Goal: Task Accomplishment & Management: Manage account settings

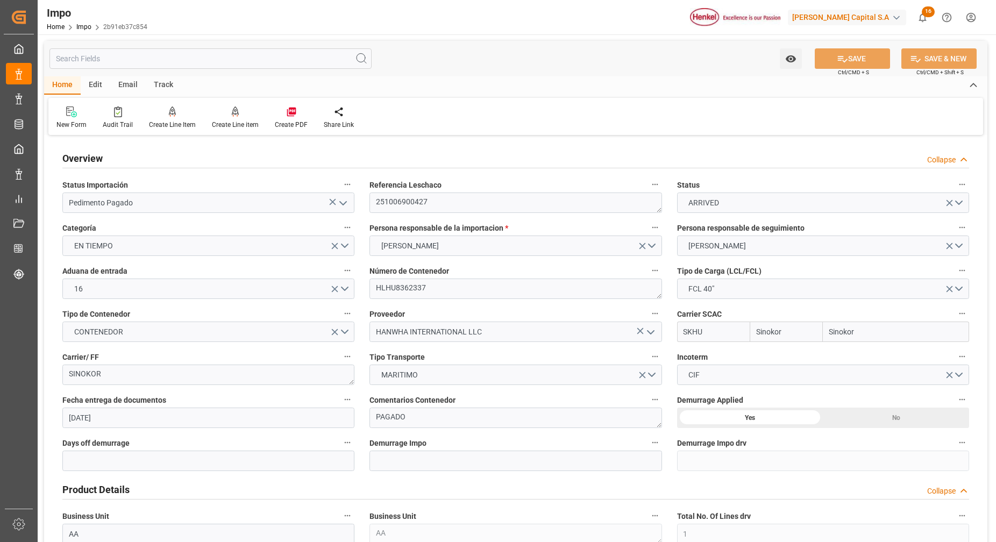
scroll to position [807, 0]
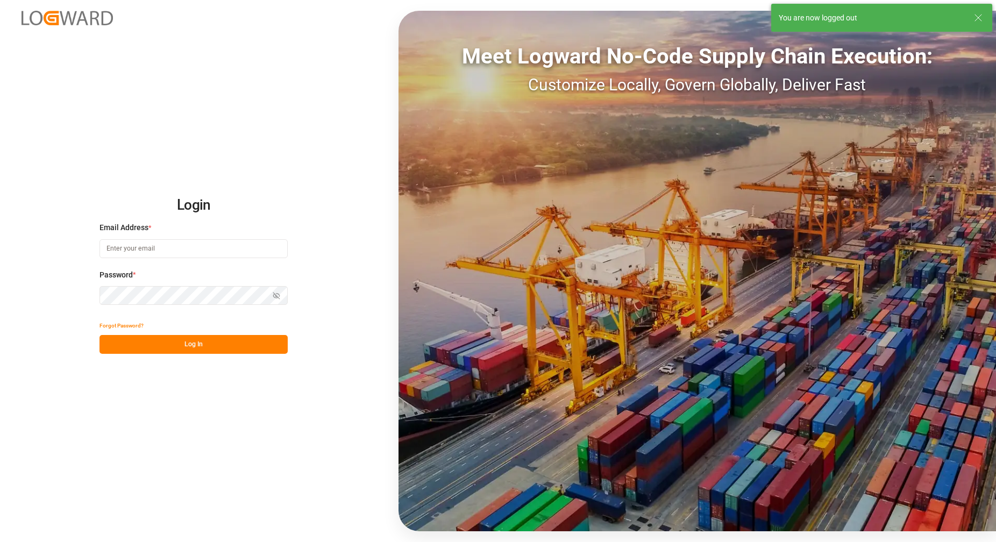
type input "carlos.villar@leschaco.com"
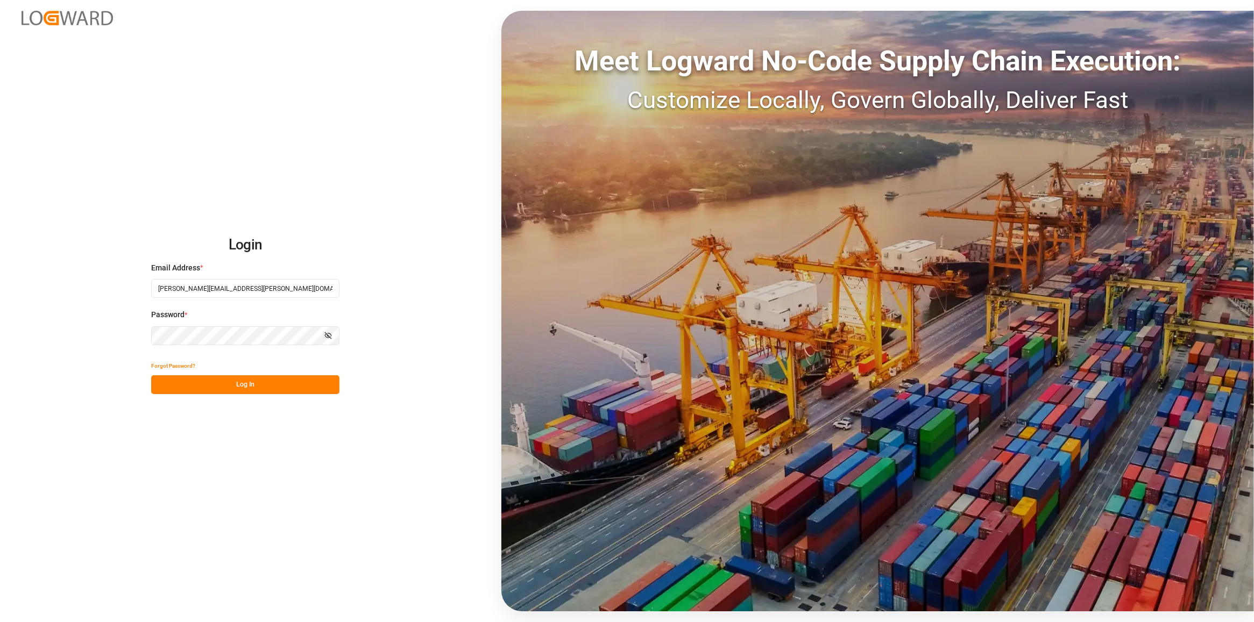
click at [294, 399] on div "Login Email Address * carlos.villar@leschaco.com Password * Show password Forgo…" at bounding box center [627, 311] width 1254 height 622
click at [296, 386] on button "Log In" at bounding box center [245, 384] width 188 height 19
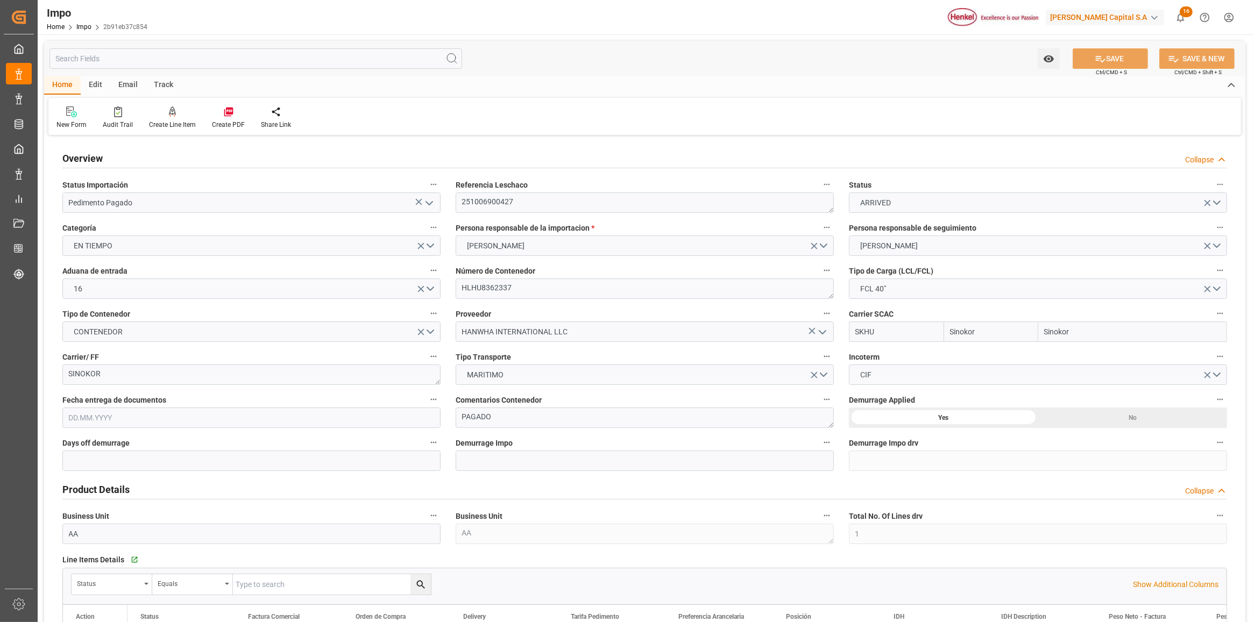
type input "Sinokor"
type input "1"
type input "35"
type input "16"
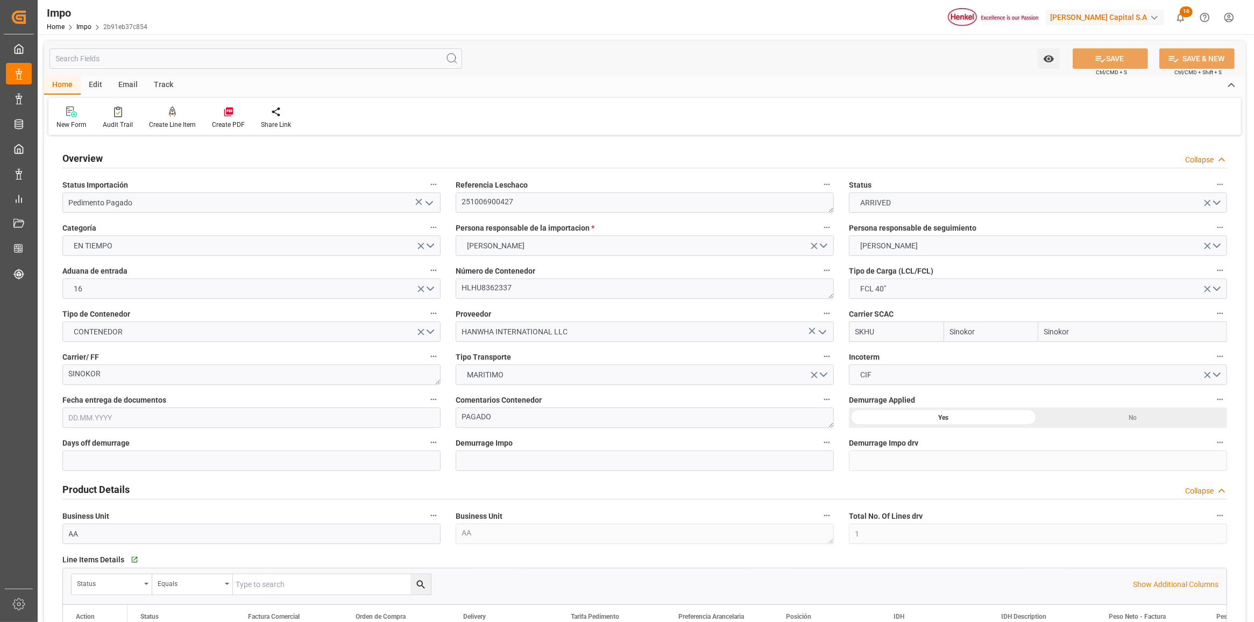
type input "23.09.2025"
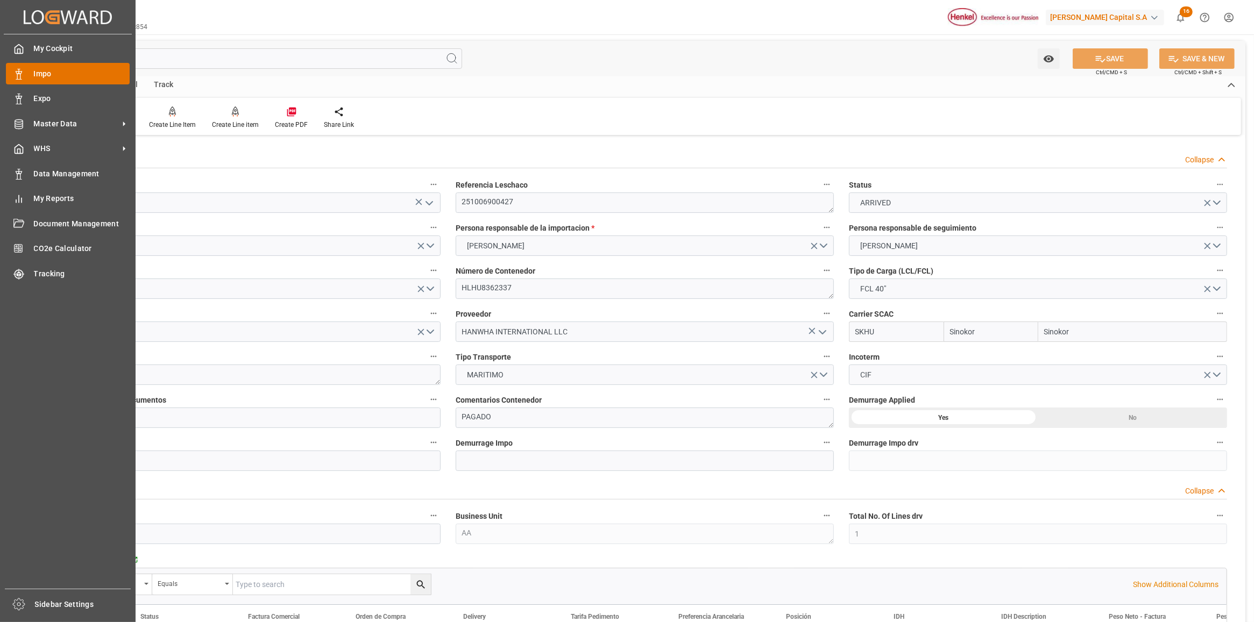
click at [45, 68] on span "Impo" at bounding box center [82, 73] width 96 height 11
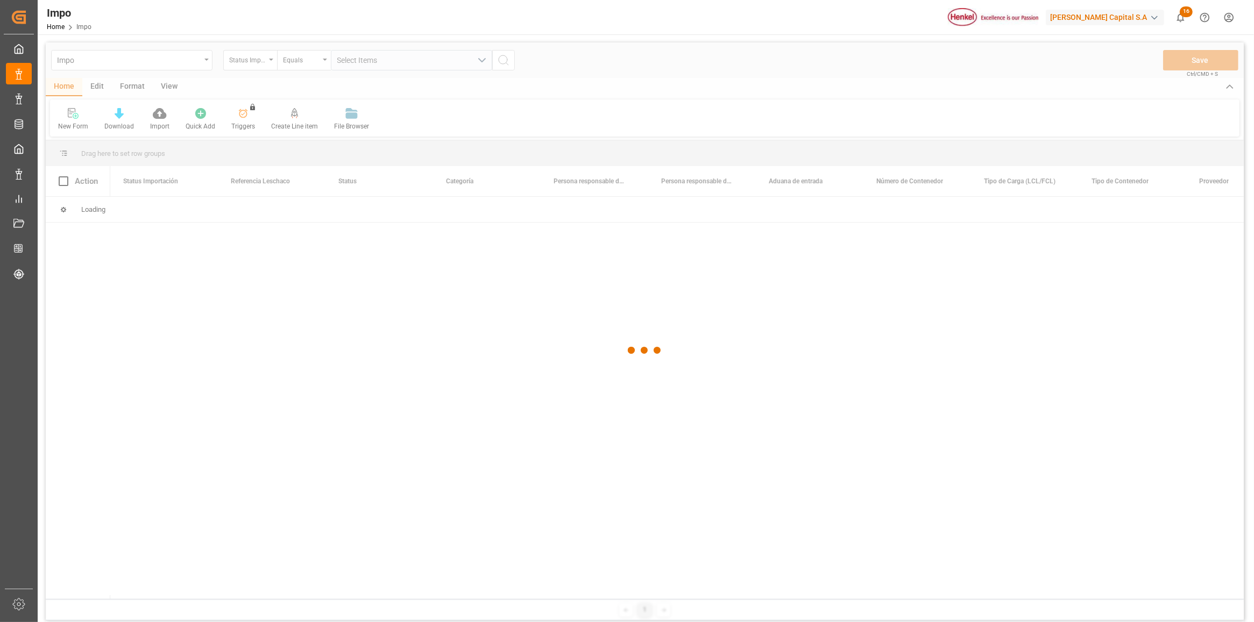
drag, startPoint x: 378, startPoint y: 331, endPoint x: 312, endPoint y: 281, distance: 82.1
click at [364, 315] on div at bounding box center [645, 350] width 1198 height 616
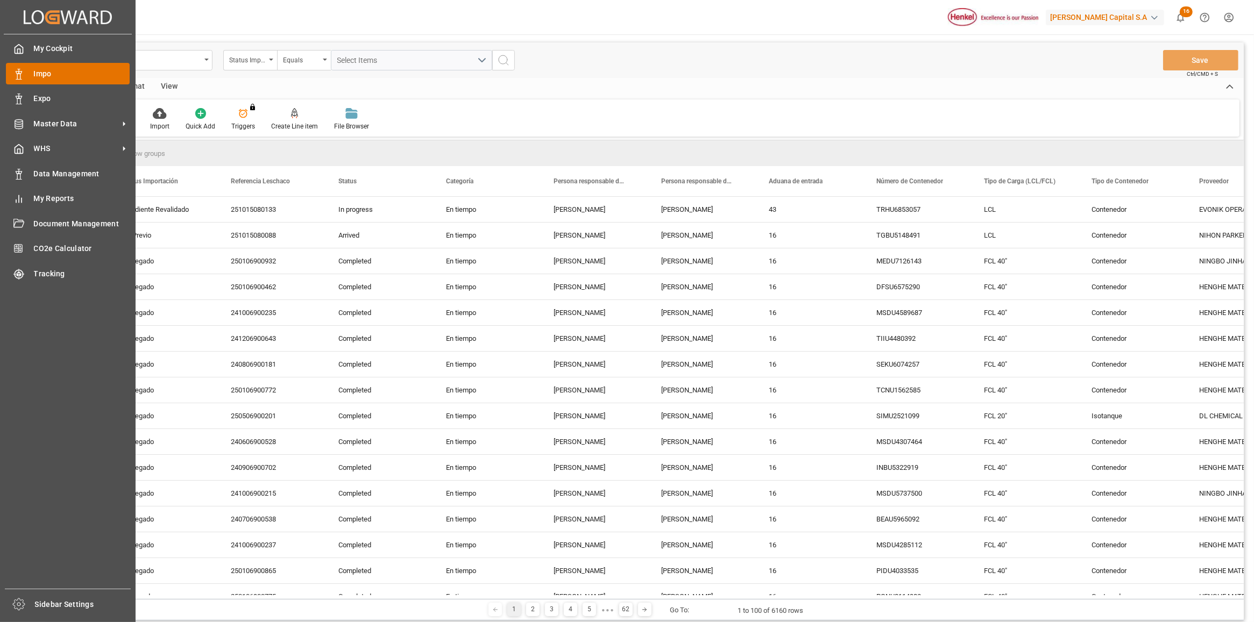
click at [74, 65] on div "Impo Impo" at bounding box center [68, 73] width 124 height 21
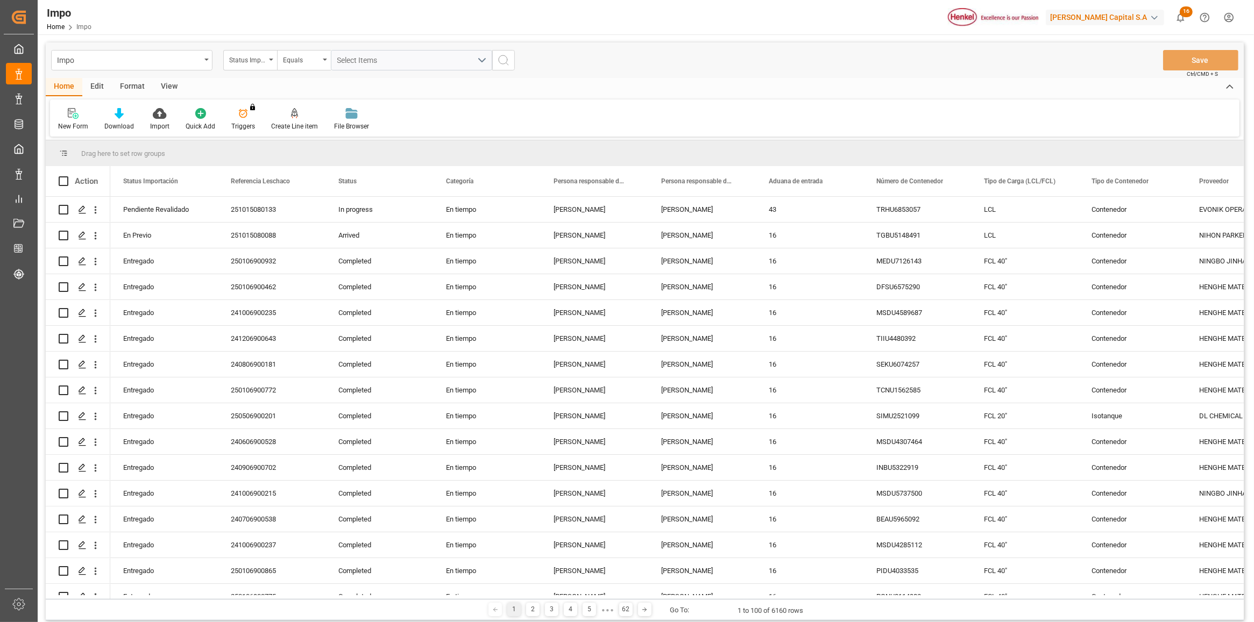
click at [122, 82] on div "Format" at bounding box center [132, 87] width 41 height 18
click at [82, 116] on div at bounding box center [74, 113] width 32 height 11
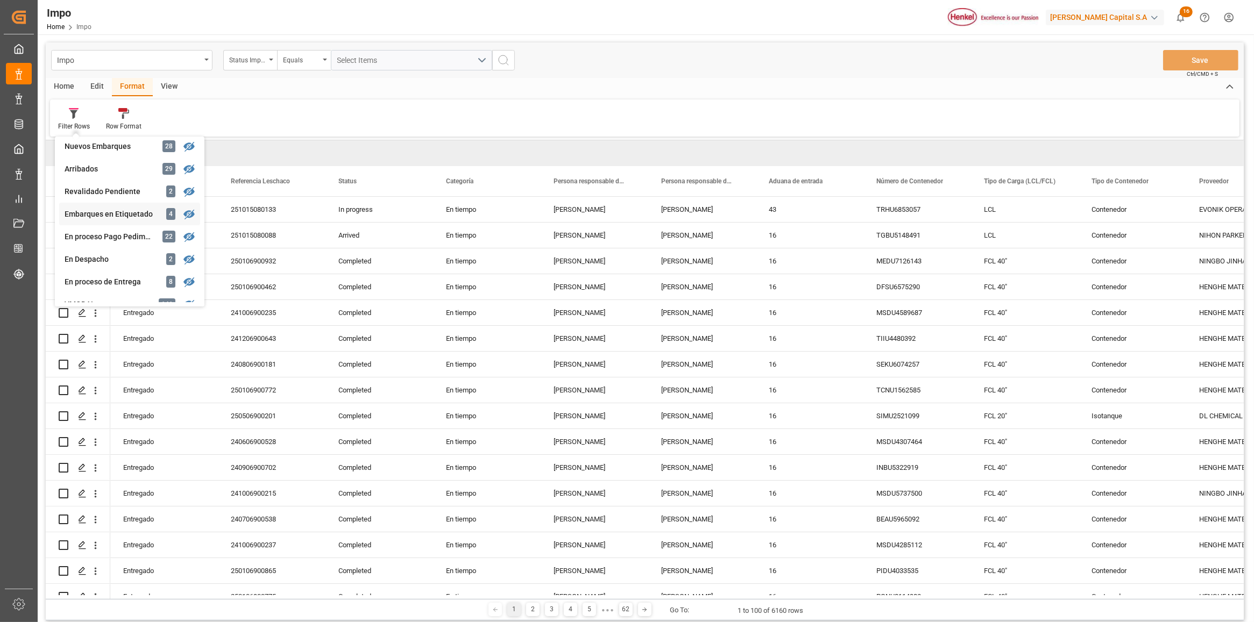
scroll to position [202, 0]
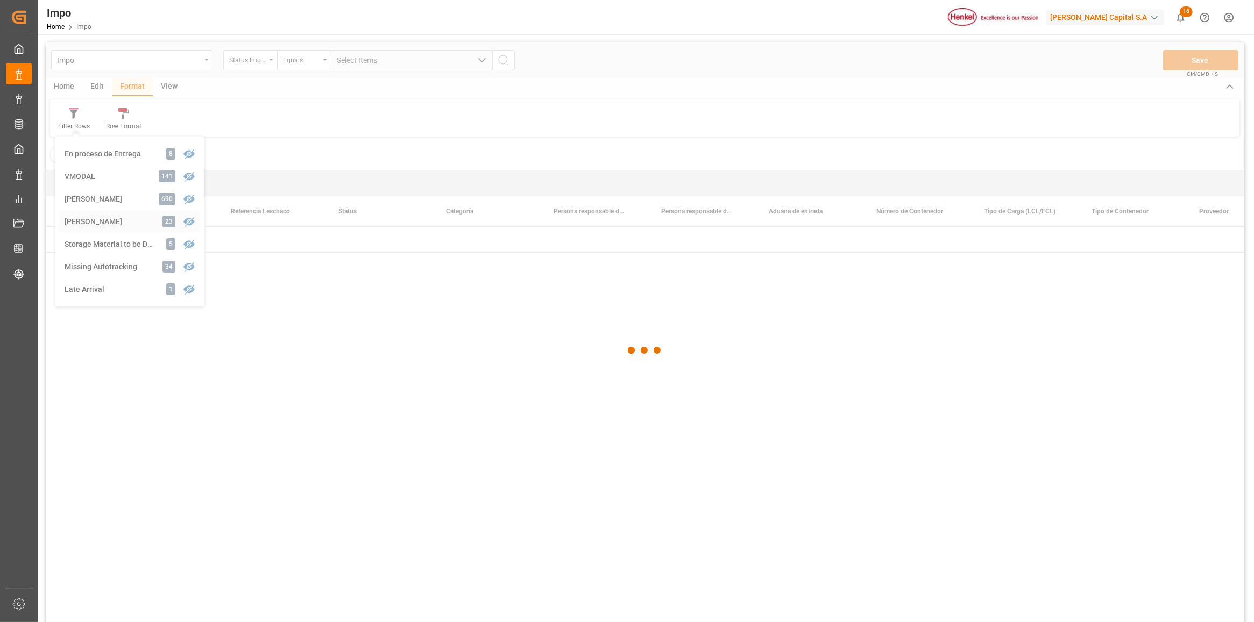
click at [119, 222] on div "Impo Status Importación Equals Select Items Save Ctrl/CMD + S Home Edit Format …" at bounding box center [645, 346] width 1198 height 608
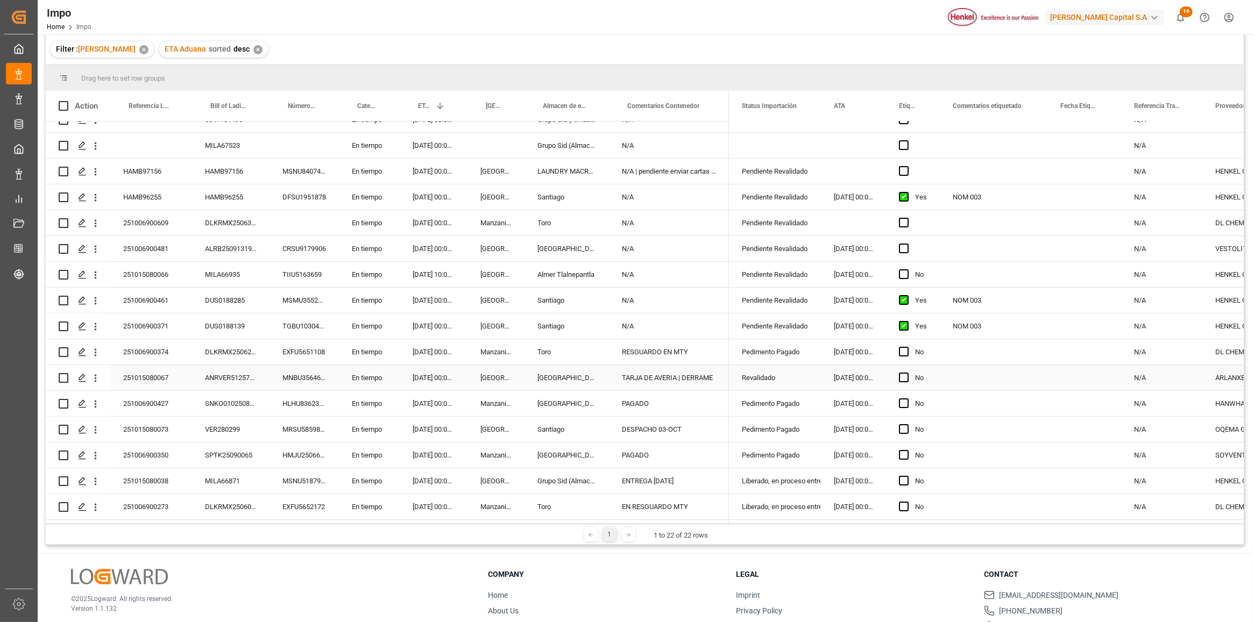
scroll to position [159, 0]
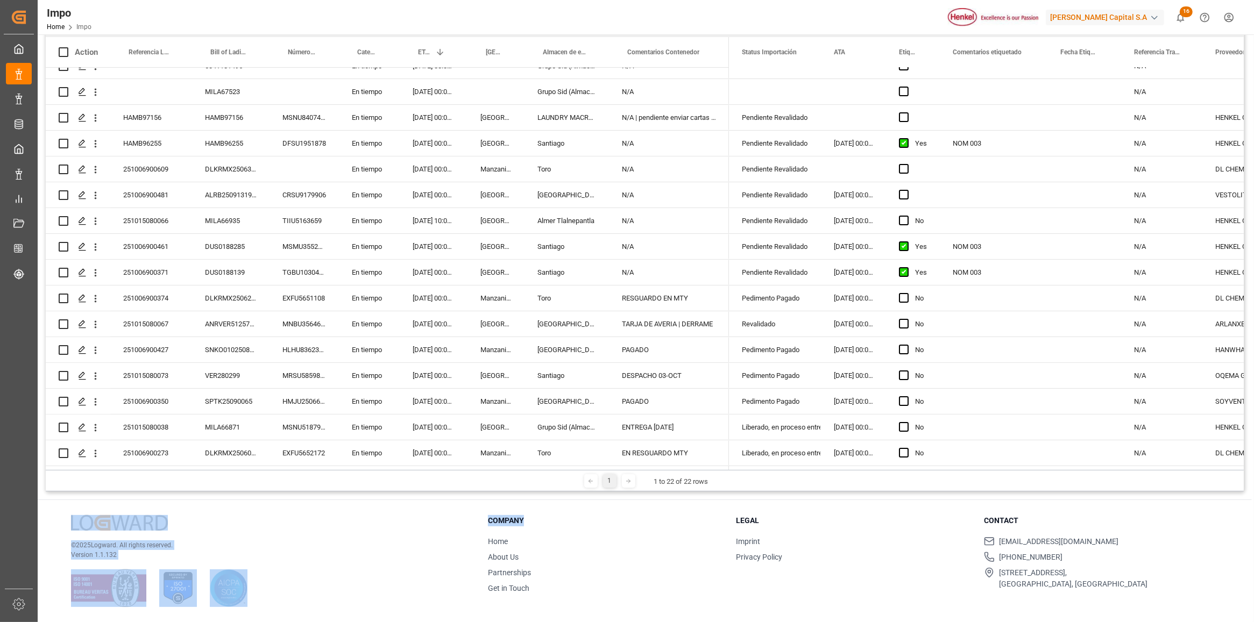
drag, startPoint x: 761, startPoint y: 471, endPoint x: 641, endPoint y: 493, distance: 121.8
click at [641, 493] on div "Impo Status Importación Equals Select Items Save Ctrl/CMD + S Home Edit Format …" at bounding box center [645, 248] width 1214 height 747
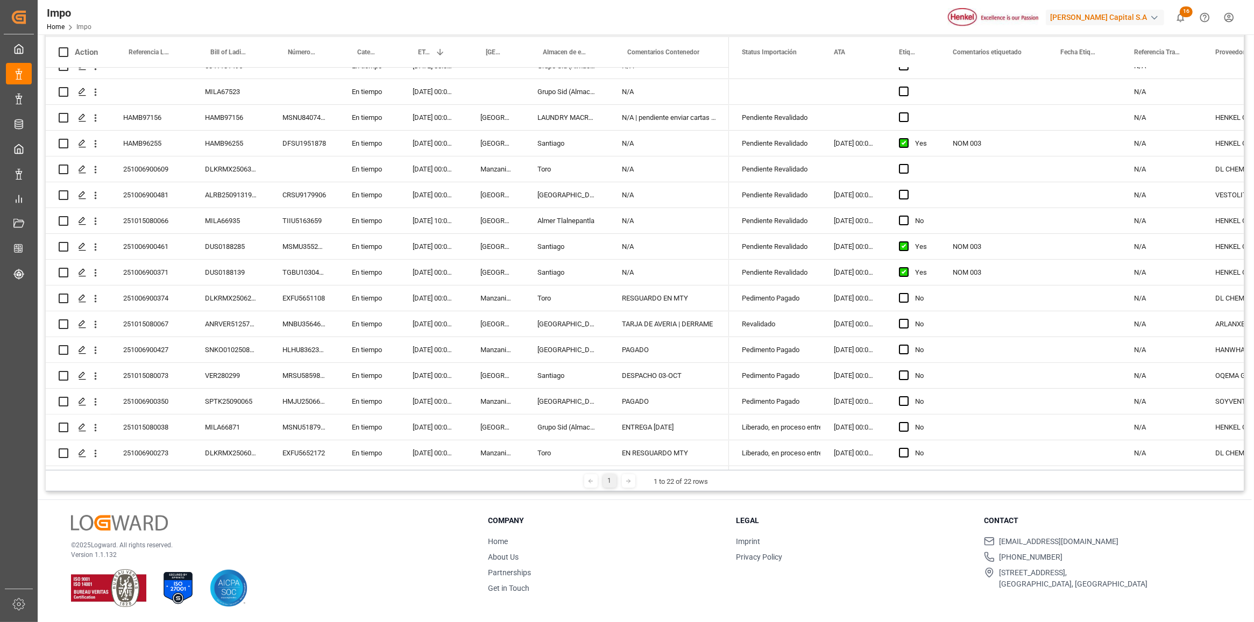
drag, startPoint x: 641, startPoint y: 493, endPoint x: 802, endPoint y: 516, distance: 162.5
click at [802, 517] on h3 "Legal" at bounding box center [853, 520] width 234 height 11
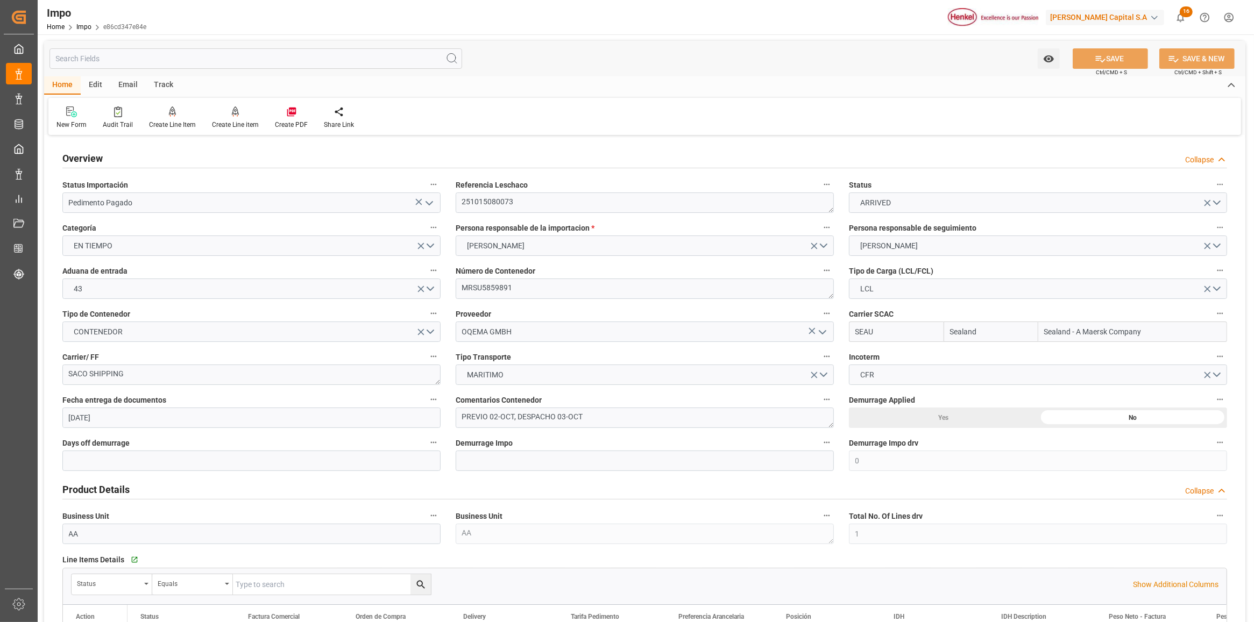
scroll to position [861, 0]
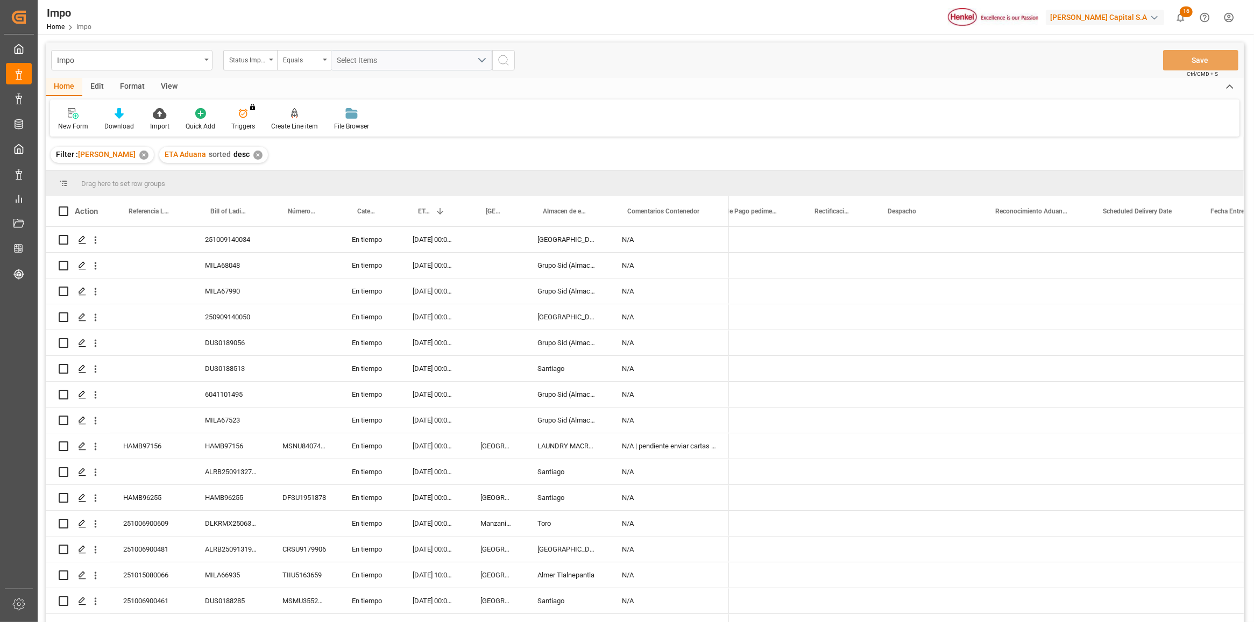
scroll to position [0, 2372]
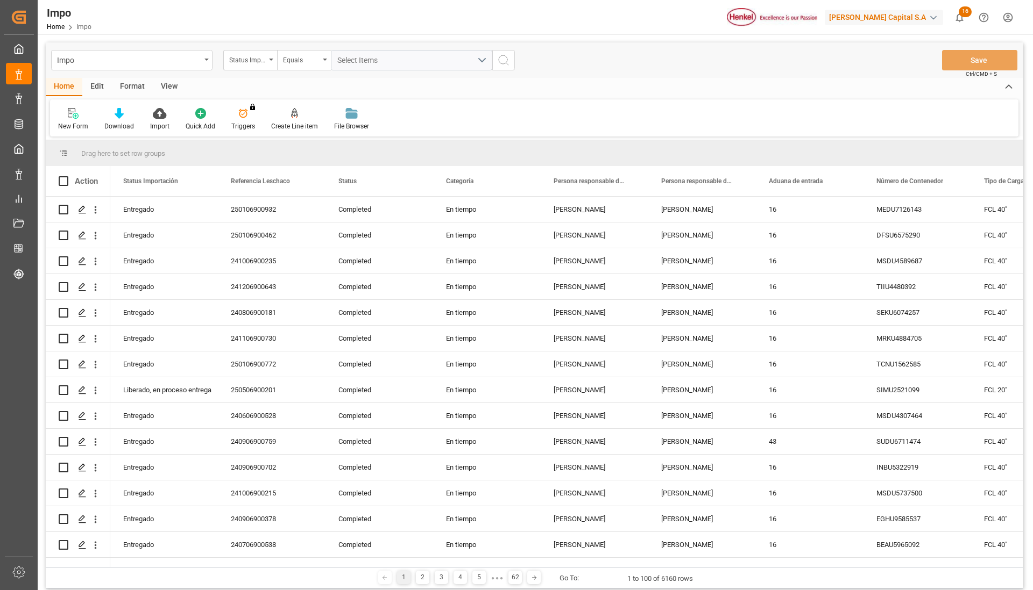
scroll to position [2218, 0]
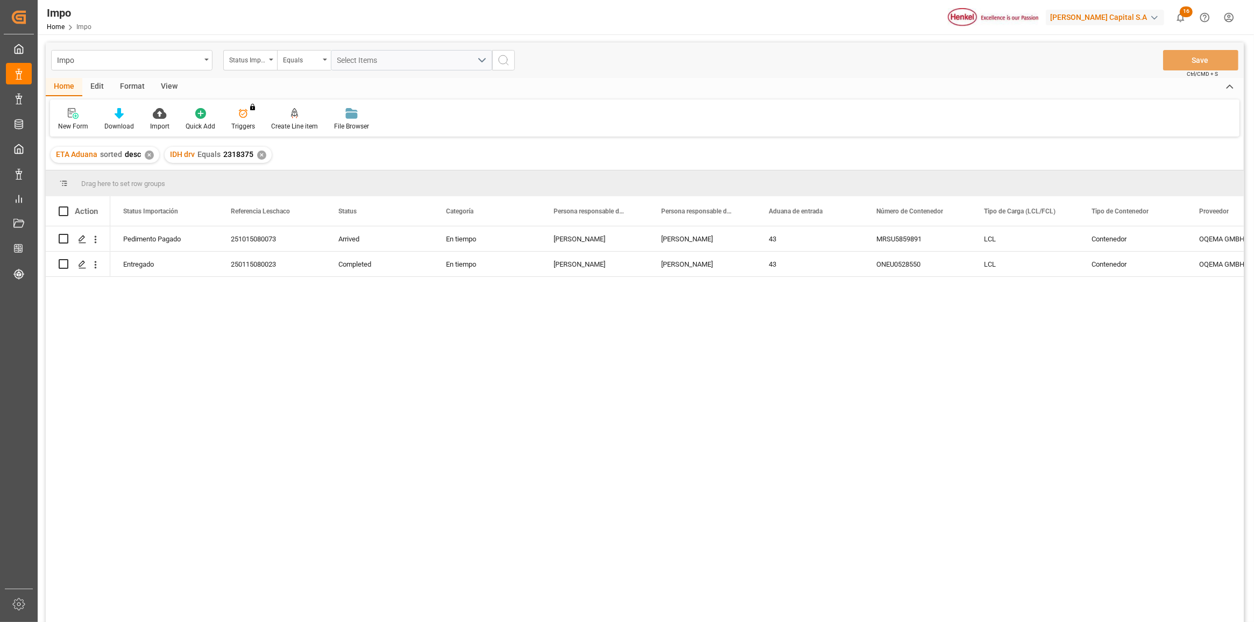
click at [133, 86] on div "Format" at bounding box center [132, 87] width 41 height 18
click at [78, 117] on icon at bounding box center [74, 113] width 10 height 11
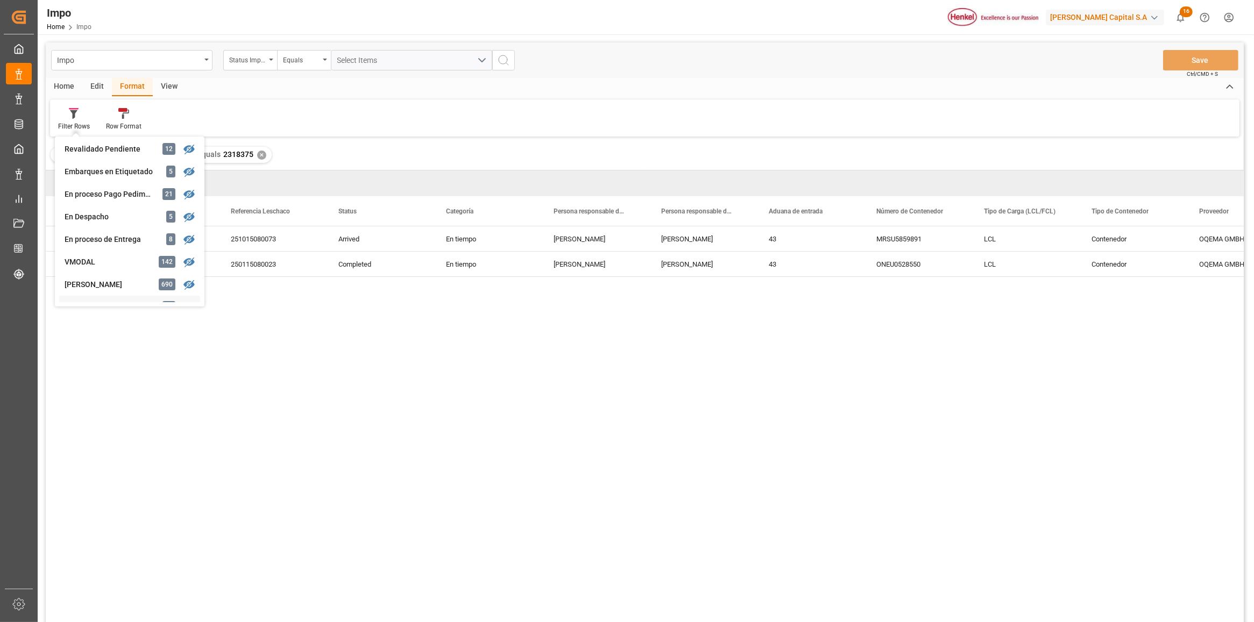
scroll to position [202, 0]
click at [116, 218] on div "Impo Status Importación Equals Select Items Save Ctrl/CMD + S Home Edit Format …" at bounding box center [645, 346] width 1198 height 608
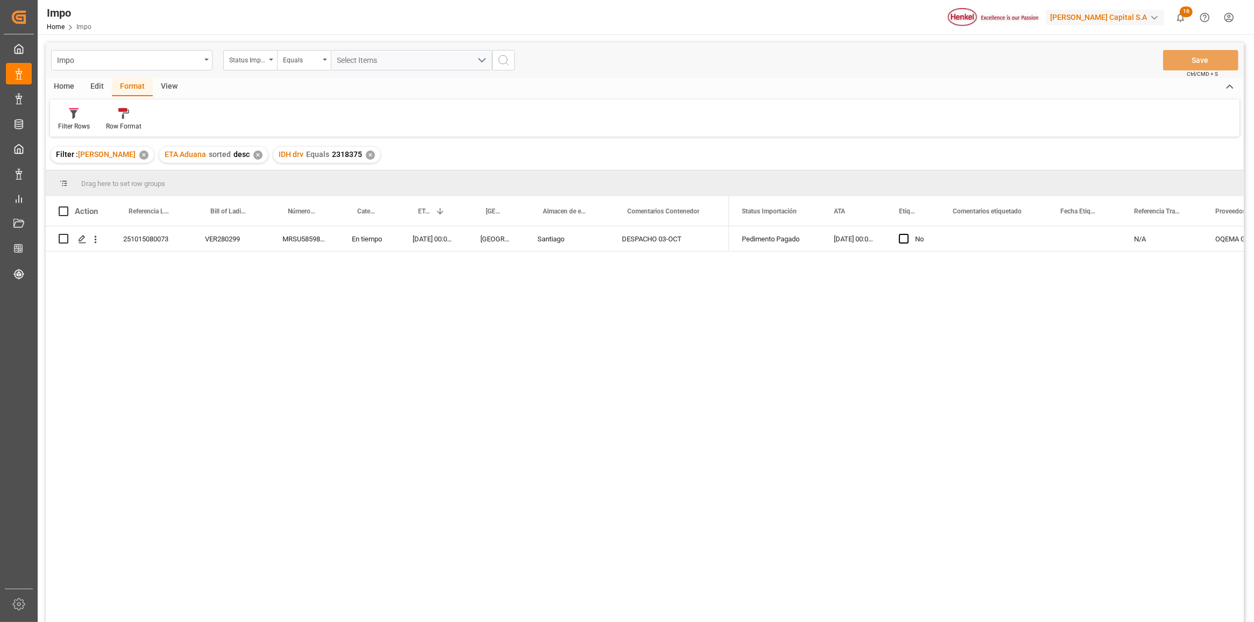
drag, startPoint x: 251, startPoint y: 369, endPoint x: 246, endPoint y: 358, distance: 12.6
click at [250, 362] on div "251015080073 VER280299 MRSU5859891 En tiempo [DATE] 00:00:00 [GEOGRAPHIC_DATA] …" at bounding box center [645, 426] width 1198 height 400
click at [74, 117] on icon at bounding box center [74, 114] width 8 height 9
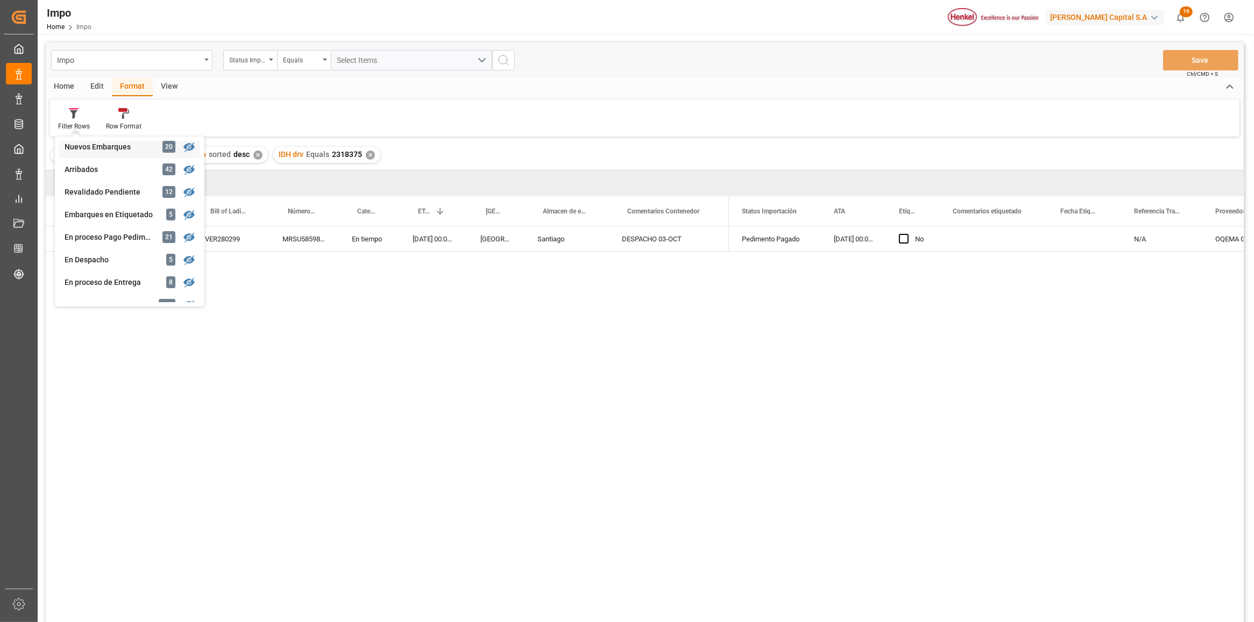
scroll to position [269, 0]
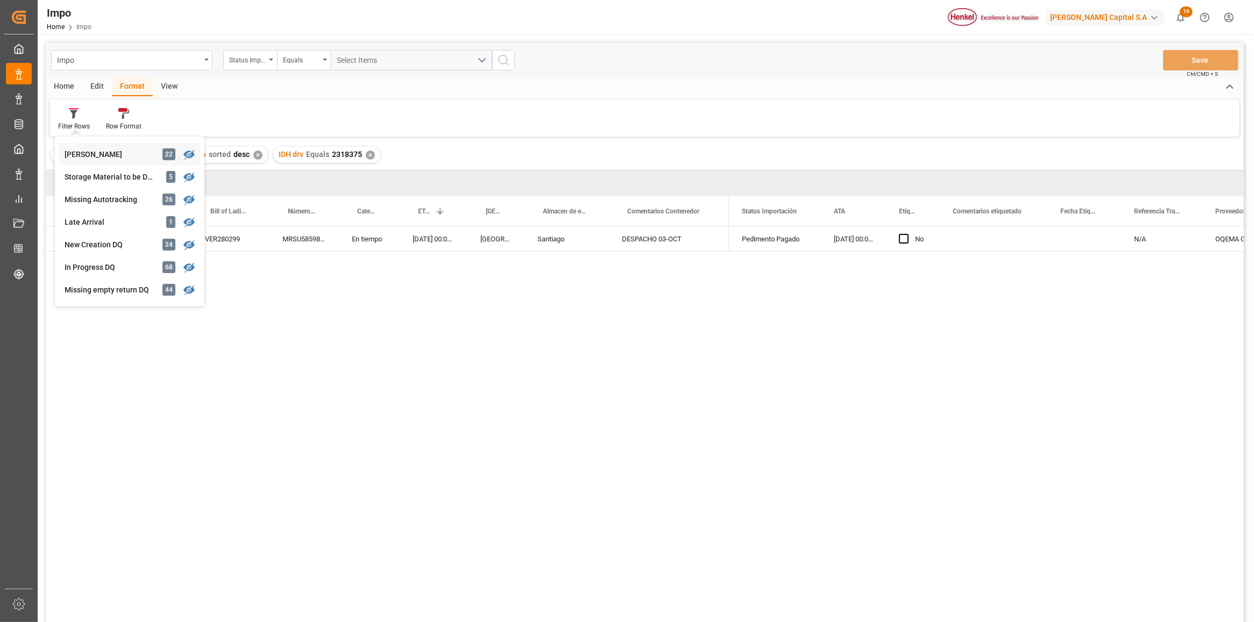
click at [90, 147] on div "Carlos Villar 22" at bounding box center [129, 154] width 141 height 23
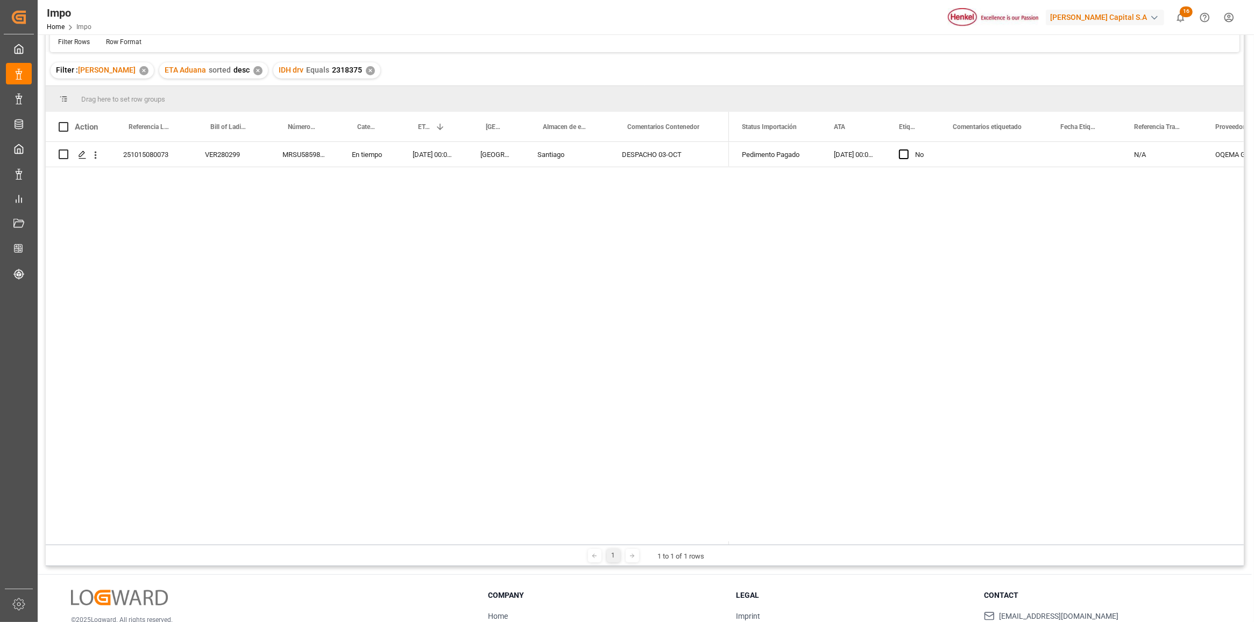
scroll to position [0, 0]
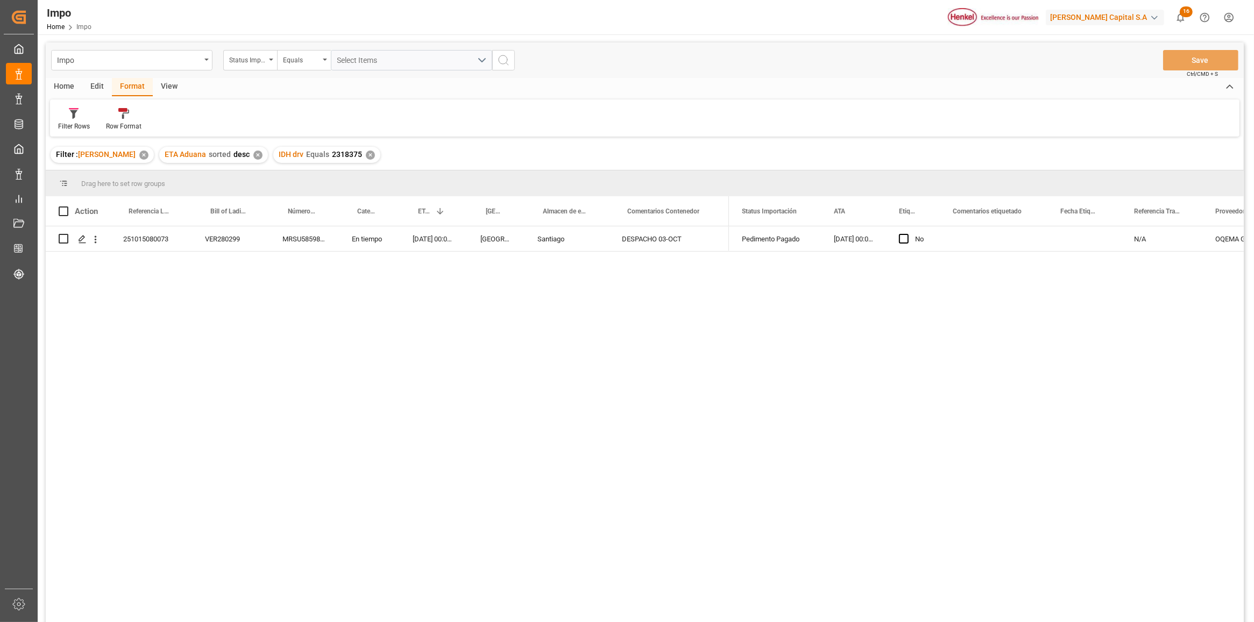
click at [337, 273] on div "251015080073 VER280299 MRSU5859891 En tiempo 29.09.2025 00:00:00 Veracruz Santi…" at bounding box center [645, 426] width 1198 height 400
click at [98, 92] on div "Edit" at bounding box center [97, 87] width 30 height 18
click at [170, 294] on div "251015080073 VER280299 MRSU5859891 En tiempo 29.09.2025 00:00:00 Veracruz Santi…" at bounding box center [645, 426] width 1198 height 400
click at [124, 83] on div "Format" at bounding box center [132, 87] width 41 height 18
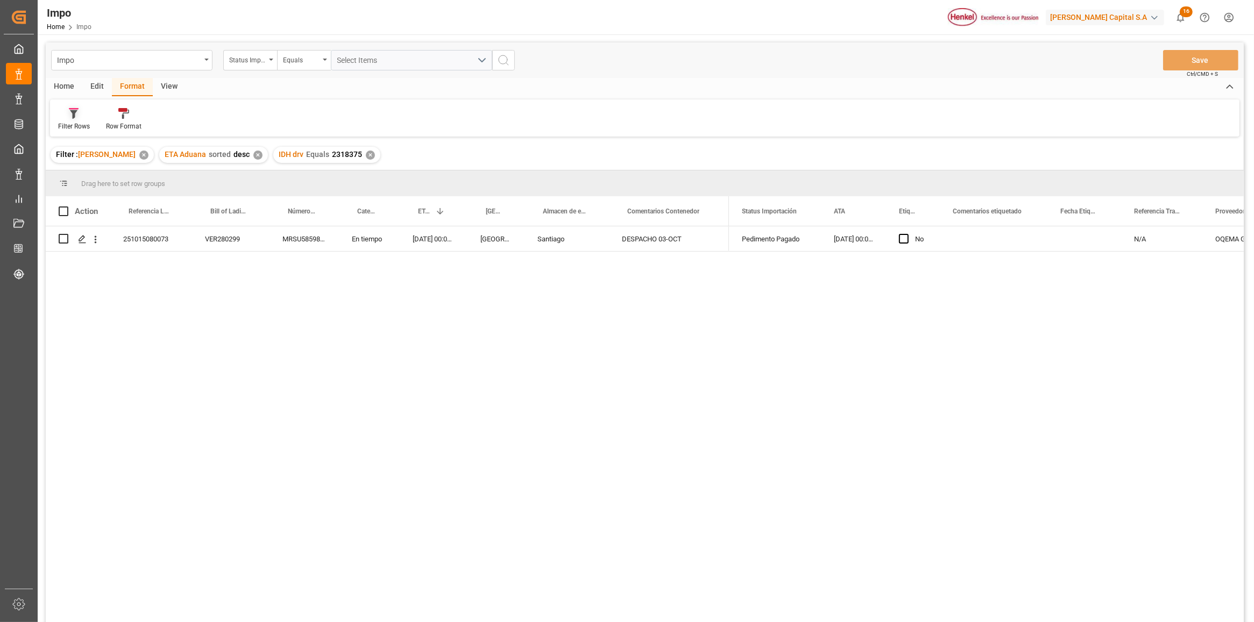
click at [73, 116] on icon at bounding box center [74, 114] width 8 height 9
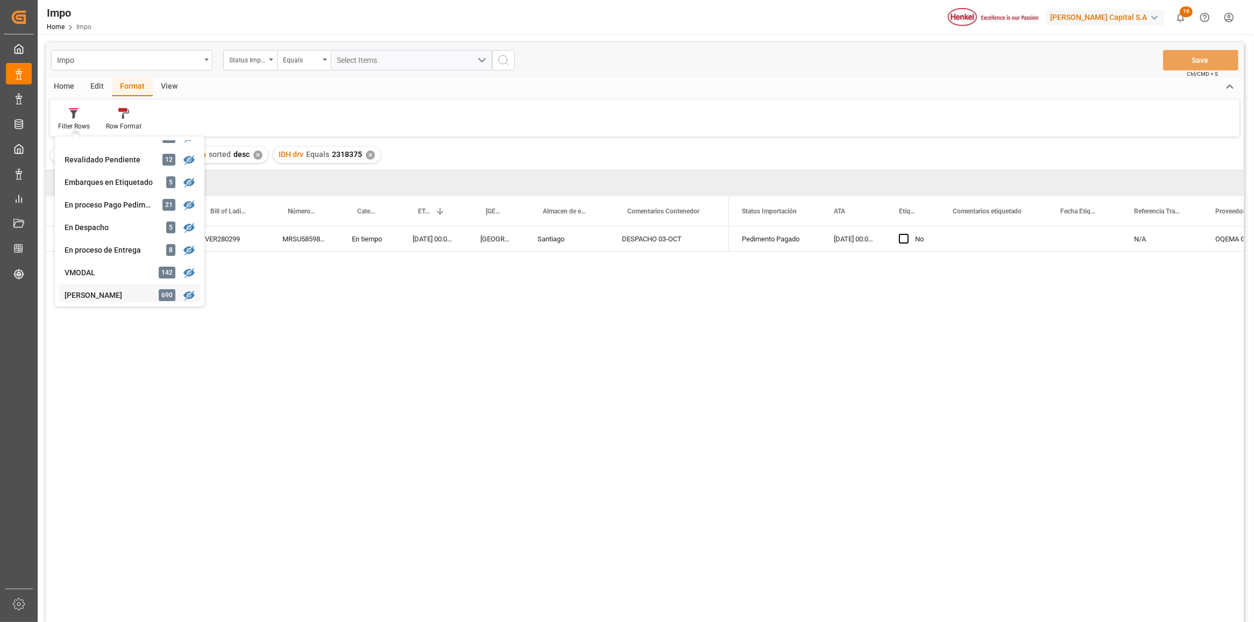
scroll to position [136, 0]
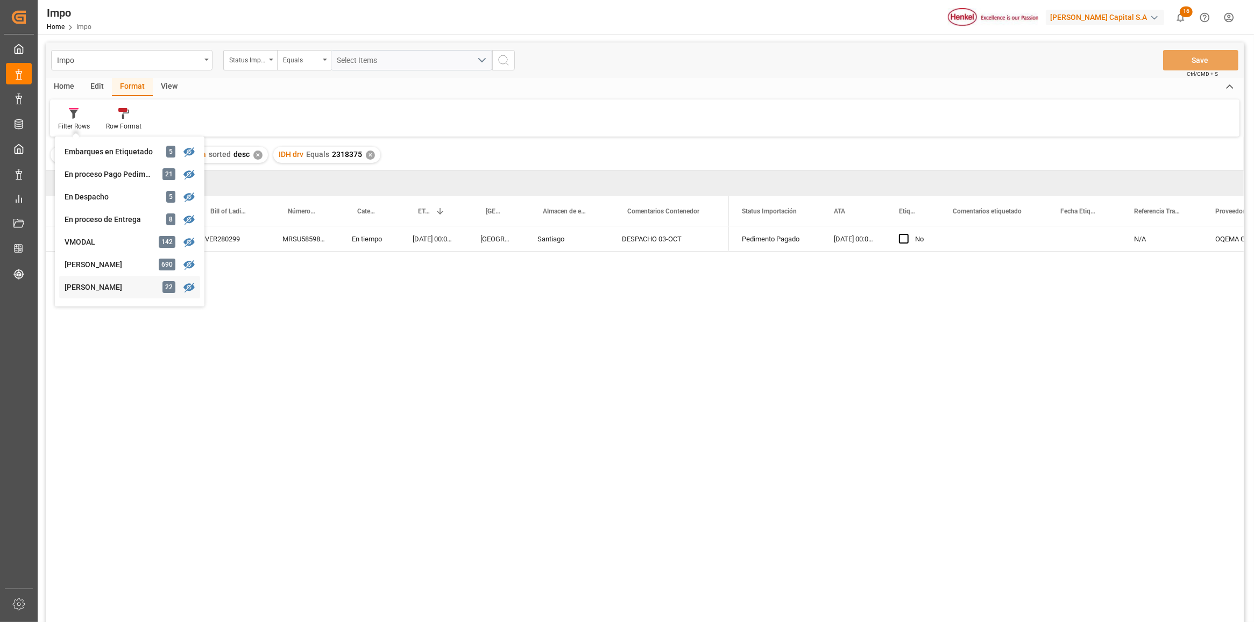
click at [103, 283] on div "Carlos Villar" at bounding box center [112, 287] width 94 height 11
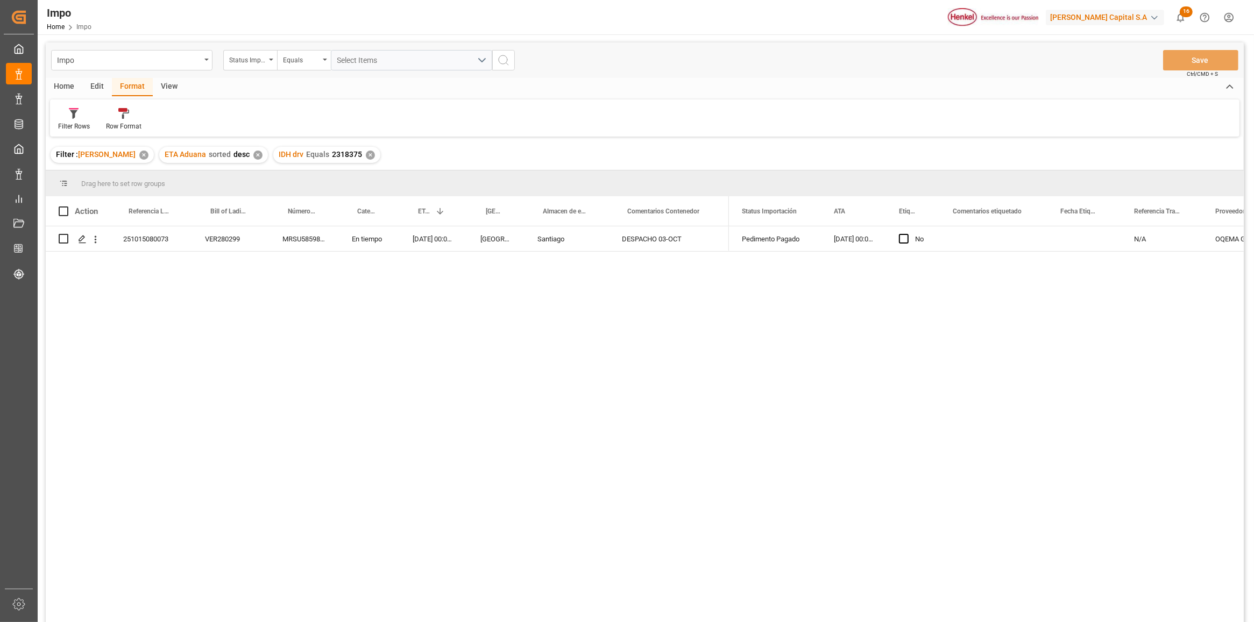
click at [246, 156] on div "ETA Aduana sorted desc ✕" at bounding box center [213, 155] width 109 height 16
click at [253, 156] on div "✕" at bounding box center [257, 155] width 9 height 9
drag, startPoint x: 170, startPoint y: 269, endPoint x: 178, endPoint y: 272, distance: 7.8
click at [173, 270] on div "251015080073 VER280299 MRSU5859891 En tiempo 29.09.2025 00:00:00 Veracruz Santi…" at bounding box center [645, 426] width 1198 height 400
click at [73, 113] on icon at bounding box center [74, 114] width 8 height 9
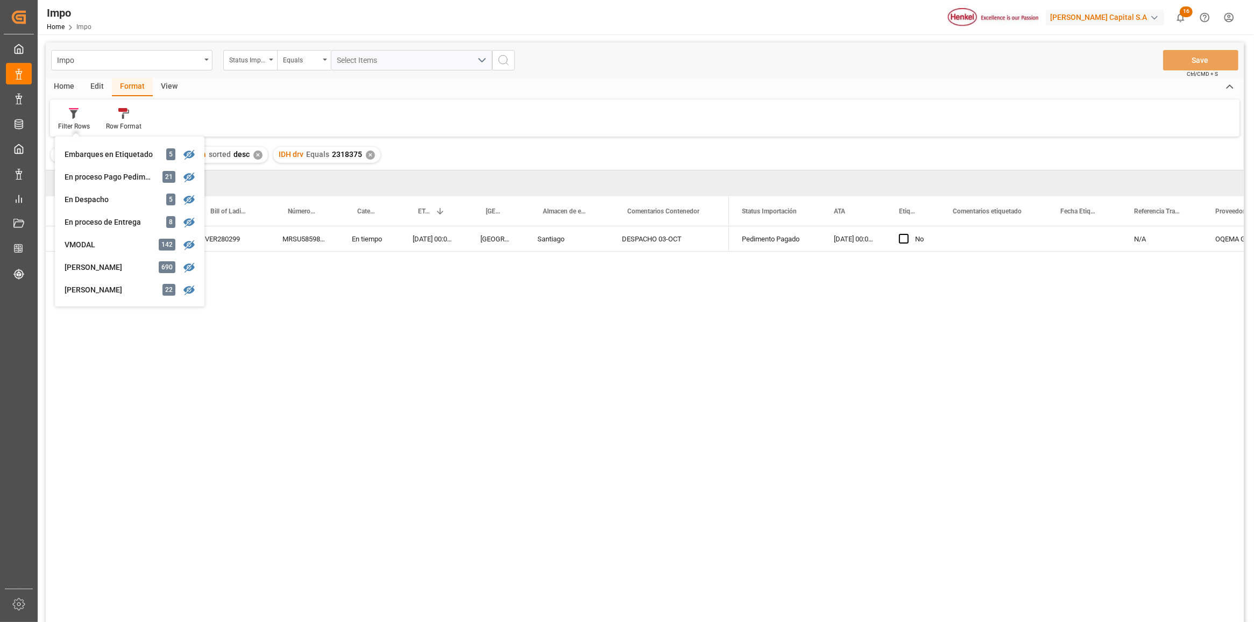
scroll to position [134, 0]
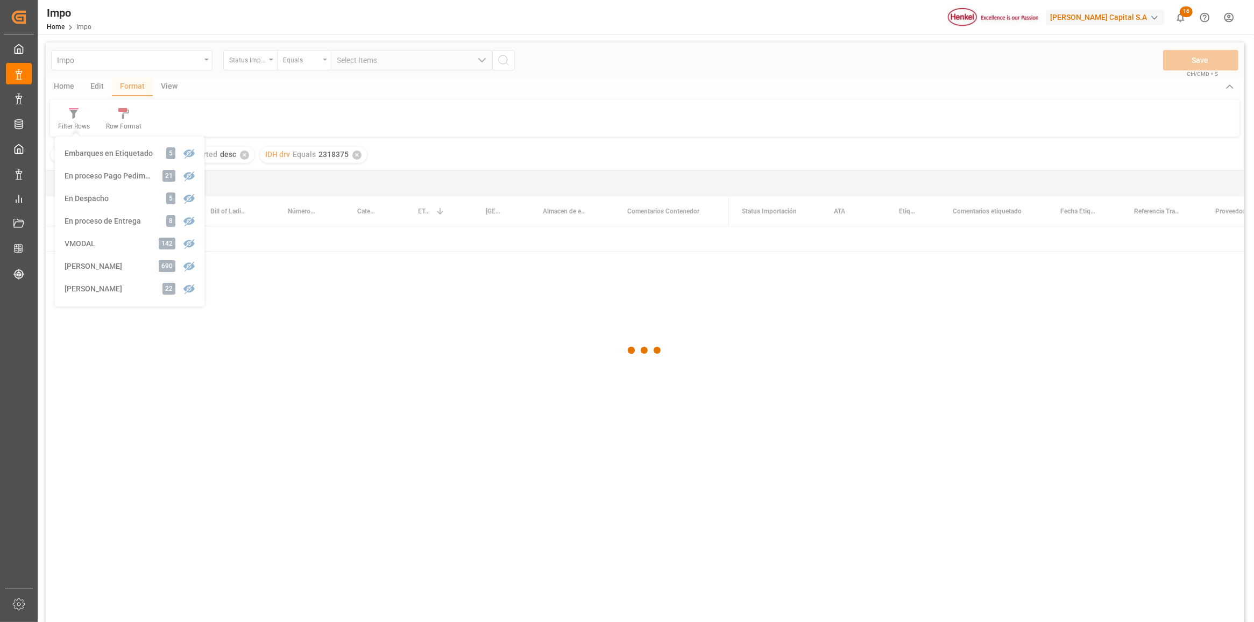
drag, startPoint x: 110, startPoint y: 191, endPoint x: 116, endPoint y: 192, distance: 5.4
click at [116, 192] on div "Impo Status Importación Equals Select Items Save Ctrl/CMD + S Home Edit Format …" at bounding box center [645, 346] width 1198 height 608
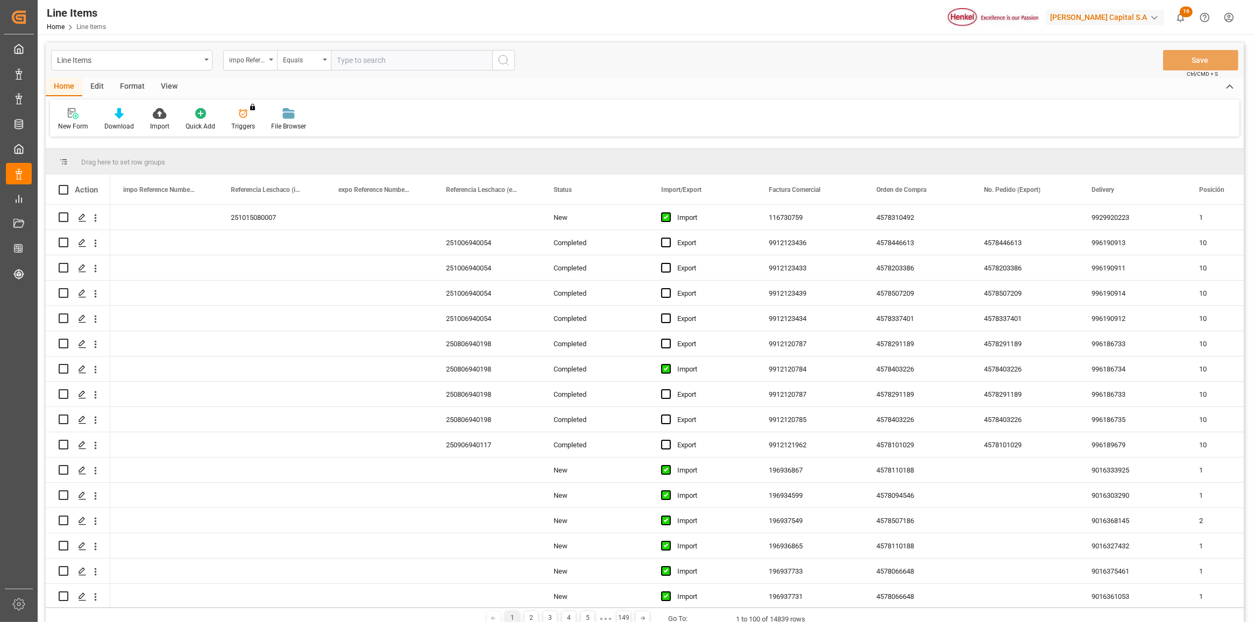
click at [124, 90] on div "Format" at bounding box center [132, 87] width 41 height 18
click at [73, 122] on div "Filter Rows" at bounding box center [74, 127] width 32 height 10
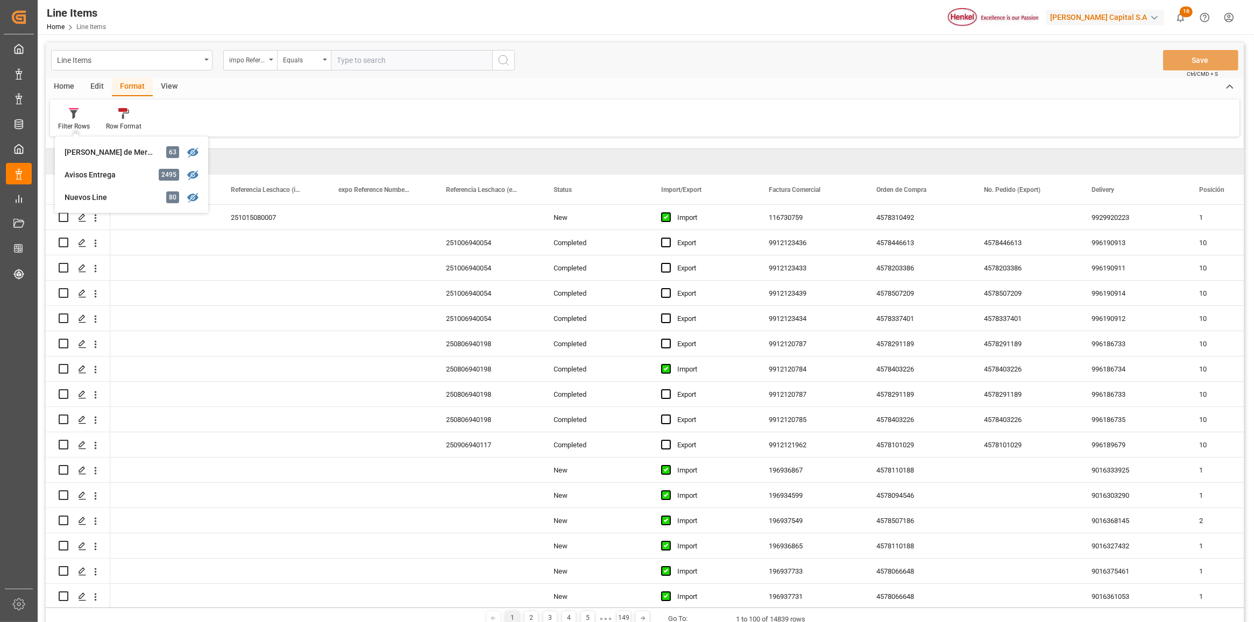
click at [193, 96] on div "Home Edit Format View" at bounding box center [645, 87] width 1198 height 18
click at [69, 111] on icon at bounding box center [74, 113] width 10 height 11
click at [226, 99] on div "Filter Rows Daños de Mercancía 63 Avisos Entrega 2495 Nuevos Line 80 Row Format" at bounding box center [644, 117] width 1189 height 37
click at [99, 53] on div "Line Items" at bounding box center [129, 59] width 144 height 13
click at [198, 101] on div "Line Items" at bounding box center [132, 109] width 160 height 23
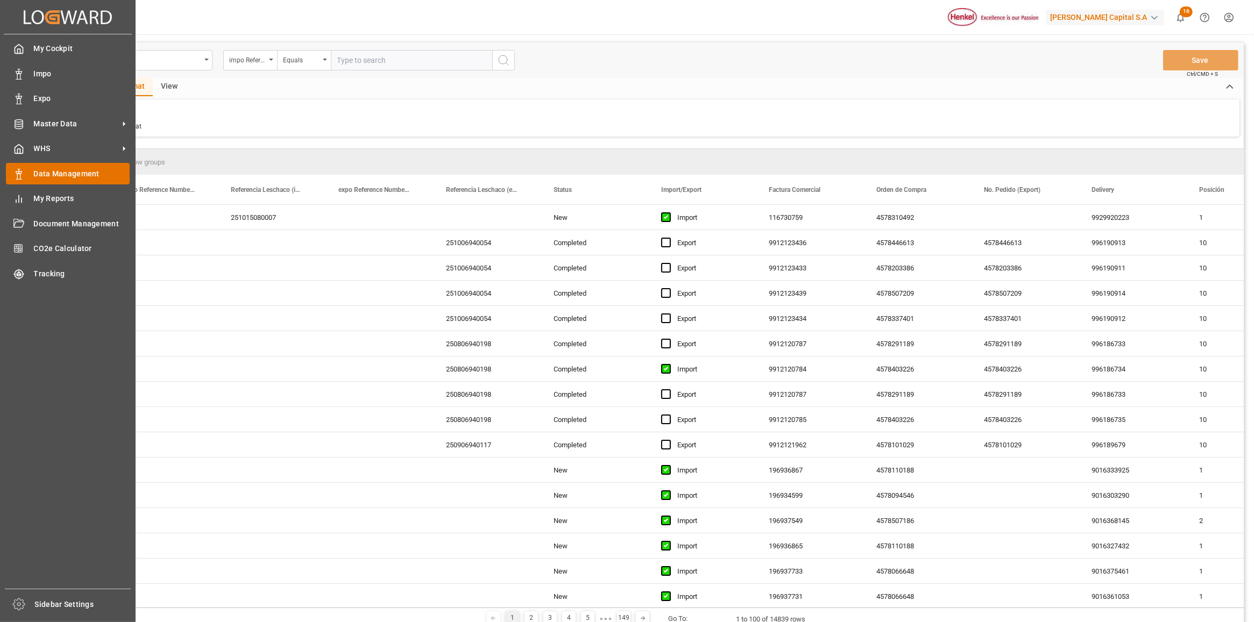
click at [24, 176] on div "Data Management Data Management" at bounding box center [68, 173] width 124 height 21
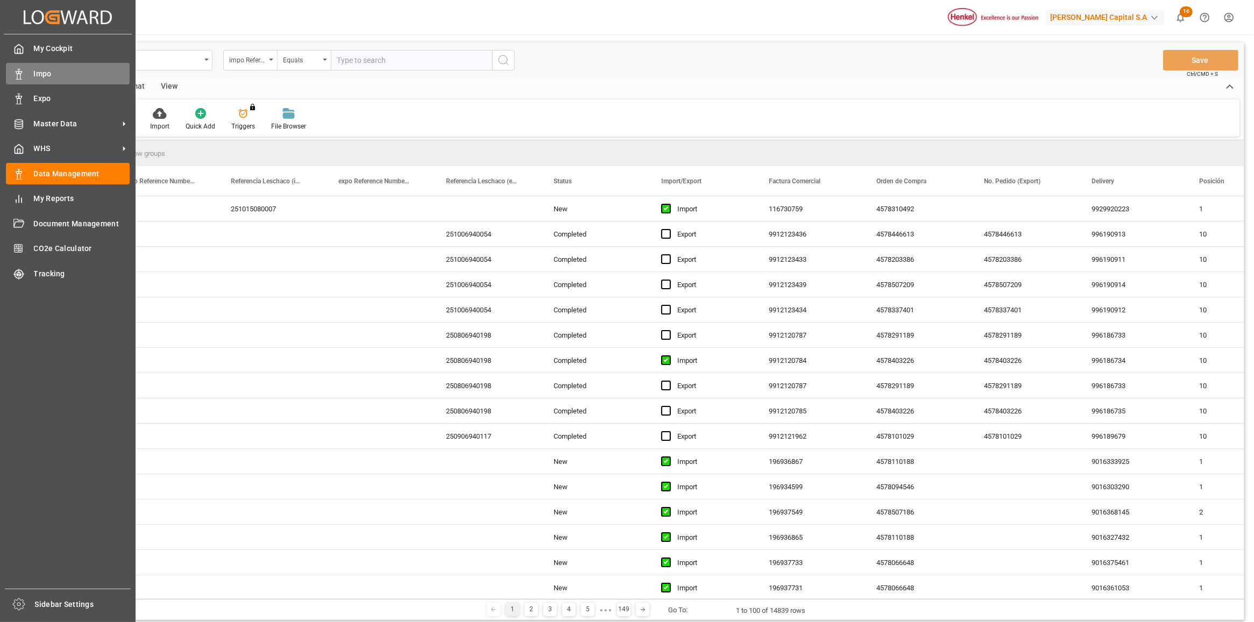
click at [34, 76] on span "Impo" at bounding box center [82, 73] width 96 height 11
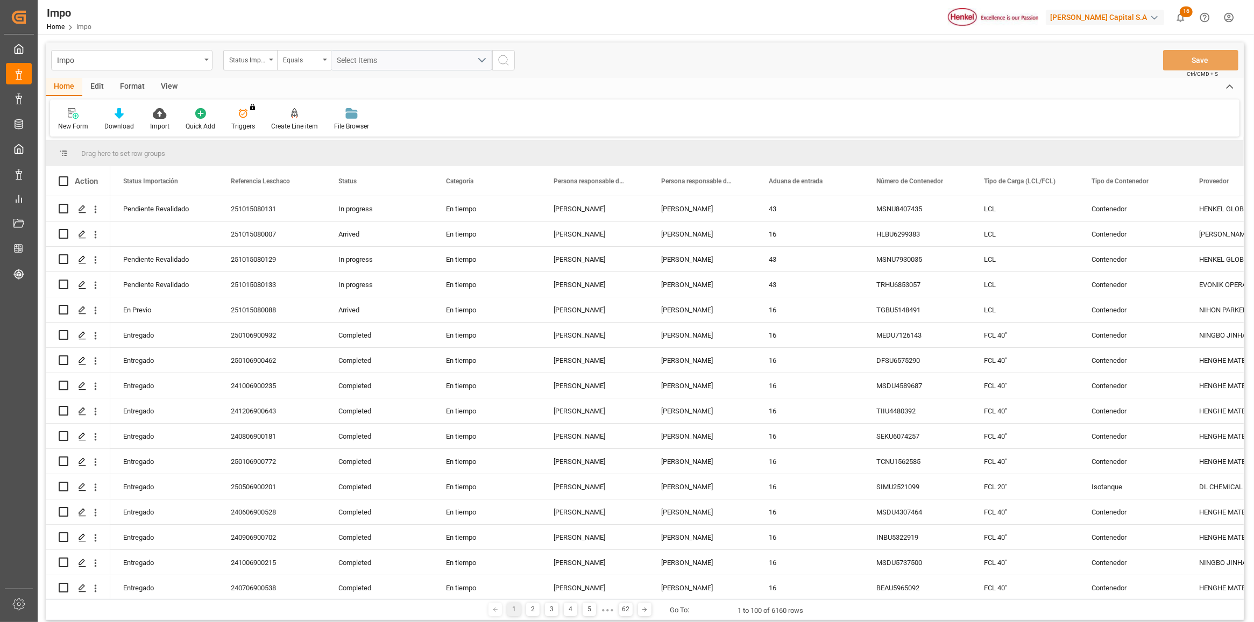
click at [127, 84] on div "Format" at bounding box center [132, 87] width 41 height 18
click at [73, 119] on div "Filter Rows" at bounding box center [74, 120] width 48 height 24
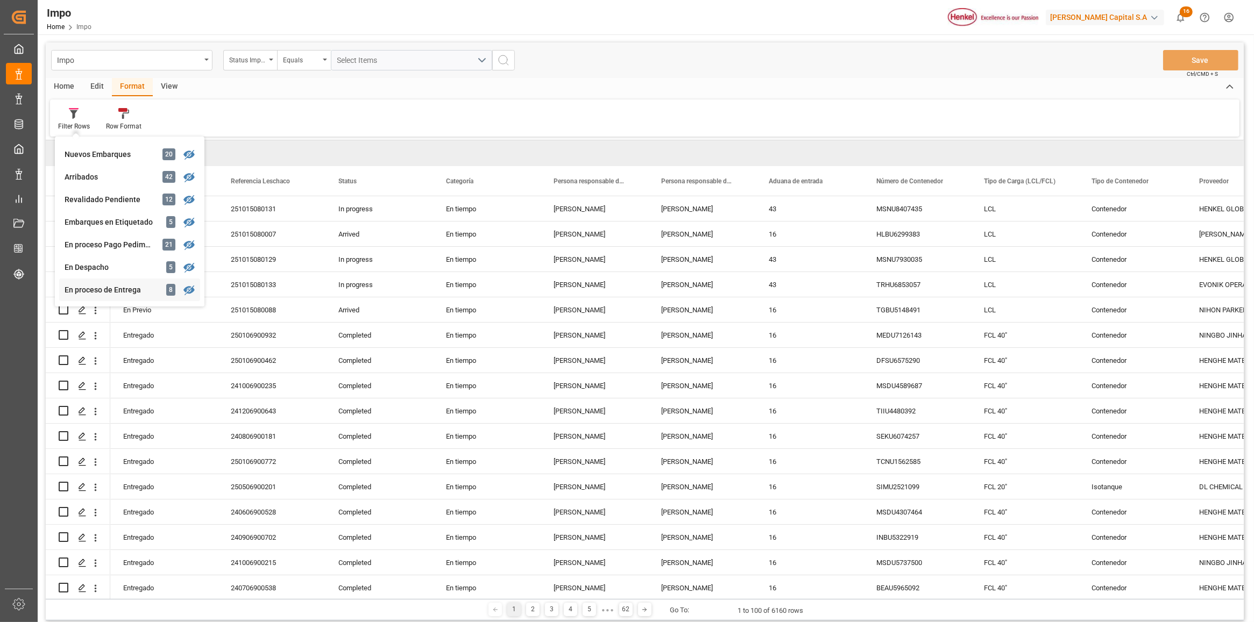
scroll to position [134, 0]
click at [109, 286] on div "Impo Status Importación Equals Select Items Save Ctrl/CMD + S Home Edit Format …" at bounding box center [645, 331] width 1198 height 578
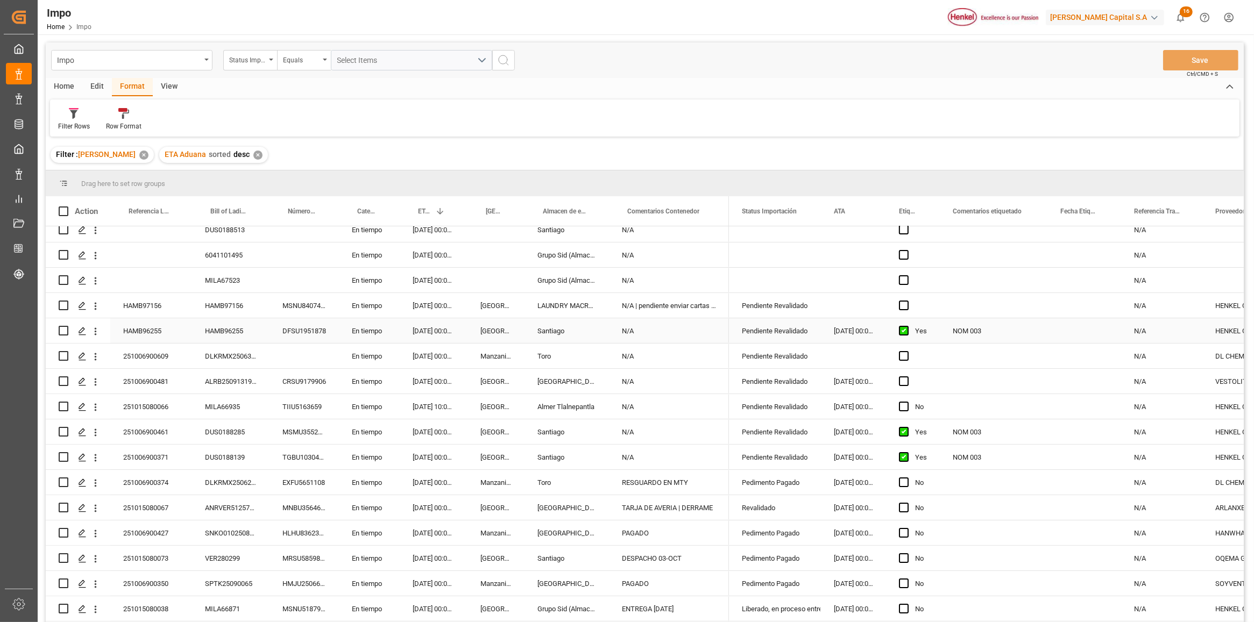
scroll to position [159, 0]
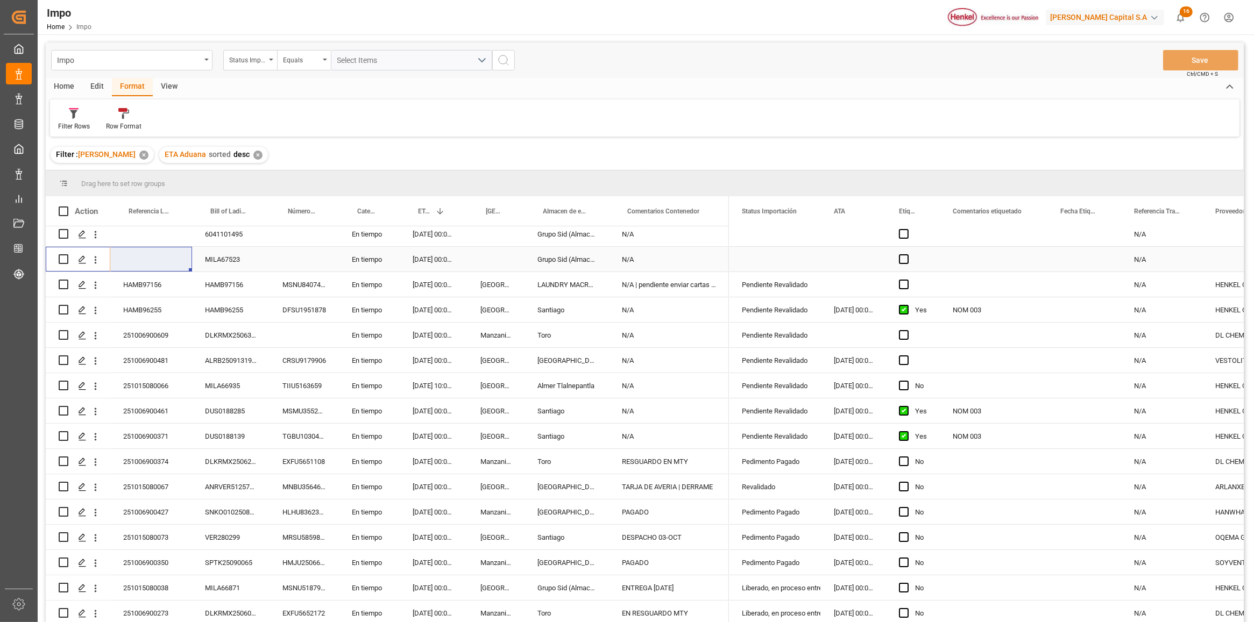
drag, startPoint x: 95, startPoint y: 253, endPoint x: 127, endPoint y: 244, distance: 33.7
click at [124, 247] on div "MILA67523 En tiempo 10.10.2025 00:00:00 Grupo Sid (Almacenaje y Distribucion AV…" at bounding box center [387, 259] width 683 height 25
click at [132, 243] on div "251009140034 En tiempo 09.11.2025 00:00:00 Salamanca N/A MILA68048 En tiempo 23…" at bounding box center [387, 348] width 683 height 556
click at [245, 348] on div "ALRB250913190054" at bounding box center [230, 360] width 77 height 25
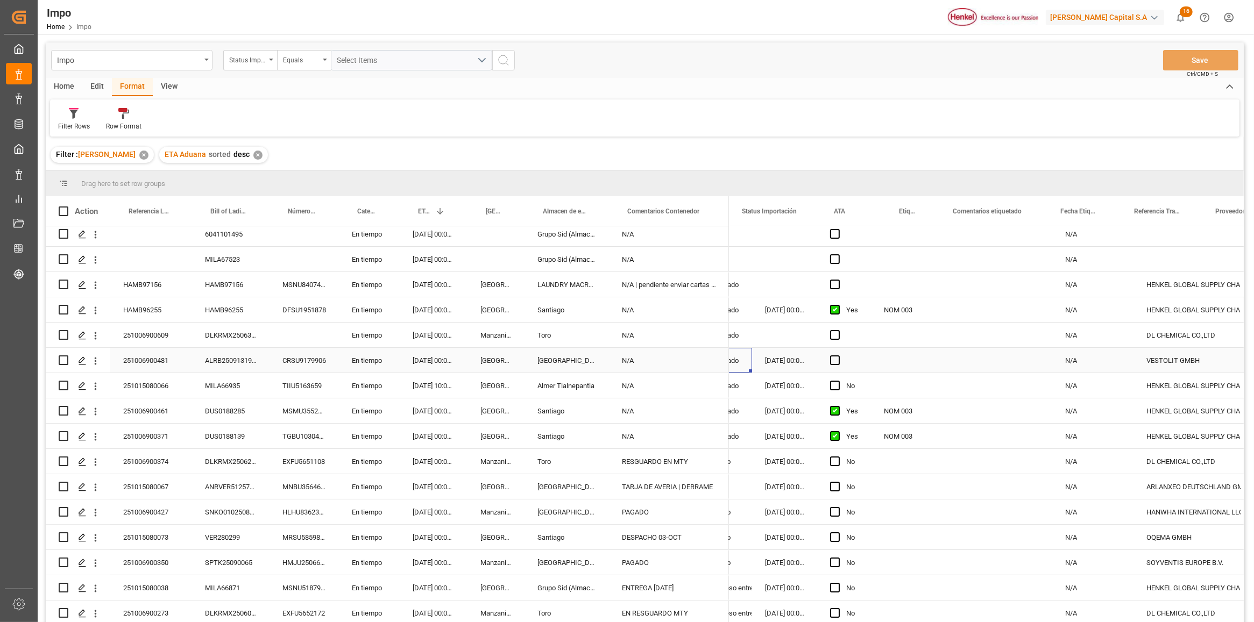
scroll to position [0, 0]
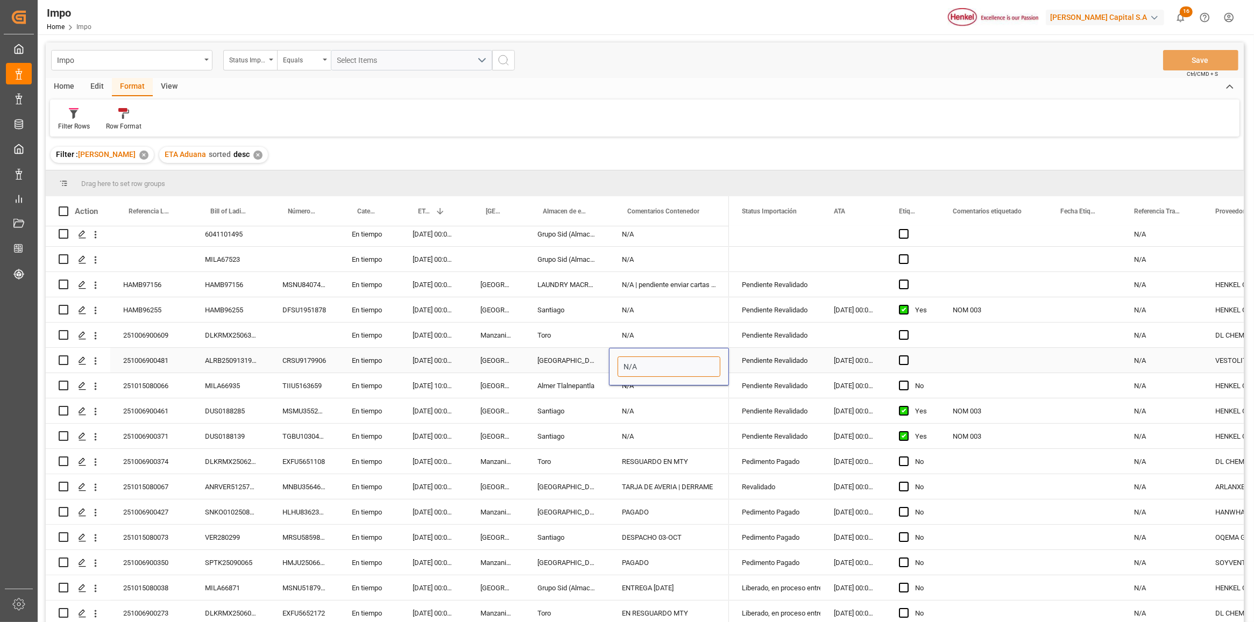
click at [667, 359] on input "N/A" at bounding box center [668, 367] width 103 height 20
type input "N"
type input "CARTA INCREMENTABLES"
click at [689, 278] on div "N/A | pendiente enviar cartas actualizadas" at bounding box center [669, 284] width 120 height 25
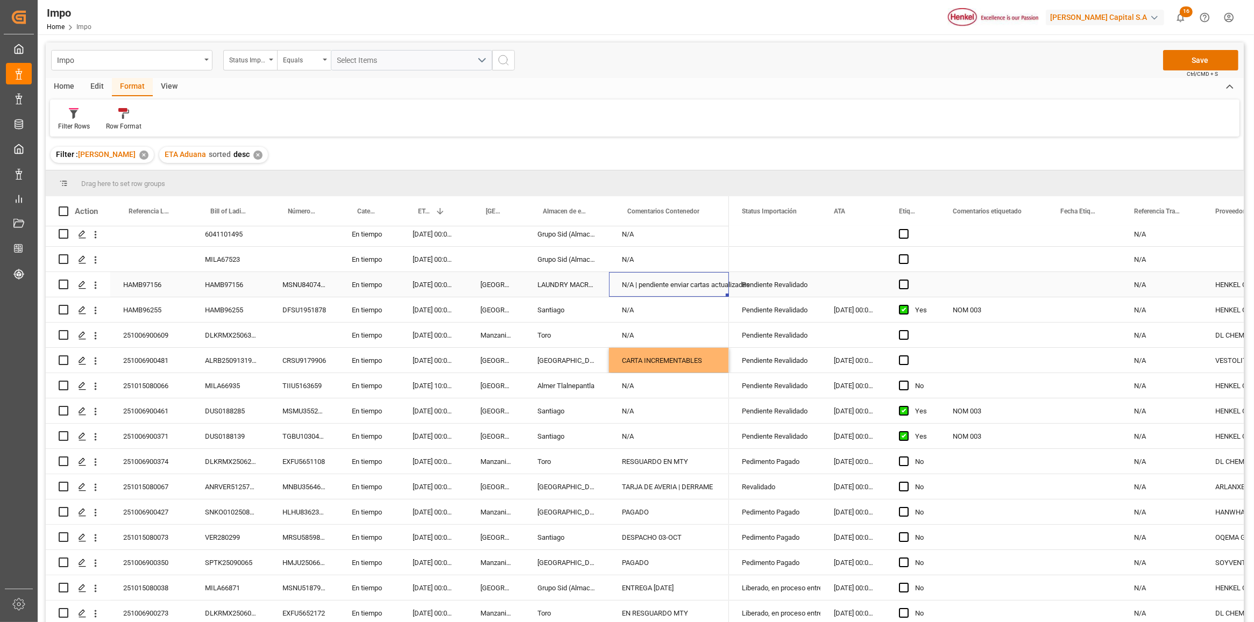
click at [689, 278] on div "N/A | pendiente enviar cartas actualizadas" at bounding box center [669, 284] width 120 height 25
drag, startPoint x: 643, startPoint y: 288, endPoint x: 635, endPoint y: 288, distance: 8.6
click at [635, 288] on input "N/A | pendiente enviar cartas actualizadas" at bounding box center [668, 291] width 103 height 20
click at [686, 250] on div "N/A" at bounding box center [669, 259] width 120 height 25
click at [1211, 74] on span "Ctrl/CMD + S" at bounding box center [1201, 74] width 31 height 8
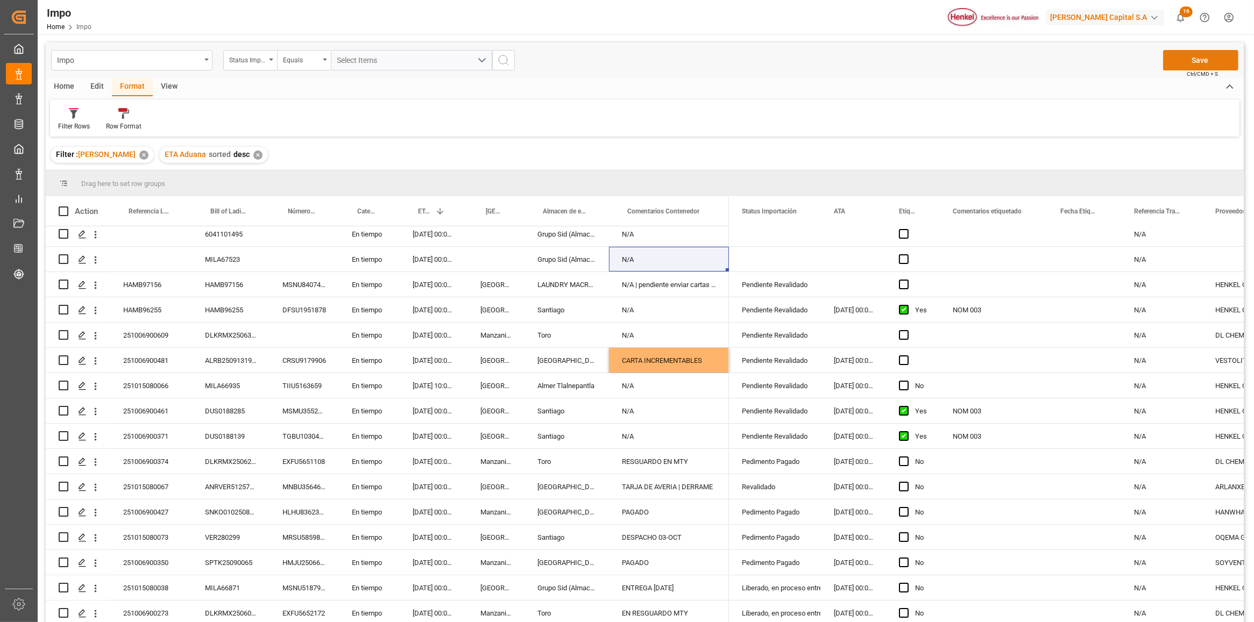
click at [1209, 65] on button "Save" at bounding box center [1200, 60] width 75 height 20
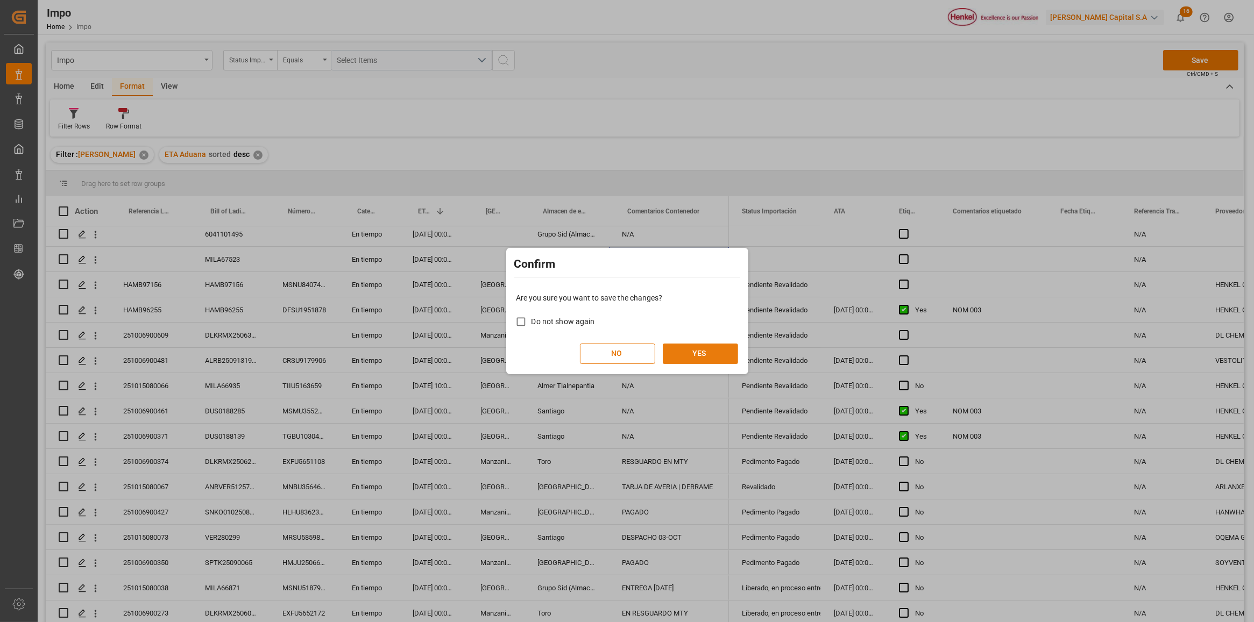
click at [683, 352] on button "YES" at bounding box center [700, 354] width 75 height 20
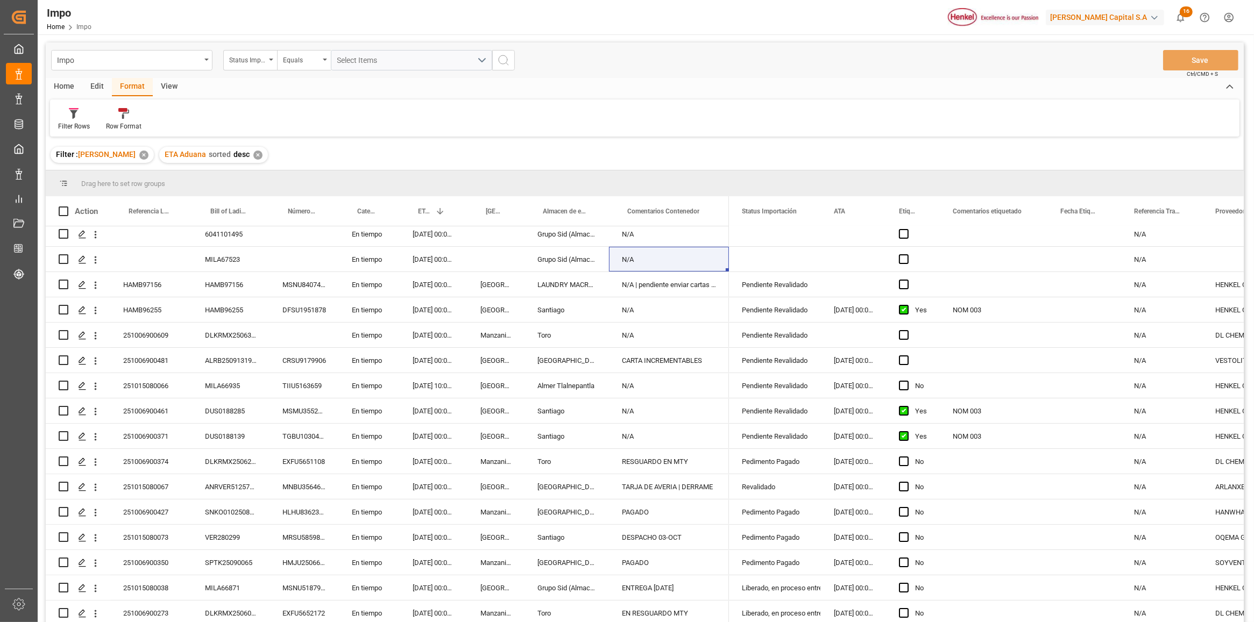
click at [690, 89] on div "Home Edit Format View" at bounding box center [645, 87] width 1198 height 18
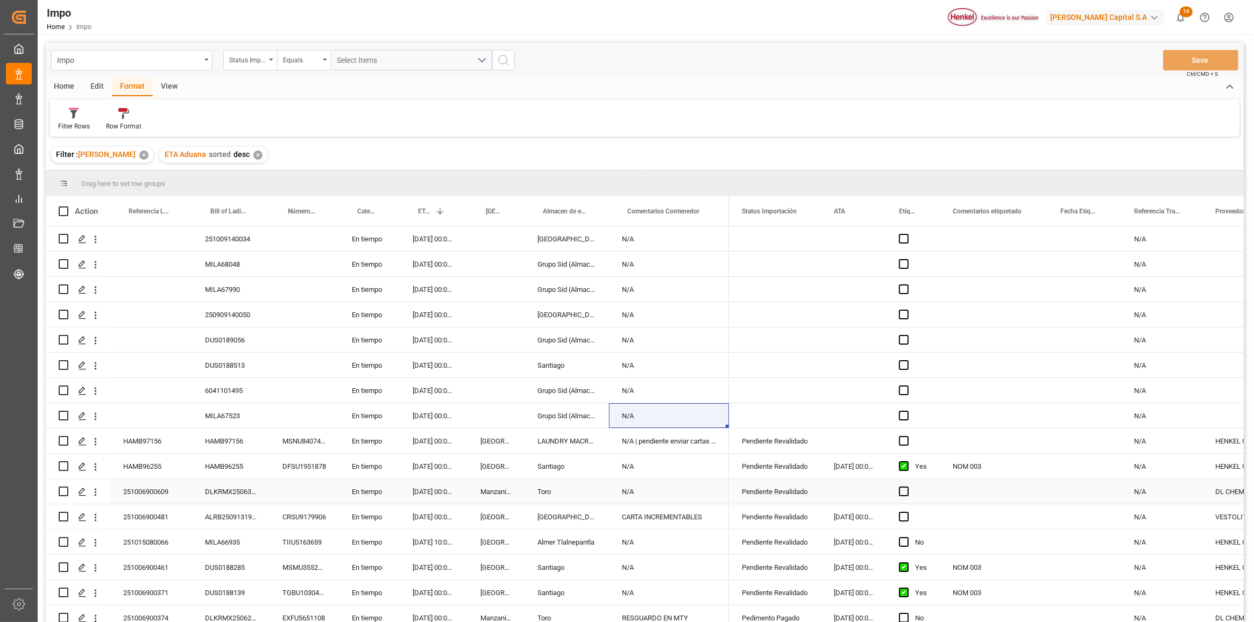
scroll to position [134, 0]
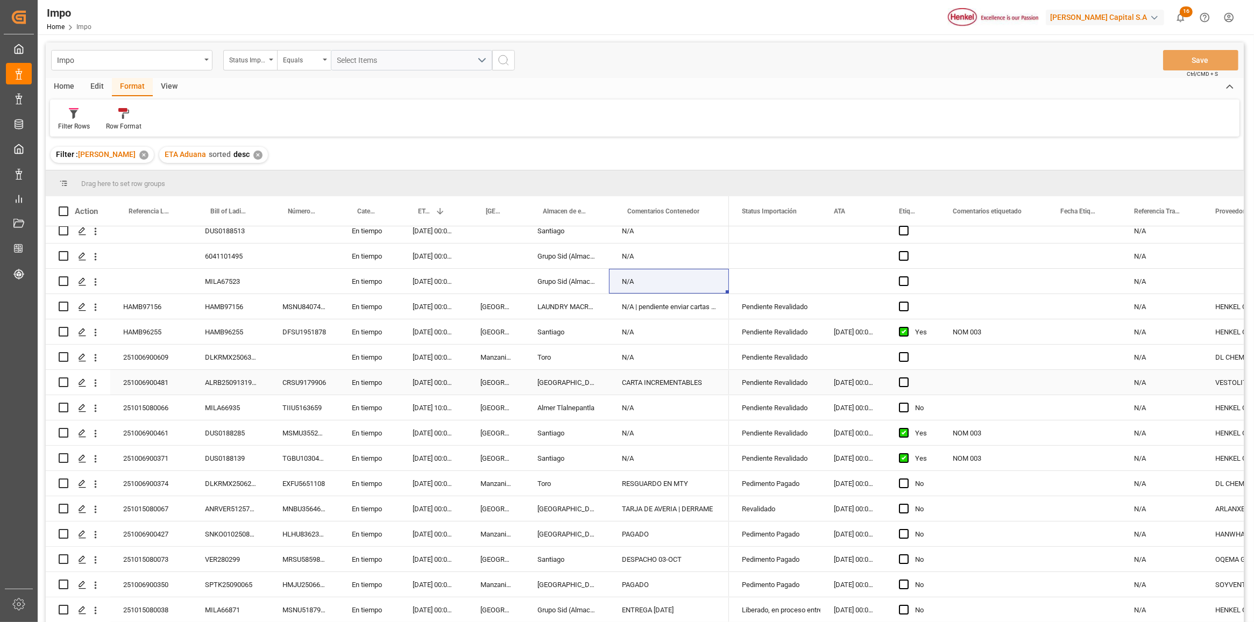
click at [302, 371] on div "CRSU9179906" at bounding box center [303, 382] width 69 height 25
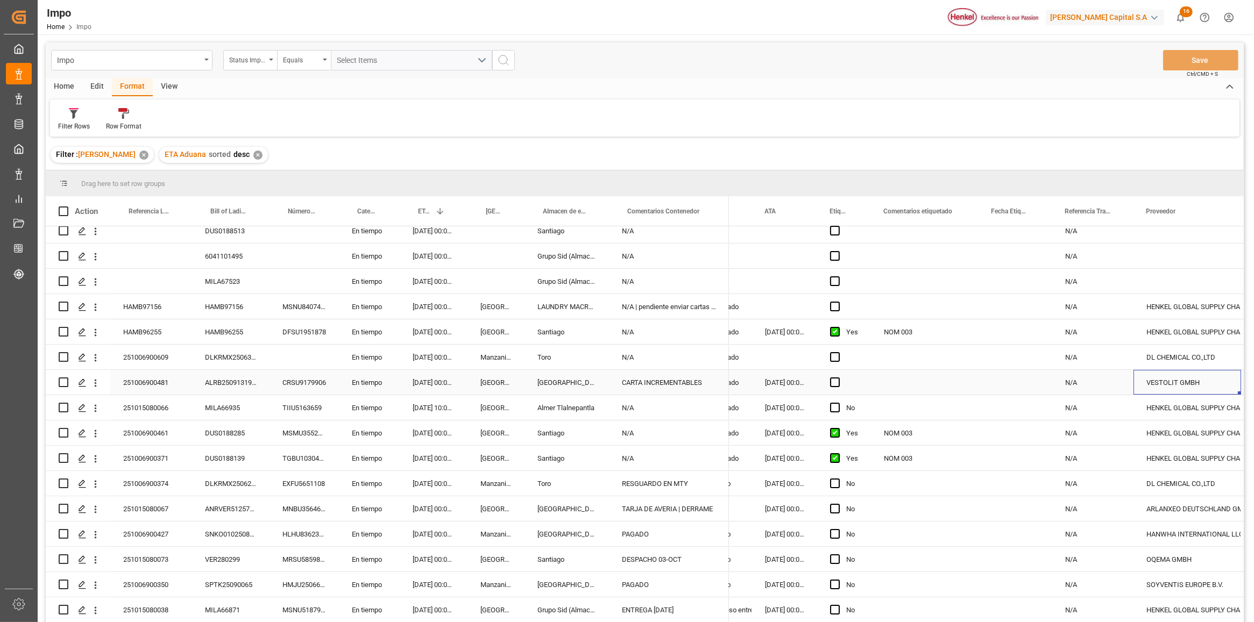
scroll to position [0, 149]
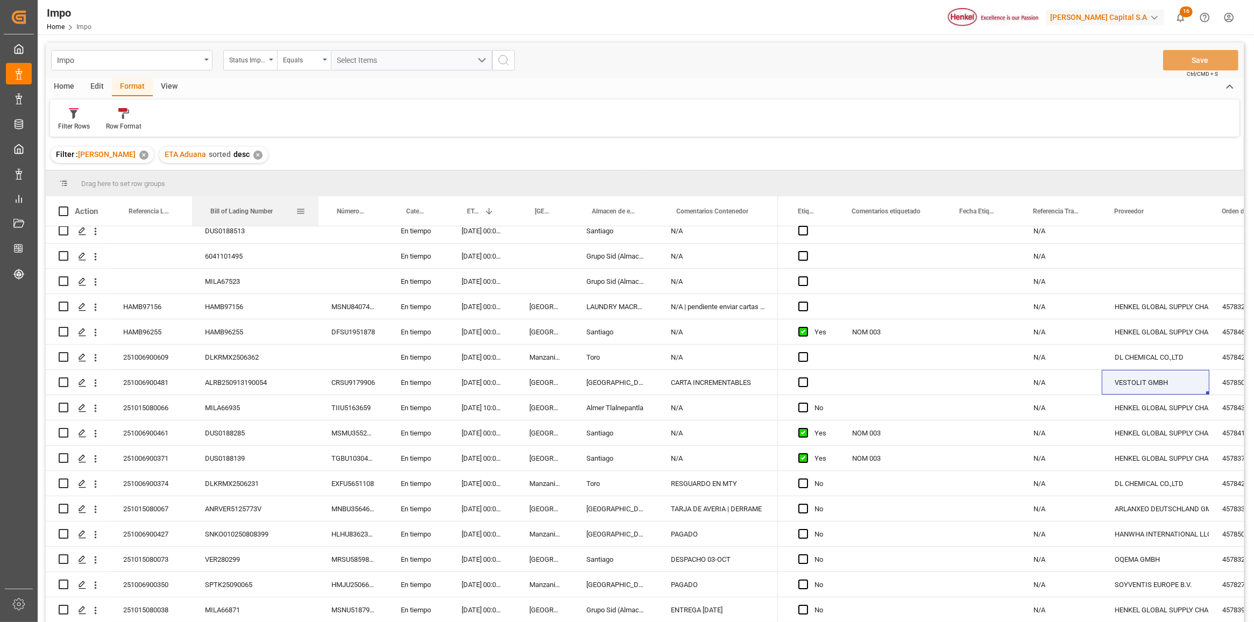
drag, startPoint x: 267, startPoint y: 213, endPoint x: 170, endPoint y: 304, distance: 133.1
click at [316, 218] on div at bounding box center [318, 211] width 4 height 30
click at [729, 382] on div "CARTA INCREMENTABLES" at bounding box center [717, 382] width 120 height 25
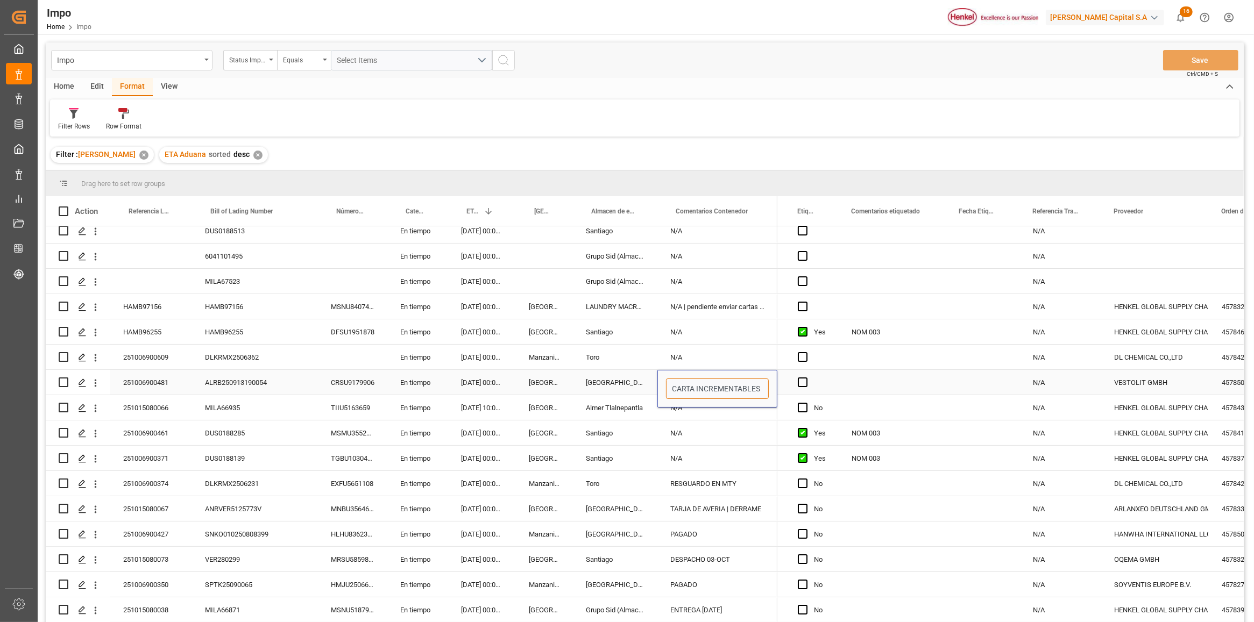
click at [671, 387] on input "CARTA INCREMENTABLES" at bounding box center [717, 389] width 103 height 20
type input "ENVIADA CARTA INCREMENTABLES"
click at [743, 323] on div "N/A" at bounding box center [717, 331] width 120 height 25
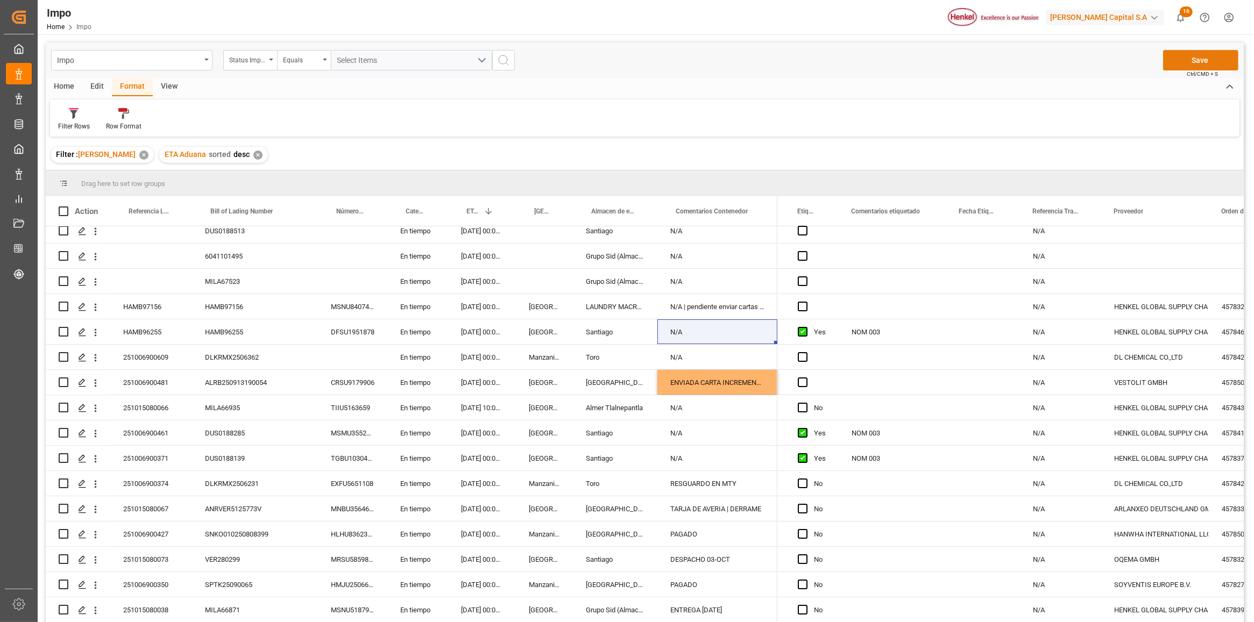
click at [1194, 62] on button "Save" at bounding box center [1200, 60] width 75 height 20
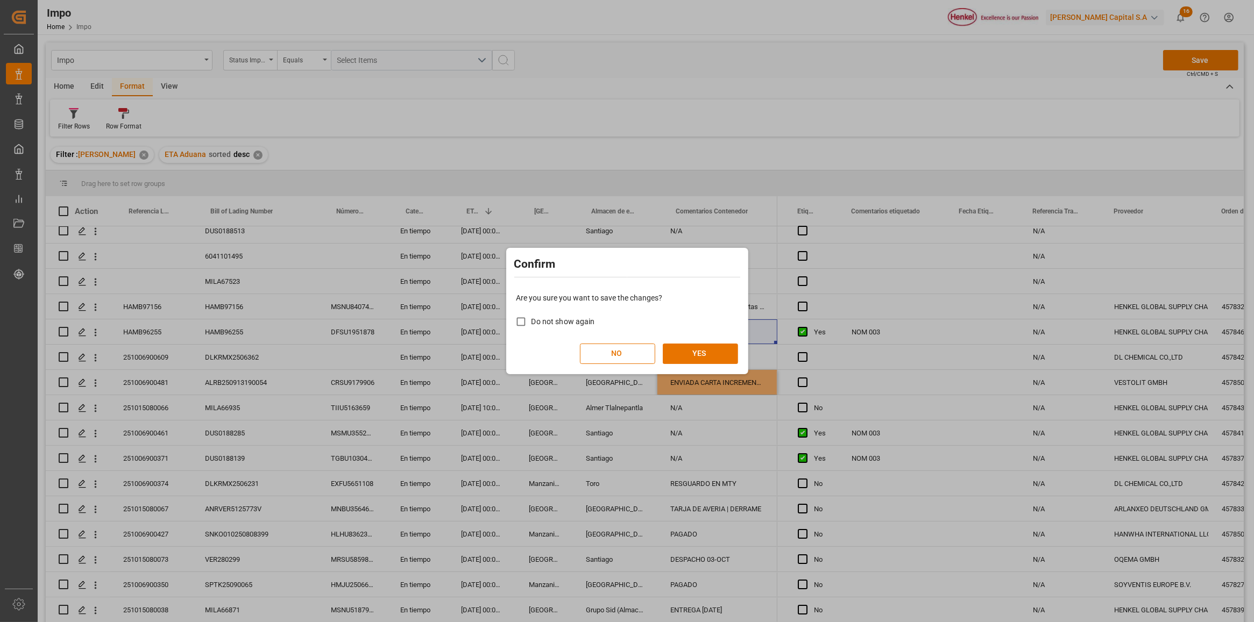
click at [695, 343] on div "Are you sure you want to save the changes? Do not show again NO YES" at bounding box center [627, 328] width 237 height 87
click at [694, 354] on button "YES" at bounding box center [700, 354] width 75 height 20
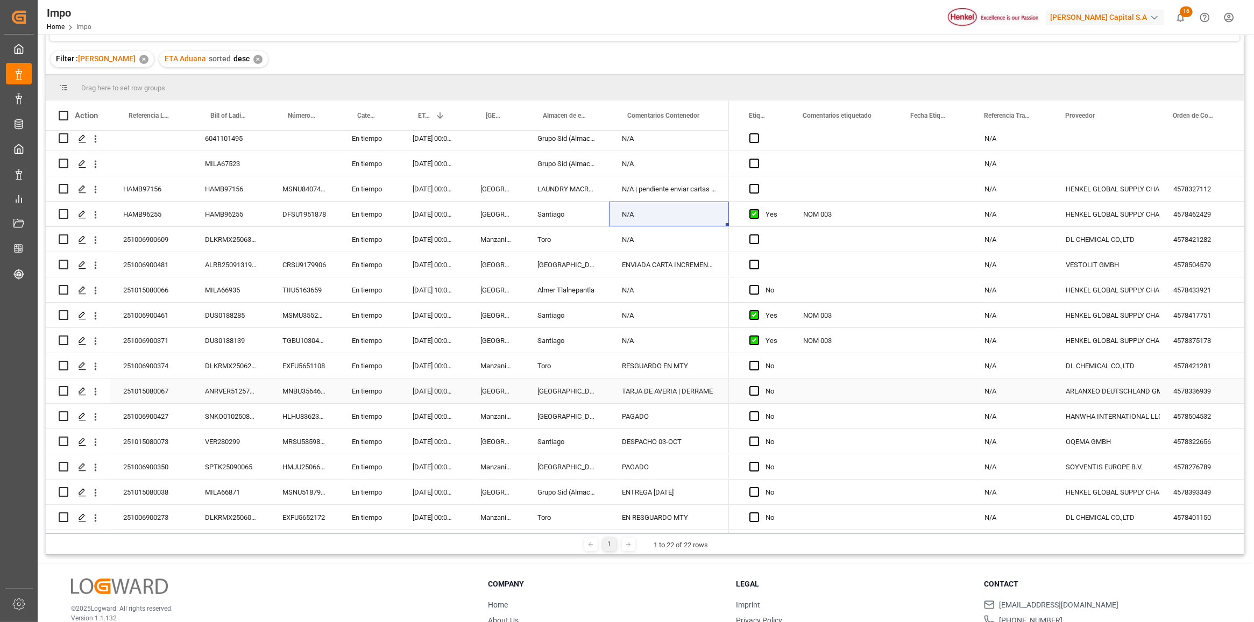
scroll to position [159, 0]
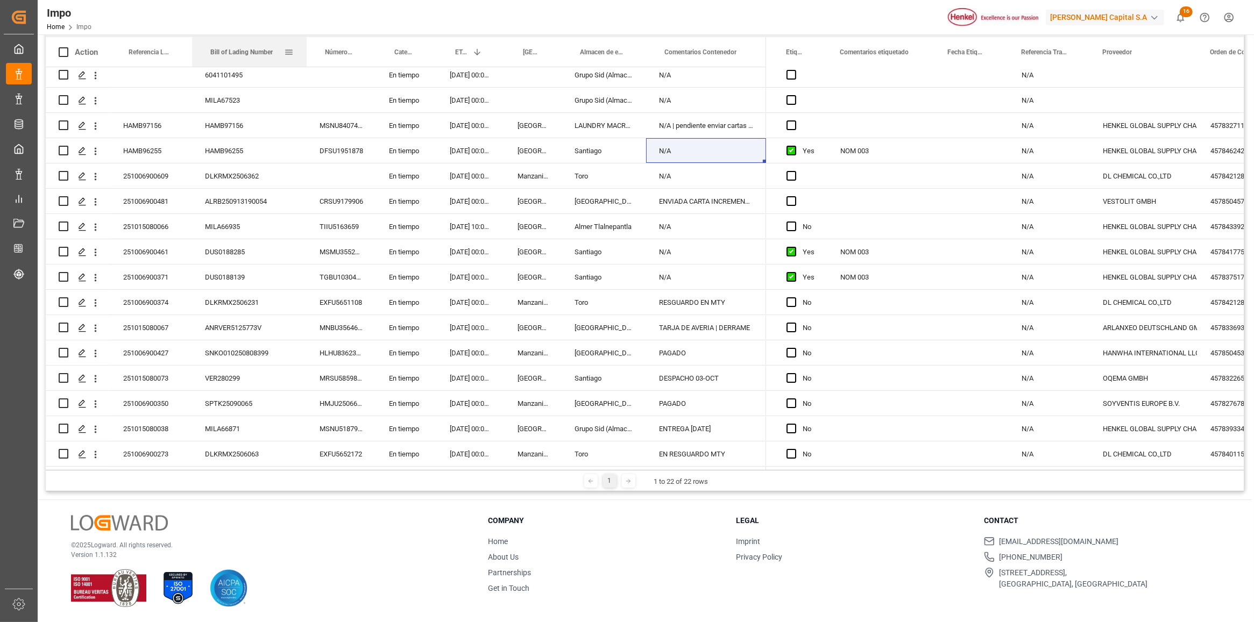
drag, startPoint x: 267, startPoint y: 47, endPoint x: 304, endPoint y: 46, distance: 37.1
click at [304, 46] on div at bounding box center [306, 52] width 4 height 30
click at [99, 331] on button "open menu" at bounding box center [95, 328] width 11 height 20
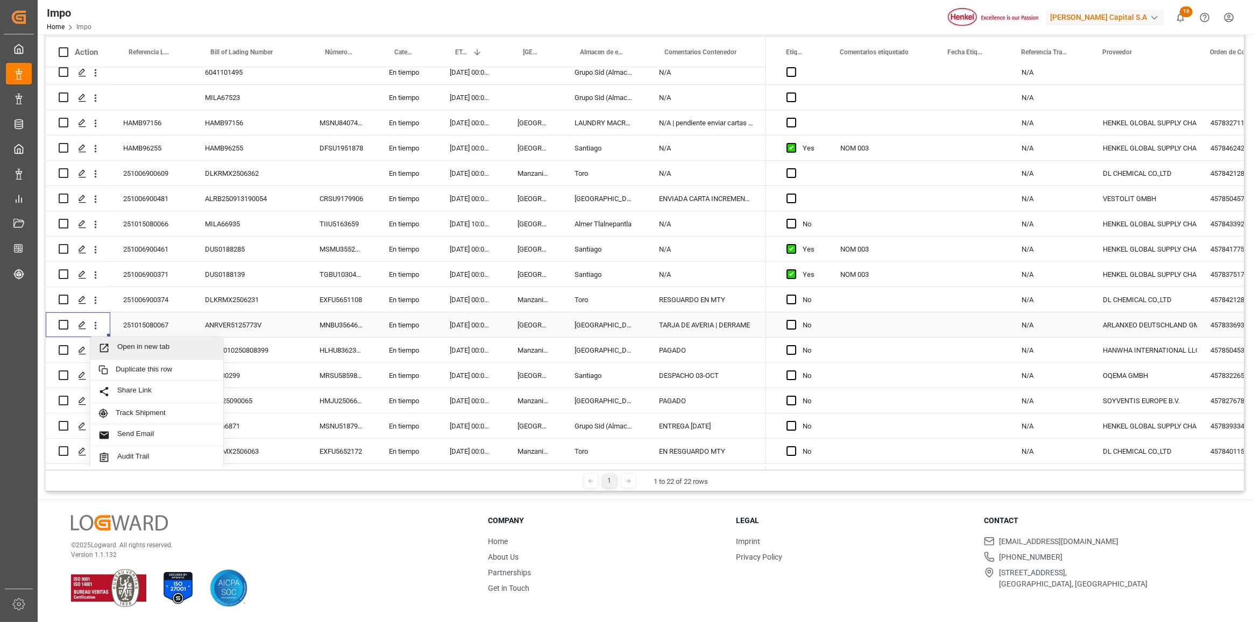
click at [125, 343] on span "Open in new tab" at bounding box center [166, 348] width 98 height 11
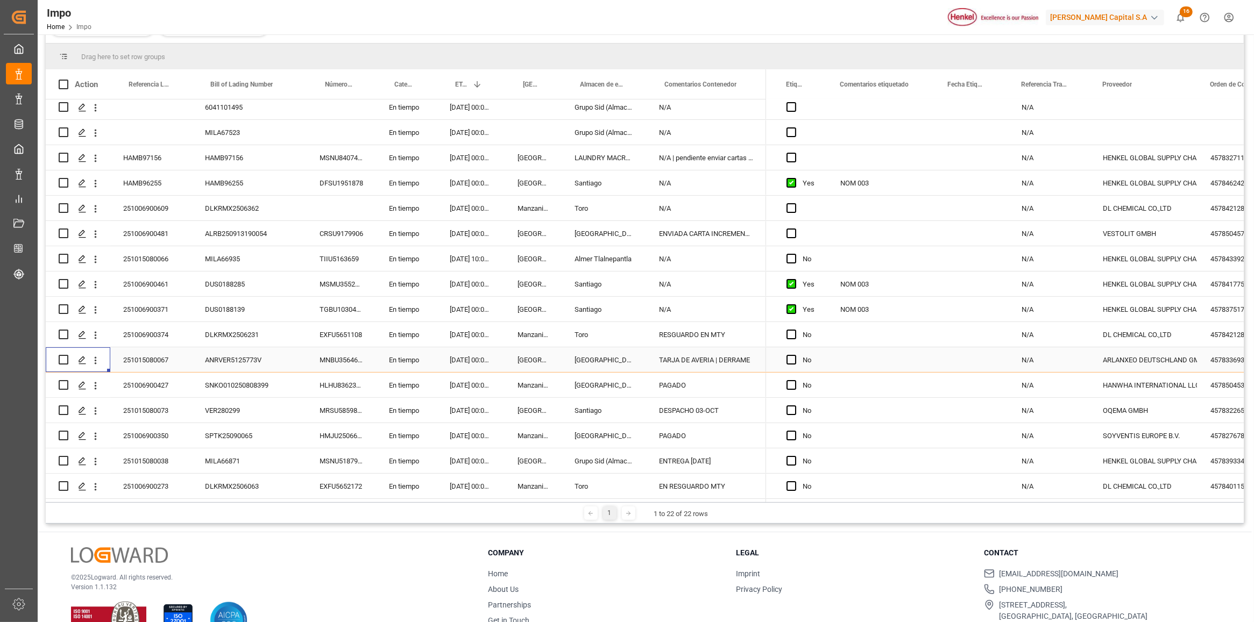
scroll to position [191, 0]
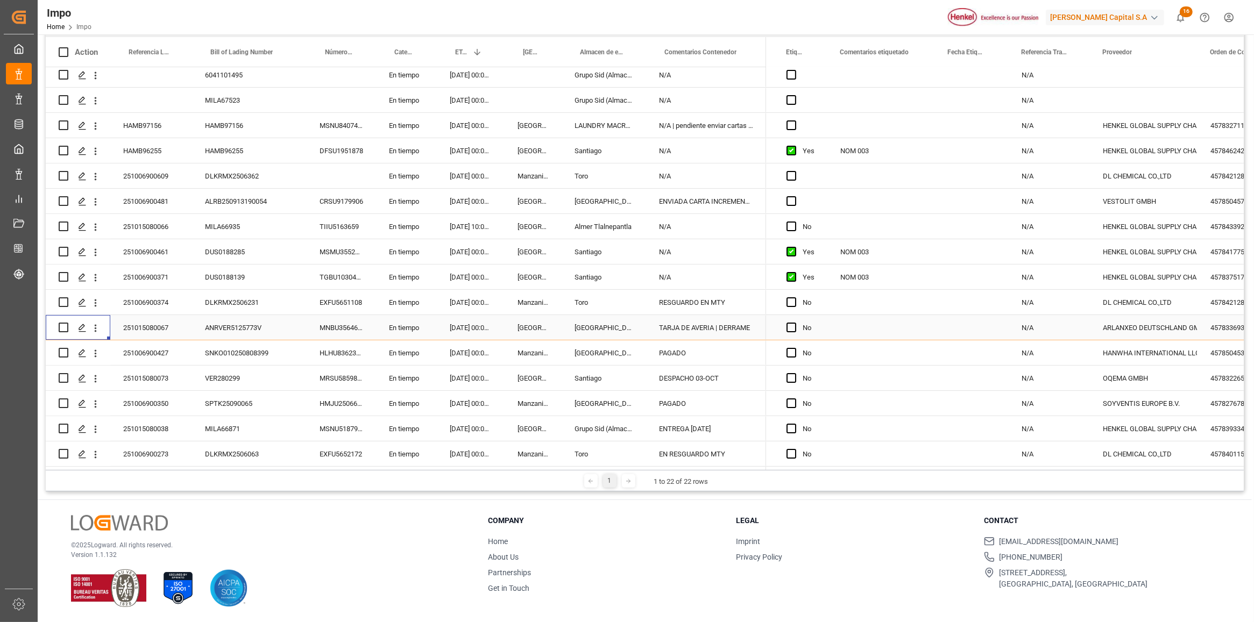
click at [831, 334] on div "Press SPACE to select this row." at bounding box center [881, 327] width 108 height 25
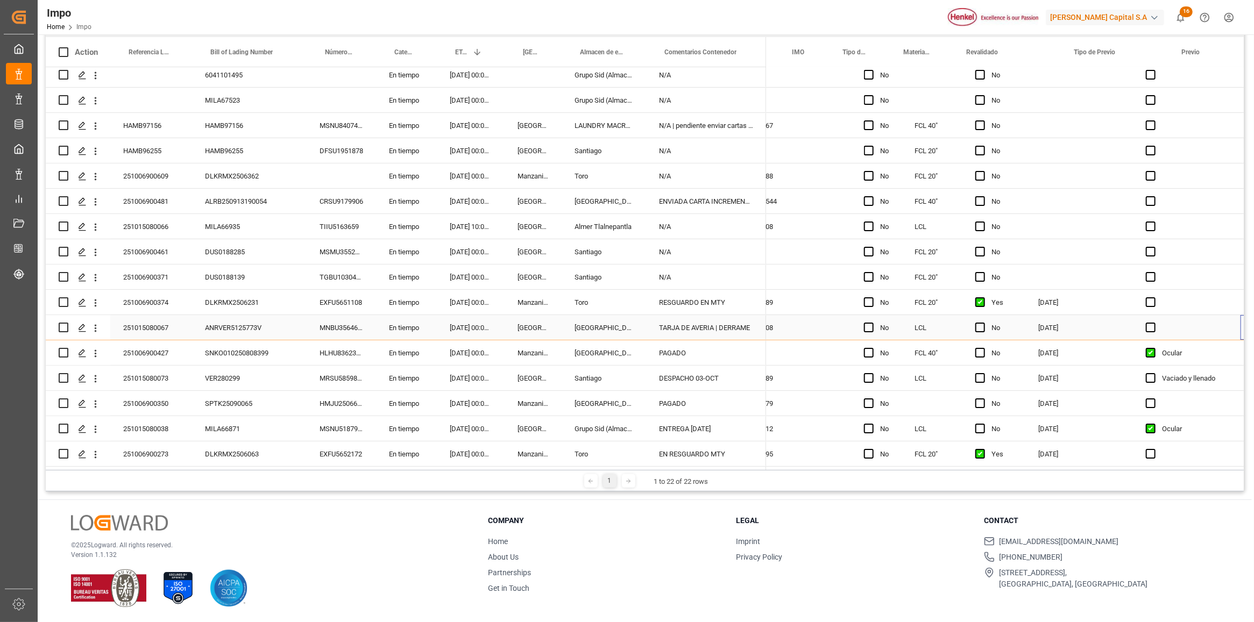
scroll to position [0, 0]
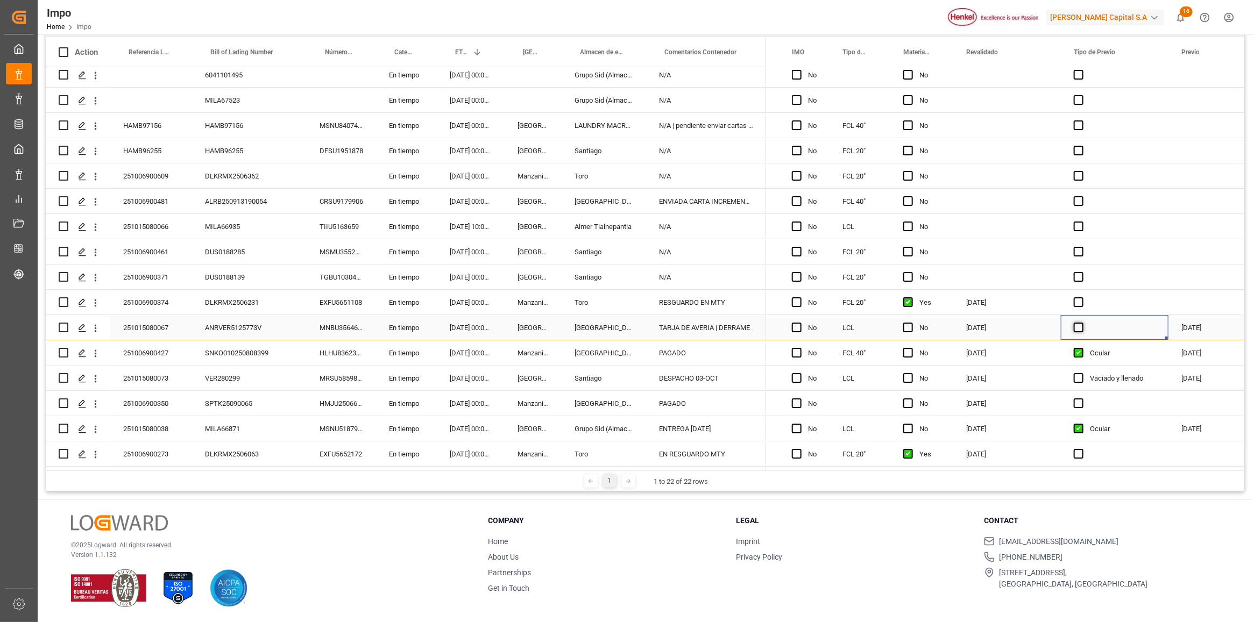
click at [1076, 324] on span "Press SPACE to select this row." at bounding box center [1078, 328] width 10 height 10
click at [1081, 323] on input "Press SPACE to select this row." at bounding box center [1081, 323] width 0 height 0
click at [1200, 316] on div "[DATE]" at bounding box center [1204, 327] width 72 height 25
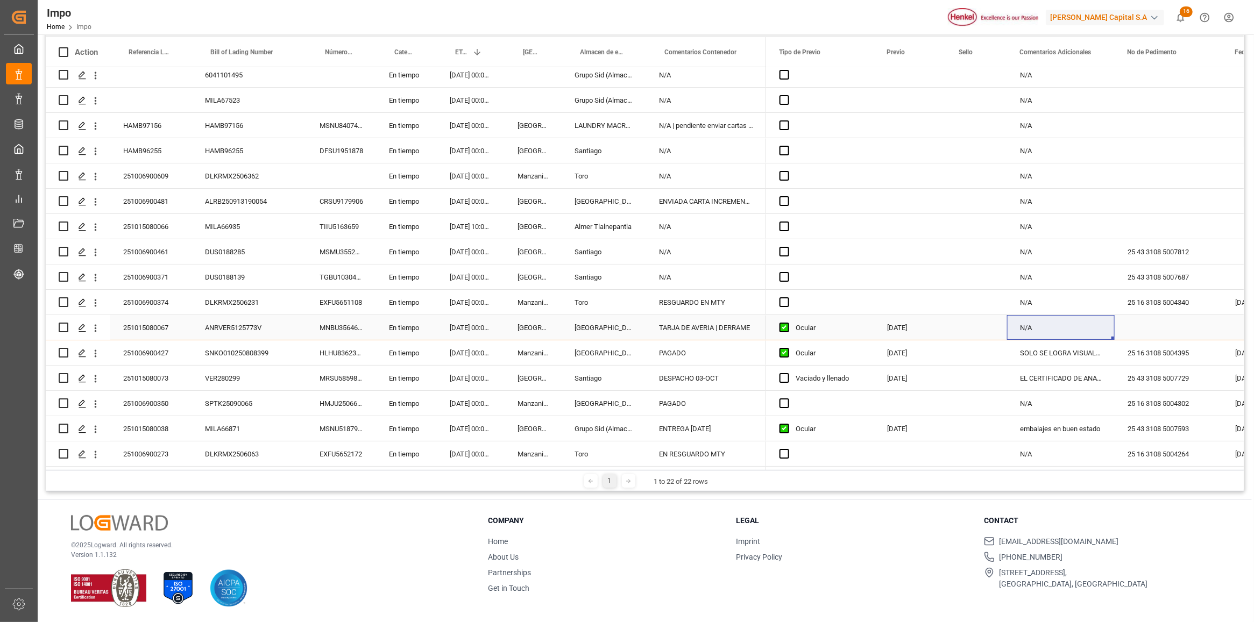
click at [1142, 315] on div "Press SPACE to select this row." at bounding box center [1168, 327] width 108 height 25
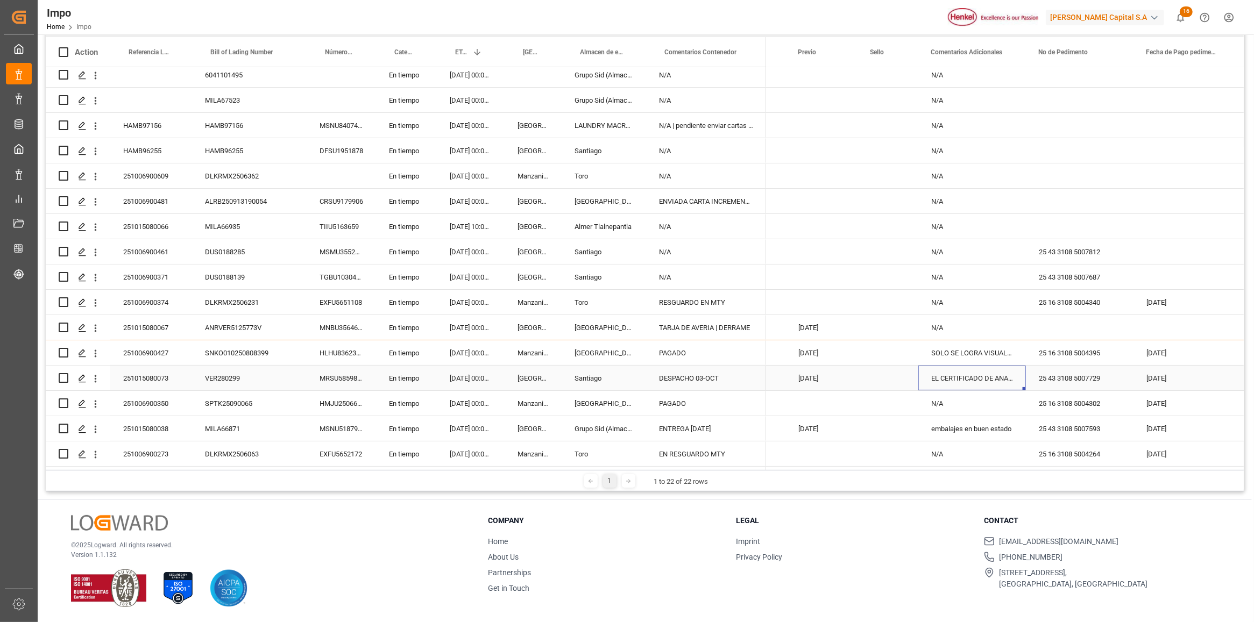
click at [977, 378] on div "EL CERTIFICADO DE ANALISIS DICE W255163US / EN FISICO NO DICE LOTE SOLODICE W25…" at bounding box center [972, 378] width 108 height 25
drag, startPoint x: 929, startPoint y: 379, endPoint x: 1087, endPoint y: 382, distance: 158.1
click at [1087, 382] on div "EL CERTIFICADO DE ANALISIS DICE W255163US / EN FISICONO DICE LOTE SOLODICE W254…" at bounding box center [545, 378] width 3499 height 25
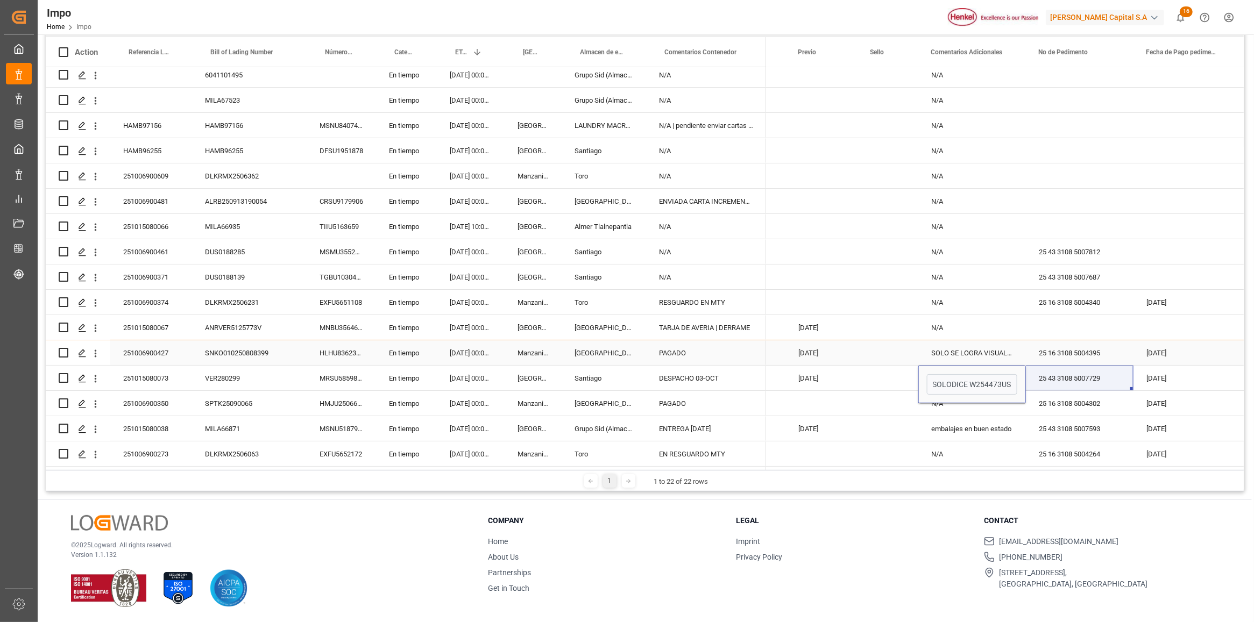
click at [982, 345] on div "SOLO SE LOGRA VISUALIZAR UN NO. DE LOTE" at bounding box center [972, 352] width 108 height 25
click at [929, 350] on div "SOLO SE LOGRA VISUALIZAR UN NO. DE LOTE" at bounding box center [972, 352] width 108 height 25
click at [933, 350] on div "SOLO SE LOGRA VISUALIZAR UN NO. DE LOTE" at bounding box center [972, 352] width 108 height 25
click at [936, 348] on div "SOLO SE LOGRA VISUALIZAR UN NO. DE LOTE" at bounding box center [972, 352] width 108 height 25
click at [937, 348] on div "SOLO SE LOGRA VISUALIZAR UN NO. DE LOTE" at bounding box center [972, 352] width 108 height 25
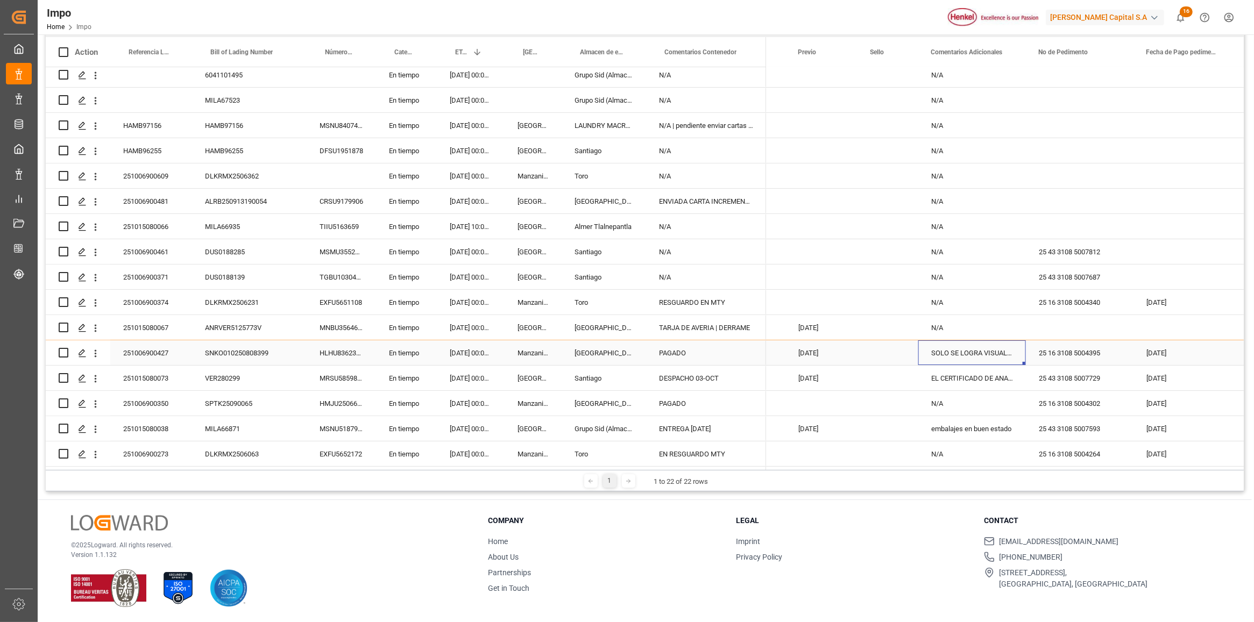
click at [936, 351] on div "SOLO SE LOGRA VISUALIZAR UN NO. DE LOTE" at bounding box center [972, 352] width 108 height 25
drag, startPoint x: 933, startPoint y: 355, endPoint x: 1050, endPoint y: 371, distance: 117.8
click at [1050, 371] on div "N/A N/A N/A N/A N/A N/A N/A N/A N/A N/A N/A N/A N/A N/A N/A N/A N/A N/A N/A N/A…" at bounding box center [545, 189] width 3499 height 556
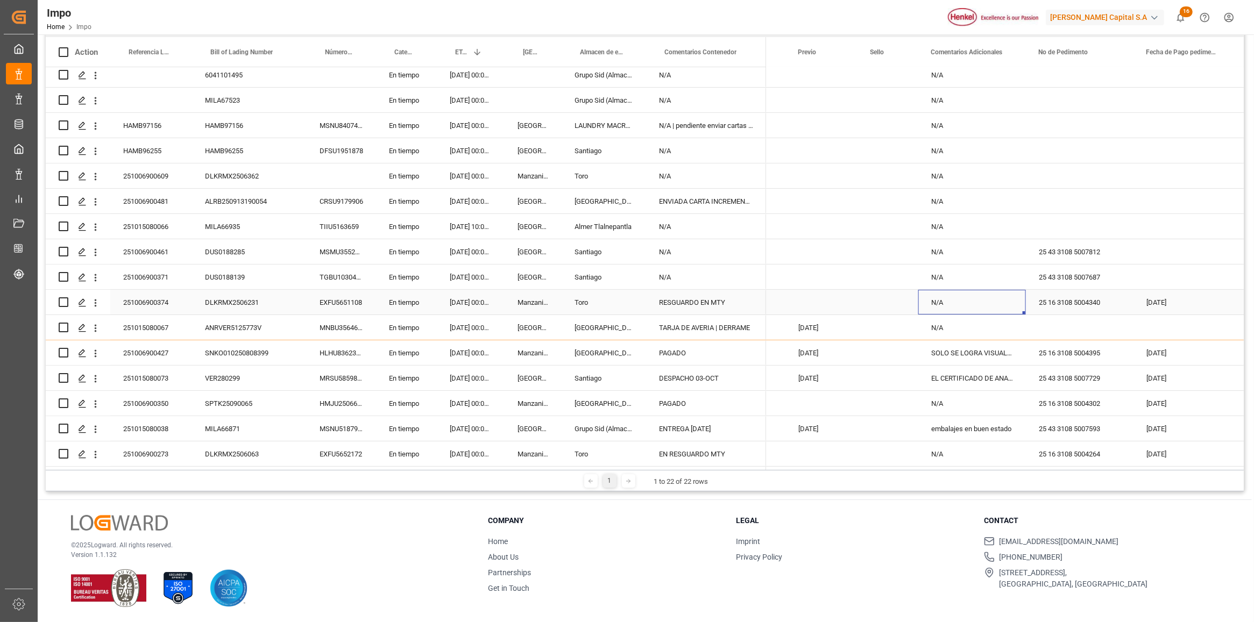
click at [1002, 293] on div "N/A" at bounding box center [972, 302] width 108 height 25
click at [977, 326] on div "N/A" at bounding box center [972, 327] width 108 height 25
click at [962, 315] on div "N/A" at bounding box center [972, 327] width 108 height 25
click at [1050, 318] on div "Press SPACE to select this row." at bounding box center [1080, 327] width 108 height 25
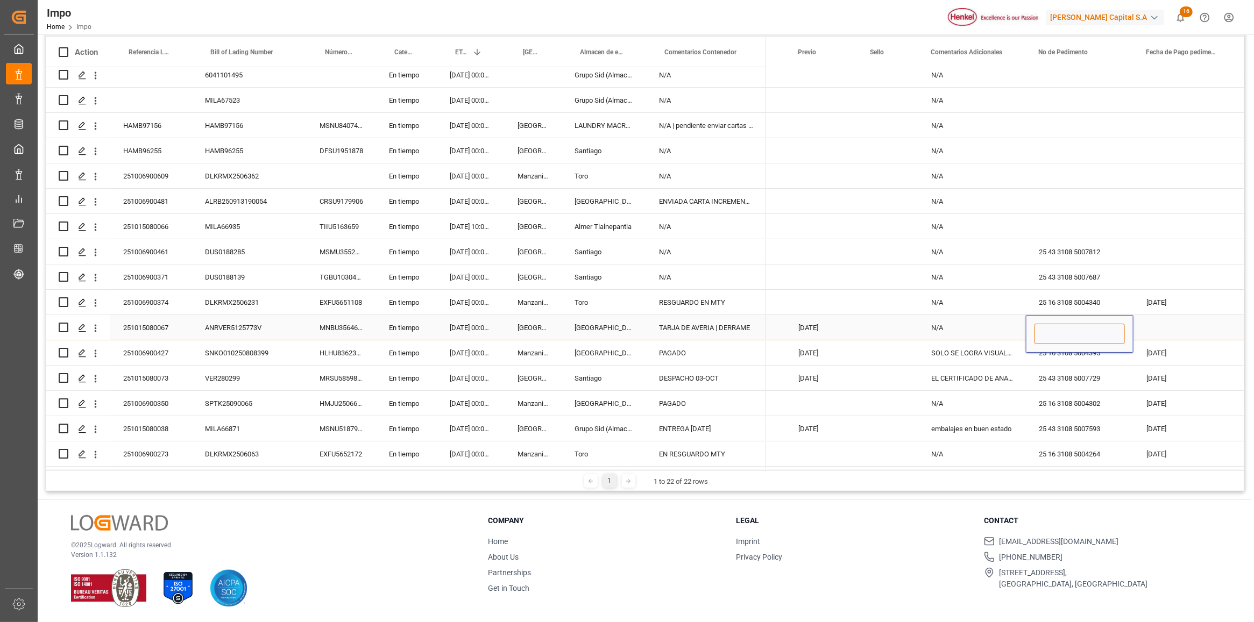
click at [1058, 327] on input "Press SPACE to select this row." at bounding box center [1079, 334] width 90 height 20
paste input "25 43 3108 5007652"
type input "25 43 3108 5007652"
drag, startPoint x: 1057, startPoint y: 327, endPoint x: 1133, endPoint y: 326, distance: 76.4
click at [1104, 324] on input "25 43 3108 5007652" at bounding box center [1079, 334] width 90 height 20
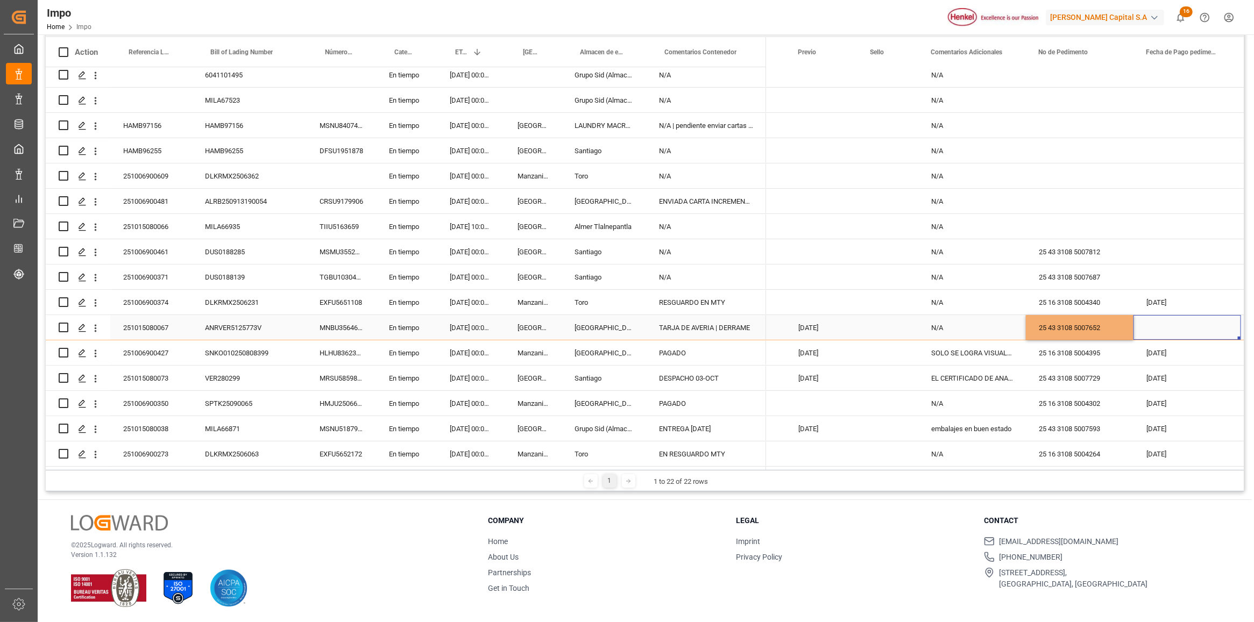
click at [1165, 319] on div "Press SPACE to select this row." at bounding box center [1187, 327] width 108 height 25
click at [1165, 316] on div "Press SPACE to select this row." at bounding box center [1187, 327] width 108 height 25
click at [1165, 327] on div "Press SPACE to select this row." at bounding box center [1187, 327] width 108 height 25
click at [1164, 329] on div "Press SPACE to select this row." at bounding box center [1187, 327] width 108 height 25
click at [1115, 423] on div "6" at bounding box center [1109, 422] width 13 height 13
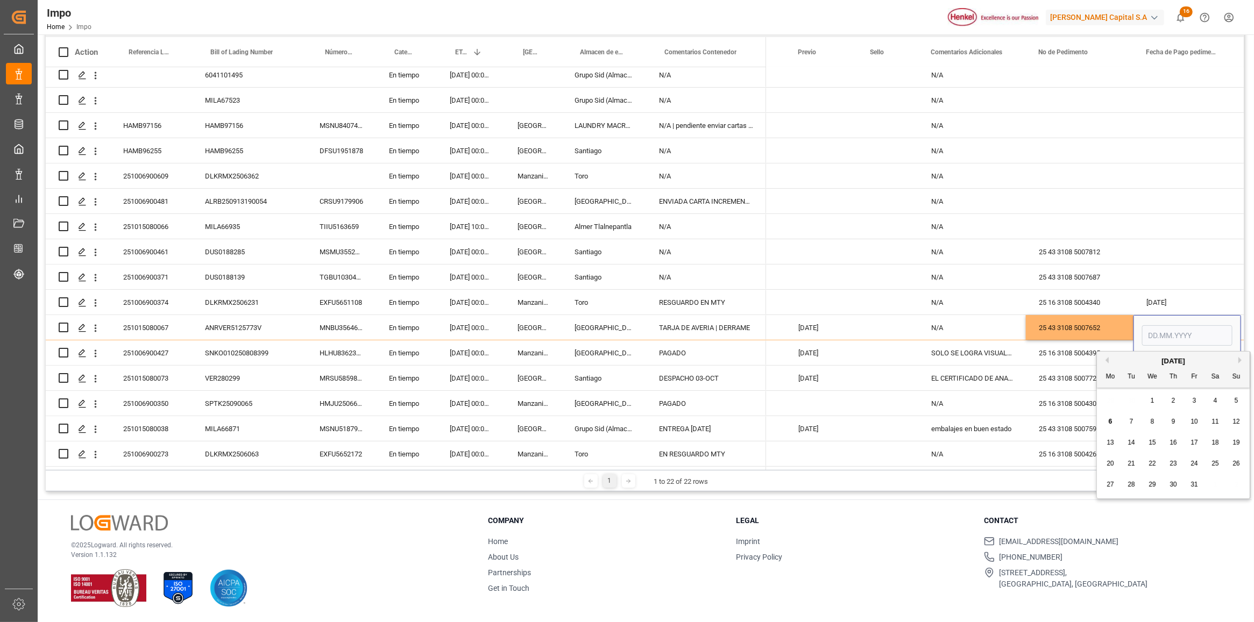
type input "[DATE]"
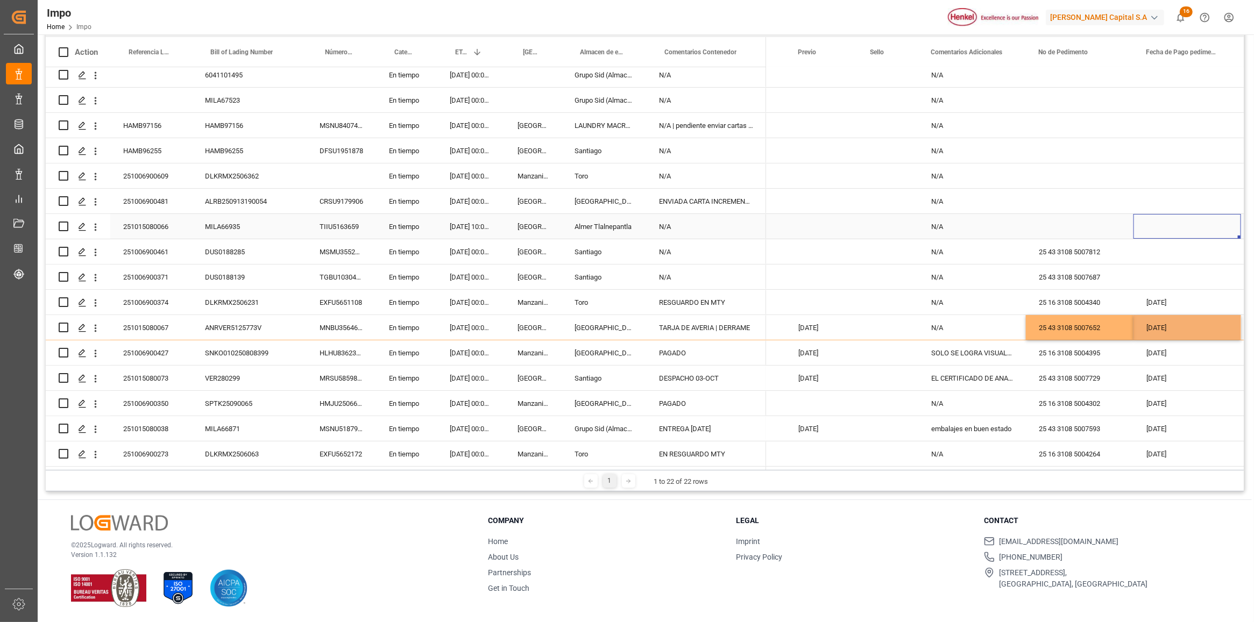
click at [1149, 232] on div "Press SPACE to select this row." at bounding box center [1187, 226] width 108 height 25
click at [952, 328] on div "N/A" at bounding box center [972, 327] width 108 height 25
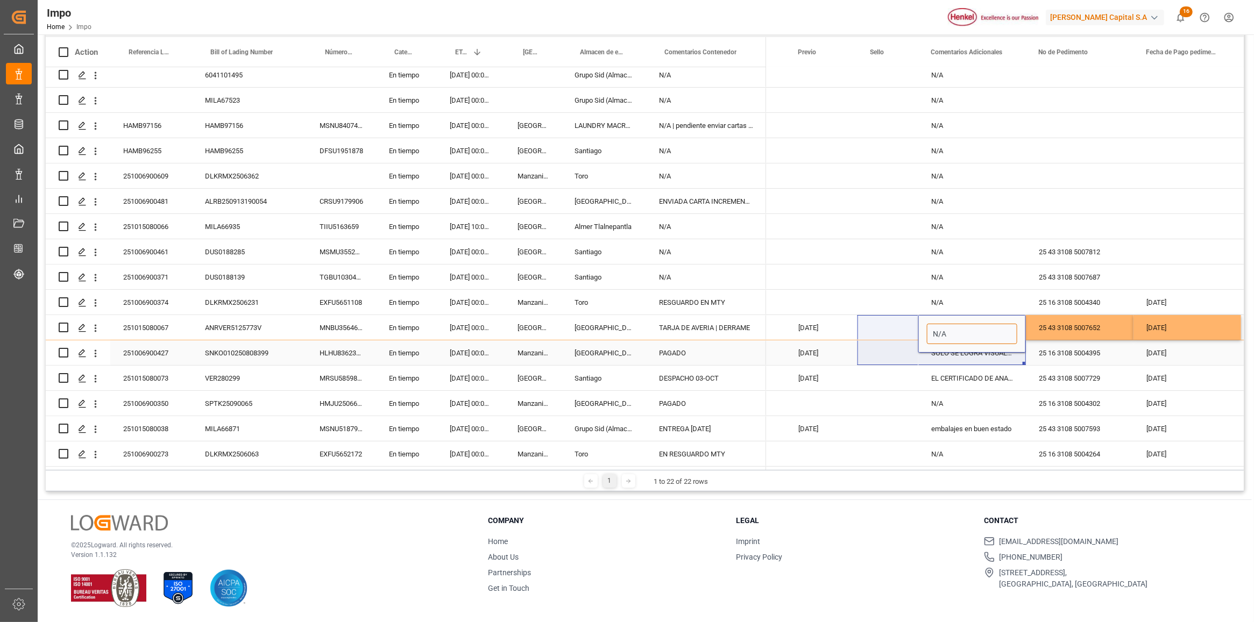
drag, startPoint x: 952, startPoint y: 328, endPoint x: 878, endPoint y: 342, distance: 75.5
click at [878, 342] on div "N/A N/A N/A N/A N/A N/A N/A N/A N/A N/A N/A N/A N/A N/A N/A N/A N/A N/A N/A N/A…" at bounding box center [545, 189] width 3499 height 556
click at [950, 334] on input "N/A" at bounding box center [972, 334] width 90 height 20
type input "3 sacos rotos"
drag, startPoint x: 1253, startPoint y: 173, endPoint x: 1222, endPoint y: 186, distance: 33.1
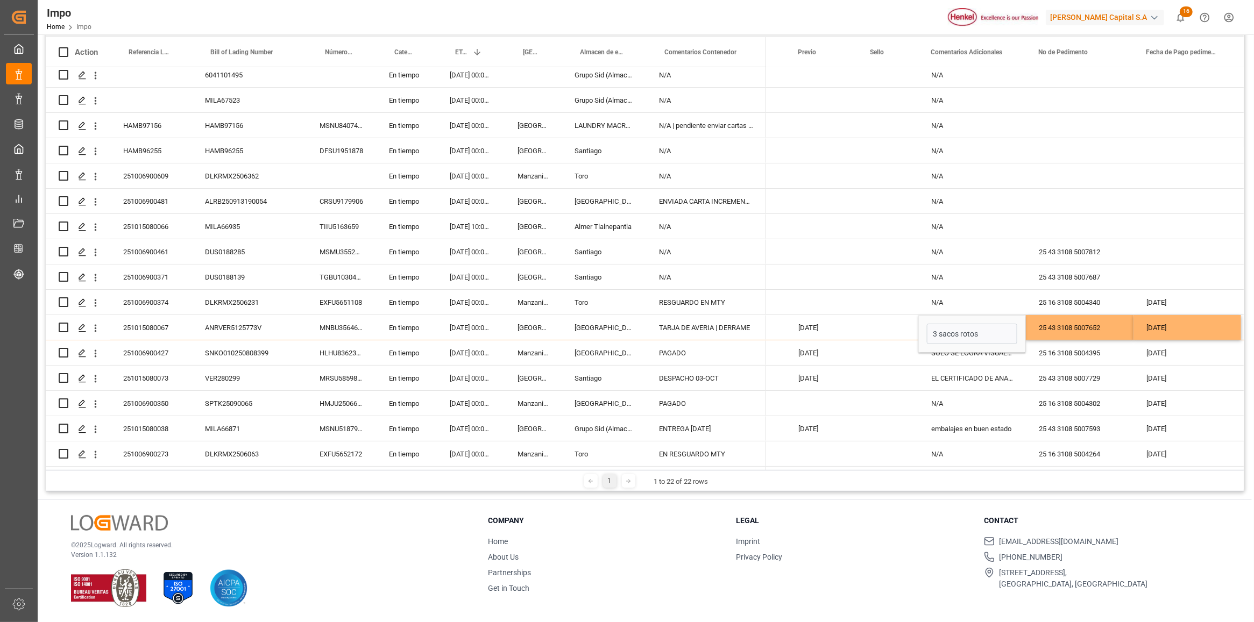
click at [1253, 173] on html "Created by potrace 1.15, written by Peter Selinger 2001-2017 Created by potrace…" at bounding box center [627, 311] width 1254 height 622
drag, startPoint x: 1222, startPoint y: 186, endPoint x: 1120, endPoint y: 170, distance: 103.4
click at [1121, 170] on div "Press SPACE to select this row." at bounding box center [1080, 175] width 108 height 25
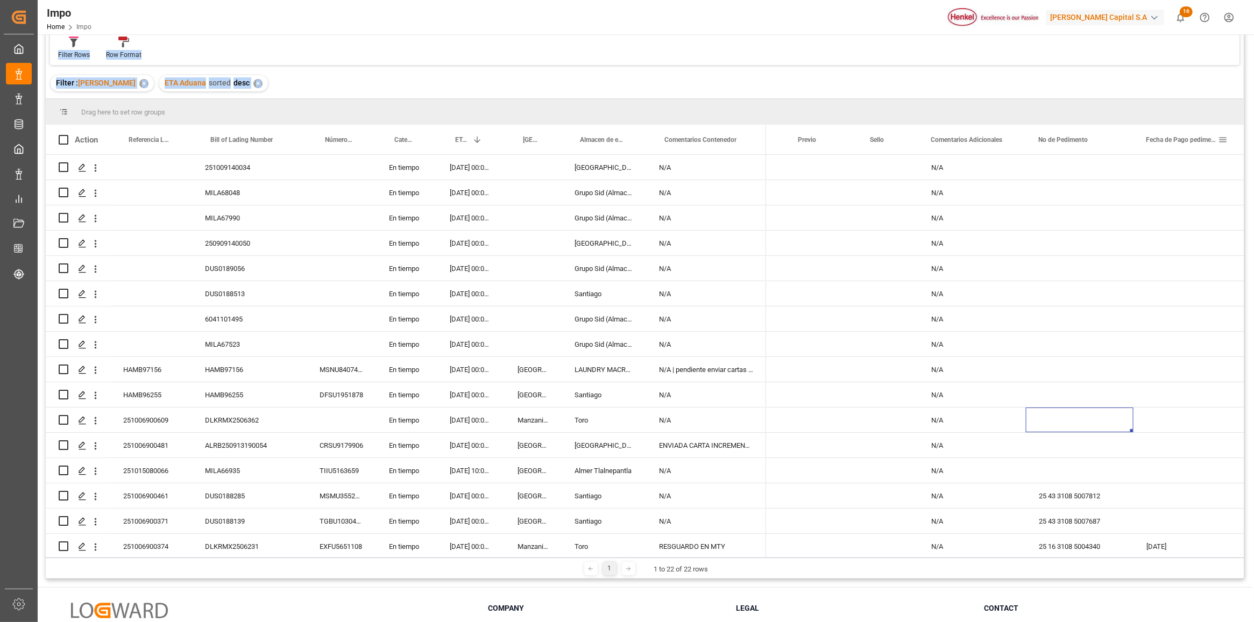
scroll to position [0, 0]
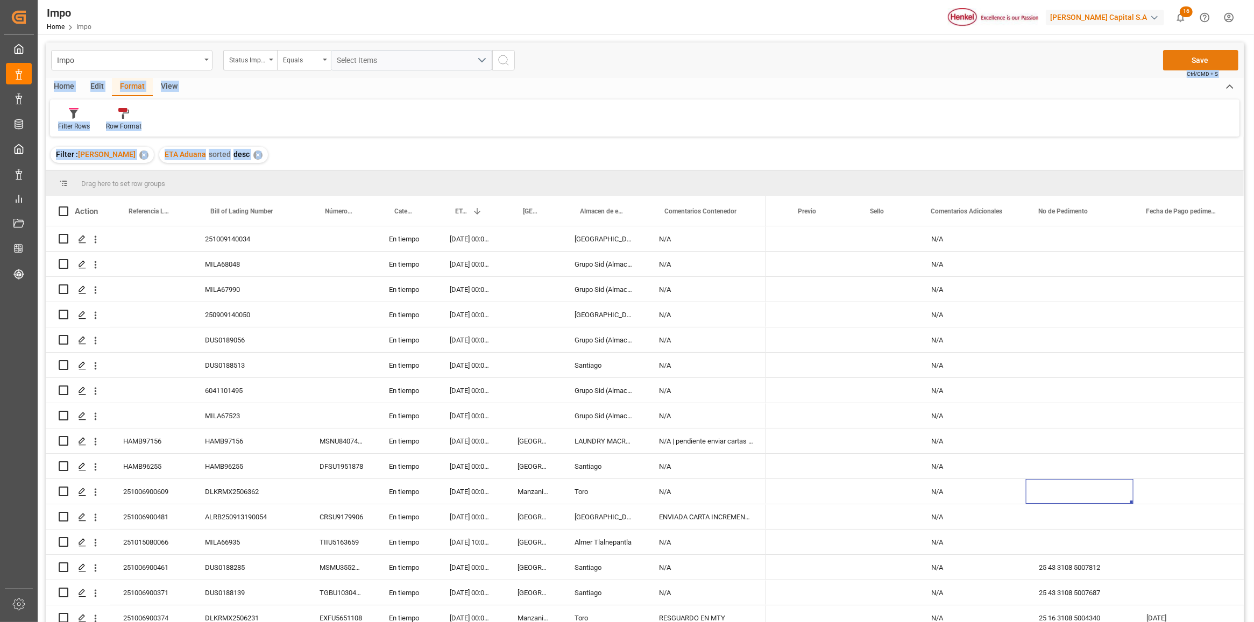
click at [1187, 68] on button "Save" at bounding box center [1200, 60] width 75 height 20
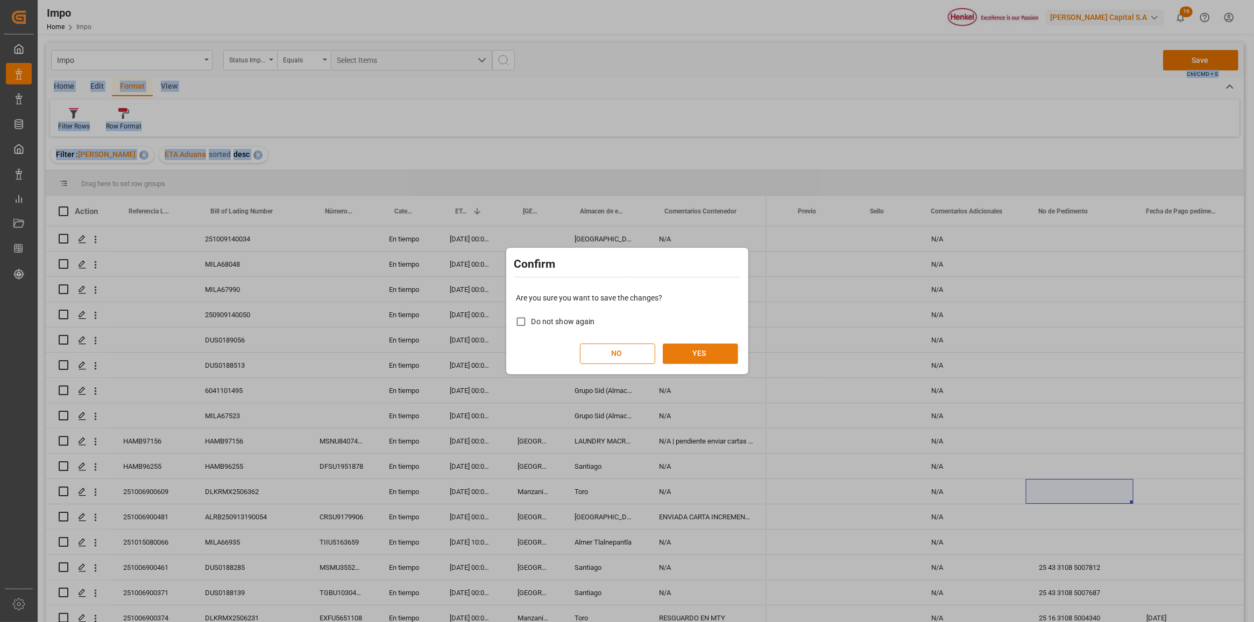
click at [692, 348] on button "YES" at bounding box center [700, 354] width 75 height 20
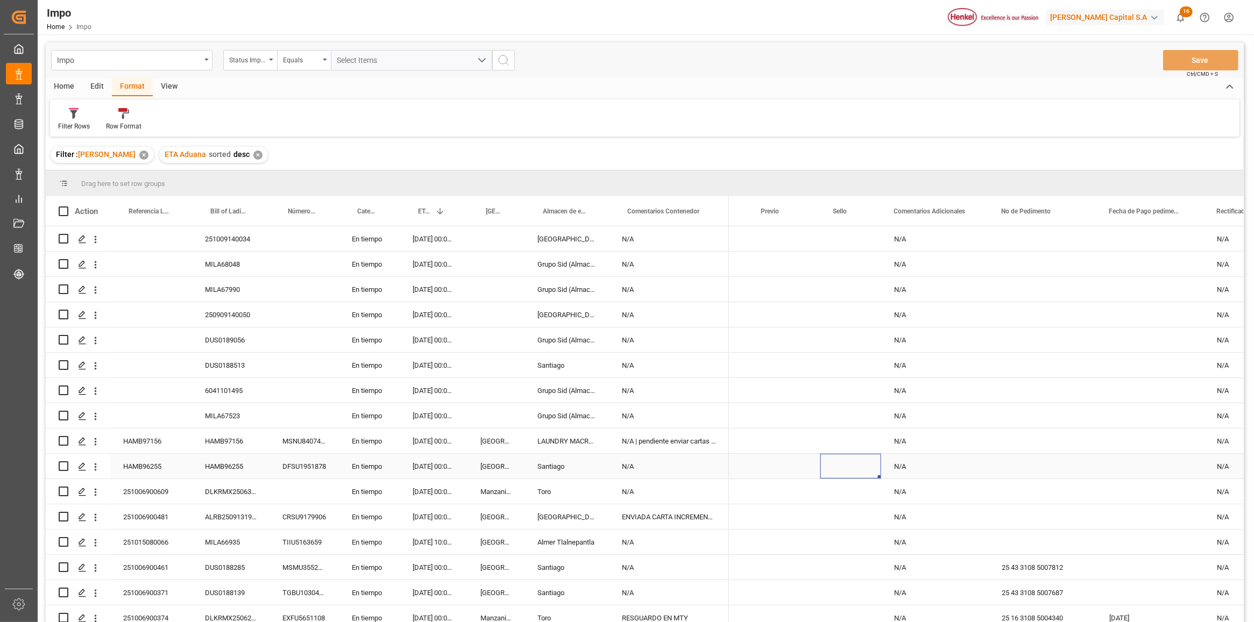
click at [870, 469] on div "Press SPACE to select this row." at bounding box center [850, 466] width 61 height 25
click at [863, 495] on div "Press SPACE to select this row." at bounding box center [850, 491] width 61 height 25
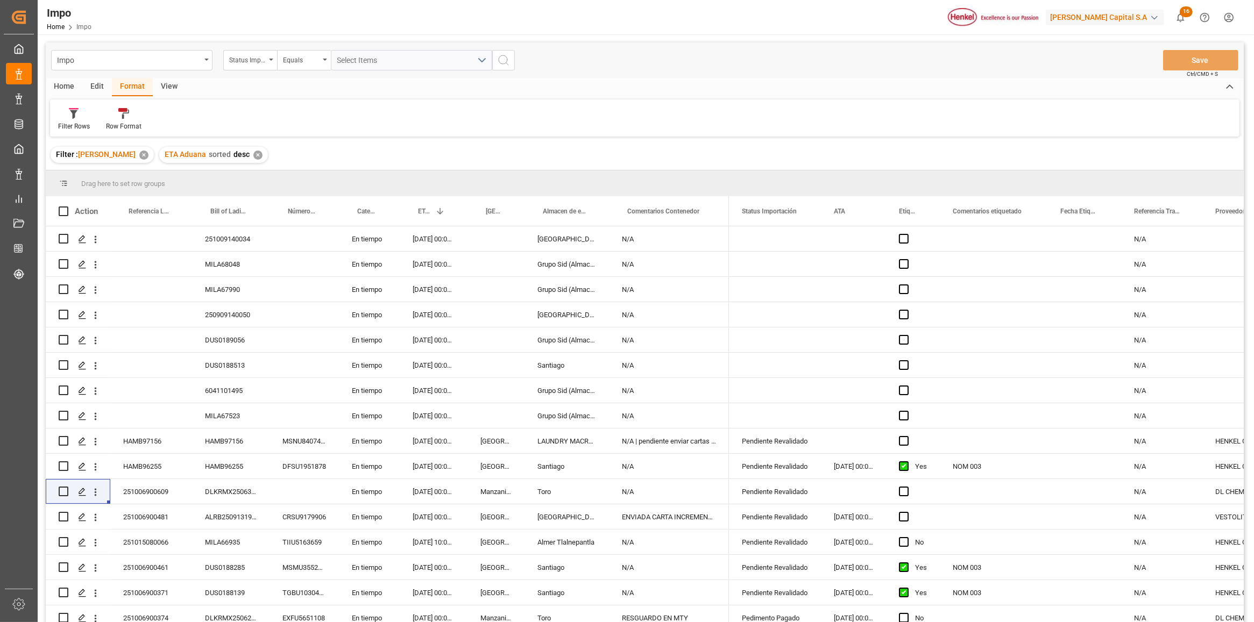
scroll to position [159, 0]
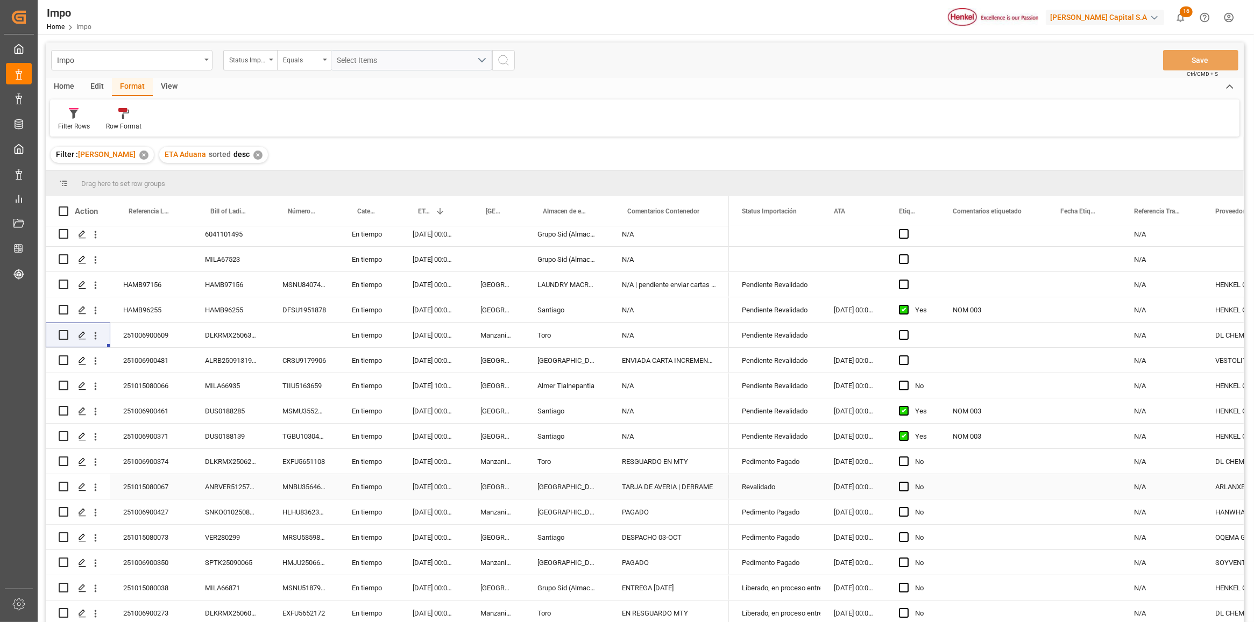
click at [162, 485] on div "251015080067" at bounding box center [151, 486] width 82 height 25
click at [765, 480] on div "Revalidado" at bounding box center [775, 487] width 66 height 25
click at [799, 495] on icon "open menu" at bounding box center [800, 493] width 13 height 13
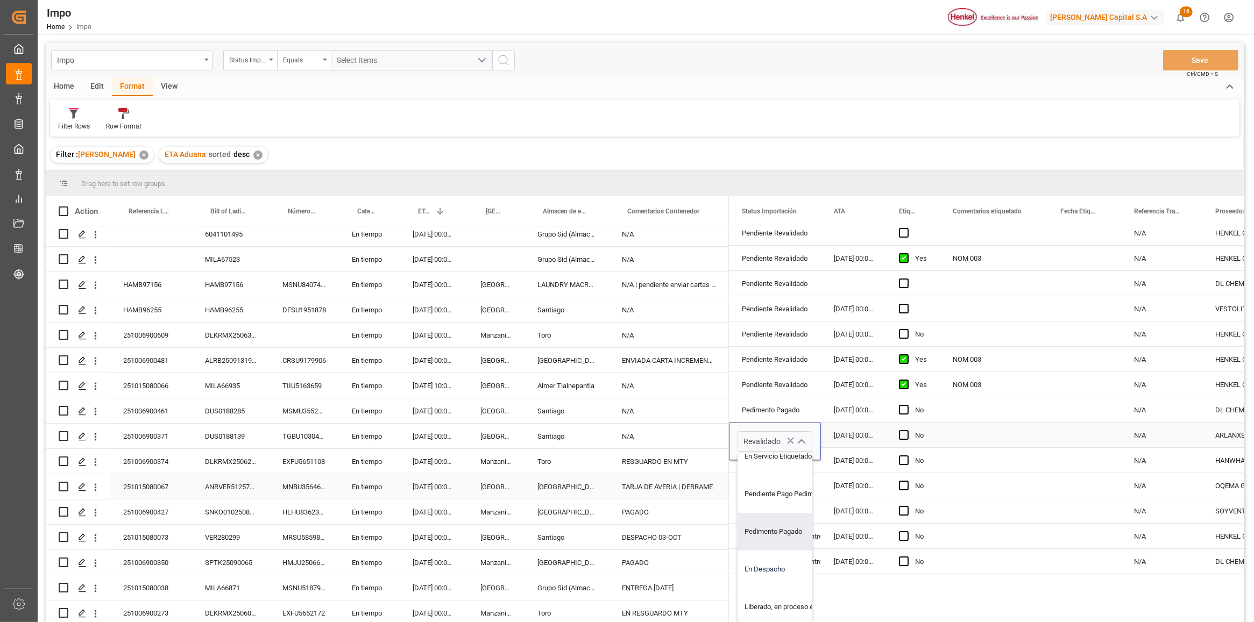
scroll to position [127, 0]
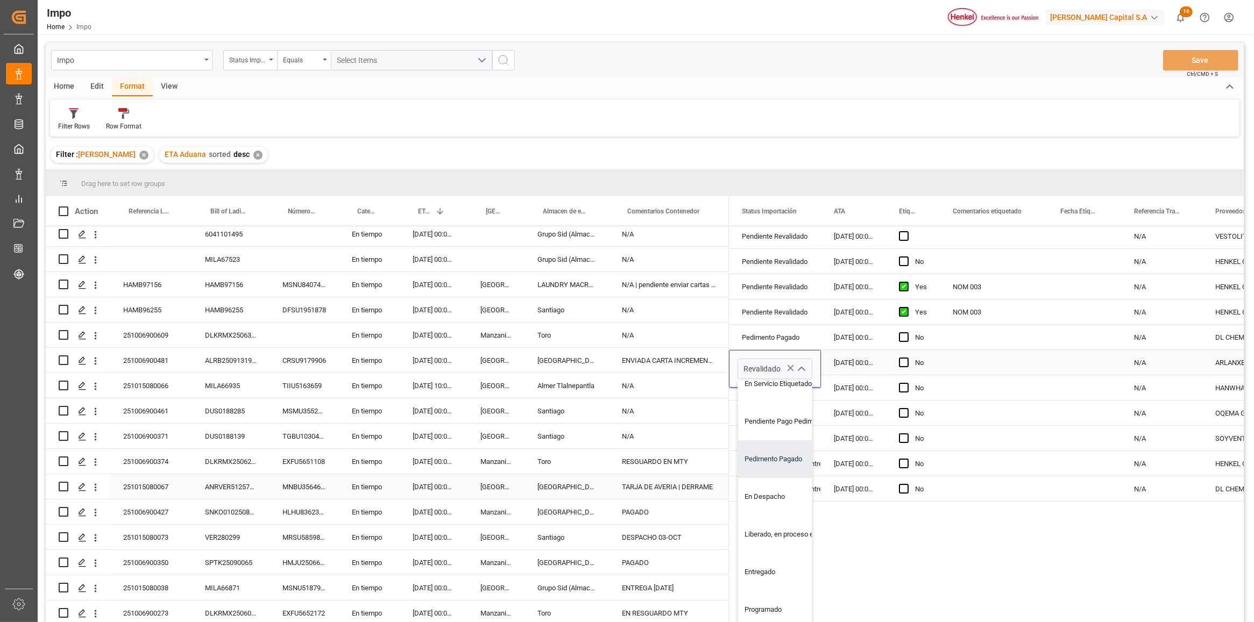
click at [778, 459] on div "Pedimento Pagado" at bounding box center [788, 459] width 101 height 38
type input "Pedimento Pagado"
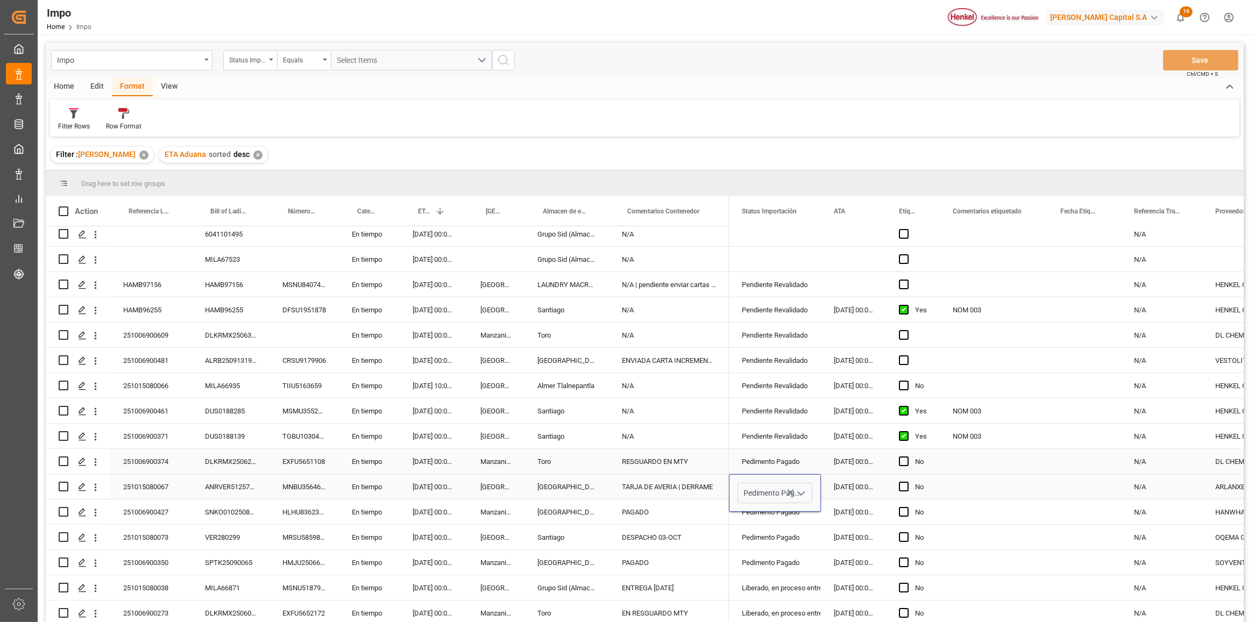
scroll to position [0, 0]
click at [971, 474] on div "Press SPACE to select this row." at bounding box center [993, 486] width 108 height 25
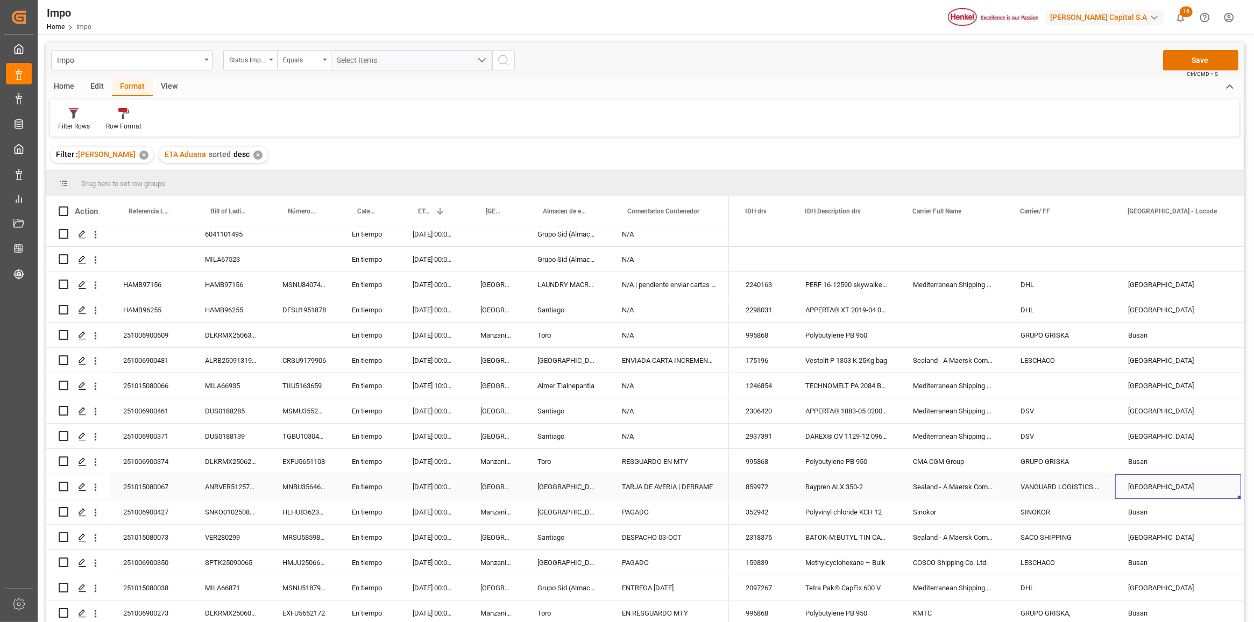
scroll to position [0, 765]
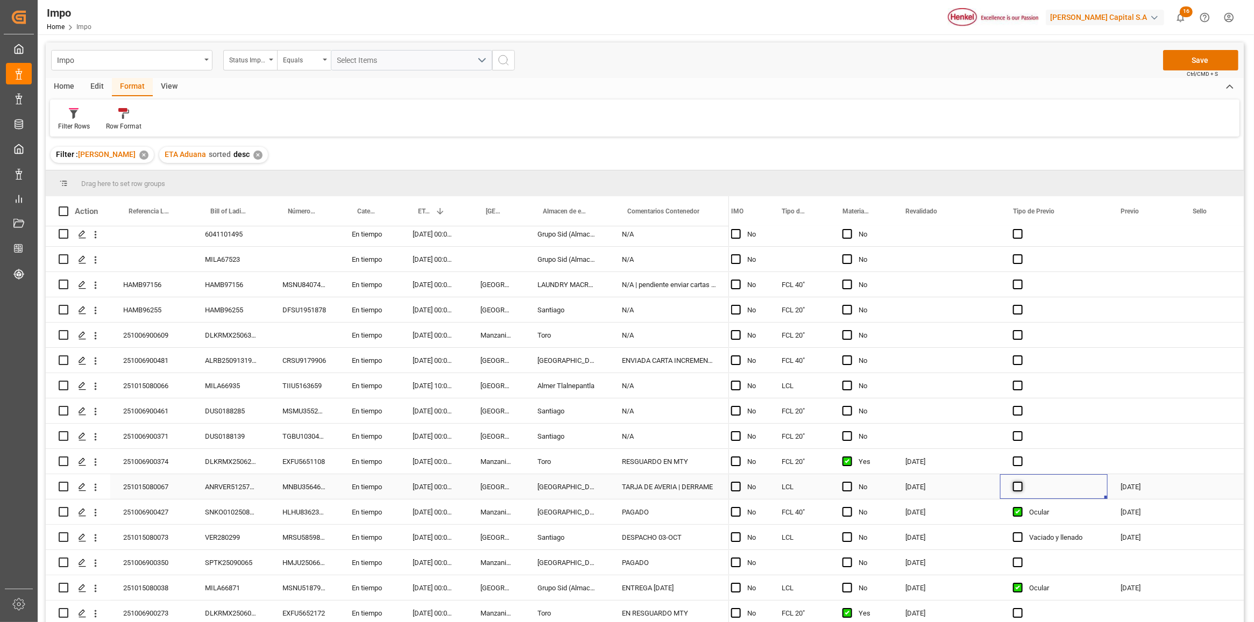
click at [1015, 482] on span "Press SPACE to select this row." at bounding box center [1018, 487] width 10 height 10
click at [1021, 482] on input "Press SPACE to select this row." at bounding box center [1021, 482] width 0 height 0
click at [1195, 483] on div "Press SPACE to select this row." at bounding box center [1209, 486] width 61 height 25
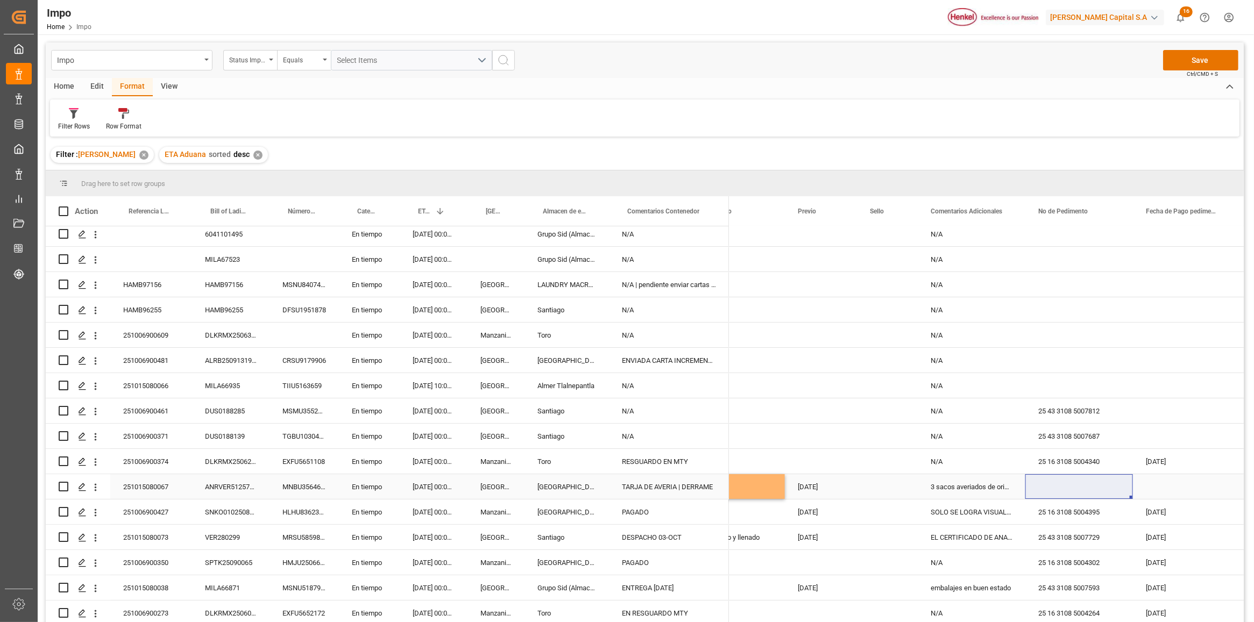
click at [1066, 481] on div "Press SPACE to select this row." at bounding box center [1079, 486] width 108 height 25
click at [1067, 485] on input "Press SPACE to select this row." at bounding box center [1079, 493] width 90 height 20
paste input "25 43 3108 5007652"
type input "25 43 3108 5007652"
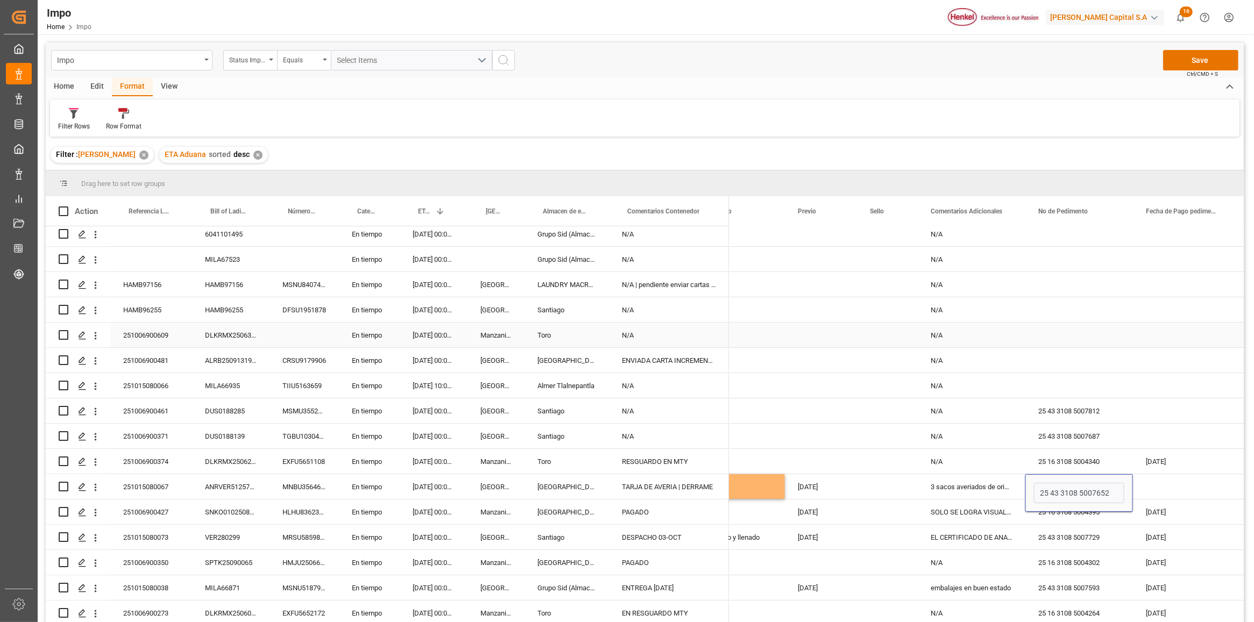
click at [1167, 337] on div "Press SPACE to select this row." at bounding box center [1187, 335] width 108 height 25
click at [1166, 484] on div "Press SPACE to select this row." at bounding box center [1187, 486] width 108 height 25
drag, startPoint x: 1165, startPoint y: 481, endPoint x: 1170, endPoint y: 476, distance: 6.8
click at [1168, 477] on div "Press SPACE to select this row." at bounding box center [1187, 486] width 108 height 25
click at [1170, 476] on div "Press SPACE to select this row." at bounding box center [1187, 486] width 108 height 25
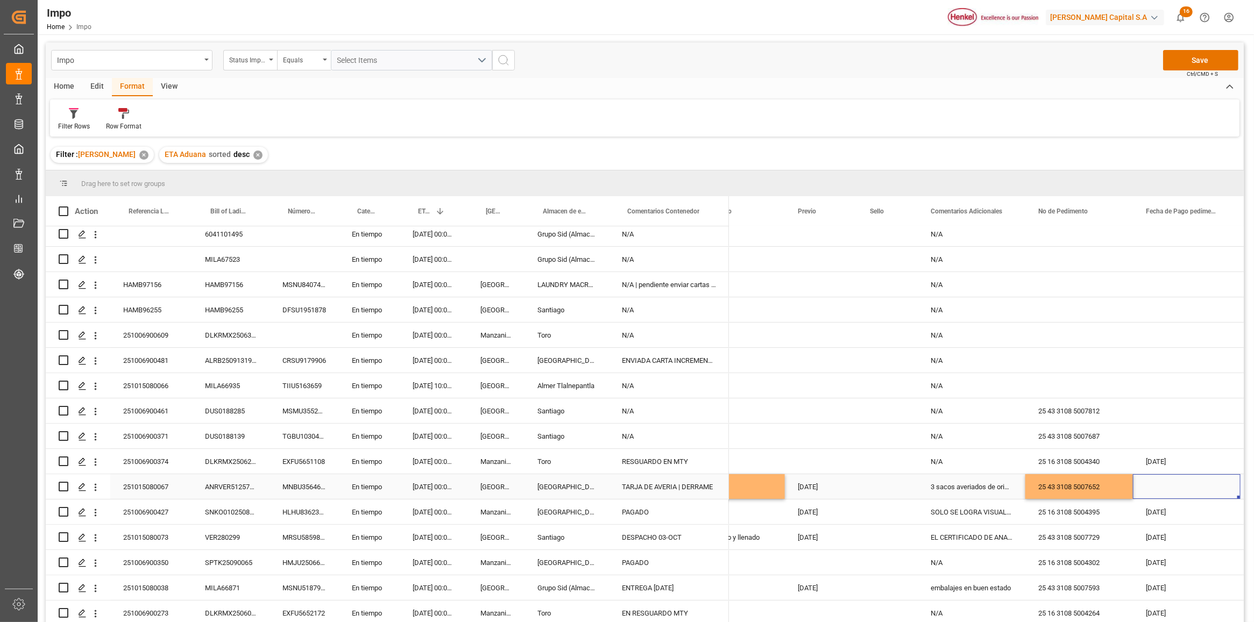
click at [1167, 487] on div "Press SPACE to select this row." at bounding box center [1187, 486] width 108 height 25
click at [1112, 393] on span "6" at bounding box center [1110, 394] width 4 height 8
type input "[DATE]"
click at [1213, 424] on div "Press SPACE to select this row." at bounding box center [1187, 436] width 108 height 25
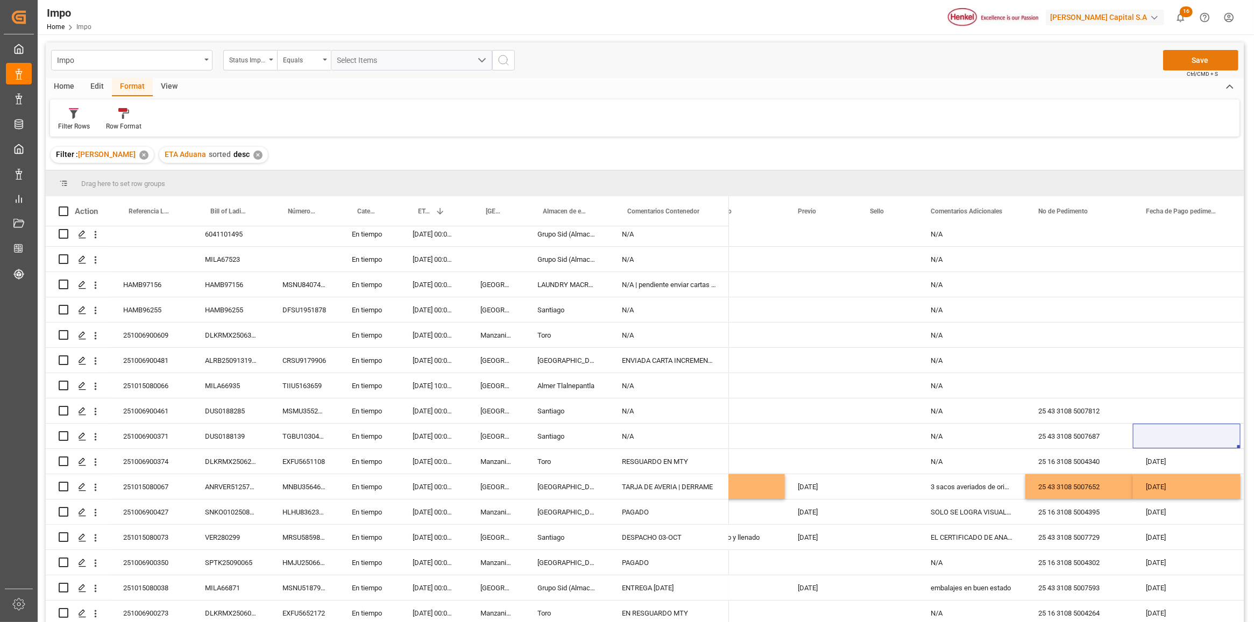
click at [1195, 60] on button "Save" at bounding box center [1200, 60] width 75 height 20
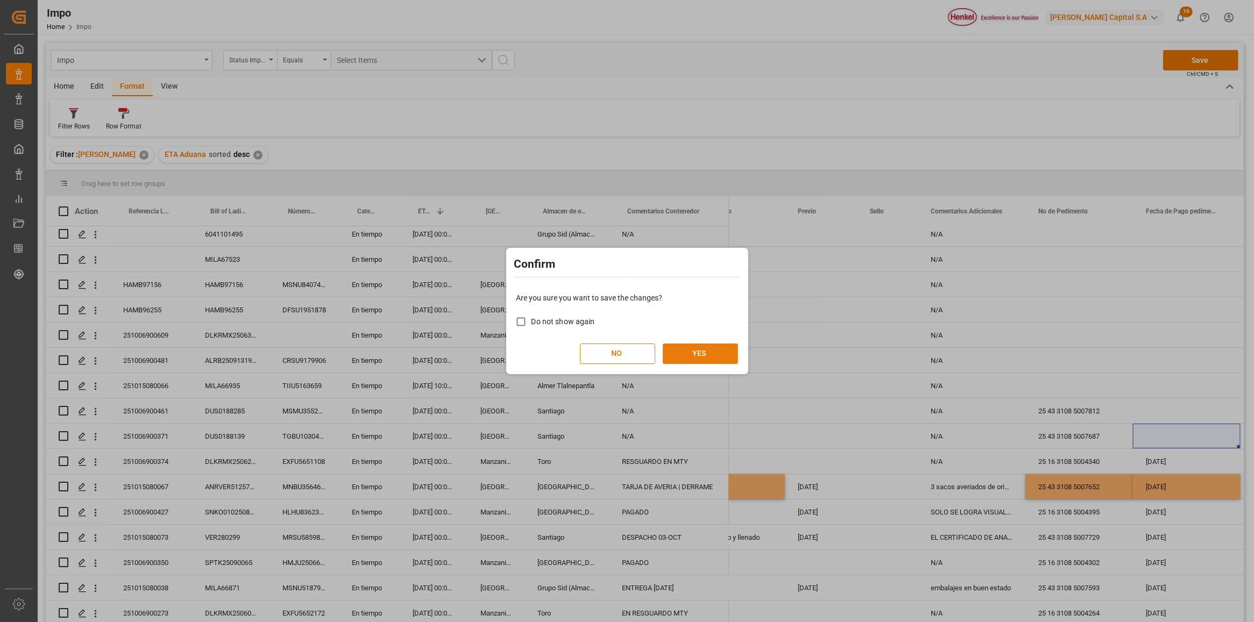
click at [685, 361] on button "YES" at bounding box center [700, 354] width 75 height 20
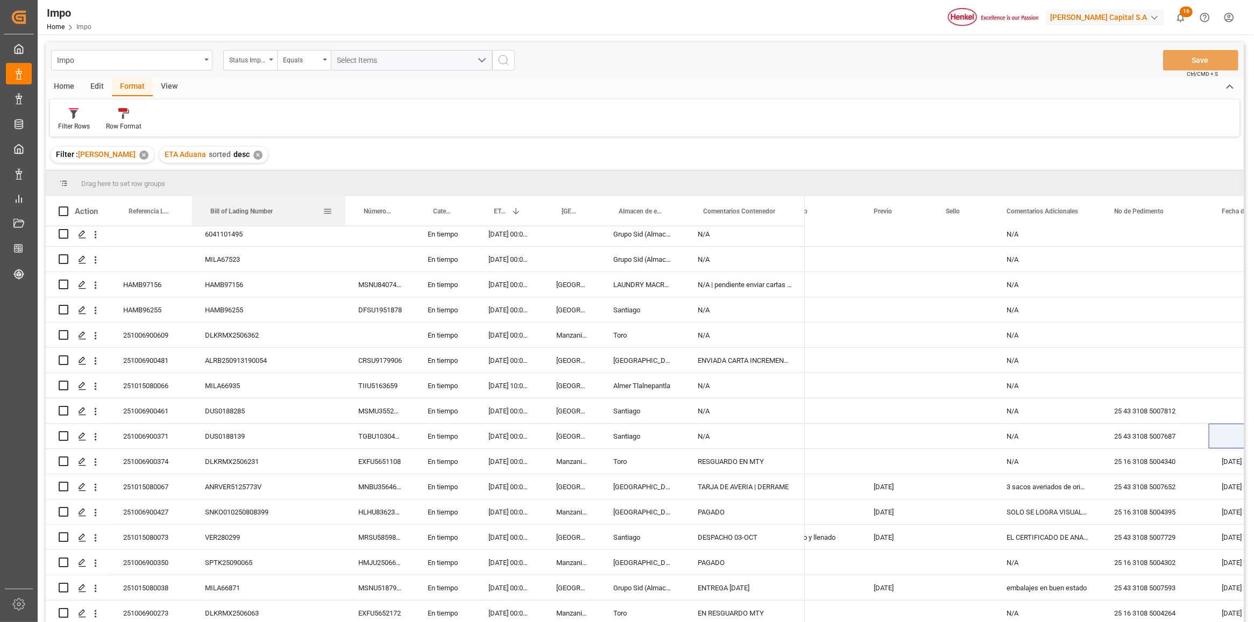
drag, startPoint x: 270, startPoint y: 210, endPoint x: 309, endPoint y: 375, distance: 170.2
click at [344, 199] on div at bounding box center [345, 211] width 4 height 30
click at [242, 488] on div "ANRVER5125773V" at bounding box center [268, 486] width 153 height 25
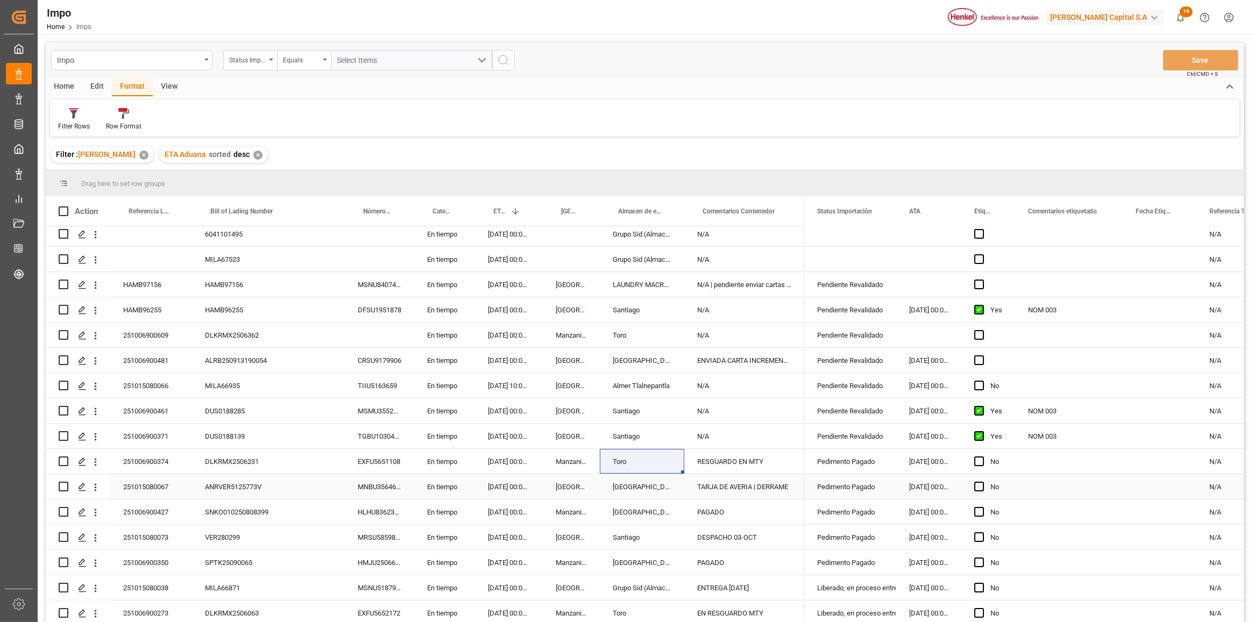
click at [279, 490] on div "ANRVER5125773V" at bounding box center [268, 486] width 153 height 25
click at [93, 488] on icon "open menu" at bounding box center [95, 487] width 11 height 11
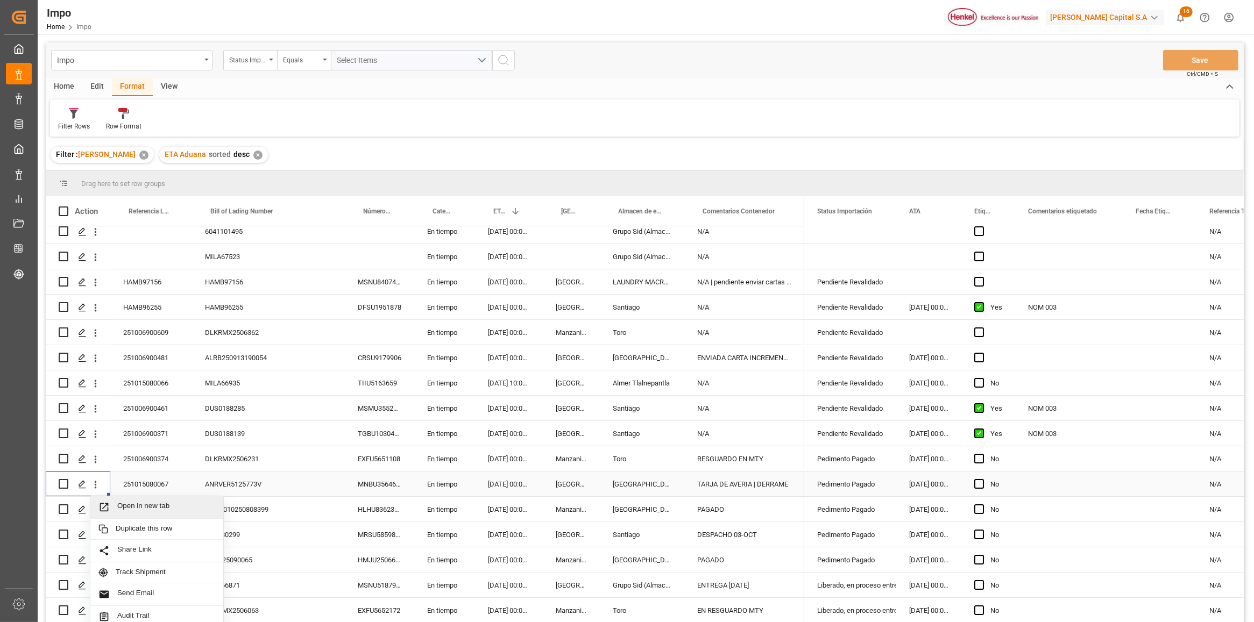
click at [143, 507] on span "Open in new tab" at bounding box center [166, 507] width 98 height 11
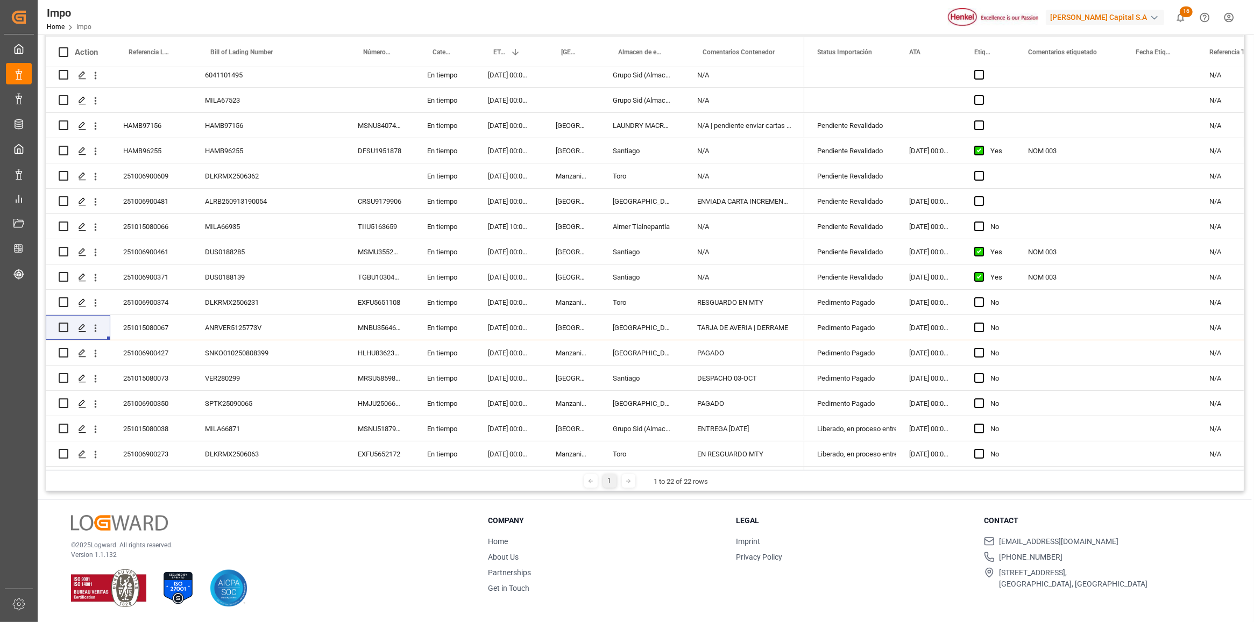
scroll to position [159, 0]
click at [233, 342] on div "SNKO010250808399" at bounding box center [268, 352] width 153 height 25
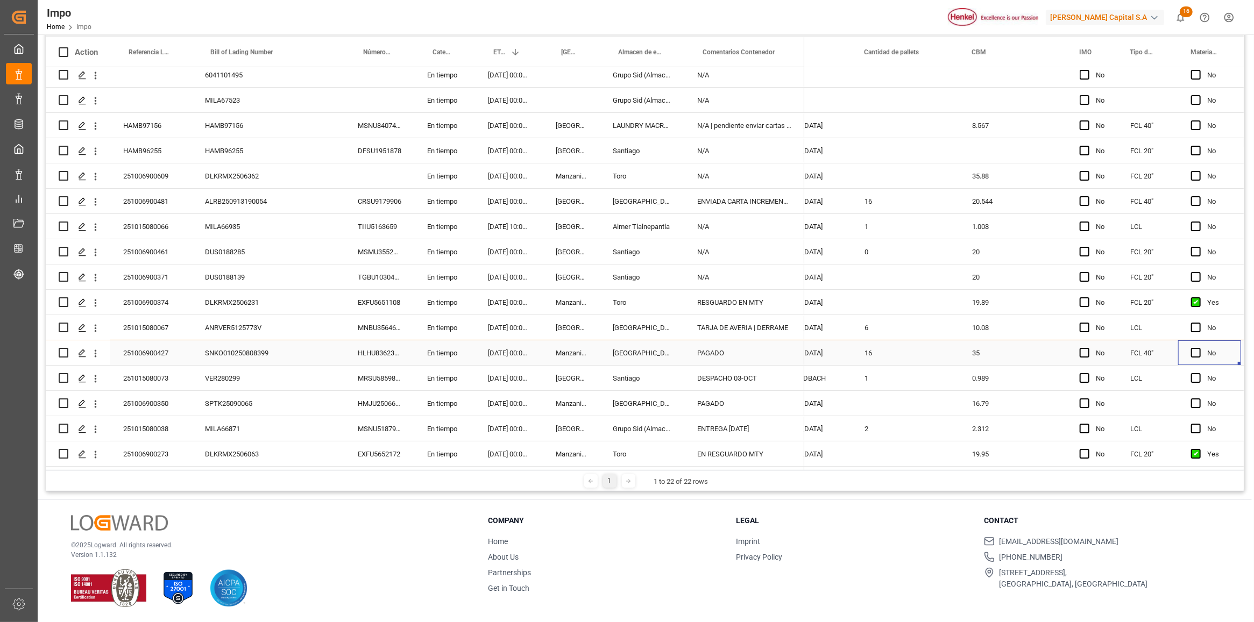
scroll to position [0, 1445]
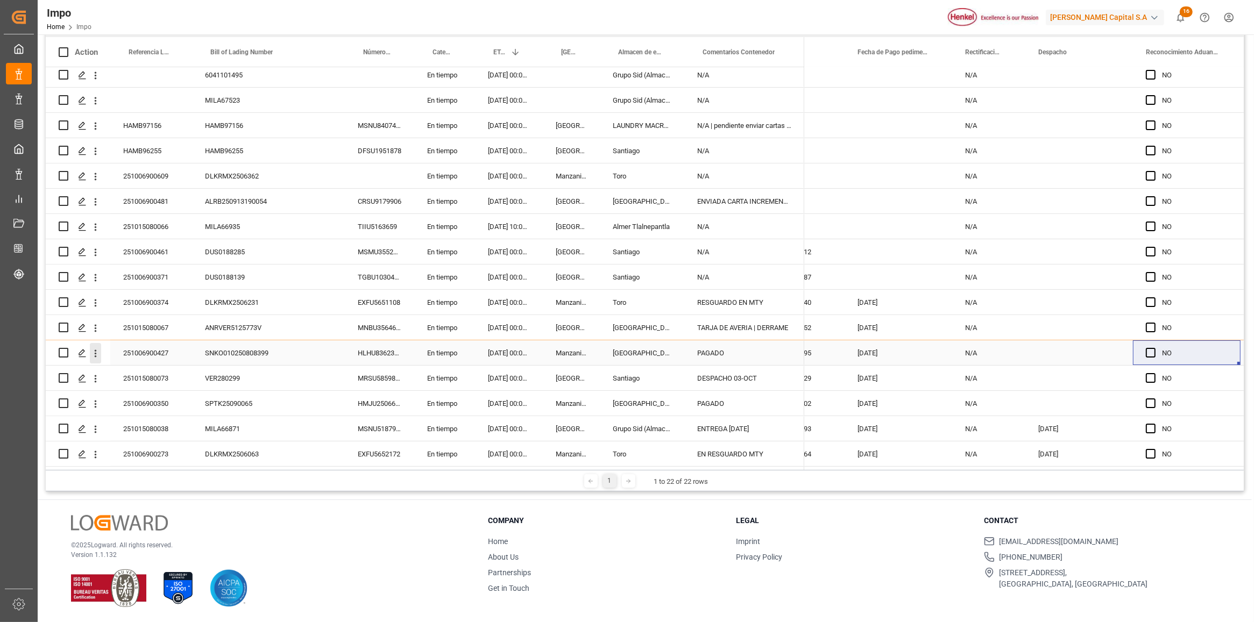
click at [90, 350] on icon "open menu" at bounding box center [95, 353] width 11 height 11
click at [151, 374] on span "Open in new tab" at bounding box center [166, 373] width 98 height 11
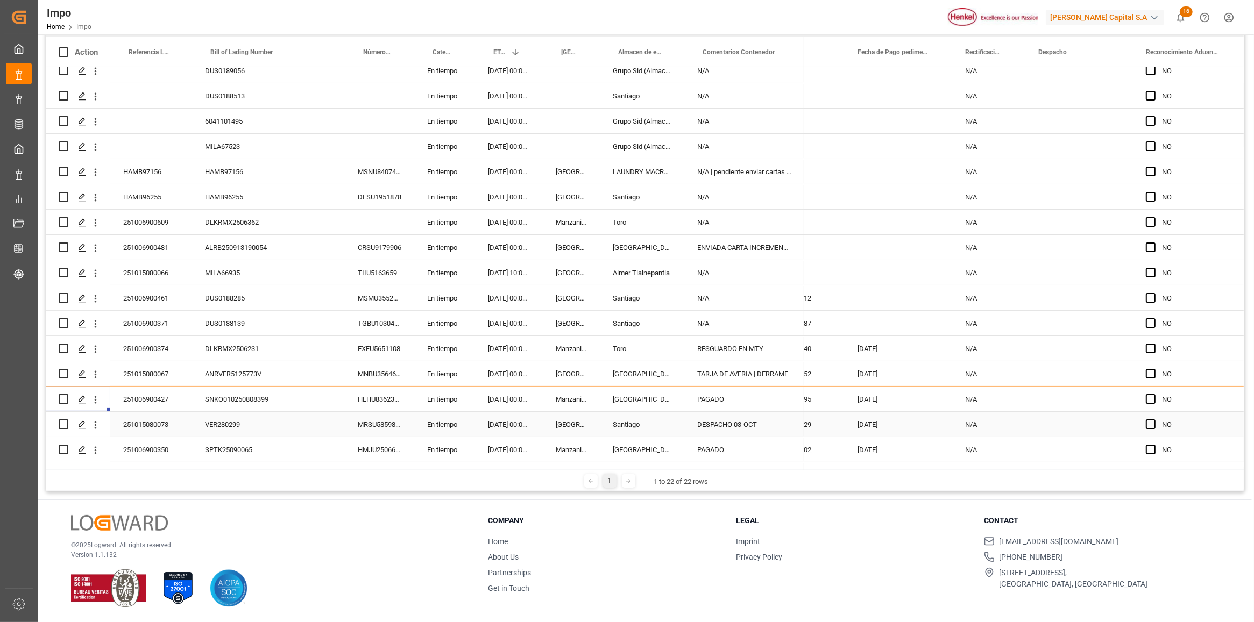
scroll to position [159, 0]
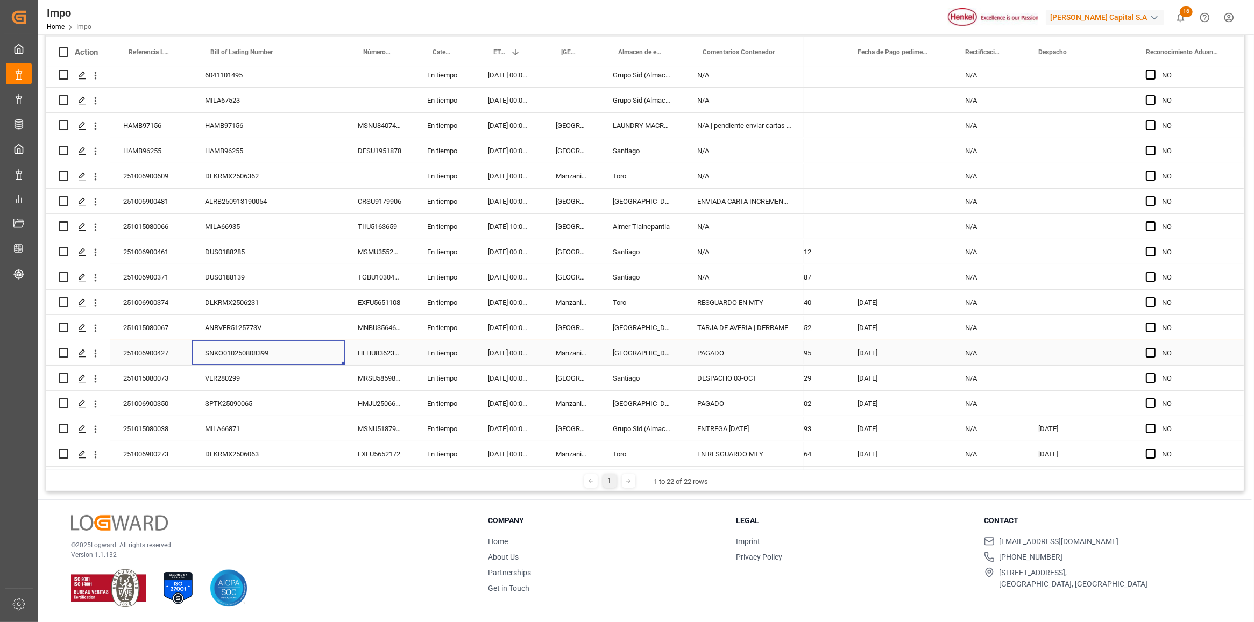
click at [194, 353] on div "SNKO010250808399" at bounding box center [268, 352] width 153 height 25
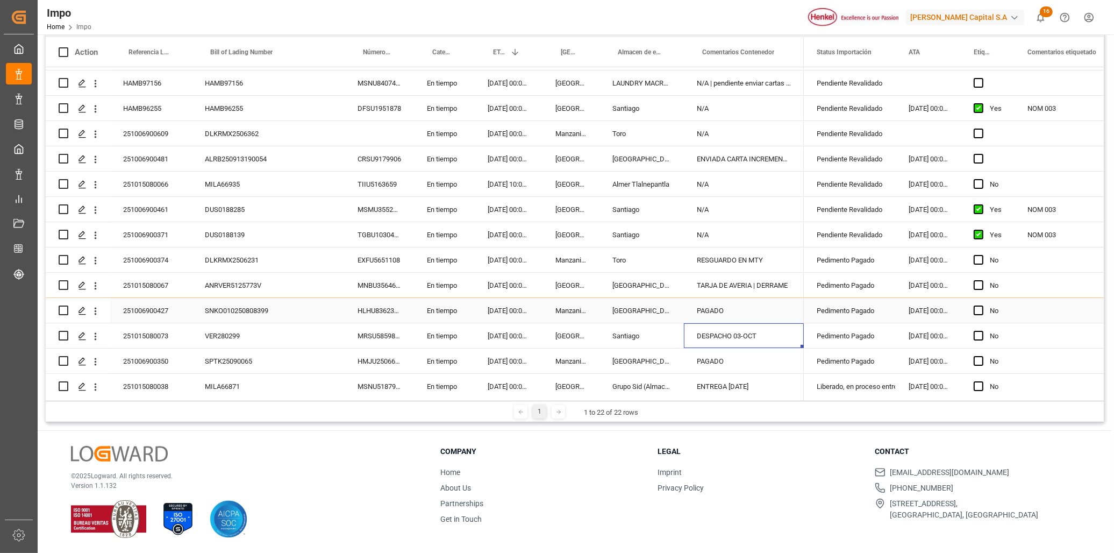
scroll to position [219, 0]
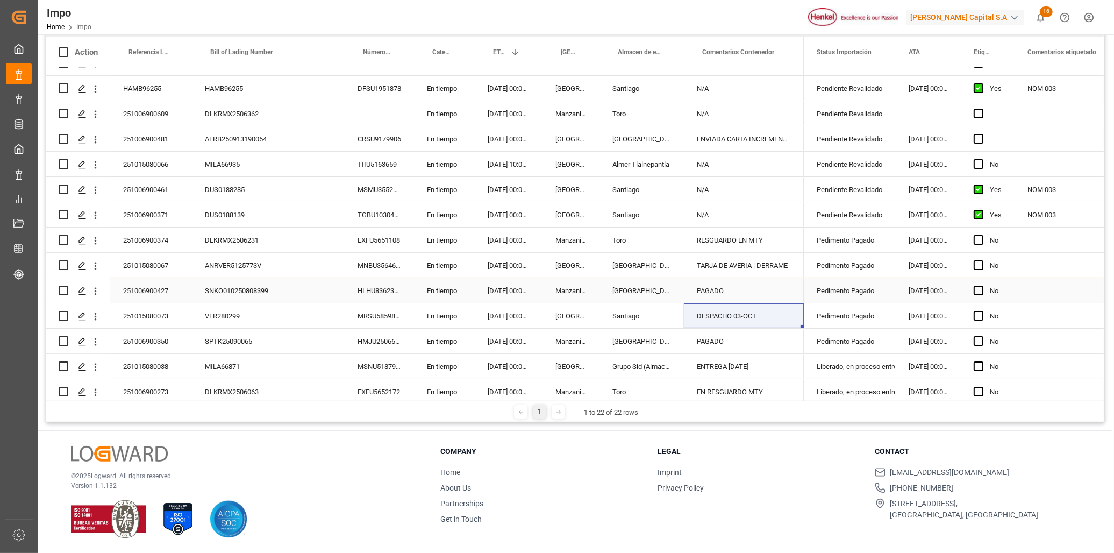
click at [225, 284] on div "SNKO010250808399" at bounding box center [268, 290] width 153 height 25
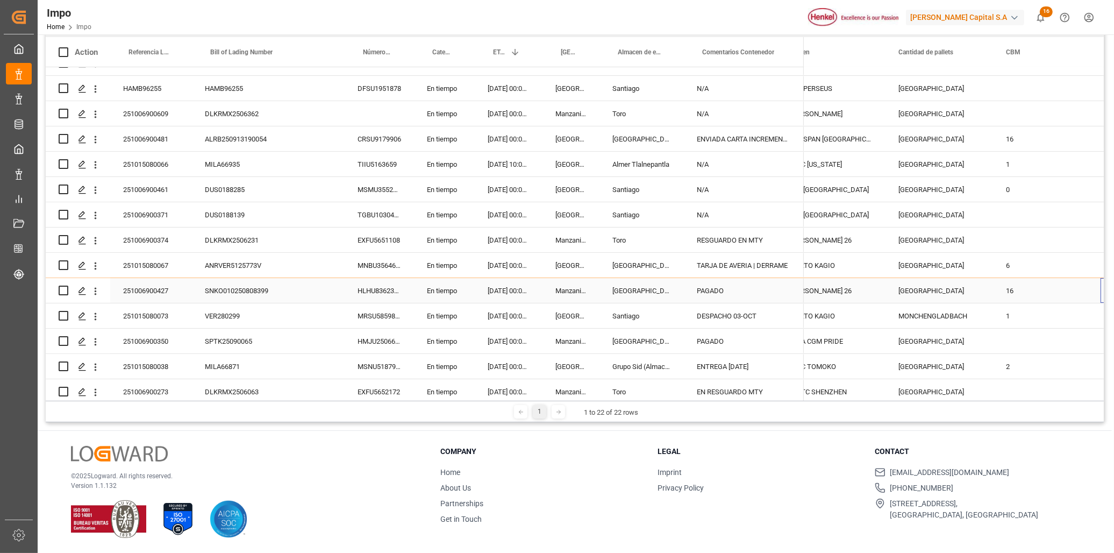
scroll to position [0, 1303]
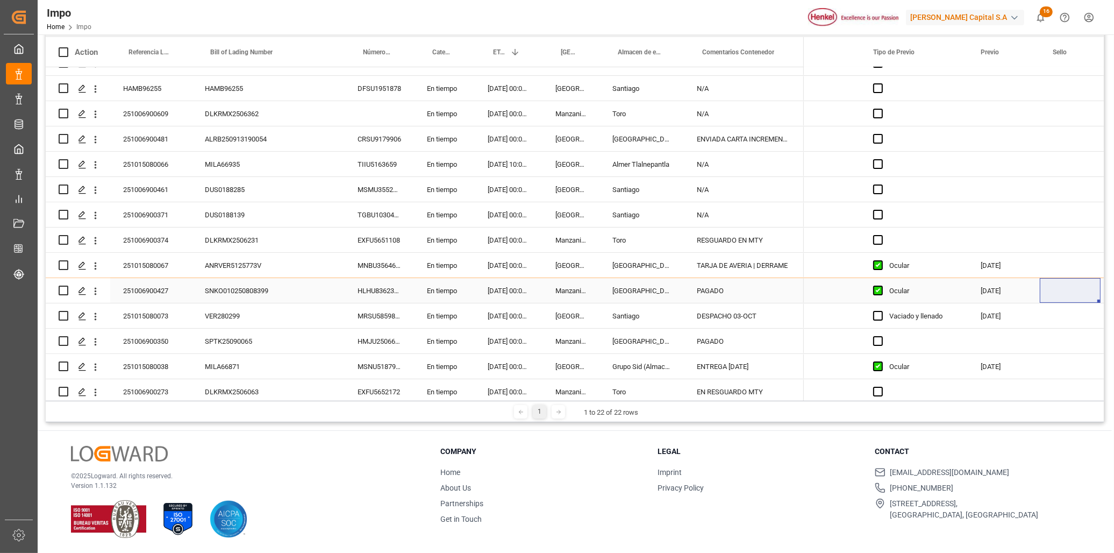
click at [1063, 286] on div "Press SPACE to select this row." at bounding box center [1070, 290] width 61 height 25
click at [1064, 297] on input "Press SPACE to select this row." at bounding box center [1071, 297] width 44 height 20
paste input "CEM23-3548406"
type input "CEM23-3548406"
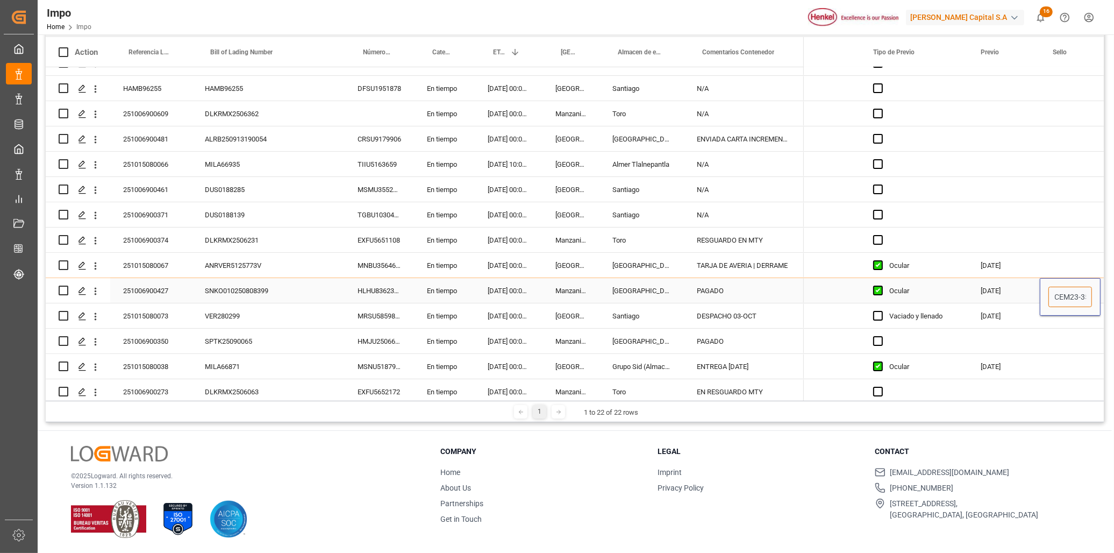
scroll to position [0, 25]
click at [1039, 209] on div "Press SPACE to select this row." at bounding box center [1004, 214] width 72 height 25
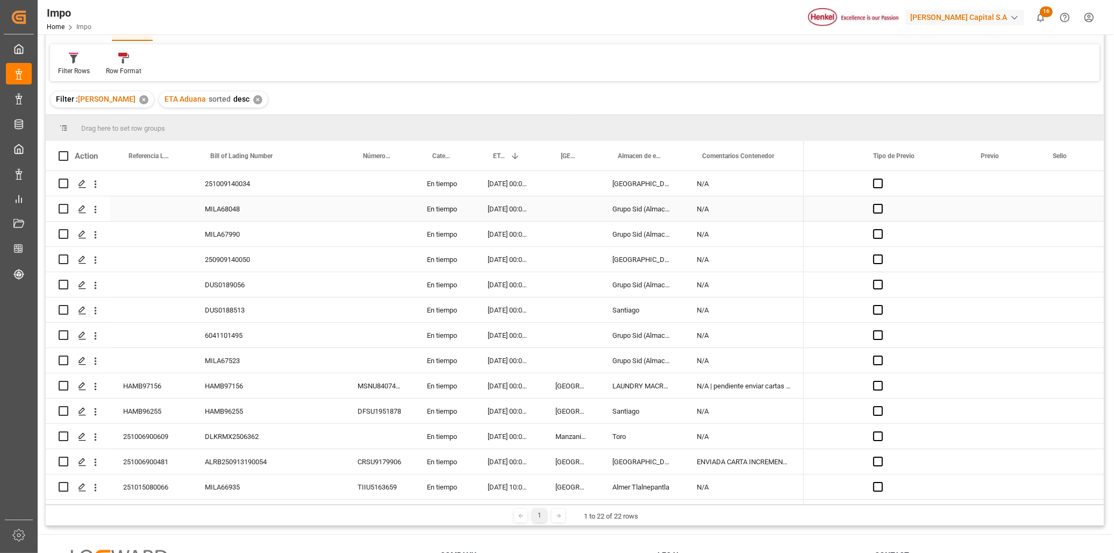
scroll to position [0, 0]
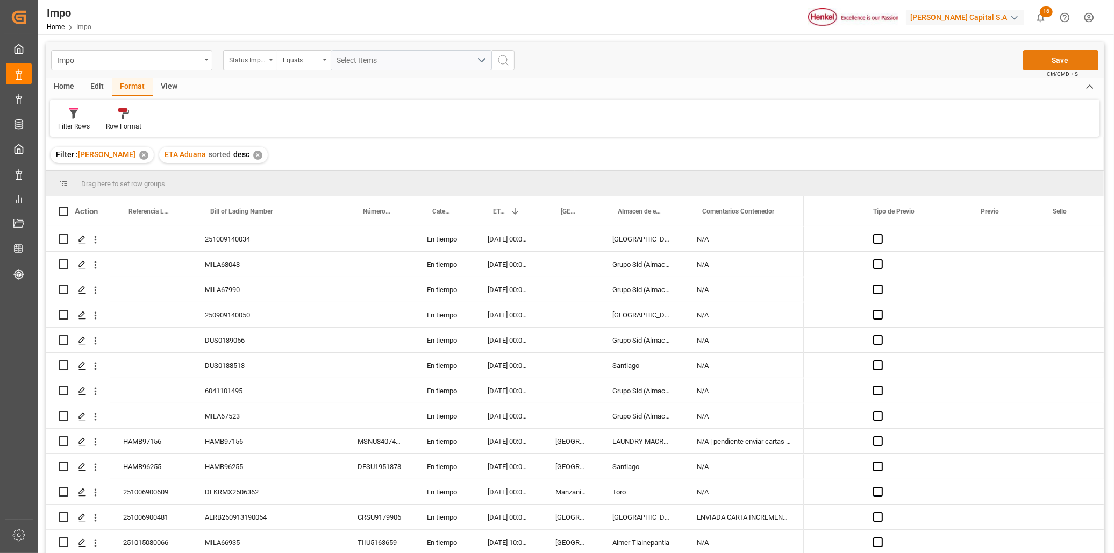
click at [1073, 68] on button "Save" at bounding box center [1060, 60] width 75 height 20
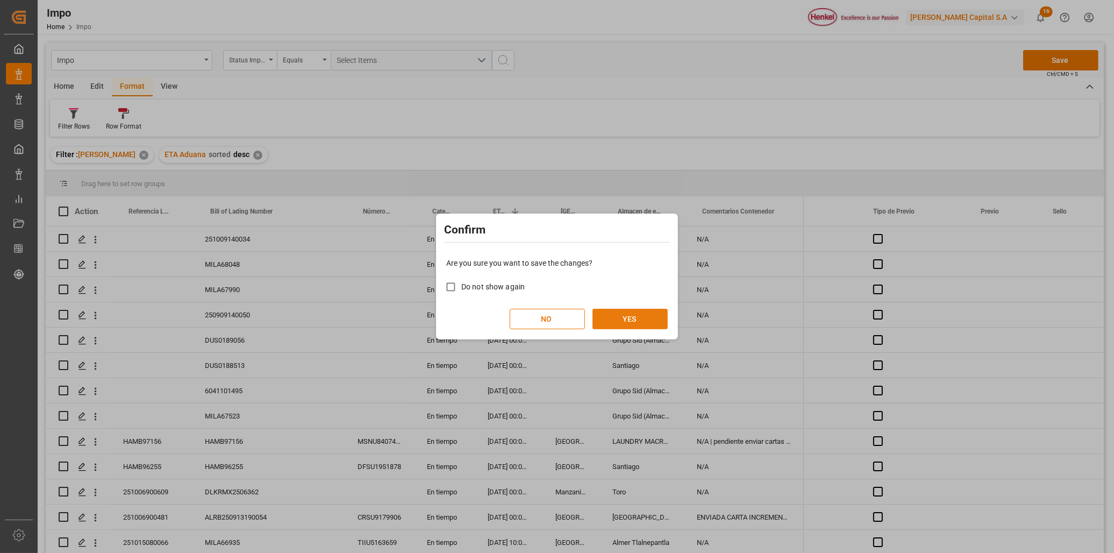
click at [647, 314] on button "YES" at bounding box center [630, 319] width 75 height 20
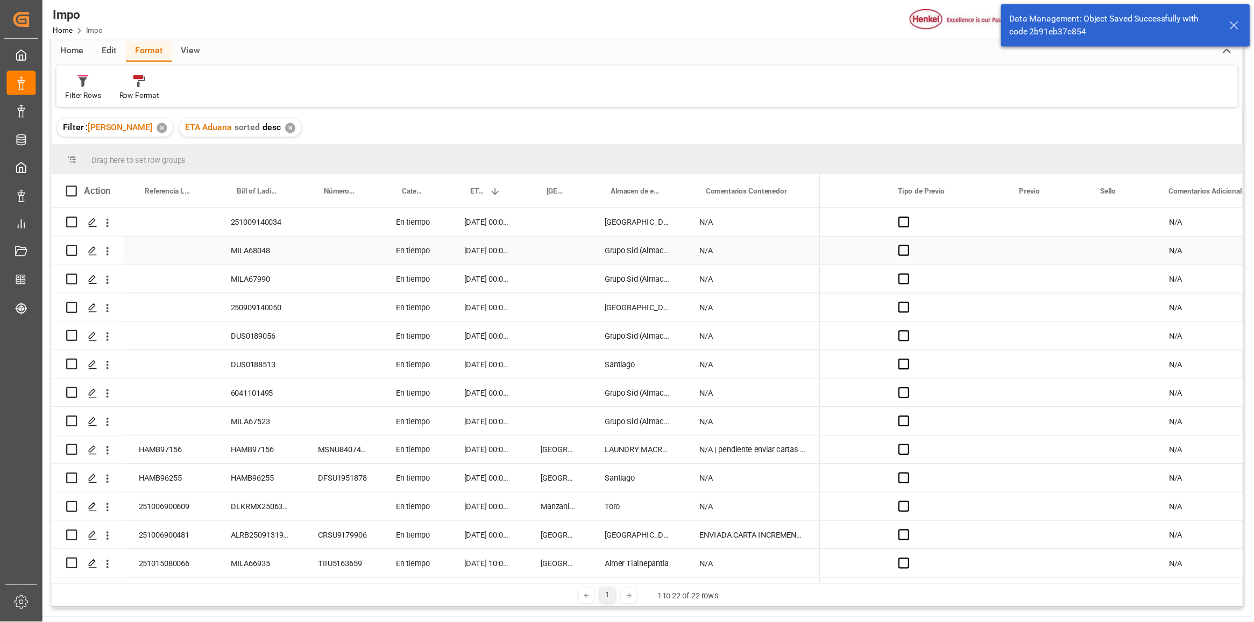
scroll to position [39, 0]
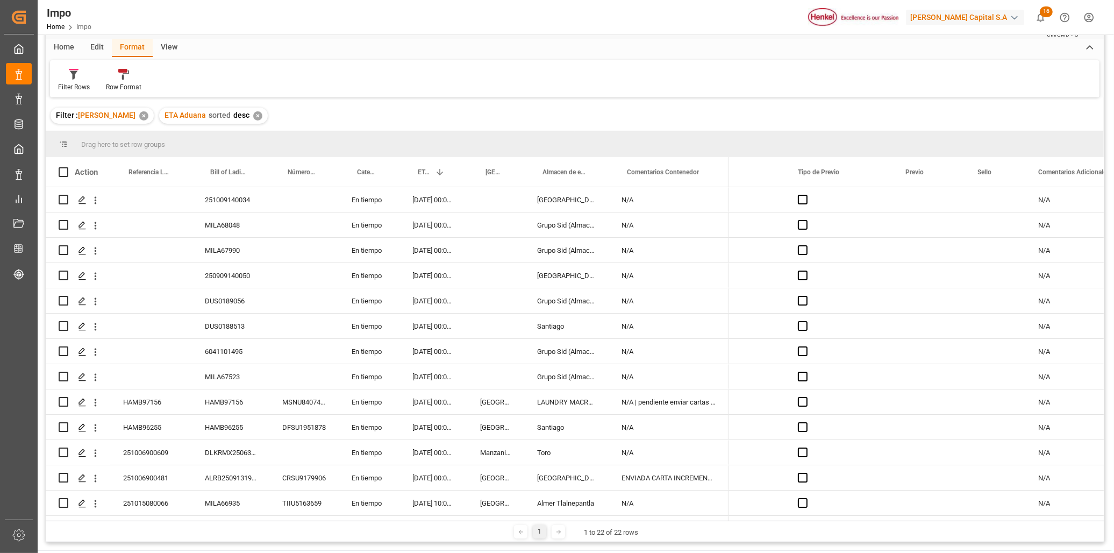
click at [612, 76] on div "Filter Rows Row Format" at bounding box center [575, 78] width 1050 height 37
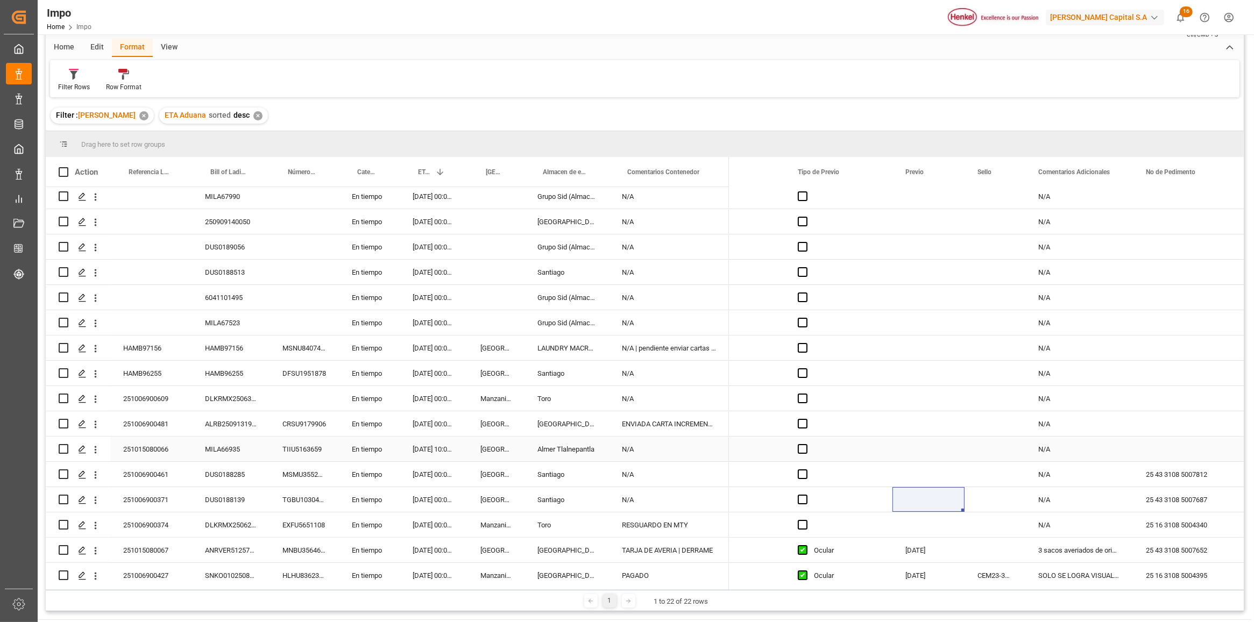
scroll to position [159, 0]
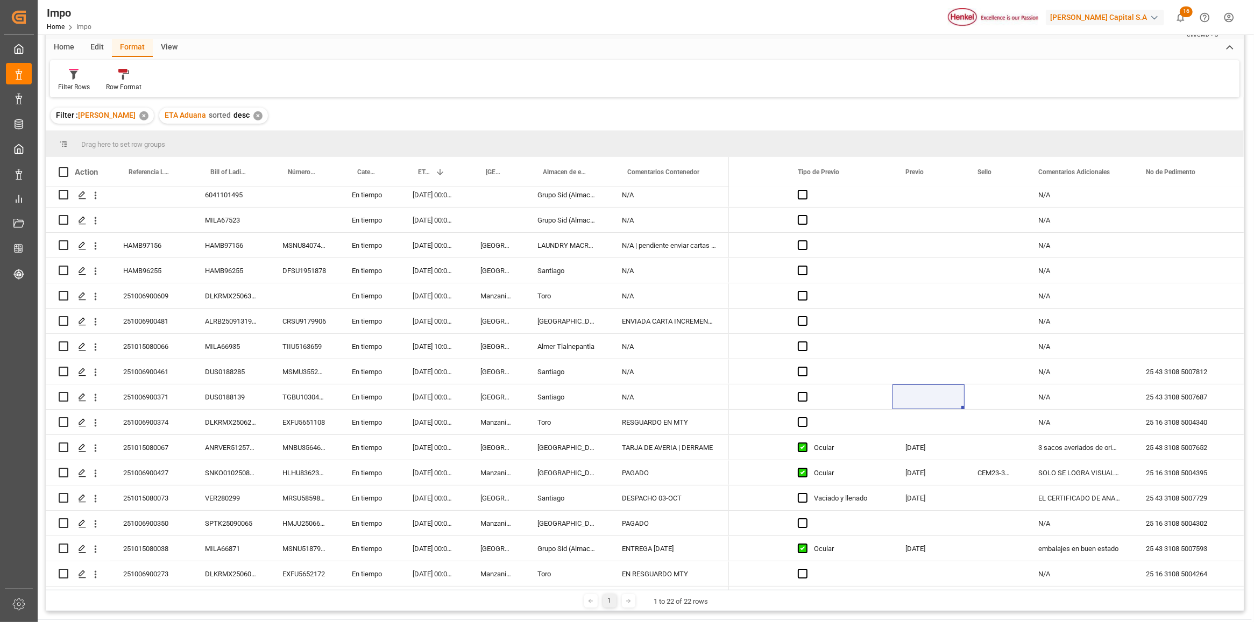
click at [599, 91] on div "Filter Rows Row Format" at bounding box center [644, 78] width 1189 height 37
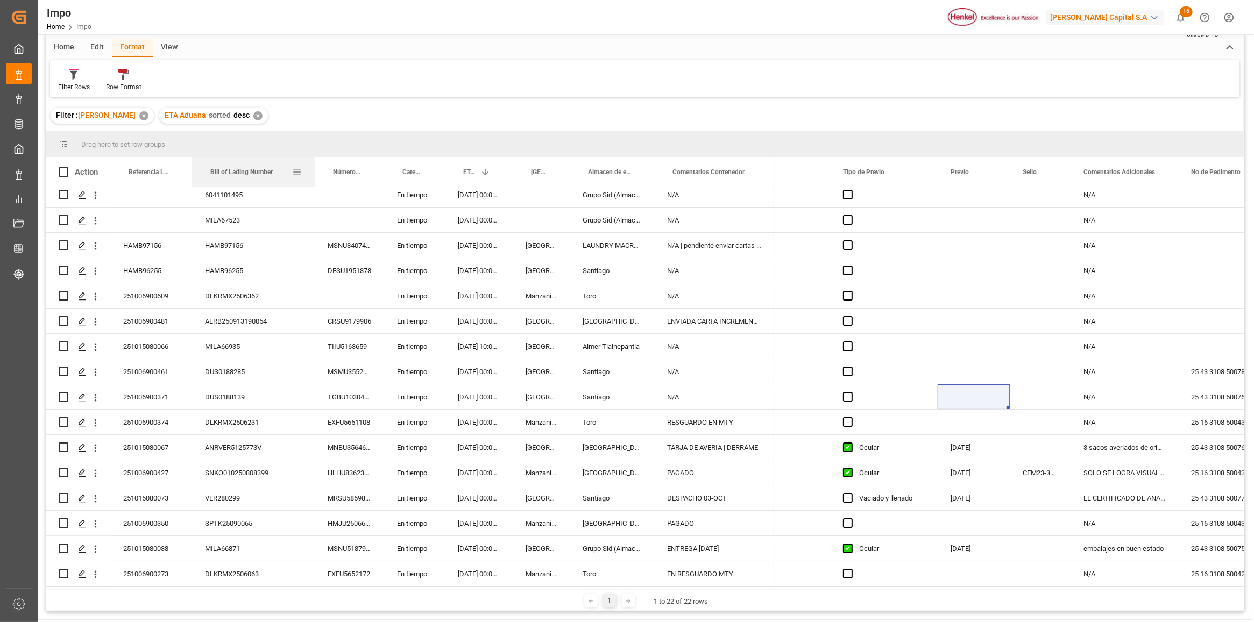
drag, startPoint x: 267, startPoint y: 169, endPoint x: 312, endPoint y: 171, distance: 45.2
click at [312, 171] on div at bounding box center [314, 172] width 4 height 30
click at [160, 468] on div "251006900427" at bounding box center [151, 472] width 82 height 25
click at [160, 469] on input "251006900427" at bounding box center [151, 479] width 65 height 20
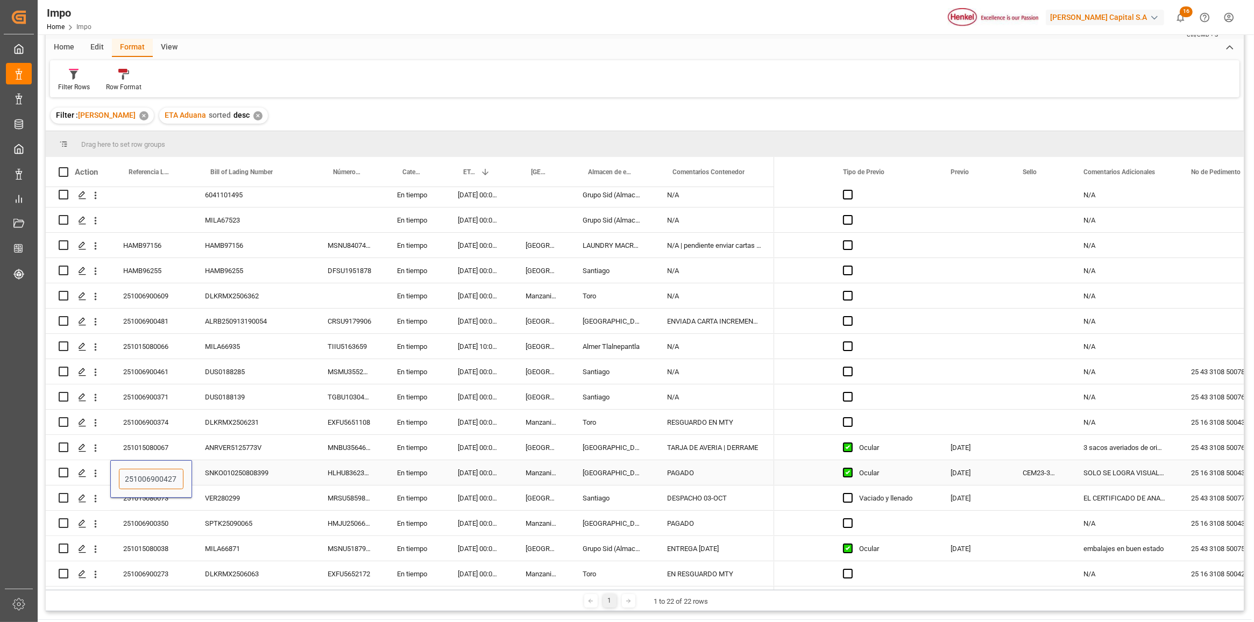
click at [160, 469] on input "251006900427" at bounding box center [151, 479] width 65 height 20
click at [966, 347] on div "Press SPACE to select this row." at bounding box center [973, 346] width 72 height 25
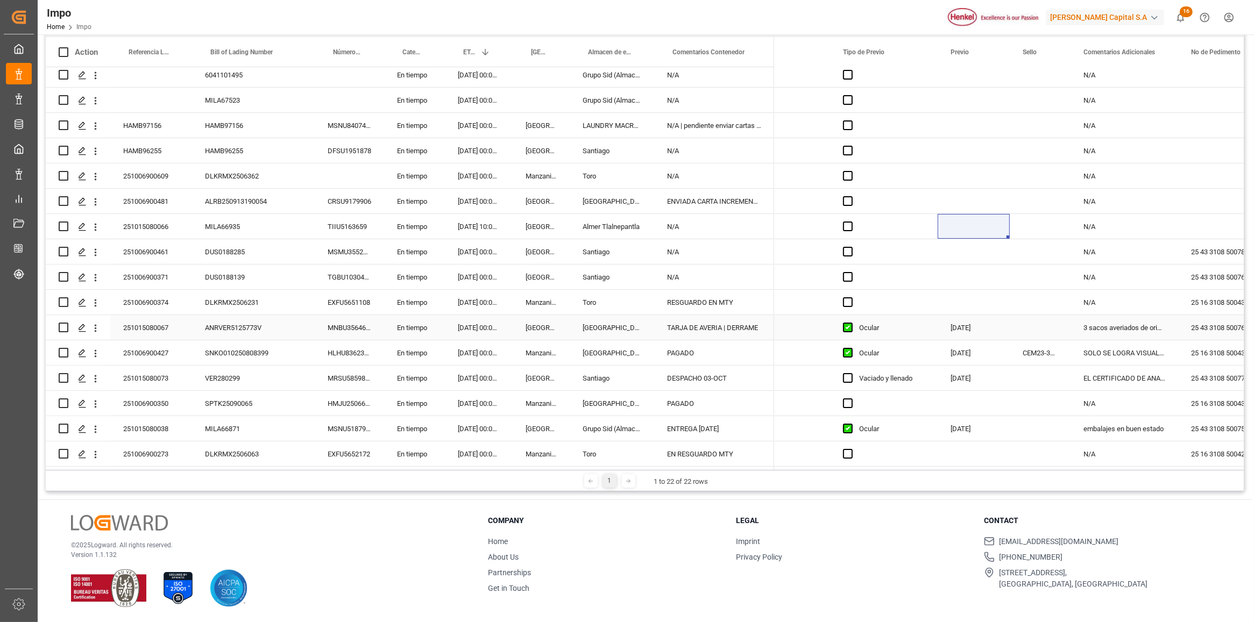
click at [711, 326] on div "TARJA DE AVERIA | DERRAME" at bounding box center [714, 327] width 120 height 25
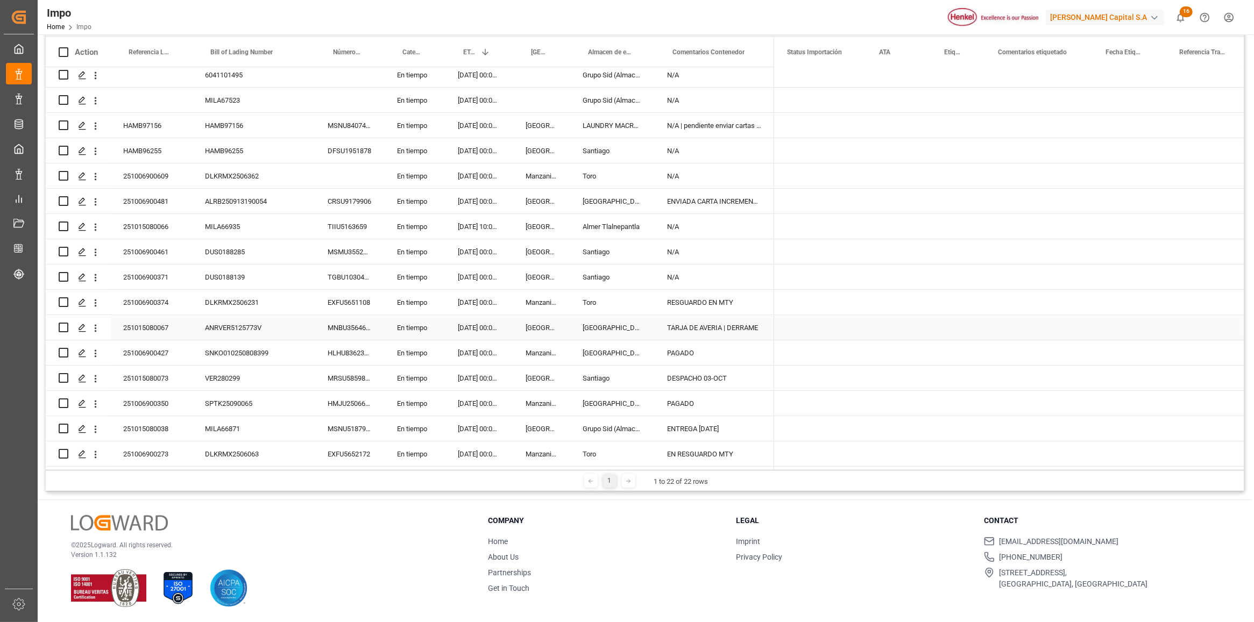
scroll to position [0, 0]
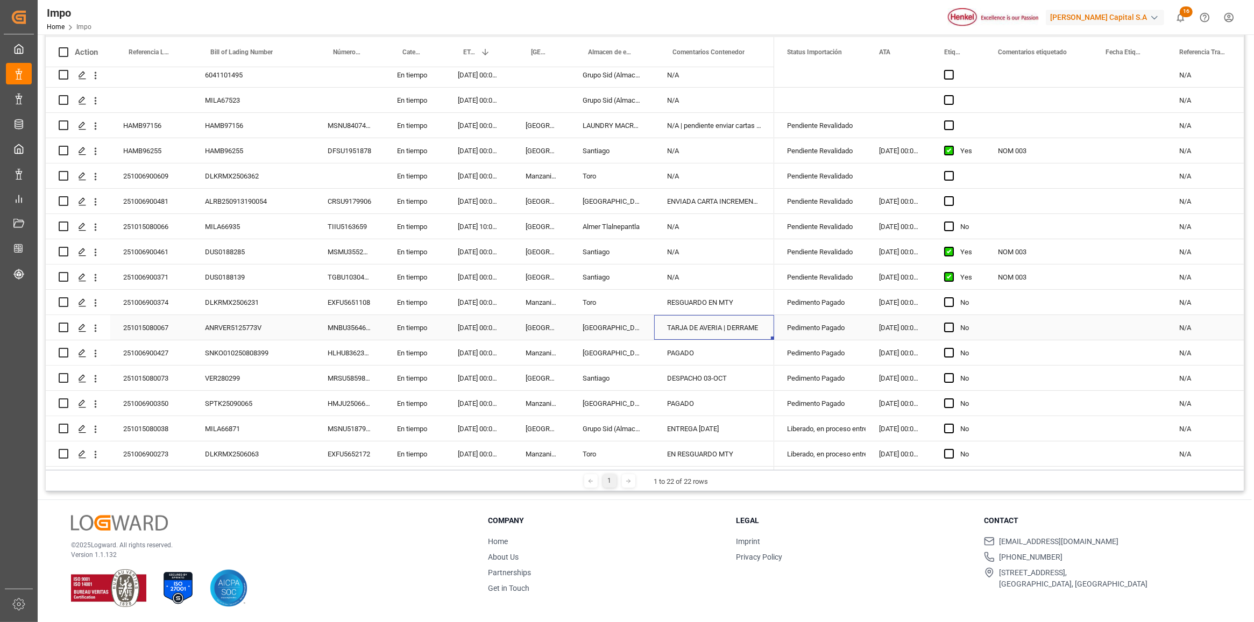
click at [681, 322] on div "TARJA DE AVERIA | DERRAME" at bounding box center [714, 327] width 120 height 25
click at [170, 351] on div "251006900427" at bounding box center [151, 352] width 82 height 25
click at [242, 345] on div "SNKO010250808399" at bounding box center [253, 352] width 123 height 25
click at [720, 350] on div "PAGADO" at bounding box center [714, 352] width 120 height 25
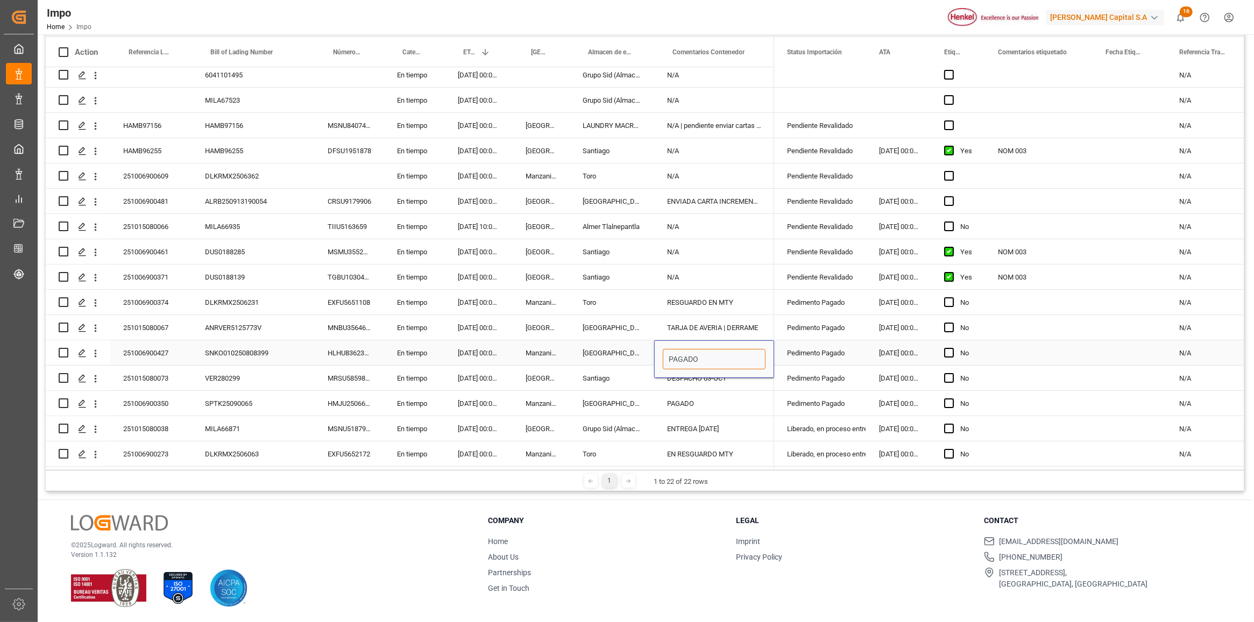
click at [713, 355] on input "PAGADO" at bounding box center [714, 359] width 103 height 20
type input "P"
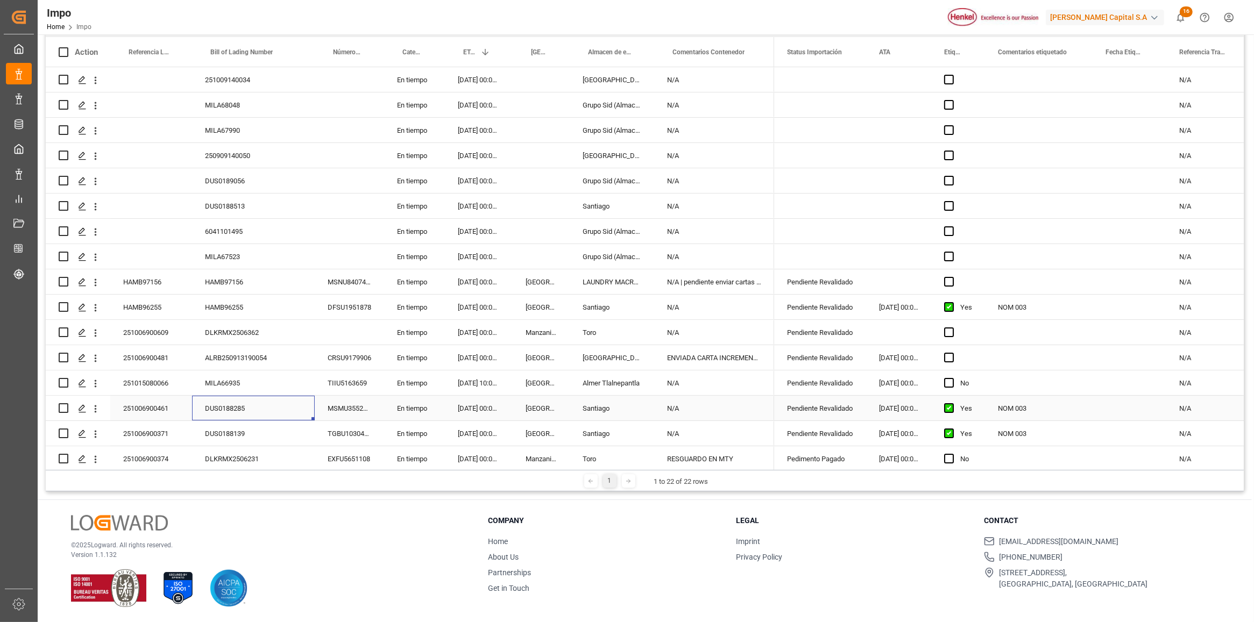
click at [244, 403] on div "DUS0188285" at bounding box center [253, 408] width 123 height 25
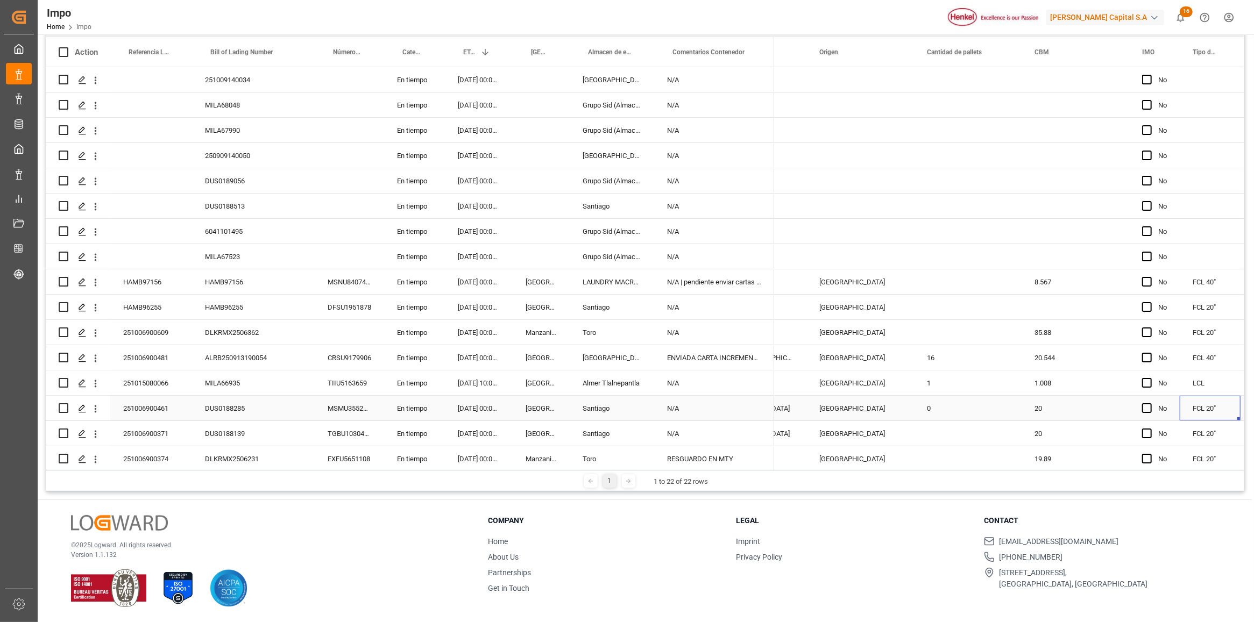
scroll to position [0, 1308]
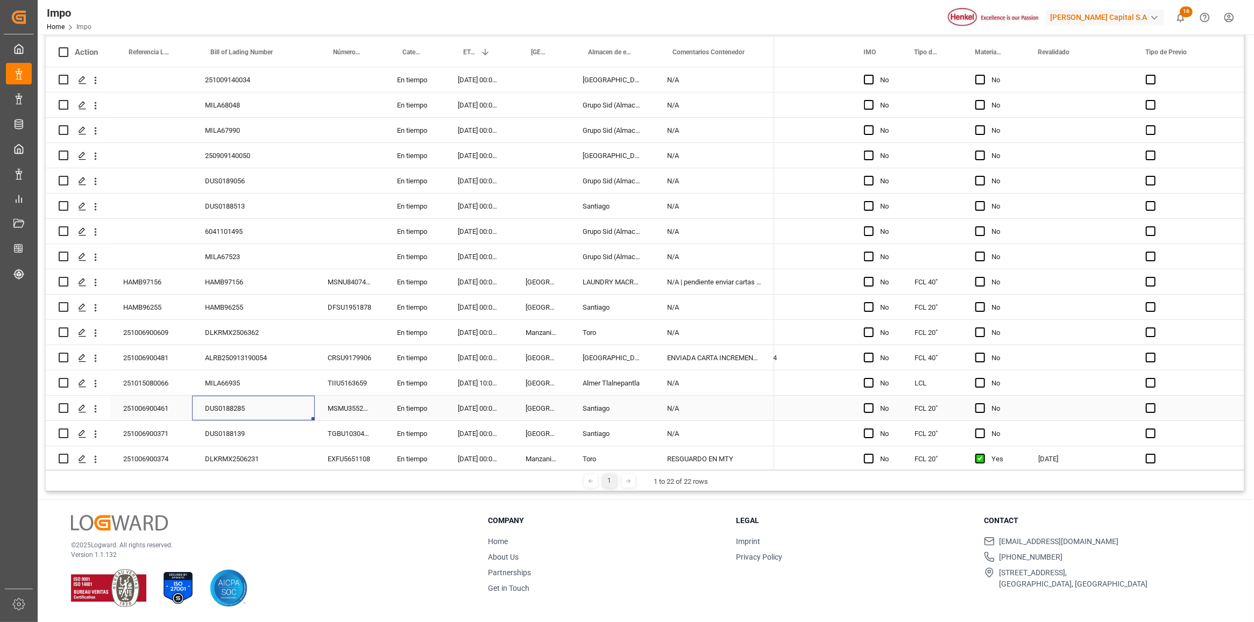
click at [243, 401] on div "DUS0188285" at bounding box center [253, 408] width 123 height 25
click at [474, 396] on div "03.10.2025 00:00:00" at bounding box center [479, 408] width 68 height 25
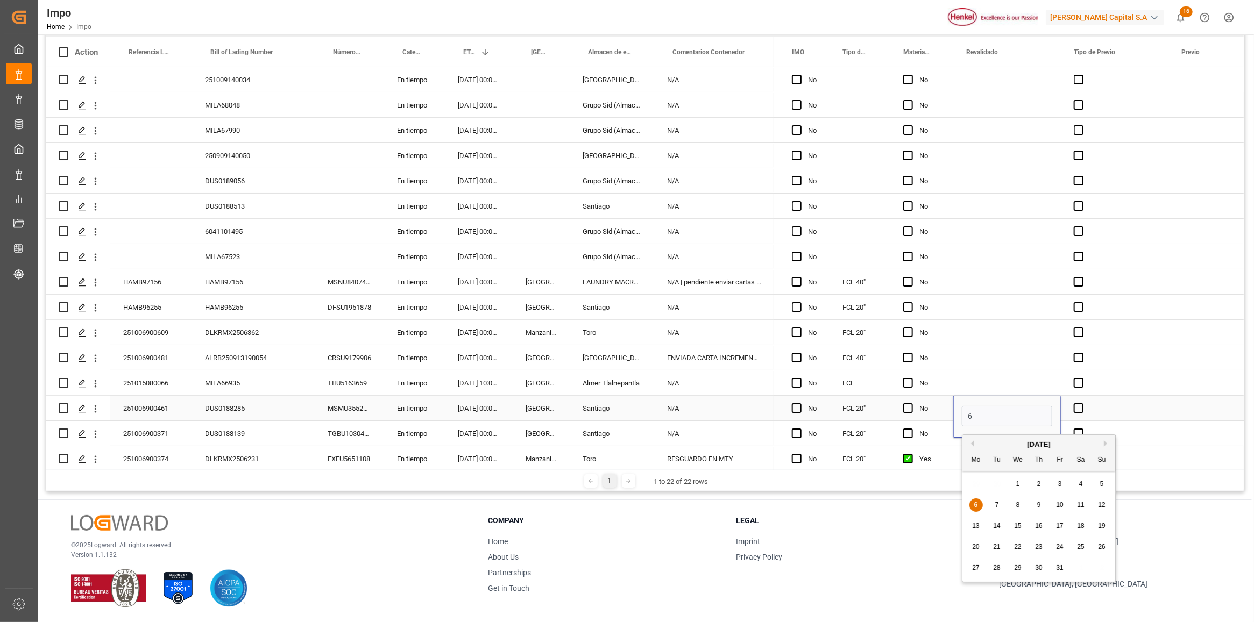
type input "[DATE]"
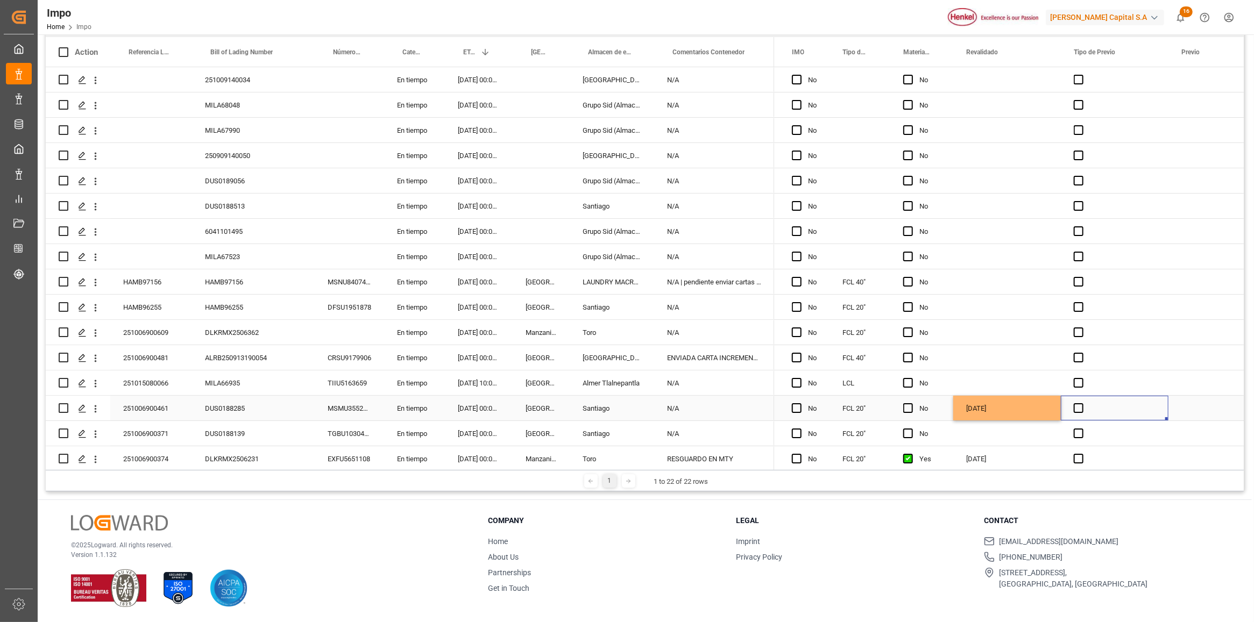
click at [1080, 417] on div "Press SPACE to select this row." at bounding box center [1114, 408] width 108 height 25
click at [1076, 411] on span "Press SPACE to select this row." at bounding box center [1078, 408] width 10 height 10
click at [1081, 403] on input "Press SPACE to select this row." at bounding box center [1081, 403] width 0 height 0
click at [1077, 410] on span "Press SPACE to select this row." at bounding box center [1078, 408] width 10 height 10
click at [1081, 403] on input "Press SPACE to select this row." at bounding box center [1081, 403] width 0 height 0
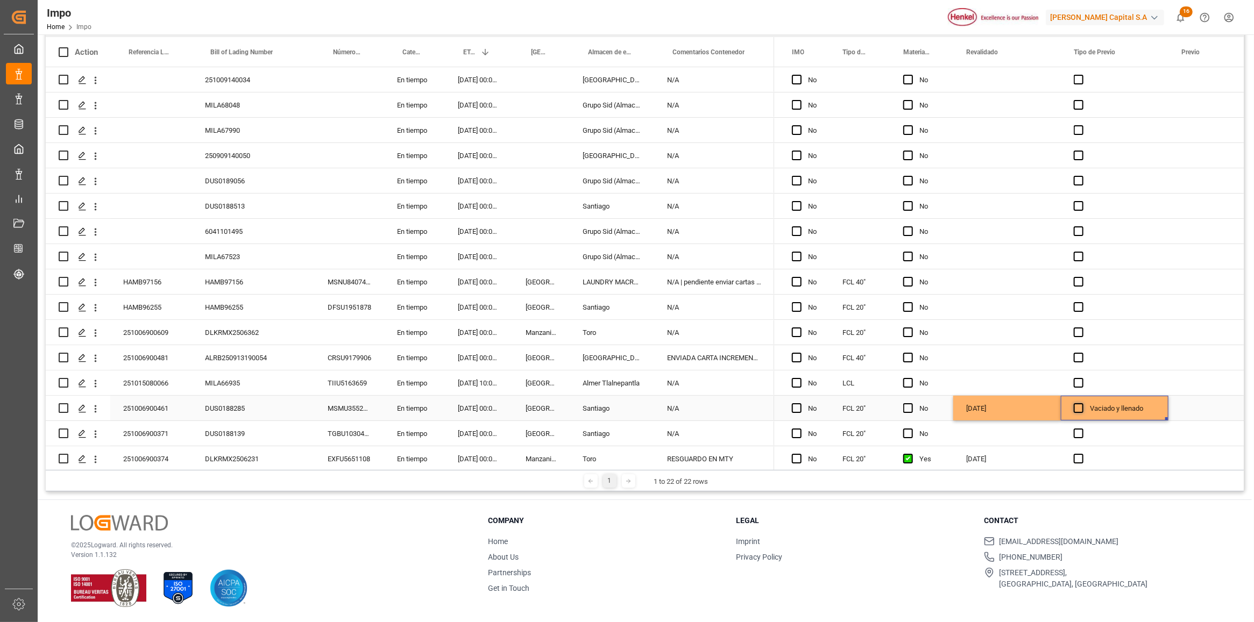
click at [1077, 410] on span "Press SPACE to select this row." at bounding box center [1078, 408] width 10 height 10
click at [1081, 403] on input "Press SPACE to select this row." at bounding box center [1081, 403] width 0 height 0
click at [1077, 410] on span "Press SPACE to select this row." at bounding box center [1078, 408] width 10 height 10
click at [1081, 403] on input "Press SPACE to select this row." at bounding box center [1081, 403] width 0 height 0
click at [1234, 371] on div "Press SPACE to select this row." at bounding box center [1204, 383] width 72 height 25
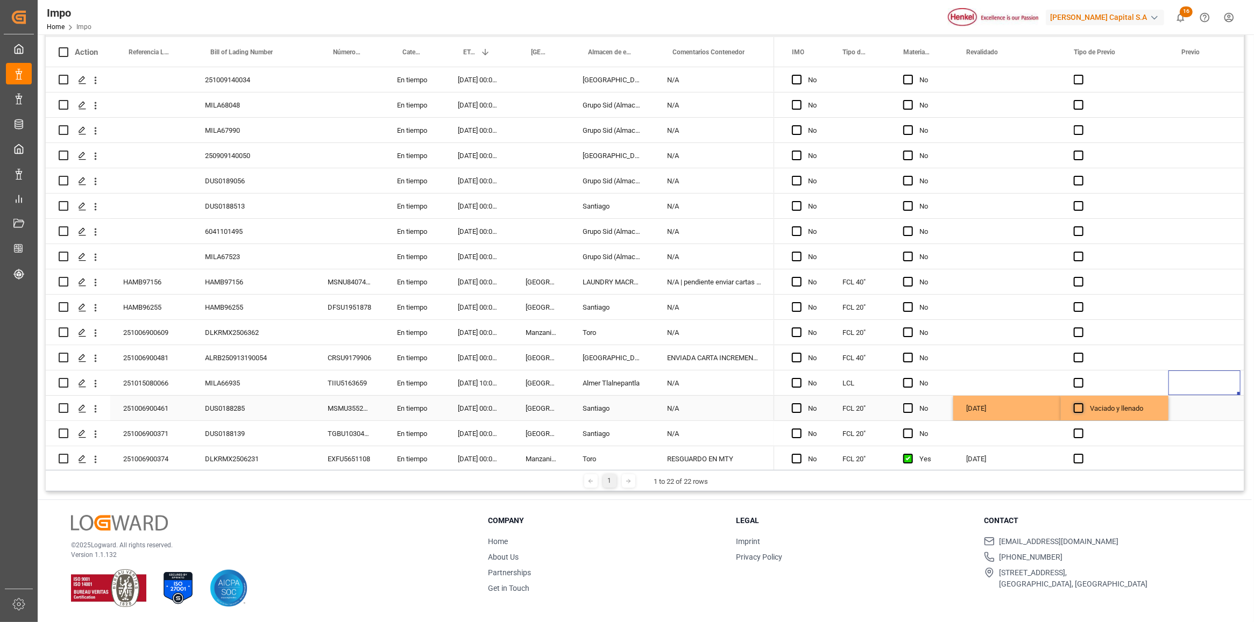
click at [1079, 409] on span "Press SPACE to select this row." at bounding box center [1078, 408] width 10 height 10
click at [1081, 403] on input "Press SPACE to select this row." at bounding box center [1081, 403] width 0 height 0
click at [1080, 408] on span "Press SPACE to select this row." at bounding box center [1078, 408] width 10 height 10
click at [1081, 403] on input "Press SPACE to select this row." at bounding box center [1081, 403] width 0 height 0
click at [1080, 408] on span "Press SPACE to select this row." at bounding box center [1078, 408] width 10 height 10
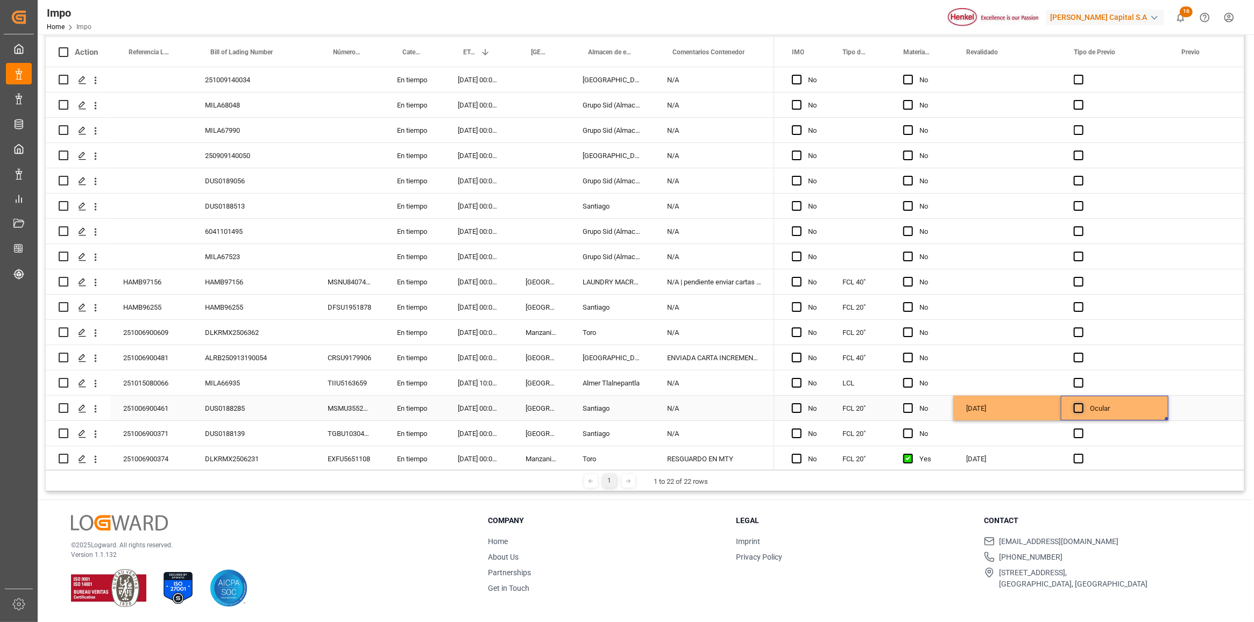
click at [1081, 403] on input "Press SPACE to select this row." at bounding box center [1081, 403] width 0 height 0
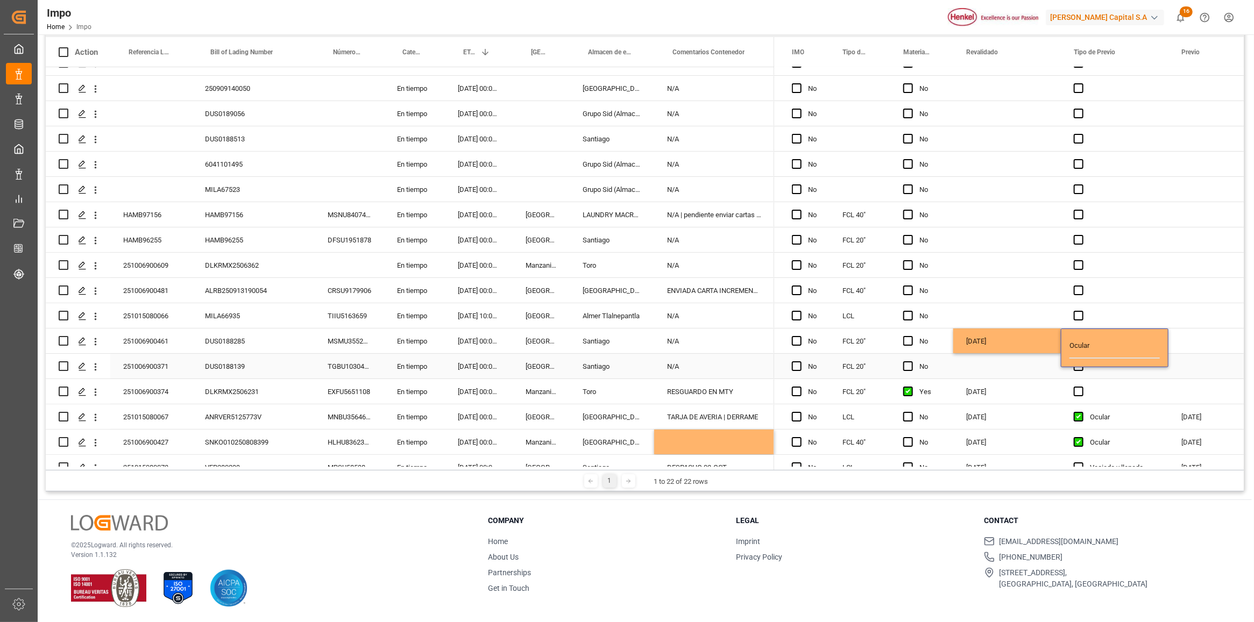
drag, startPoint x: 1122, startPoint y: 374, endPoint x: 1121, endPoint y: 355, distance: 18.8
click at [1117, 366] on div "Press SPACE to select this row." at bounding box center [1114, 366] width 108 height 25
click at [1120, 347] on div "Ocular" at bounding box center [1123, 341] width 66 height 25
click at [1119, 347] on div "Ocular" at bounding box center [1123, 341] width 66 height 25
click at [1084, 345] on input "Ocular" at bounding box center [1114, 348] width 90 height 22
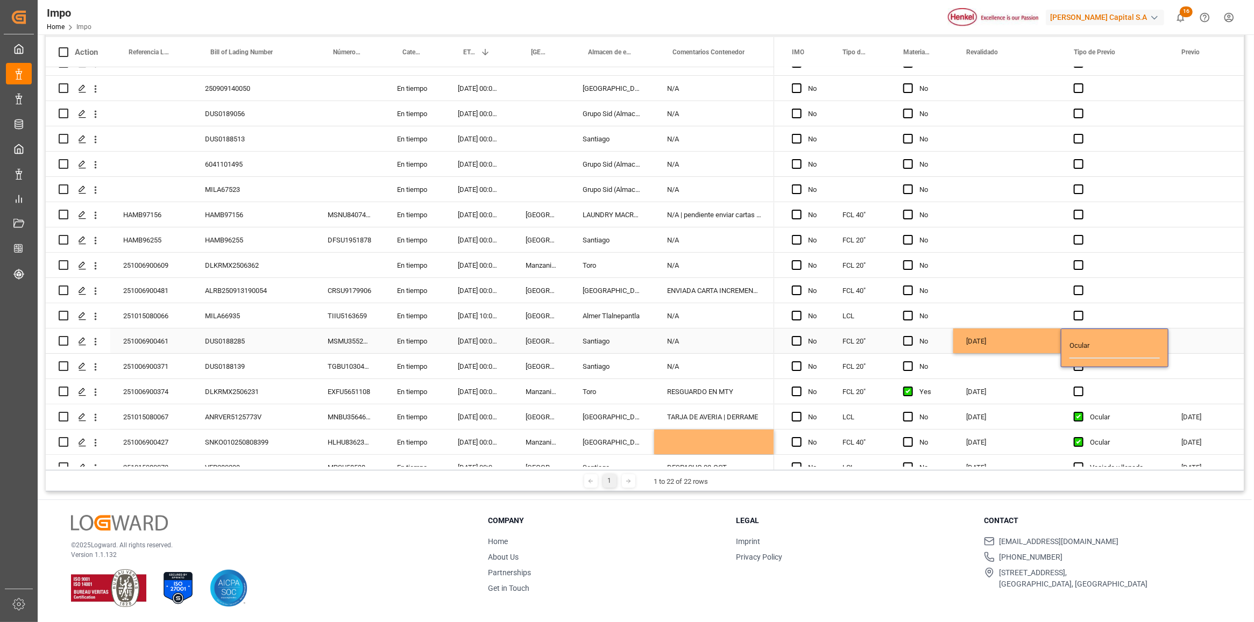
click at [1084, 345] on input "Ocular" at bounding box center [1114, 348] width 90 height 22
type input "v"
type input "VACIADO LLENADO"
click at [1074, 345] on span "Press SPACE to select this row." at bounding box center [1078, 341] width 10 height 10
click at [1081, 336] on input "Press SPACE to select this row." at bounding box center [1081, 336] width 0 height 0
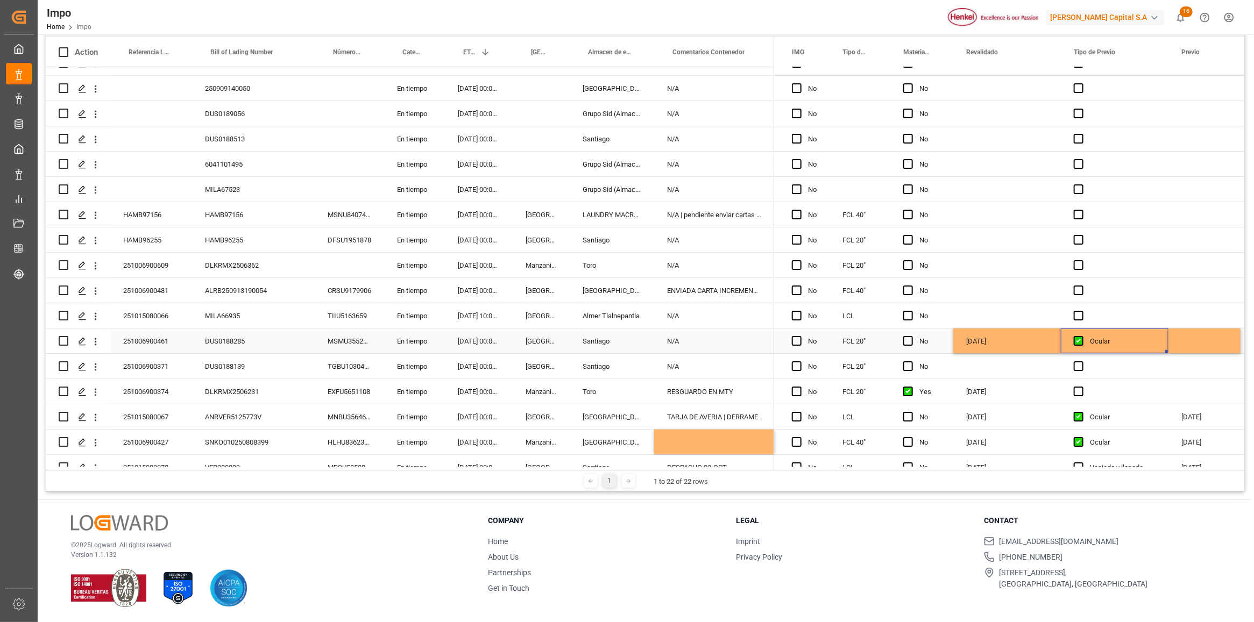
click at [1079, 334] on div "Press SPACE to select this row." at bounding box center [1081, 341] width 16 height 25
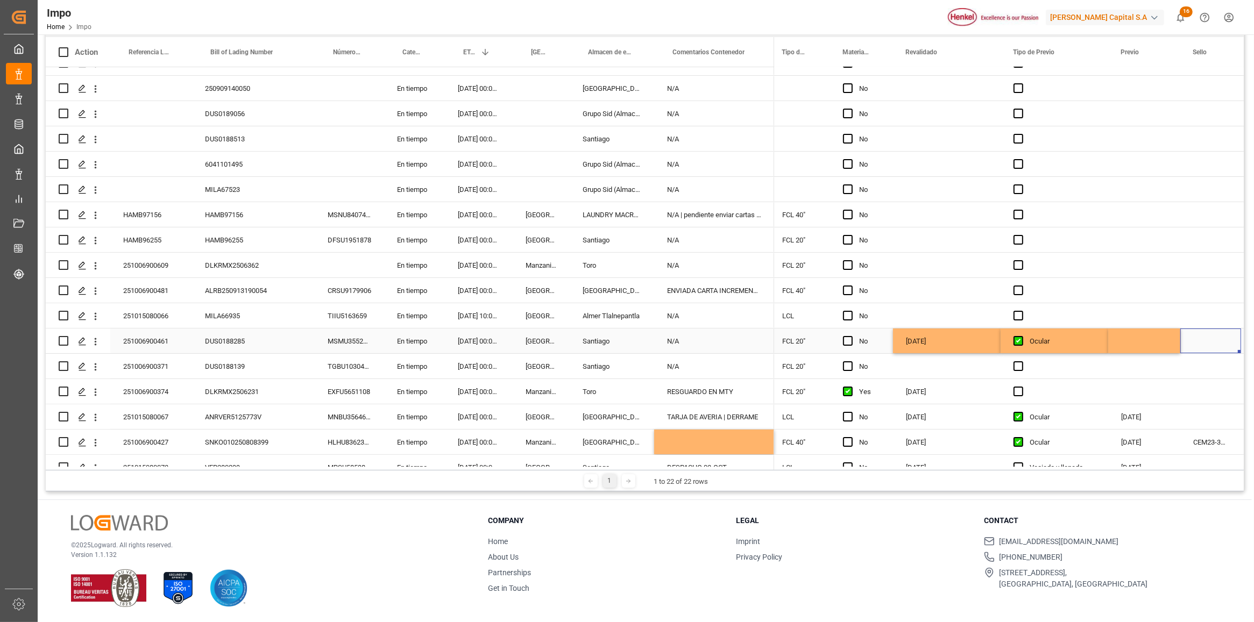
click at [1135, 343] on div "Press SPACE to select this row." at bounding box center [1144, 341] width 72 height 25
drag, startPoint x: 1157, startPoint y: 347, endPoint x: 1125, endPoint y: 352, distance: 32.2
click at [1125, 352] on input "07.10.2025" at bounding box center [1143, 349] width 55 height 20
click at [1133, 435] on div "7" at bounding box center [1130, 438] width 13 height 13
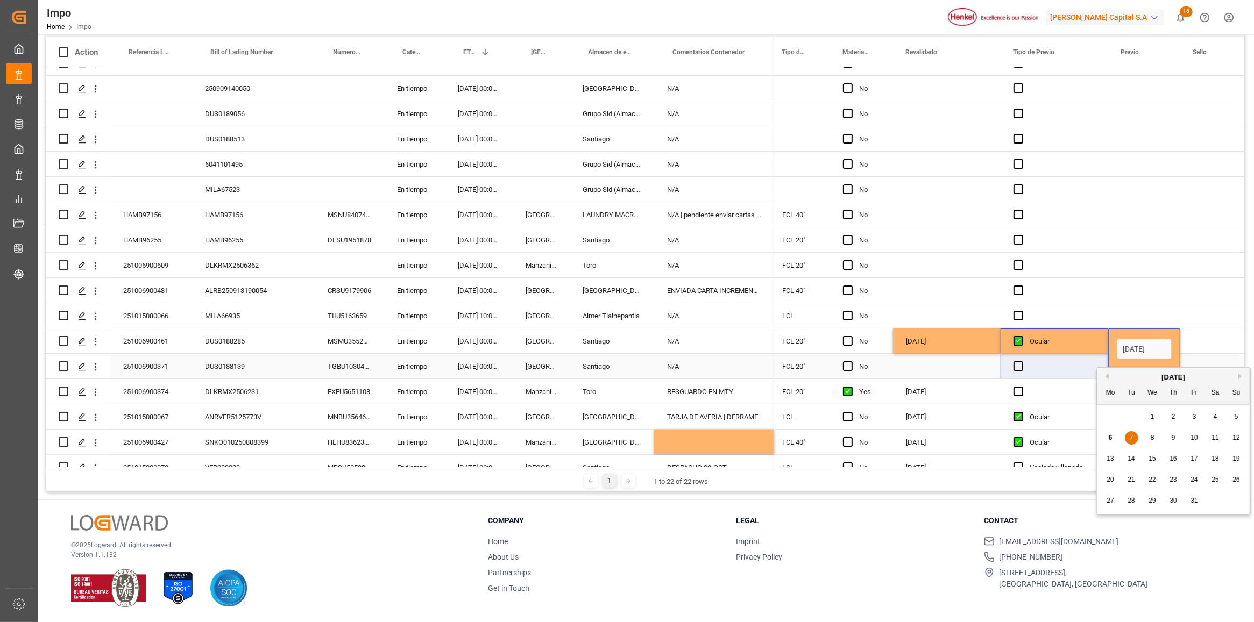
drag, startPoint x: 1152, startPoint y: 345, endPoint x: 1099, endPoint y: 357, distance: 54.4
click at [1099, 358] on div "No No N/A No No N/A No No N/A No No N/A No No N/A No No N/A No No N/A No No N/A…" at bounding box center [868, 278] width 3499 height 556
click at [1130, 438] on span "7" at bounding box center [1131, 438] width 4 height 8
type input "07.10.2025"
click at [1206, 257] on div "Press SPACE to select this row." at bounding box center [1210, 265] width 61 height 25
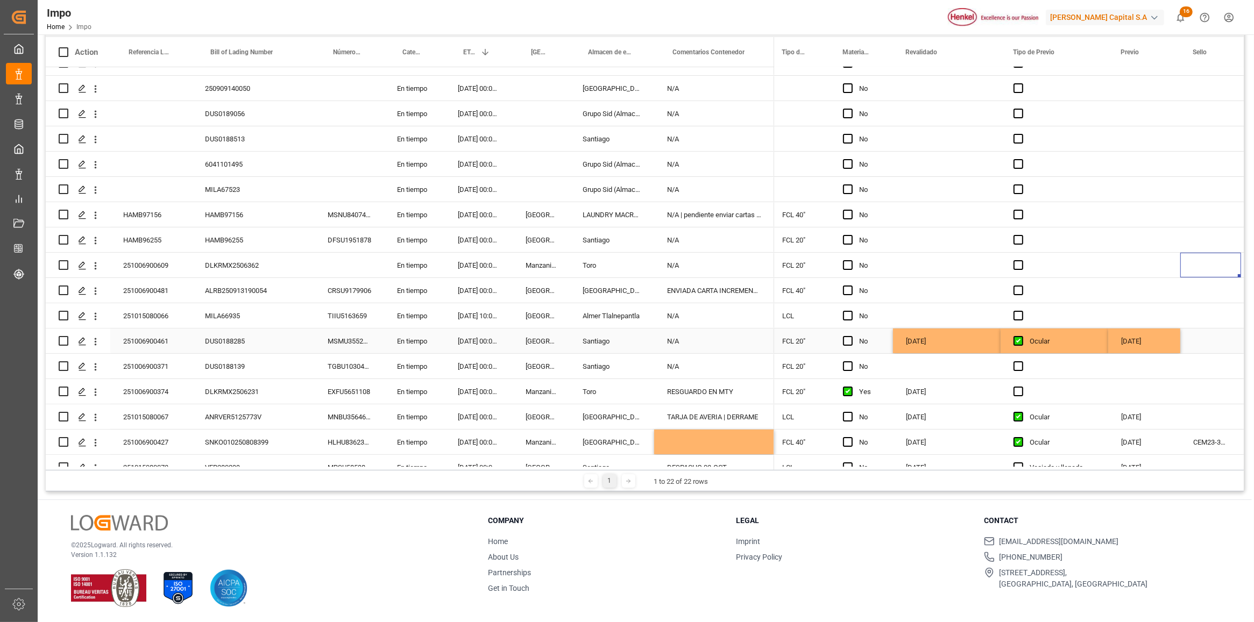
click at [1184, 347] on div "Press SPACE to select this row." at bounding box center [1210, 341] width 61 height 25
click at [1093, 298] on div "Press SPACE to select this row." at bounding box center [1054, 290] width 108 height 25
click at [1132, 312] on div "Press SPACE to select this row." at bounding box center [1144, 315] width 72 height 25
click at [1133, 332] on div "07.10.2025" at bounding box center [1144, 341] width 72 height 25
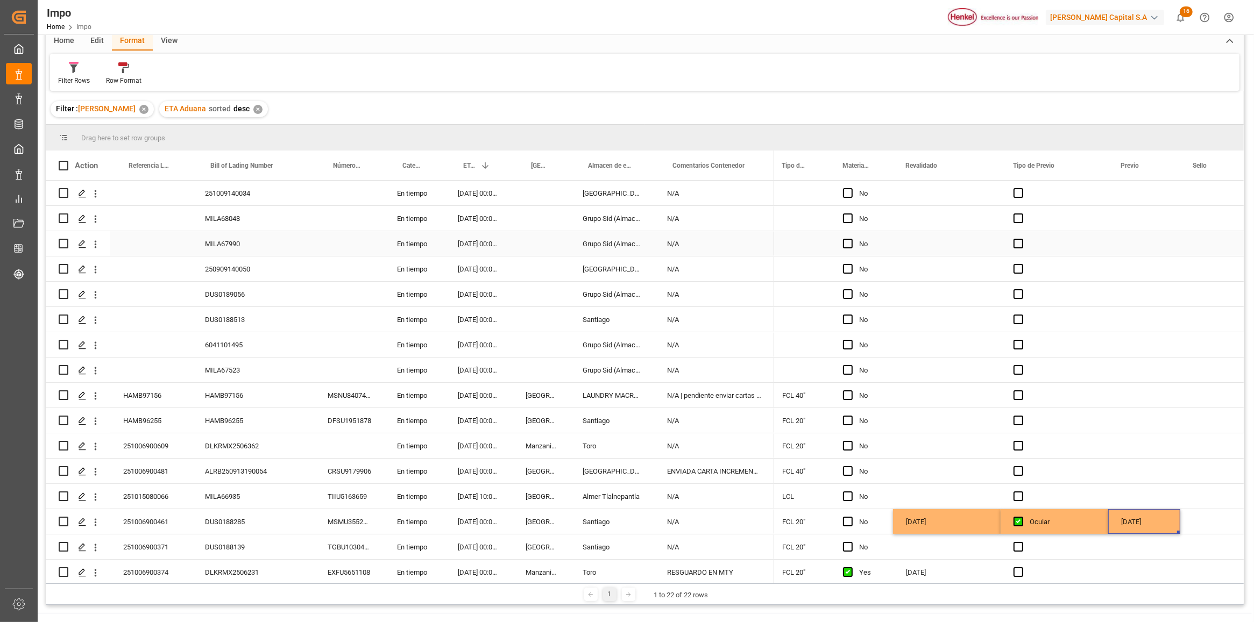
scroll to position [0, 0]
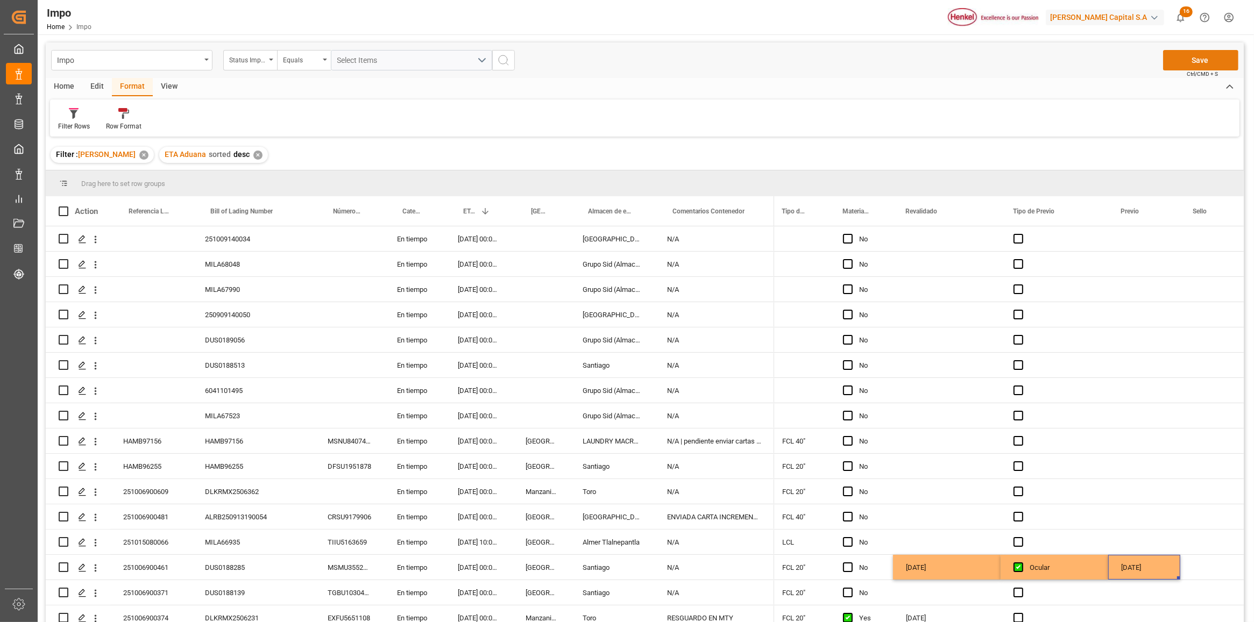
click at [1200, 66] on button "Save" at bounding box center [1200, 60] width 75 height 20
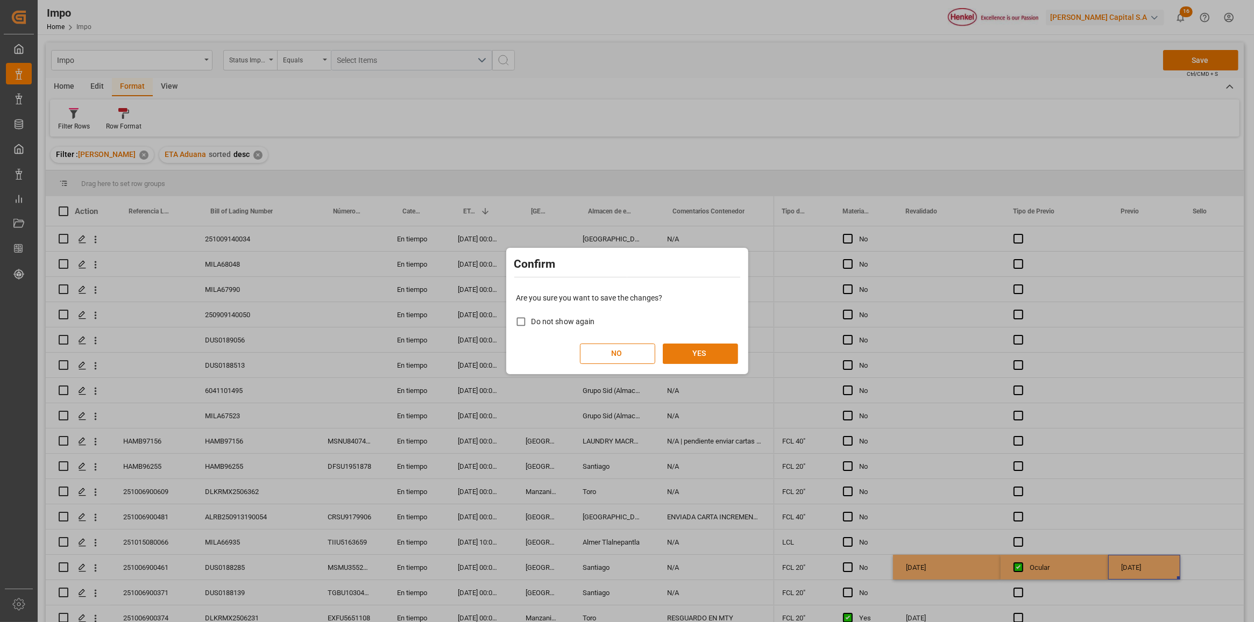
click at [725, 359] on button "YES" at bounding box center [700, 354] width 75 height 20
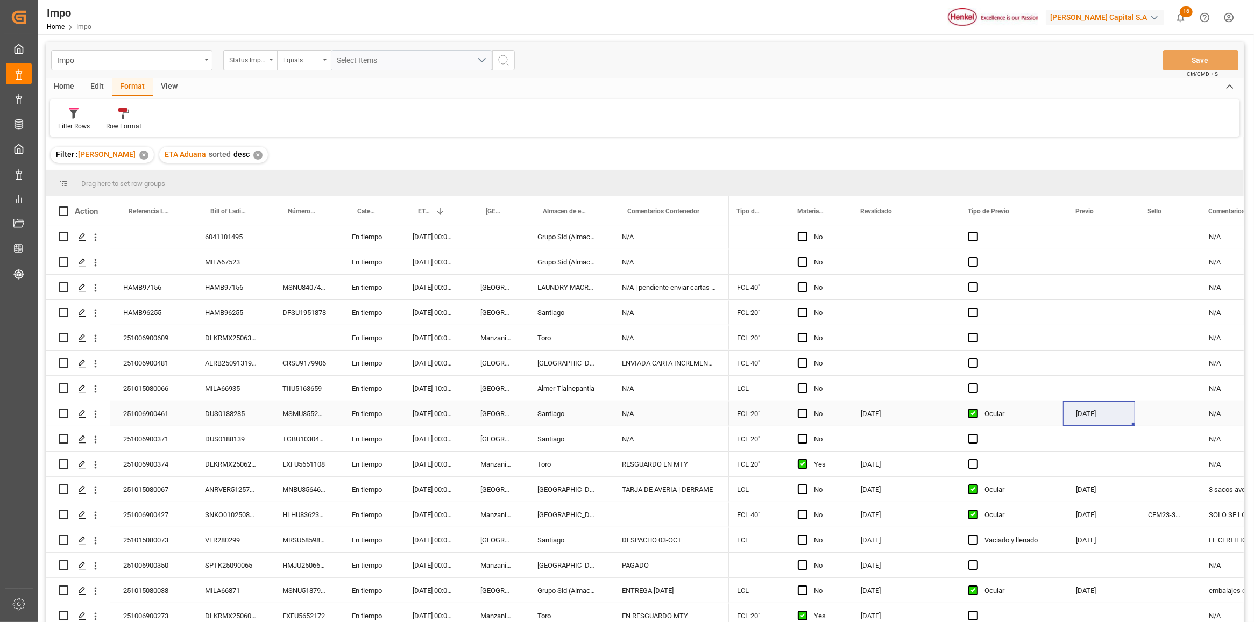
scroll to position [159, 0]
click at [1103, 409] on div "07.10.2025" at bounding box center [1099, 410] width 72 height 25
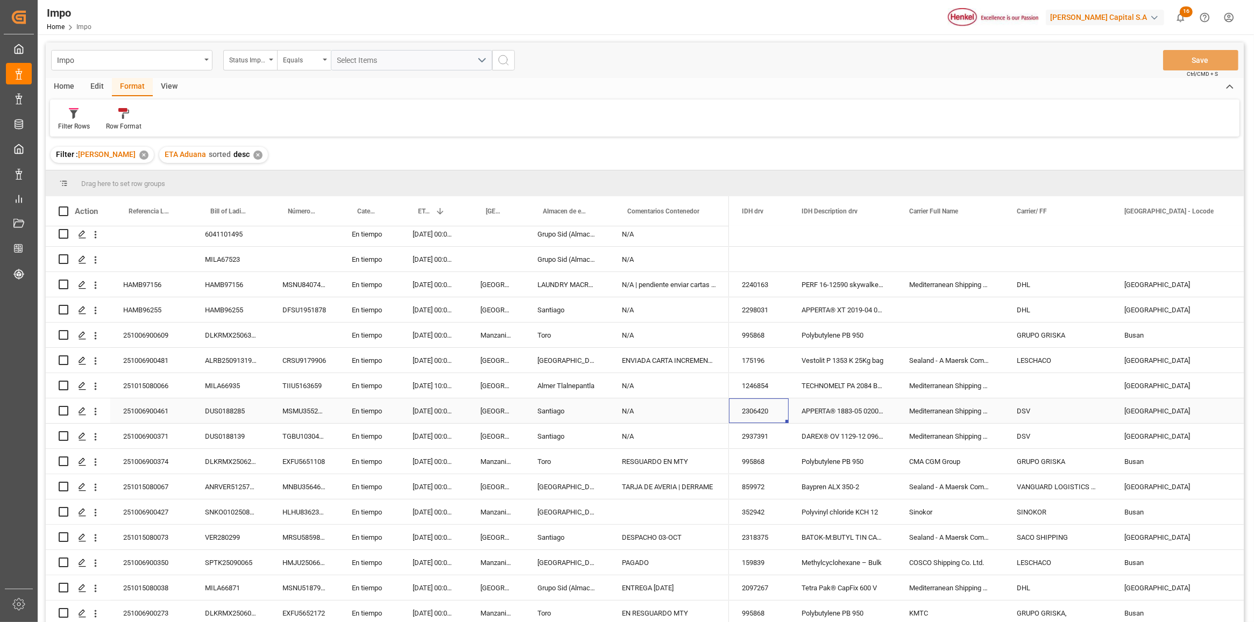
scroll to position [0, 581]
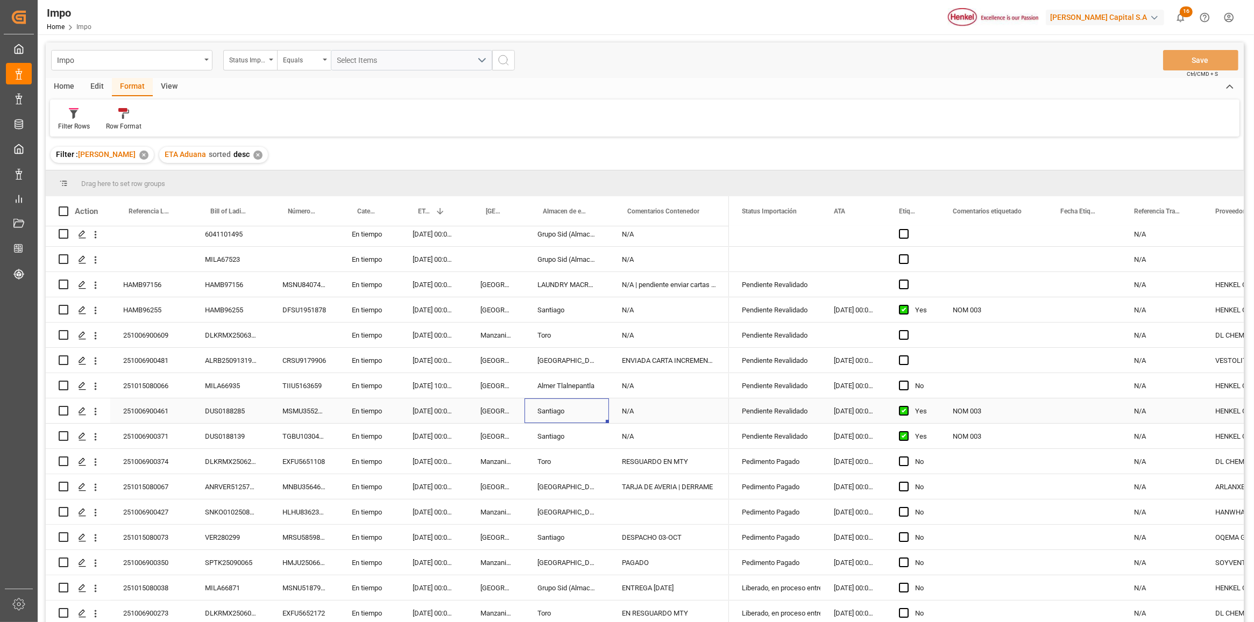
click at [770, 409] on div "Pendiente Revalidado" at bounding box center [775, 411] width 66 height 25
click at [770, 407] on div "Pendiente Revalidado" at bounding box center [775, 411] width 66 height 25
click at [801, 409] on button "open menu" at bounding box center [800, 417] width 16 height 17
click at [780, 514] on div "En Previo" at bounding box center [788, 523] width 101 height 38
type input "En Previo"
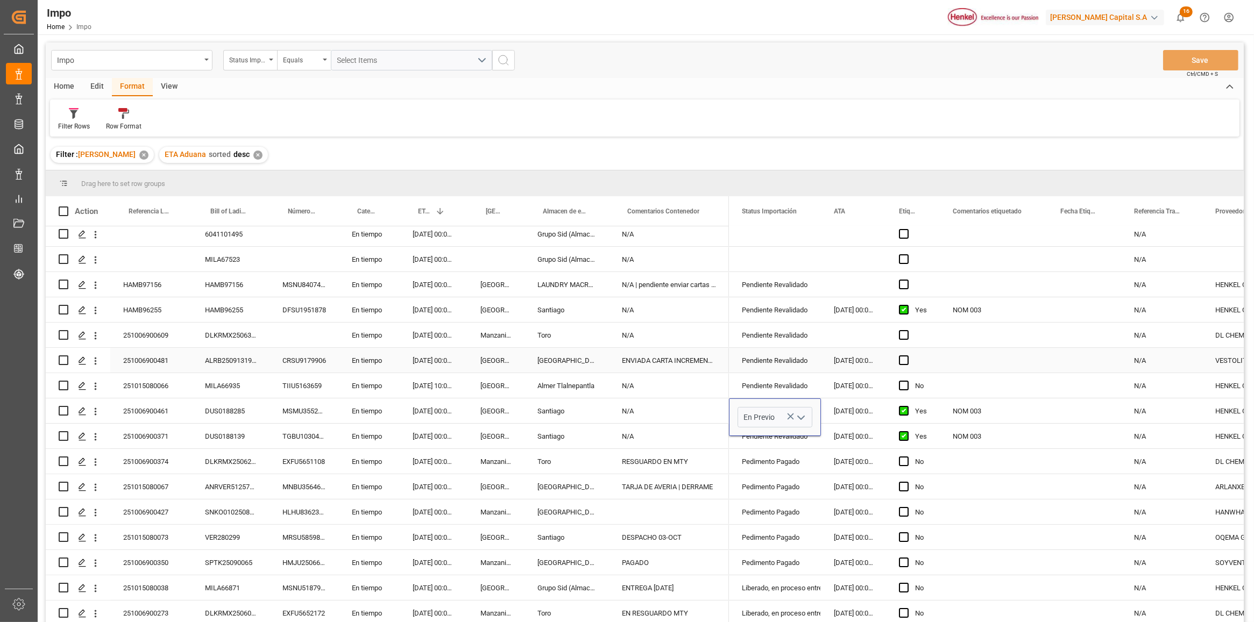
click at [844, 332] on div "Press SPACE to select this row." at bounding box center [853, 335] width 65 height 25
click at [1186, 62] on button "Save" at bounding box center [1200, 60] width 75 height 20
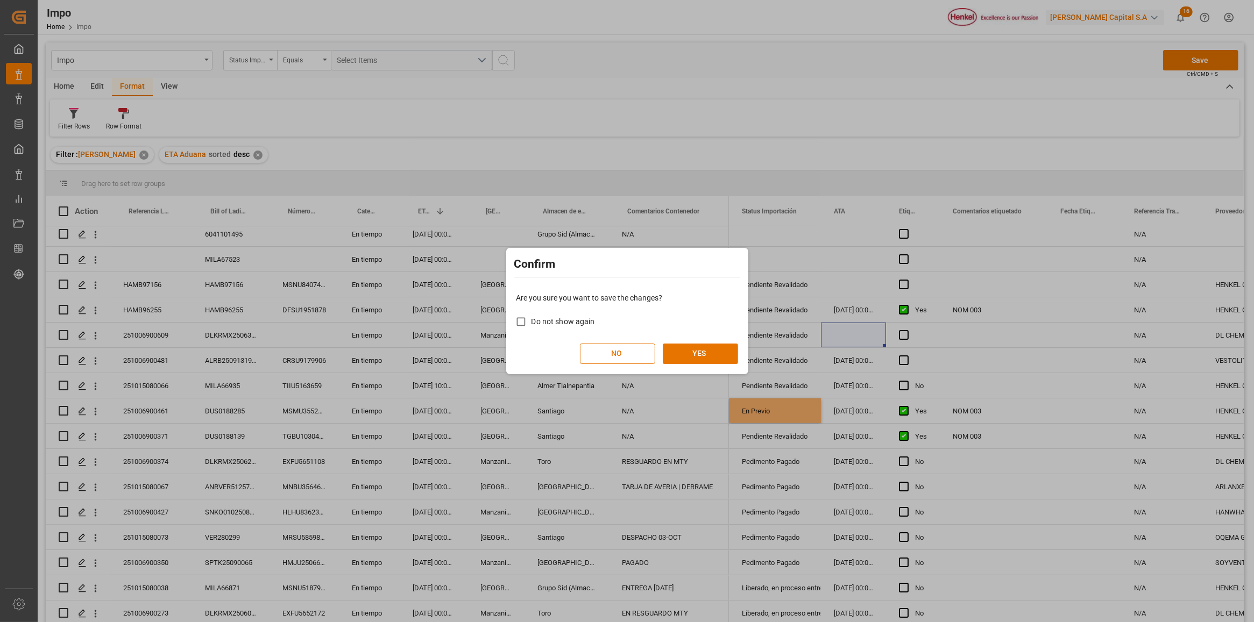
drag, startPoint x: 717, startPoint y: 372, endPoint x: 721, endPoint y: 344, distance: 27.7
click at [717, 371] on div "Confirm Are you sure you want to save the changes? Do not show again NO YES" at bounding box center [627, 311] width 242 height 126
click at [720, 344] on button "YES" at bounding box center [700, 354] width 75 height 20
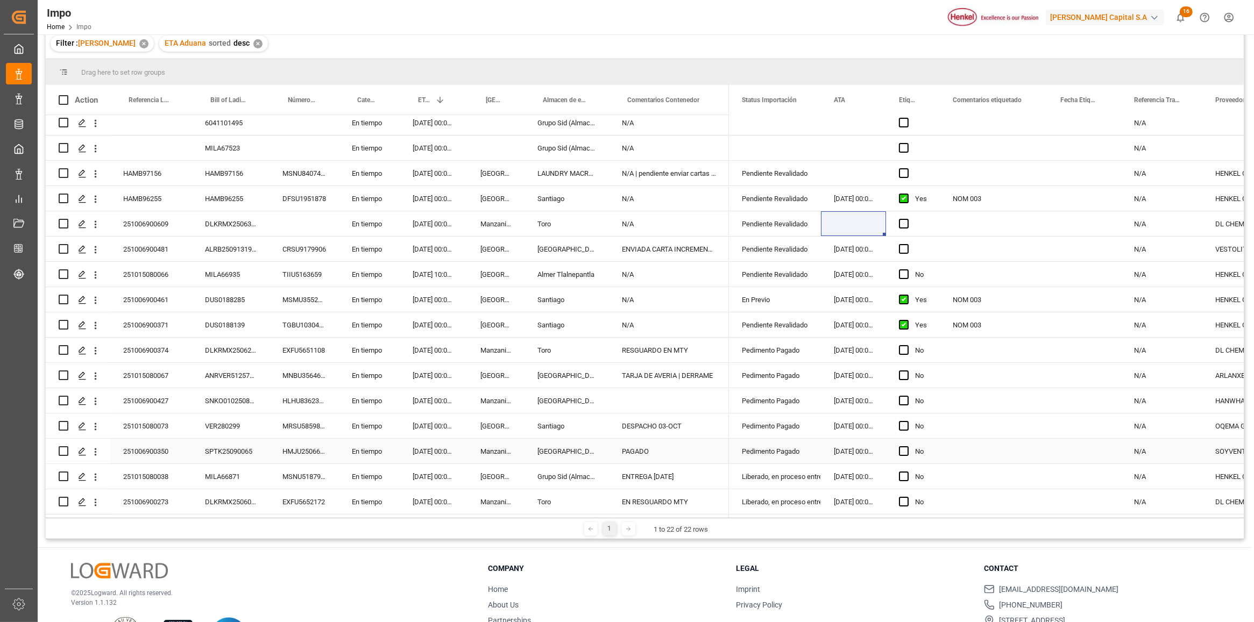
scroll to position [134, 0]
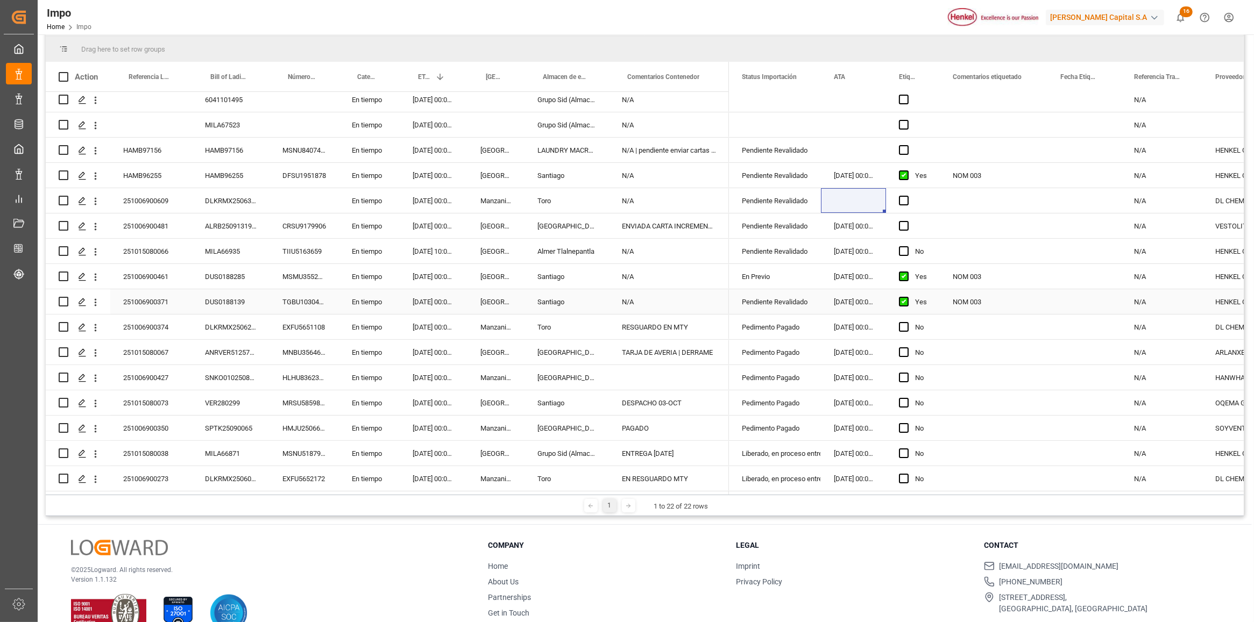
click at [163, 298] on div "251006900371" at bounding box center [151, 301] width 82 height 25
click at [773, 291] on div "Pendiente Revalidado" at bounding box center [775, 302] width 66 height 25
click at [801, 302] on icon "open menu" at bounding box center [800, 308] width 13 height 13
click at [774, 373] on div "Revalidado" at bounding box center [788, 377] width 101 height 38
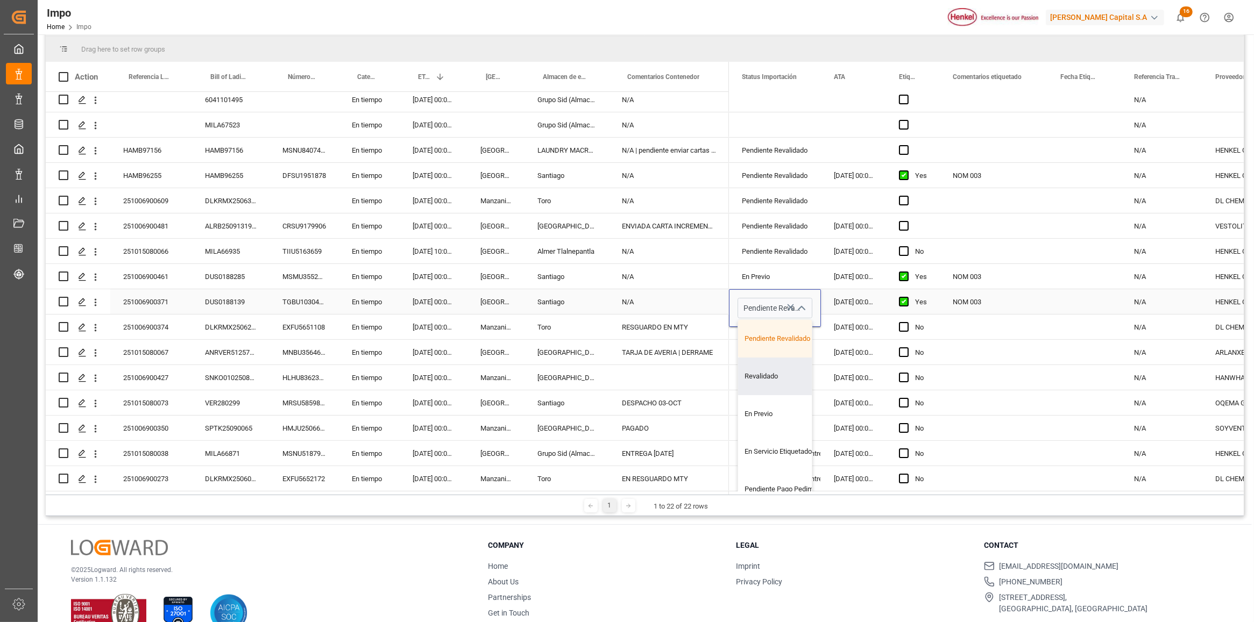
type input "Revalidado"
click at [835, 300] on div "04.10.2025 00:00:00" at bounding box center [853, 301] width 65 height 25
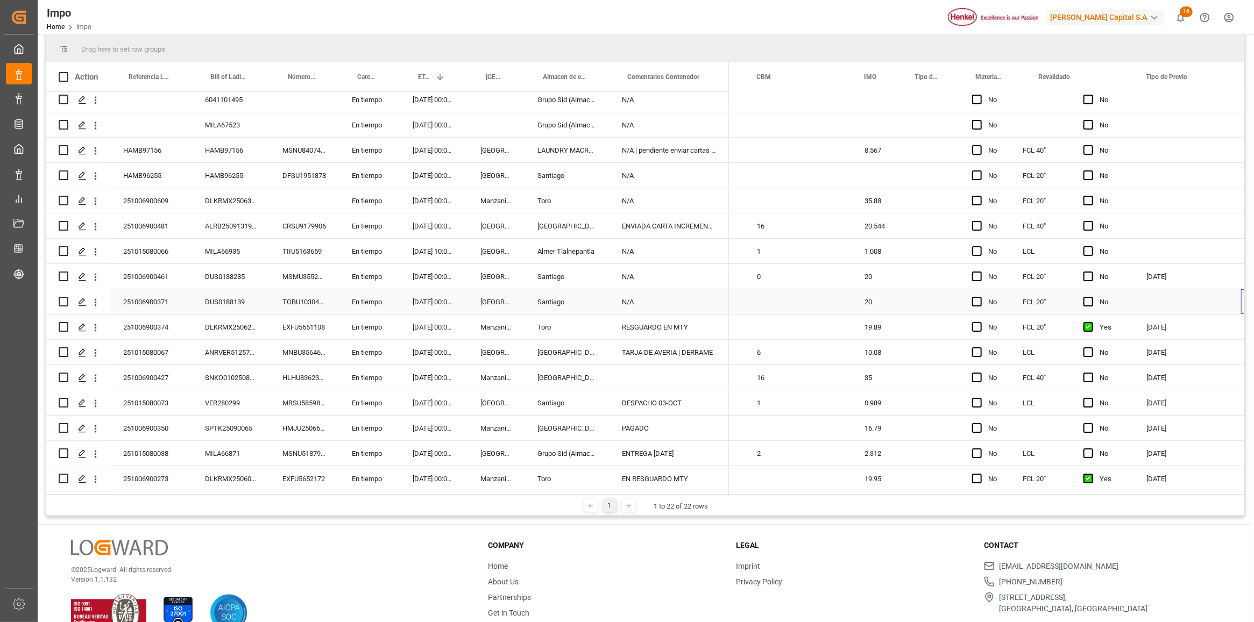
scroll to position [0, 1477]
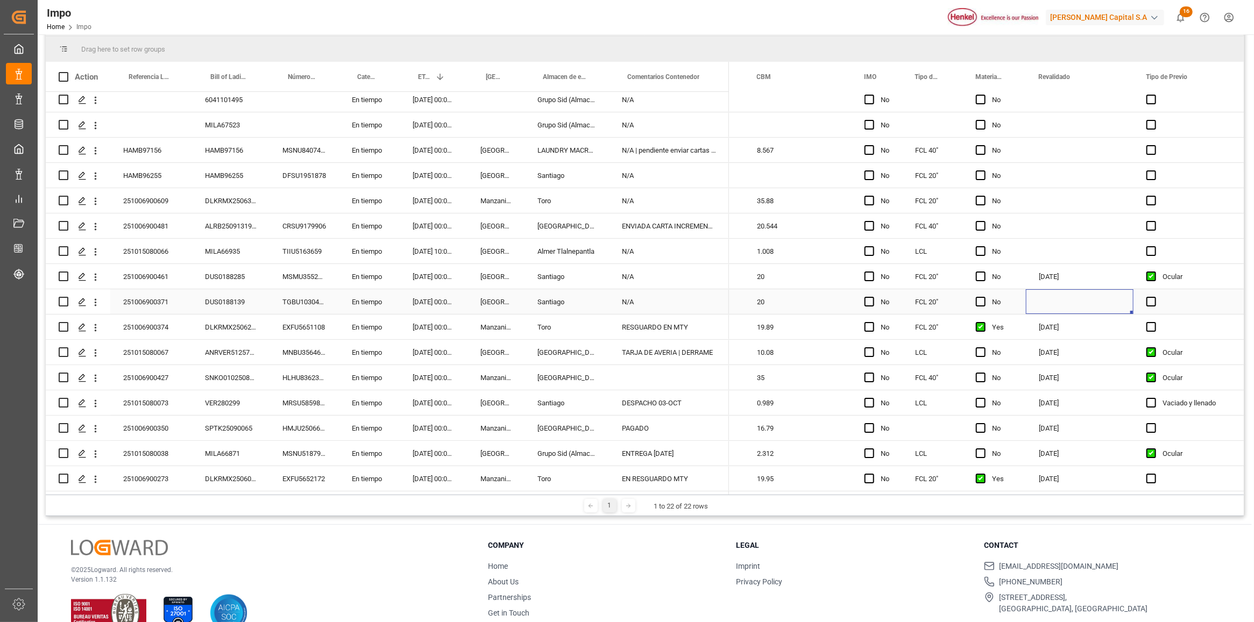
click at [1020, 289] on div "No" at bounding box center [994, 301] width 63 height 25
click at [1043, 302] on div "Press SPACE to select this row." at bounding box center [1080, 301] width 108 height 25
click at [1043, 301] on div "Press SPACE to select this row." at bounding box center [1080, 301] width 108 height 25
click at [1047, 389] on div "6 7 8 9 10 11 12" at bounding box center [1111, 396] width 147 height 21
click at [1052, 402] on div "6" at bounding box center [1048, 396] width 13 height 13
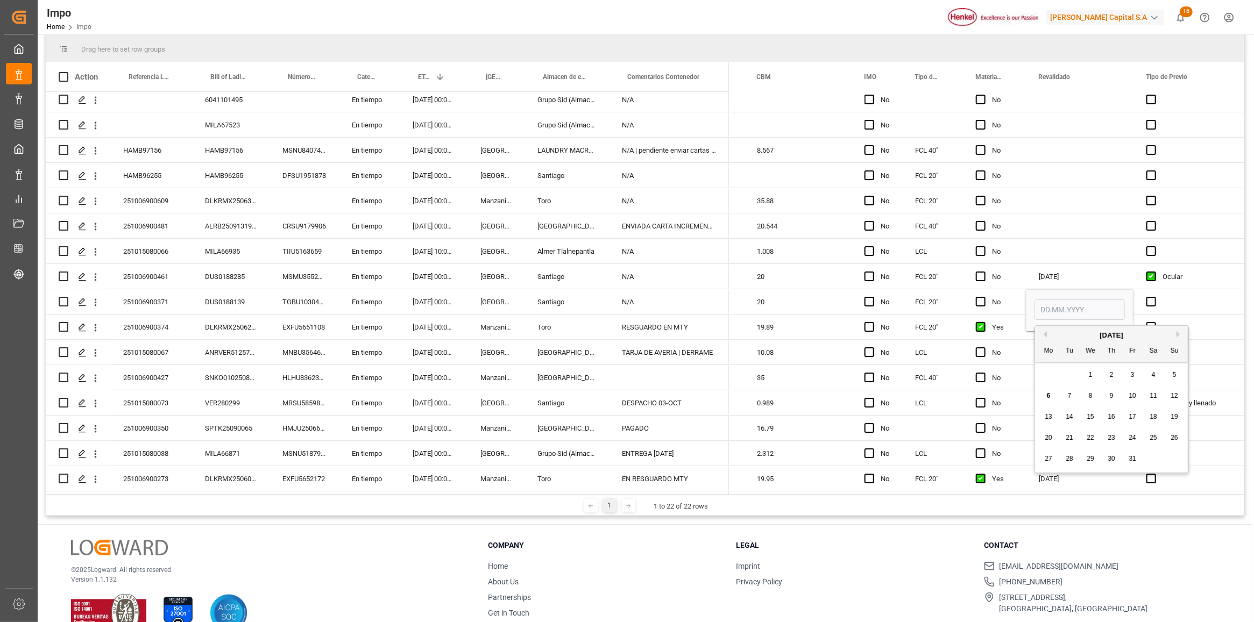
type input "[DATE]"
click at [1098, 205] on div "Press SPACE to select this row." at bounding box center [1080, 200] width 108 height 25
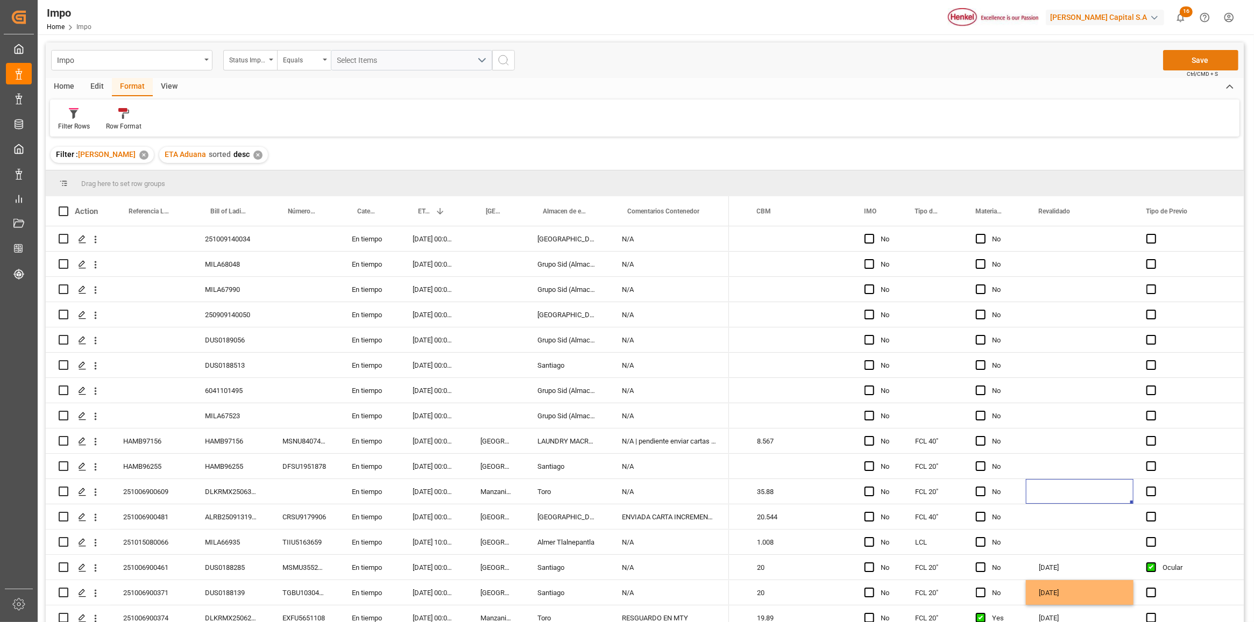
click at [1181, 57] on button "Save" at bounding box center [1200, 60] width 75 height 20
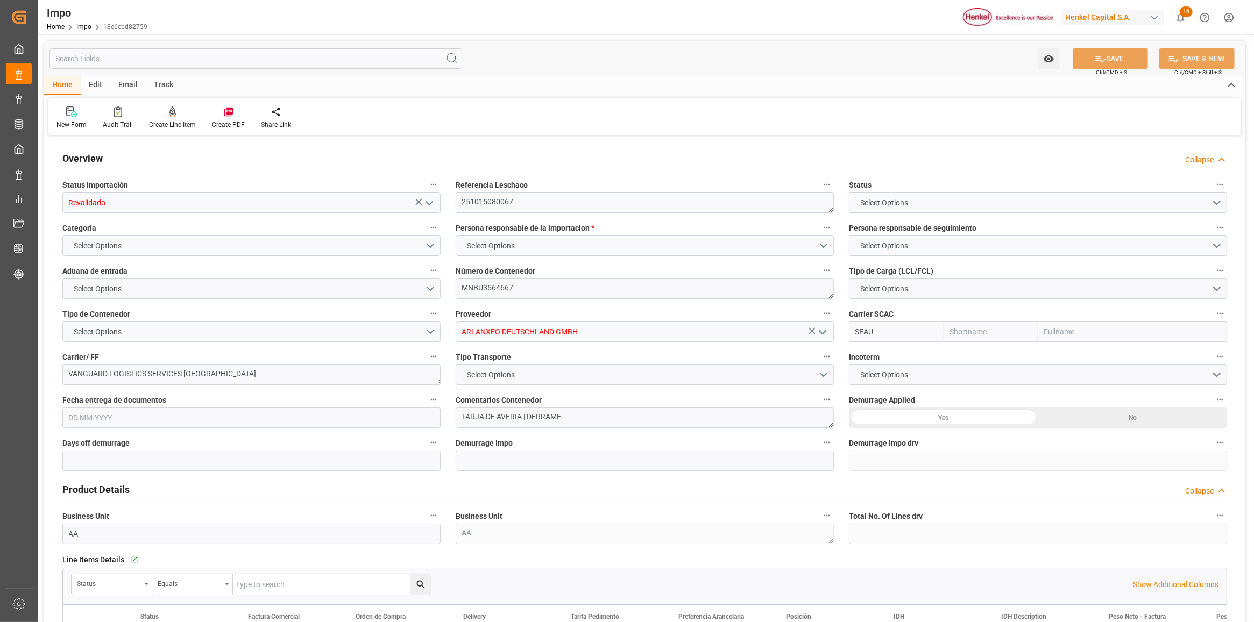
type input "Sealand"
type input "Sealand - A Maersk Company"
type input "0"
type input "1"
type input "10.08"
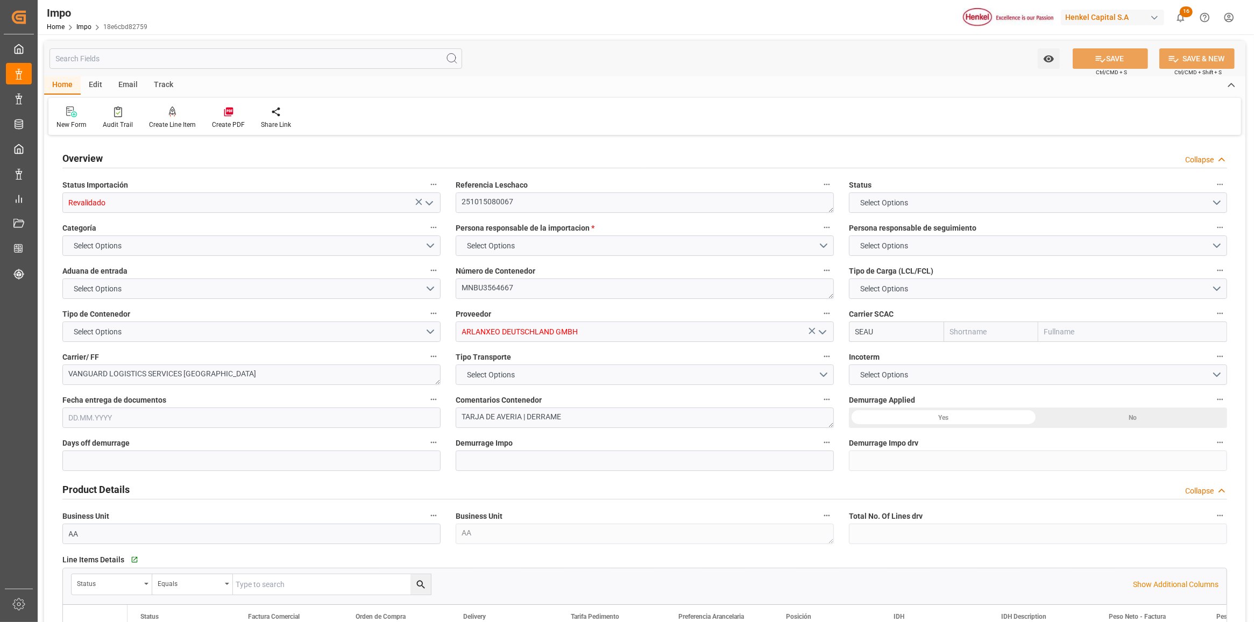
type input "6"
type input "[DATE]"
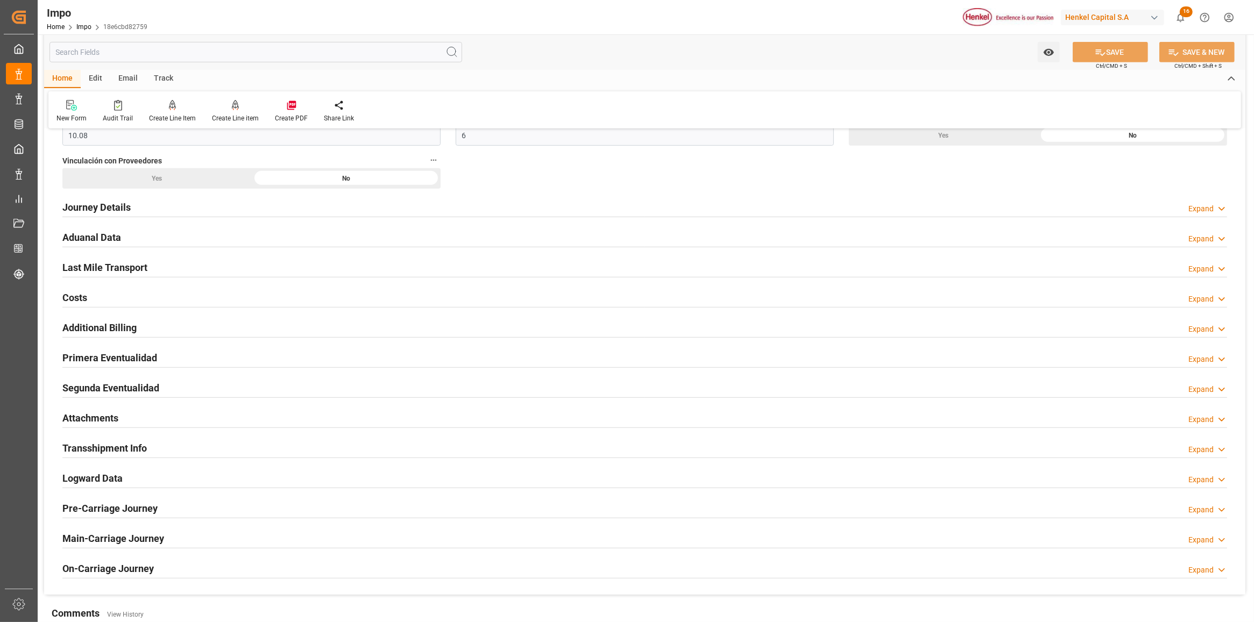
scroll to position [672, 0]
drag, startPoint x: 112, startPoint y: 361, endPoint x: 122, endPoint y: 358, distance: 10.6
click at [114, 361] on h2 "Primera Eventualidad" at bounding box center [109, 356] width 95 height 15
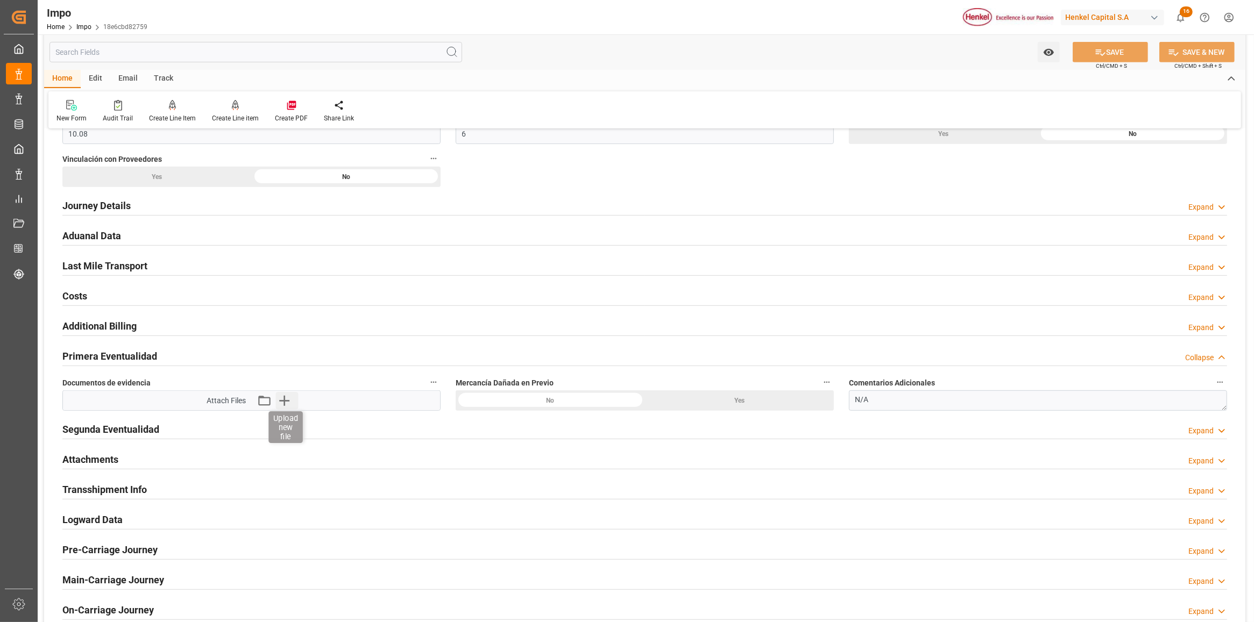
click at [291, 399] on icon "button" at bounding box center [283, 400] width 17 height 17
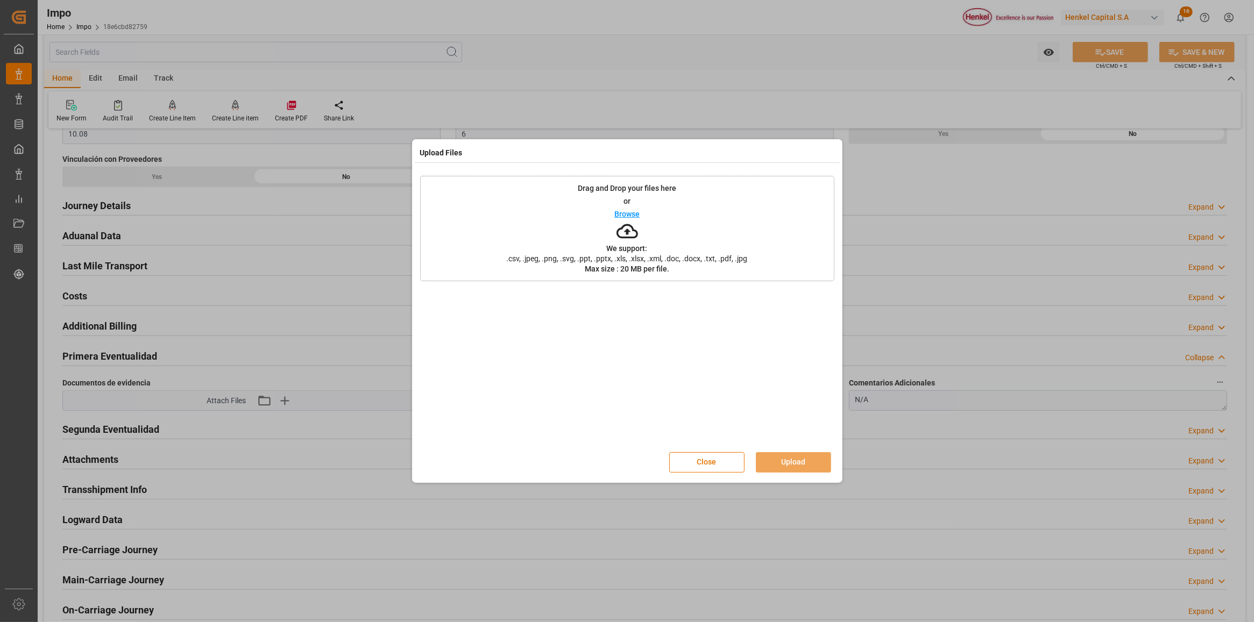
click at [619, 227] on icon at bounding box center [627, 231] width 22 height 22
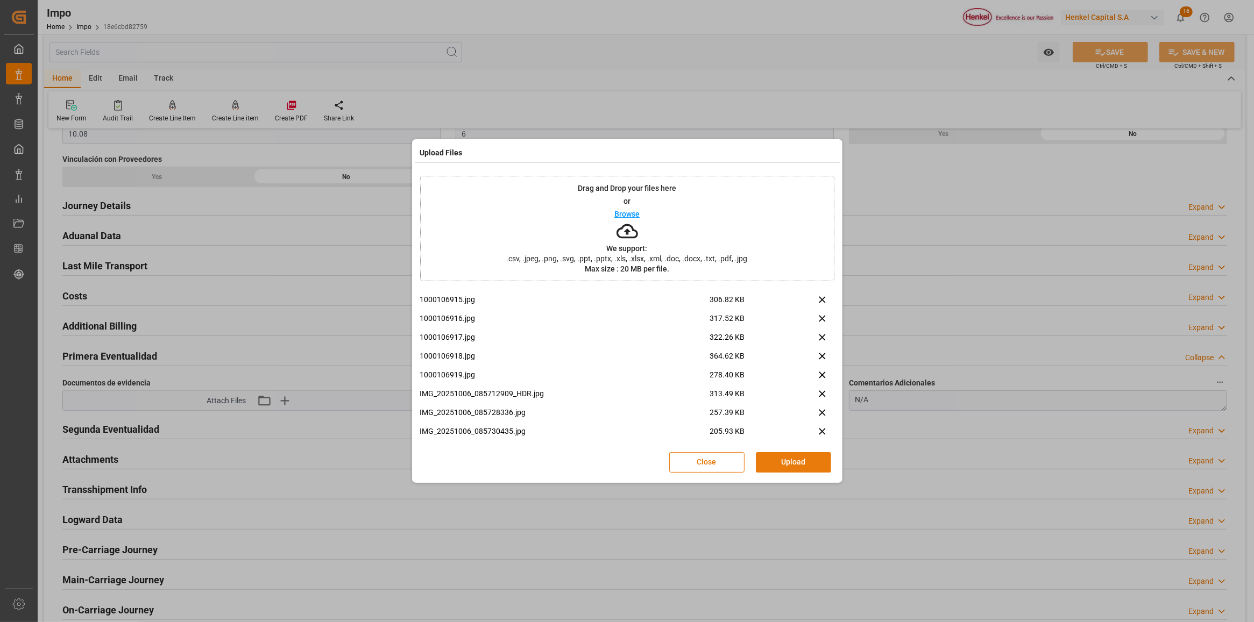
click at [797, 460] on button "Upload" at bounding box center [793, 462] width 75 height 20
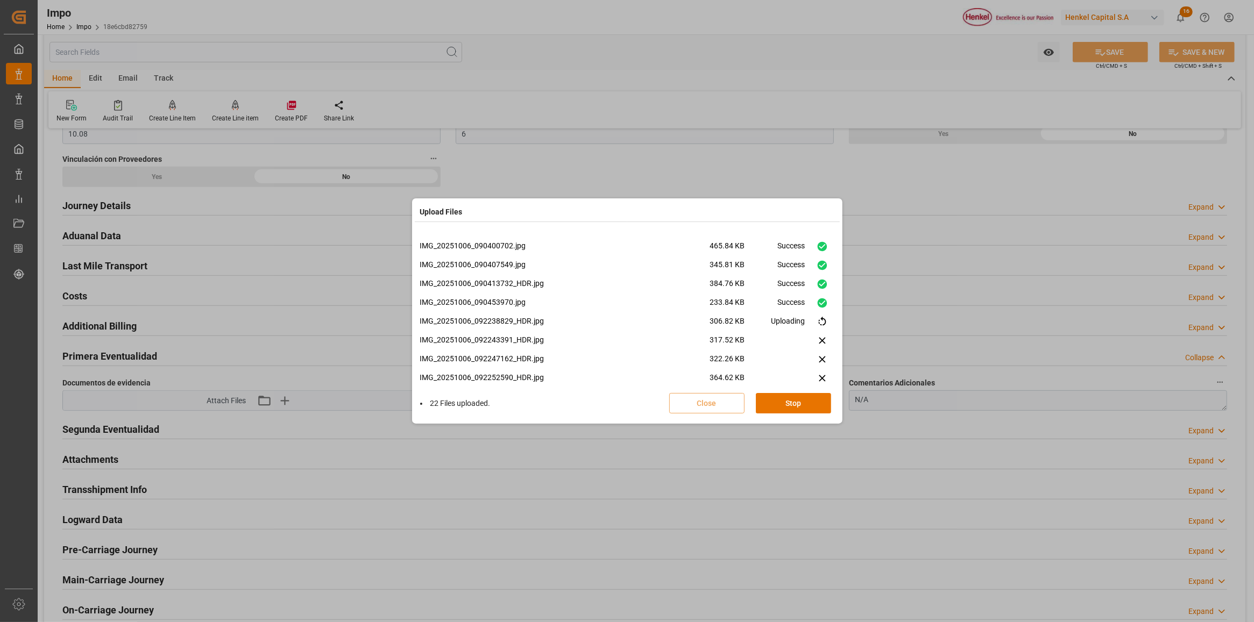
scroll to position [402, 0]
click at [808, 414] on div "29 Files uploaded. Close Done" at bounding box center [627, 403] width 414 height 35
click at [810, 407] on button "Done" at bounding box center [793, 403] width 75 height 20
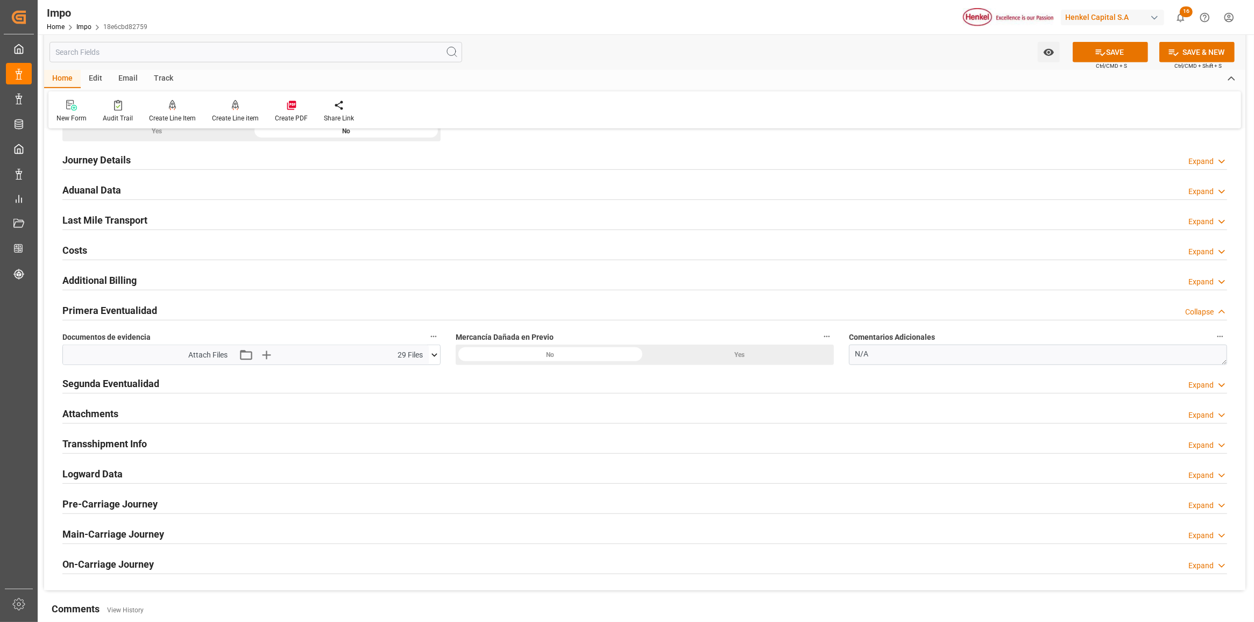
scroll to position [739, 0]
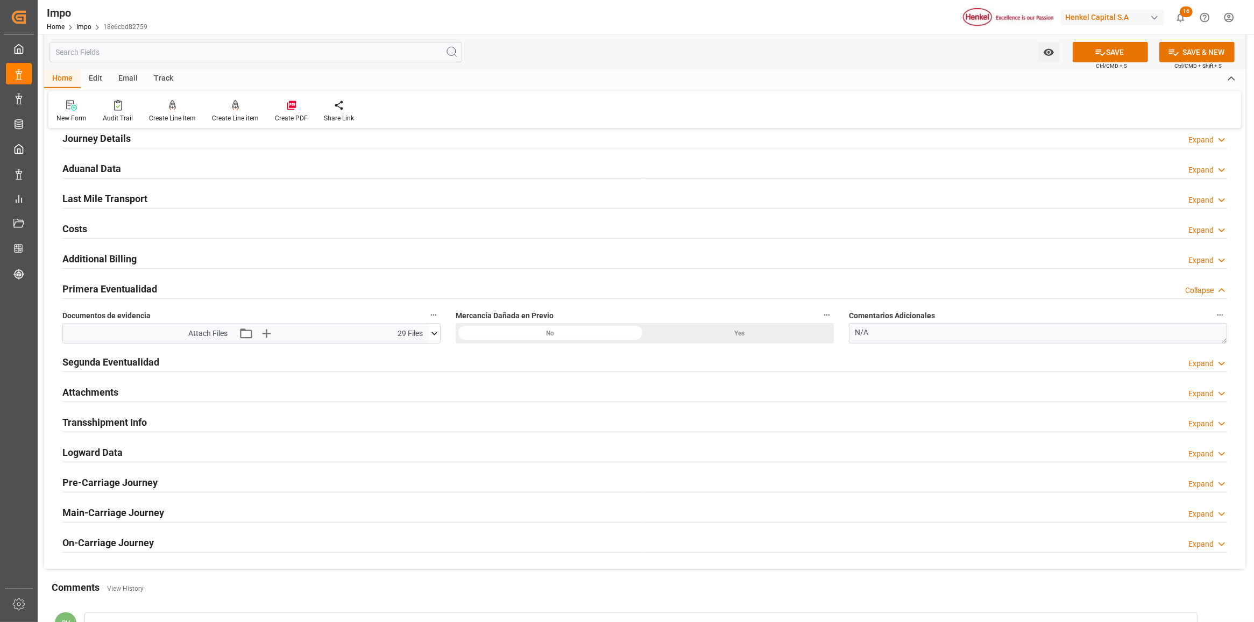
click at [695, 350] on div "Segunda Eventualidad Expand" at bounding box center [644, 362] width 1179 height 30
click at [714, 336] on div "Yes" at bounding box center [739, 333] width 189 height 20
click at [1020, 351] on div "Segunda Eventualidad Expand" at bounding box center [644, 362] width 1179 height 30
drag, startPoint x: 1017, startPoint y: 345, endPoint x: 872, endPoint y: 361, distance: 146.0
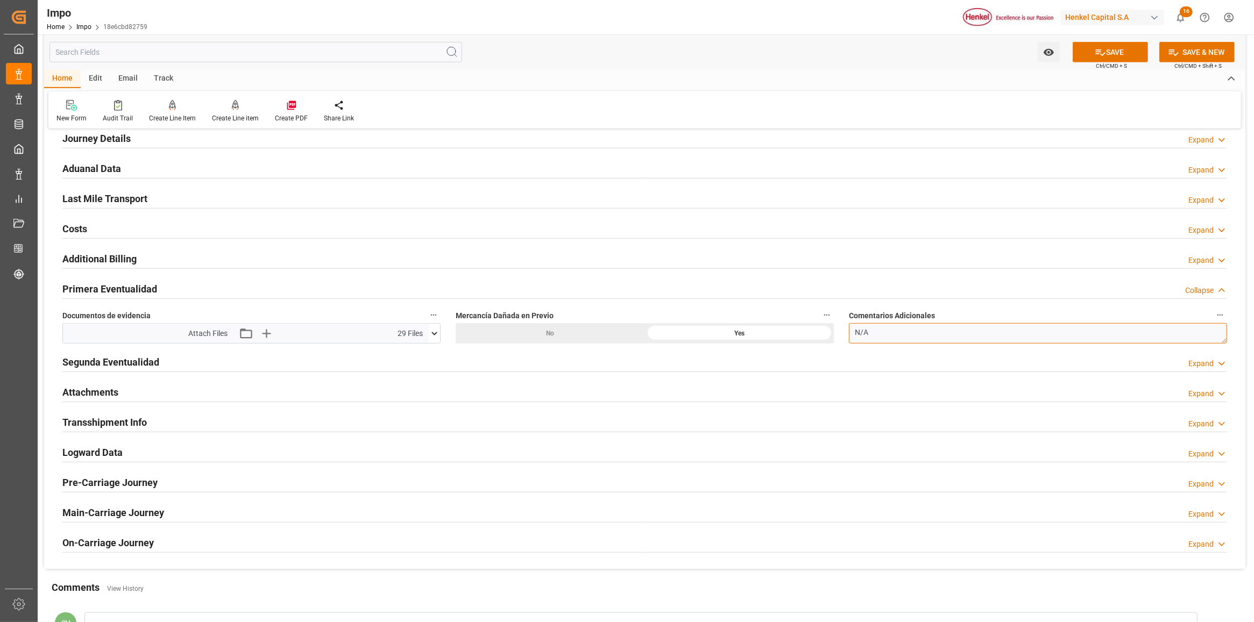
type textarea "N"
paste textarea "3 sacos averiados de origen los cuales se acondicionaron con cinta y emplaye"
click at [1141, 337] on textarea "3 sacos averiados de origen los cuales se acondicionaron con cinta y emplaye |" at bounding box center [1038, 333] width 378 height 20
paste textarea "Cobros adicionales: 6 emplayes"
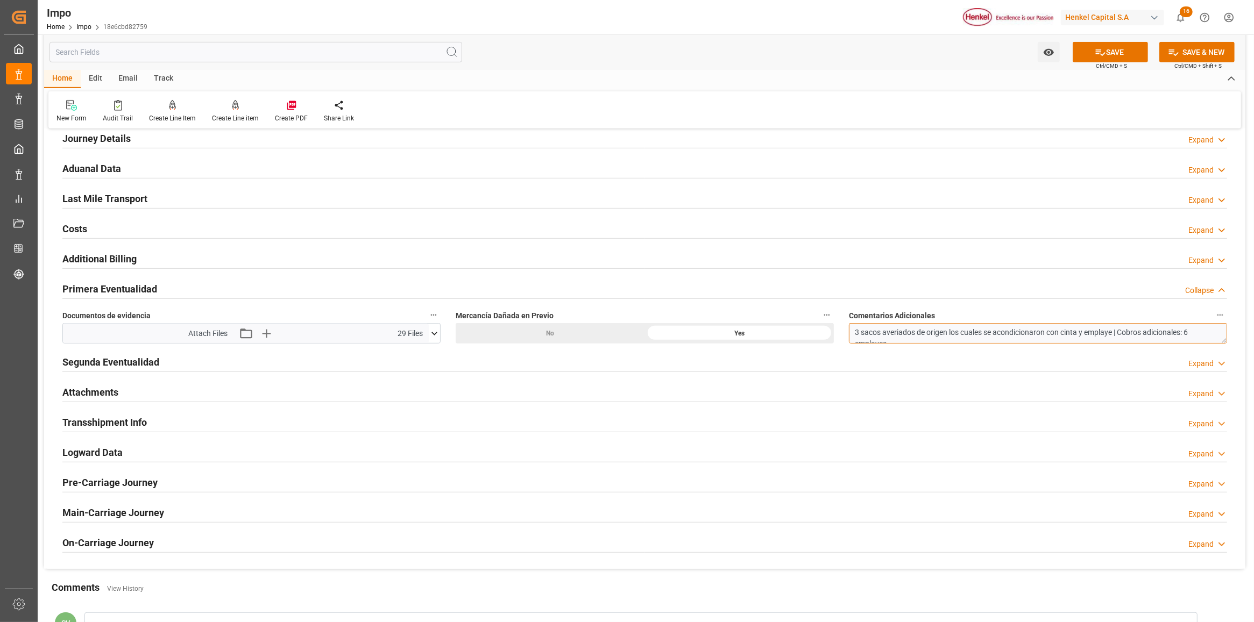
scroll to position [5, 0]
type textarea "3 sacos averiados de origen los cuales se acondicionaron con cinta y emplaye | …"
drag, startPoint x: 1095, startPoint y: 56, endPoint x: 81, endPoint y: 577, distance: 1140.5
click at [1095, 55] on icon at bounding box center [1099, 52] width 11 height 11
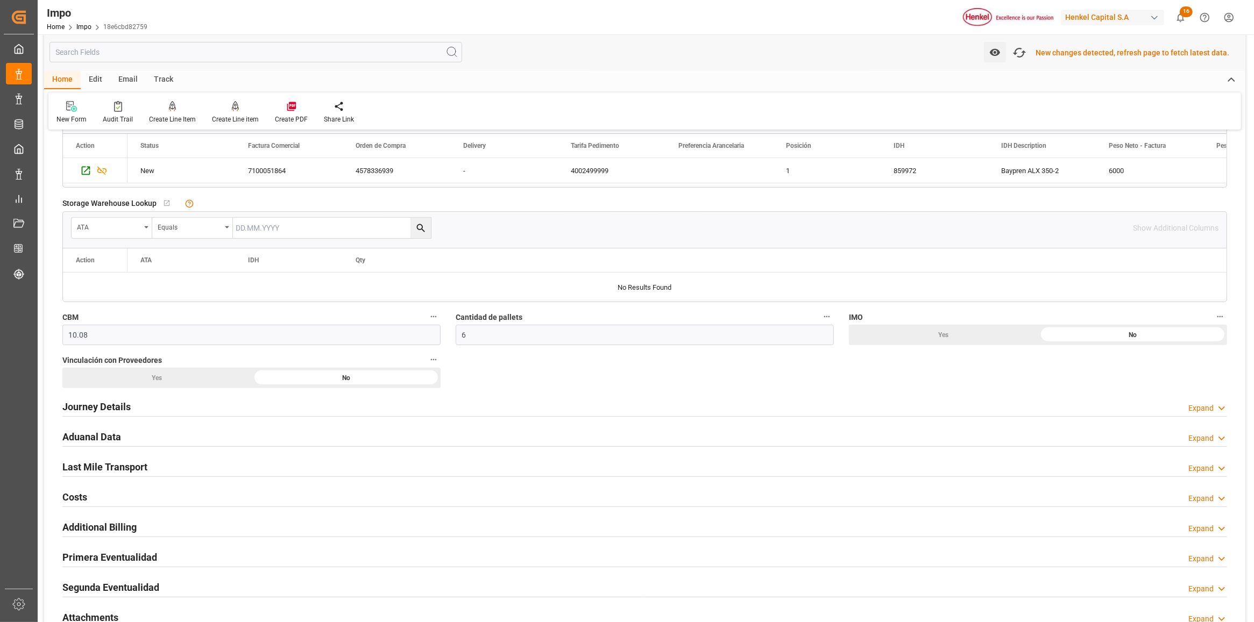
scroll to position [472, 0]
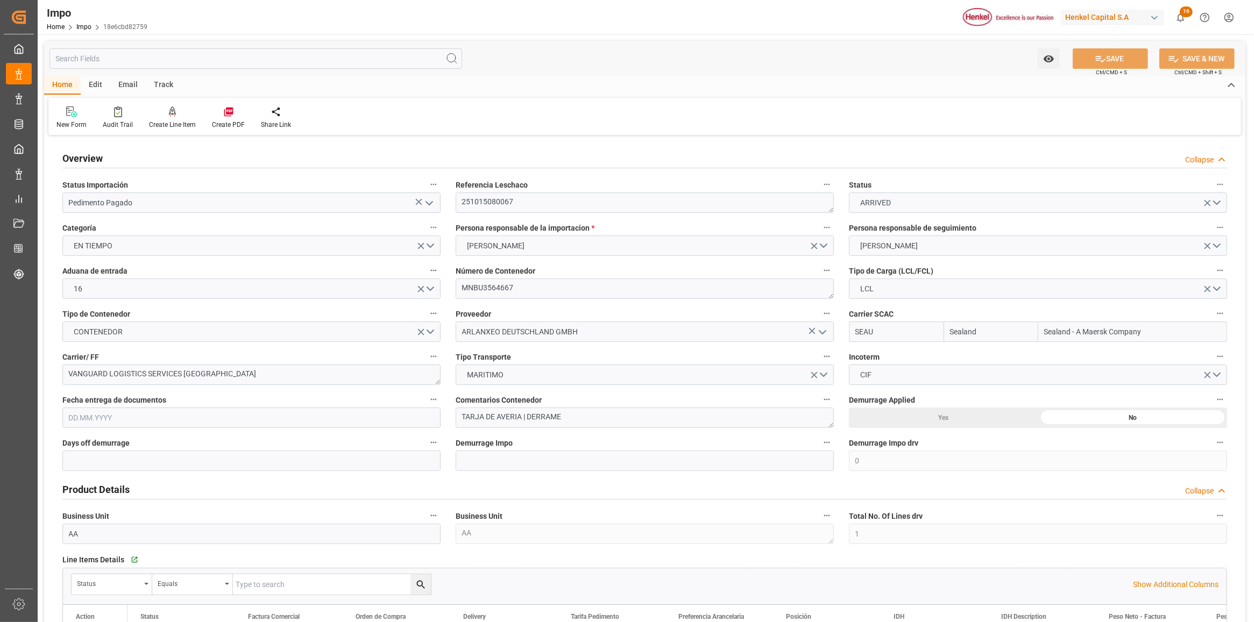
type input "Sealand"
type input "Sealand - A Maersk Company"
type input "0"
type input "1"
type input "10.08"
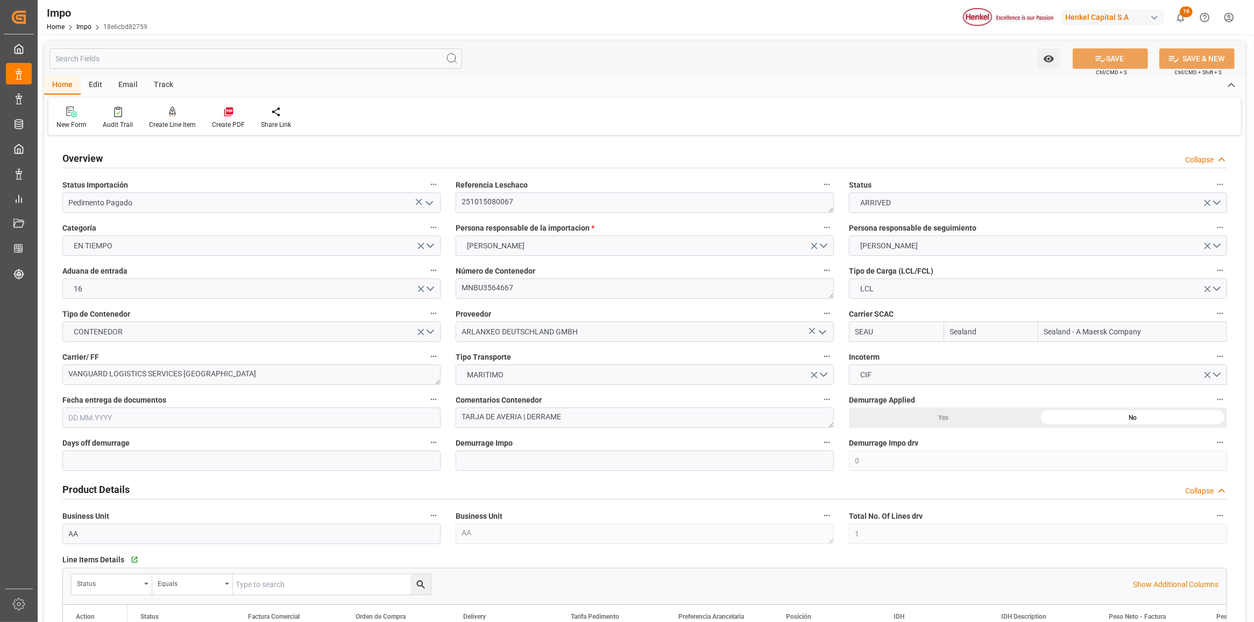
type input "6"
type input "[DATE]"
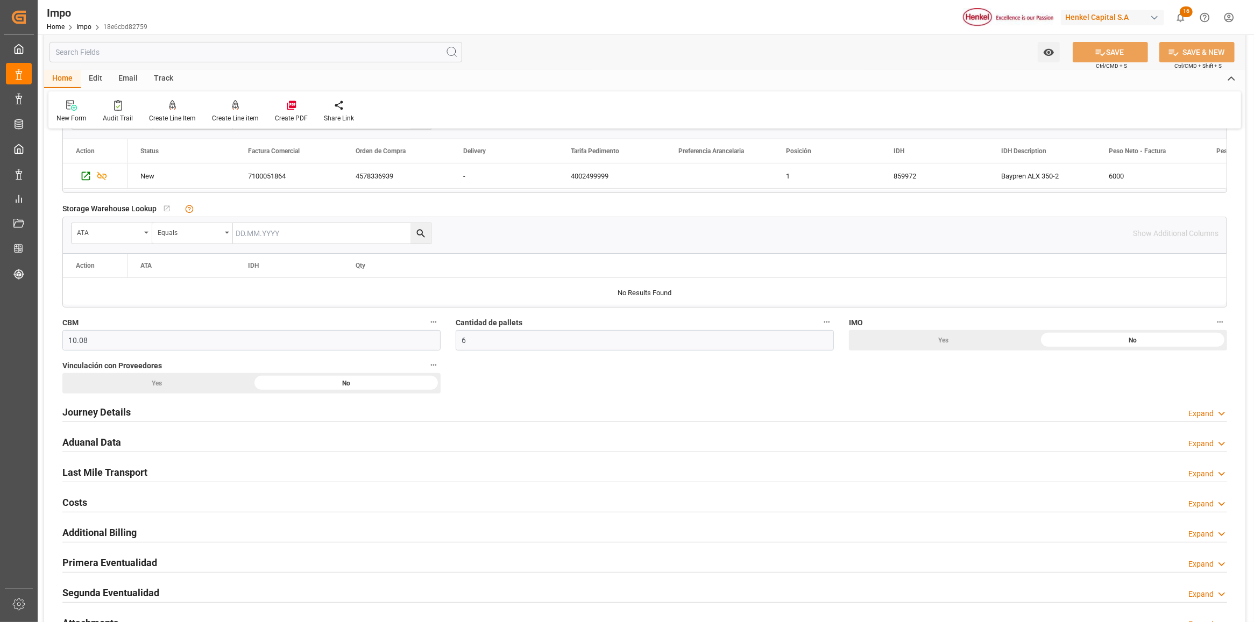
scroll to position [471, 0]
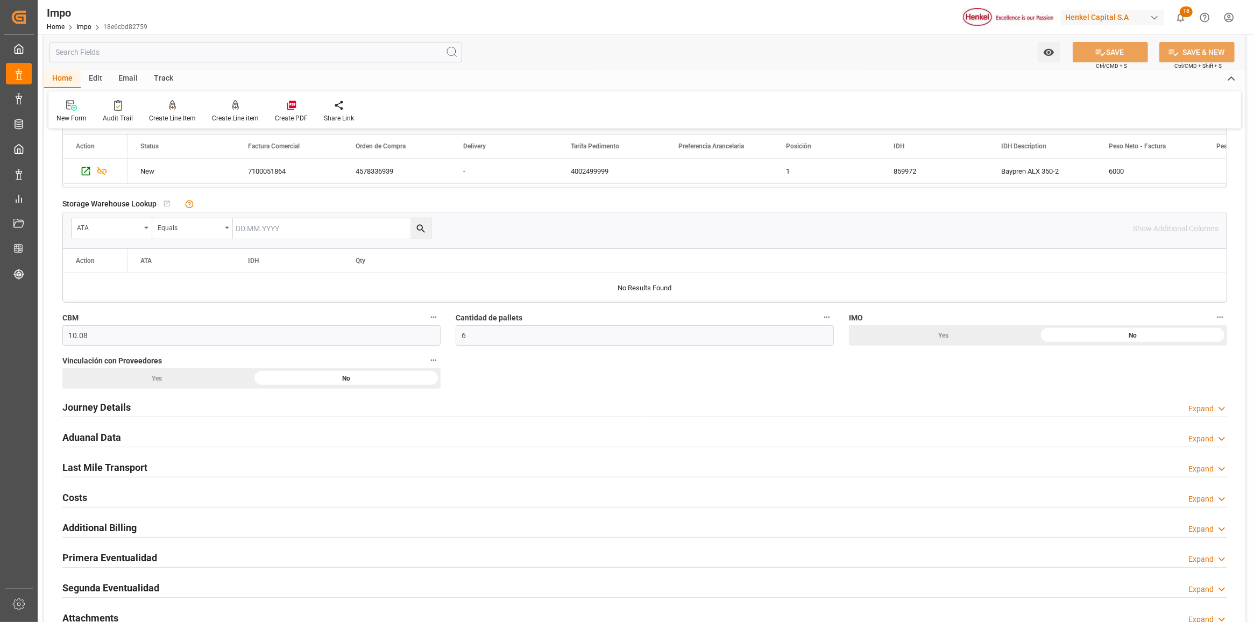
drag, startPoint x: 97, startPoint y: 408, endPoint x: 140, endPoint y: 406, distance: 43.1
click at [97, 408] on h2 "Journey Details" at bounding box center [96, 407] width 68 height 15
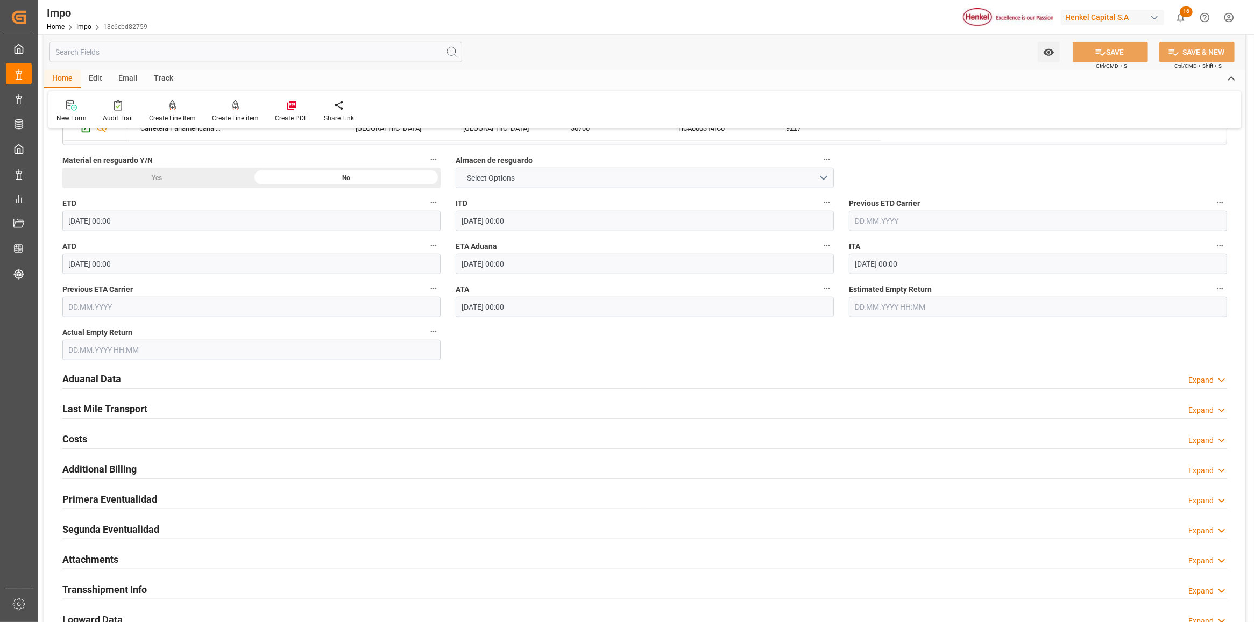
scroll to position [1076, 0]
click at [108, 383] on h2 "Aduanal Data" at bounding box center [91, 377] width 59 height 15
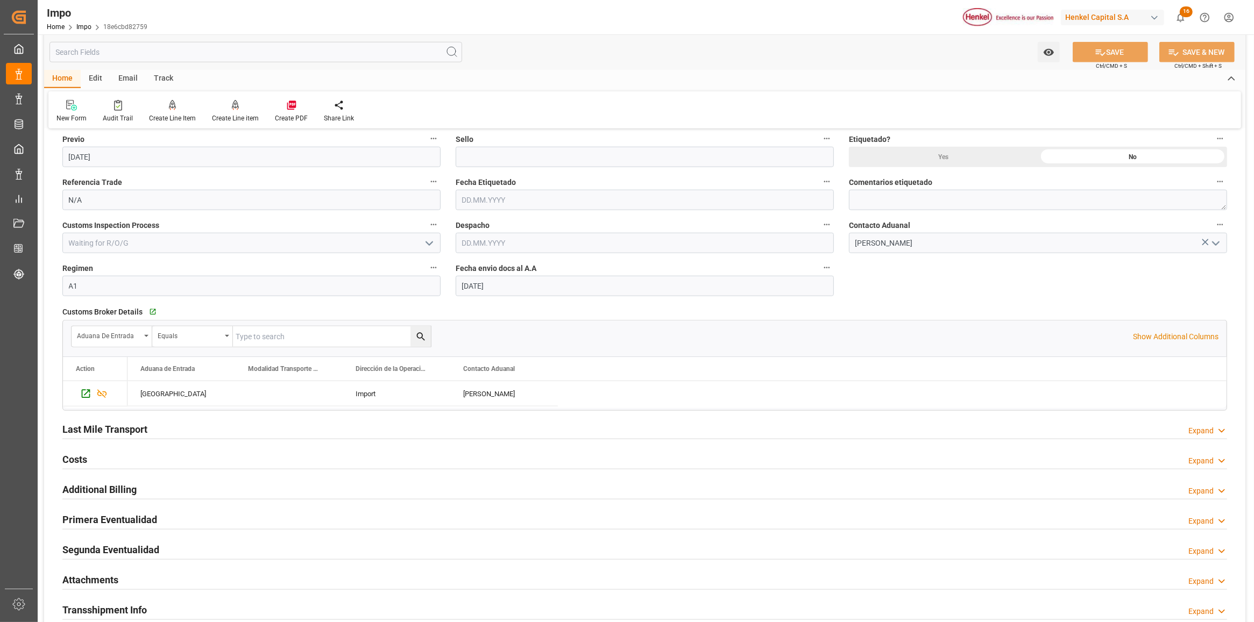
scroll to position [1479, 0]
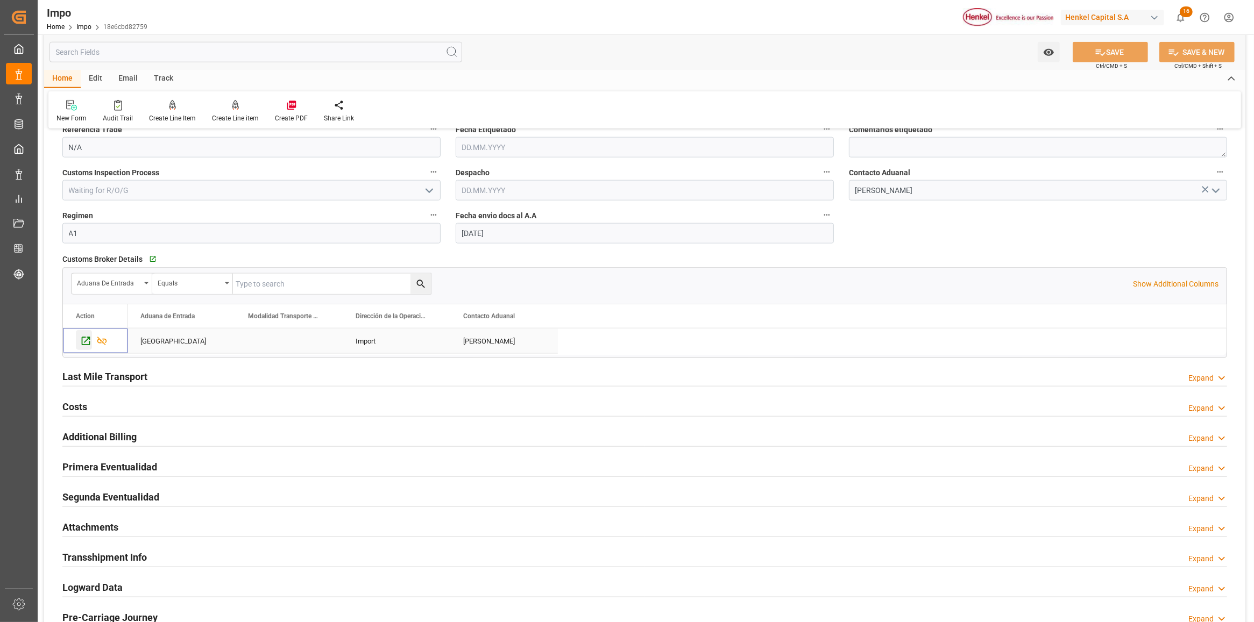
click at [86, 346] on icon "Press SPACE to select this row." at bounding box center [86, 341] width 9 height 9
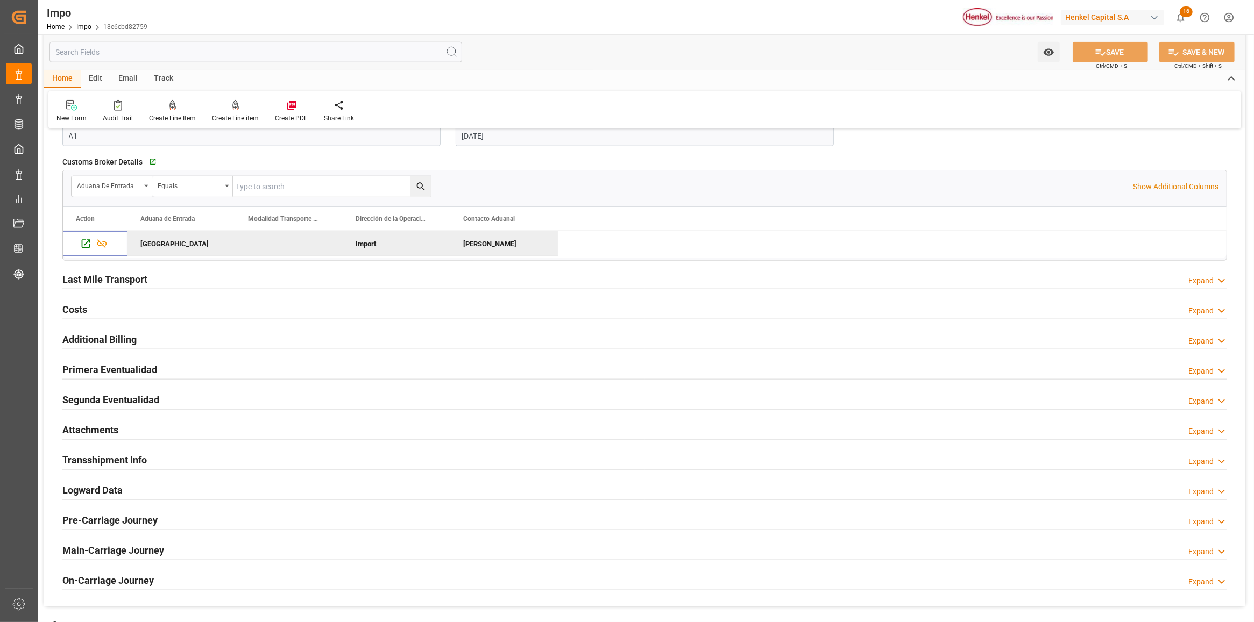
scroll to position [1578, 0]
click at [106, 433] on h2 "Attachments" at bounding box center [90, 428] width 56 height 15
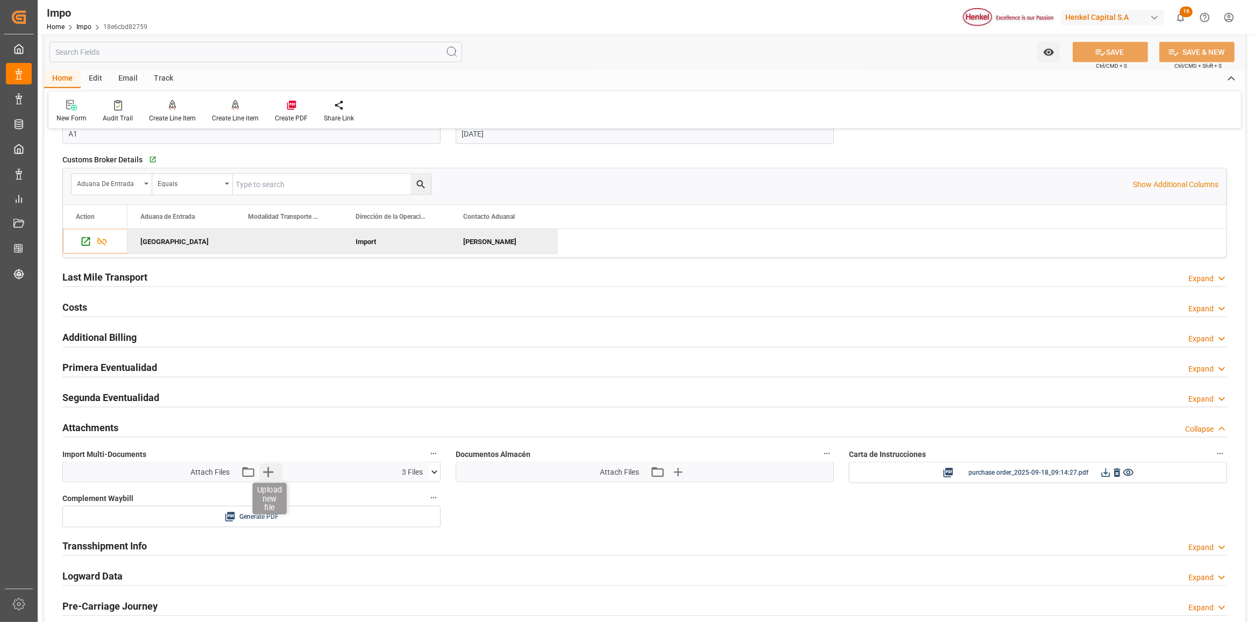
click at [270, 473] on icon "button" at bounding box center [267, 472] width 17 height 17
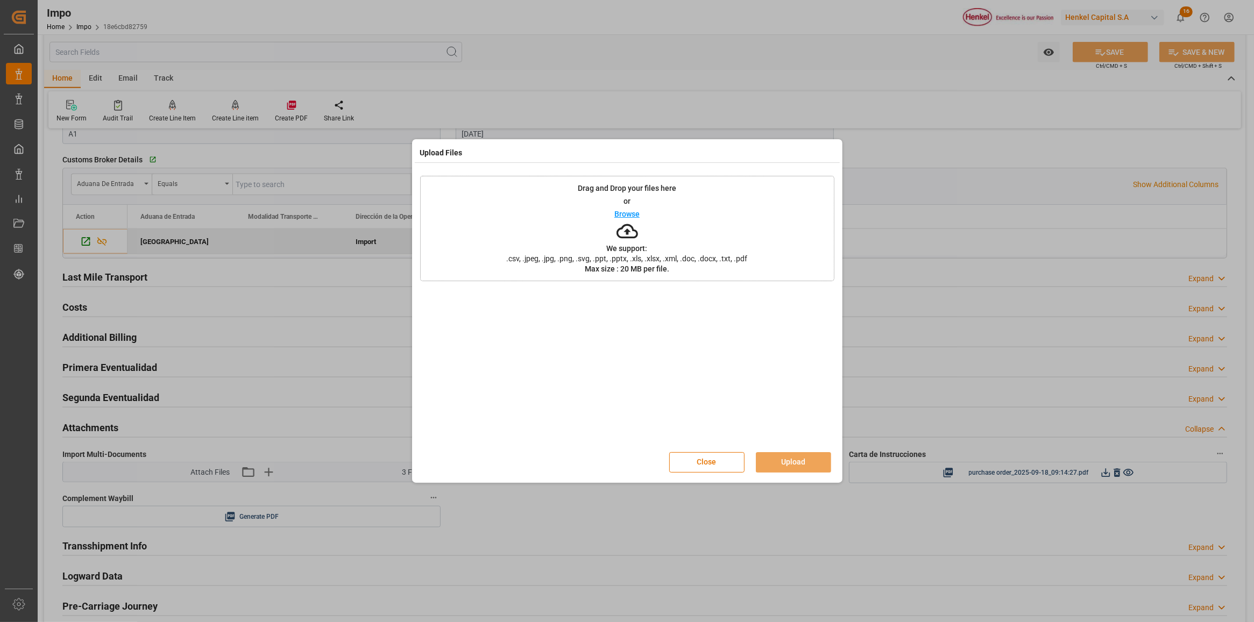
drag, startPoint x: 663, startPoint y: 234, endPoint x: 654, endPoint y: 238, distance: 9.7
click at [654, 238] on div "Drag and Drop your files here or Browse We support: .csv, .jpeg, .jpg, .png, .s…" at bounding box center [627, 228] width 414 height 105
click at [784, 460] on button "Upload" at bounding box center [793, 462] width 75 height 20
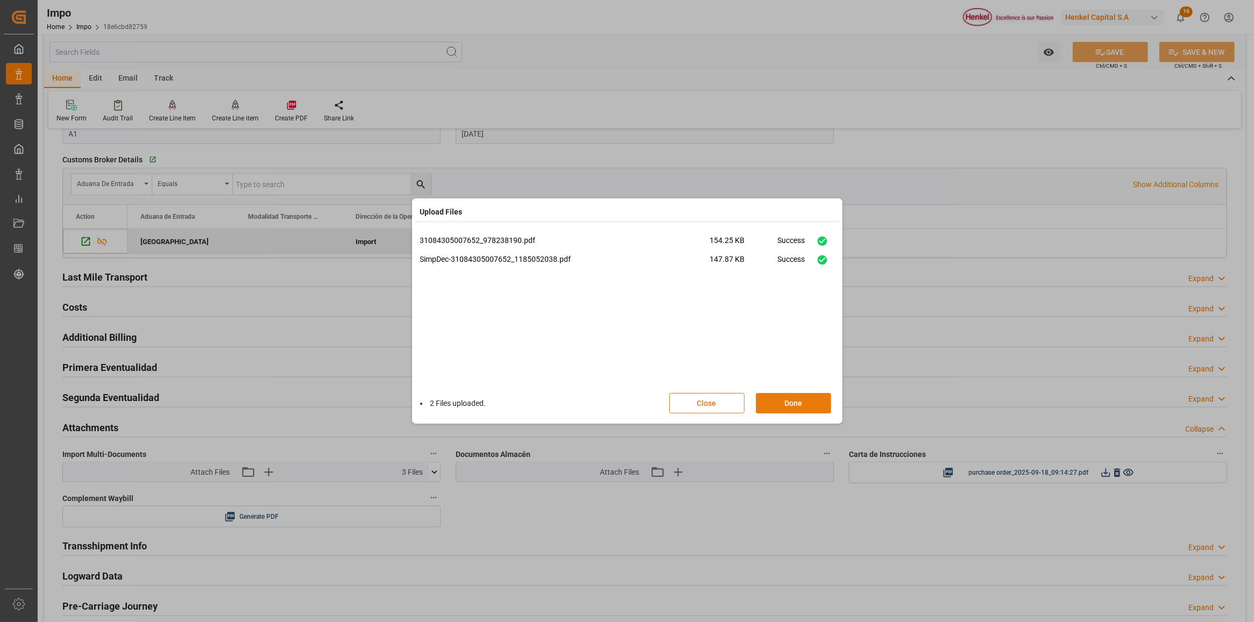
click at [793, 407] on button "Done" at bounding box center [793, 403] width 75 height 20
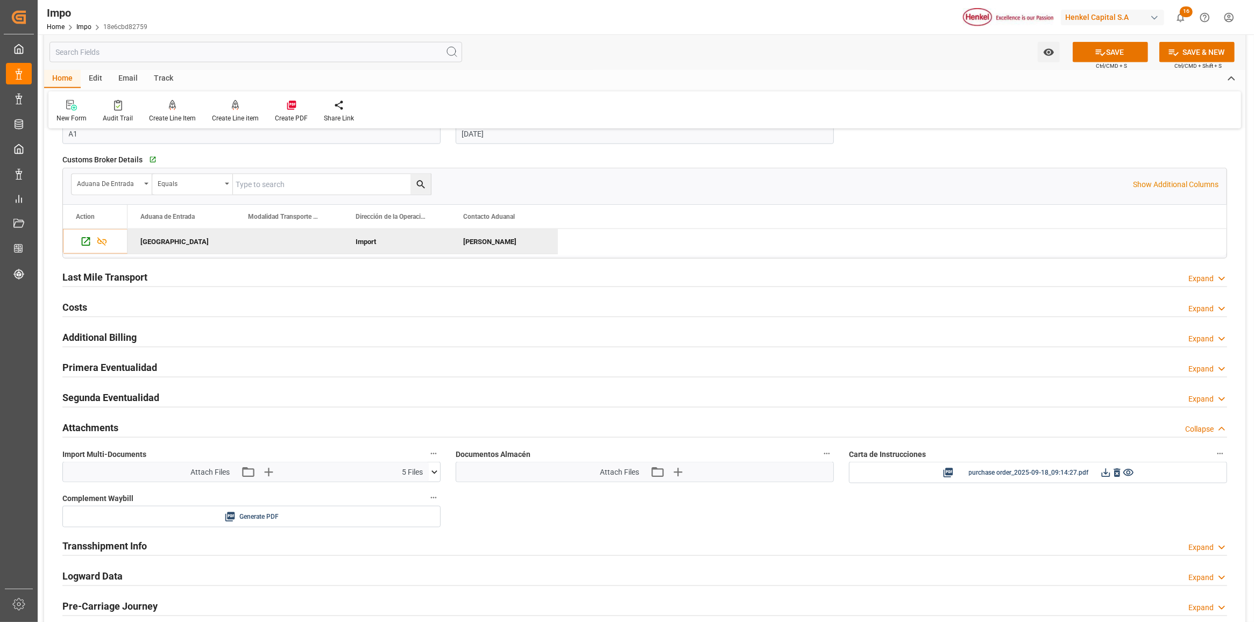
click at [1097, 67] on span "Ctrl/CMD + S" at bounding box center [1110, 66] width 31 height 8
click at [1107, 58] on button "SAVE" at bounding box center [1109, 52] width 75 height 20
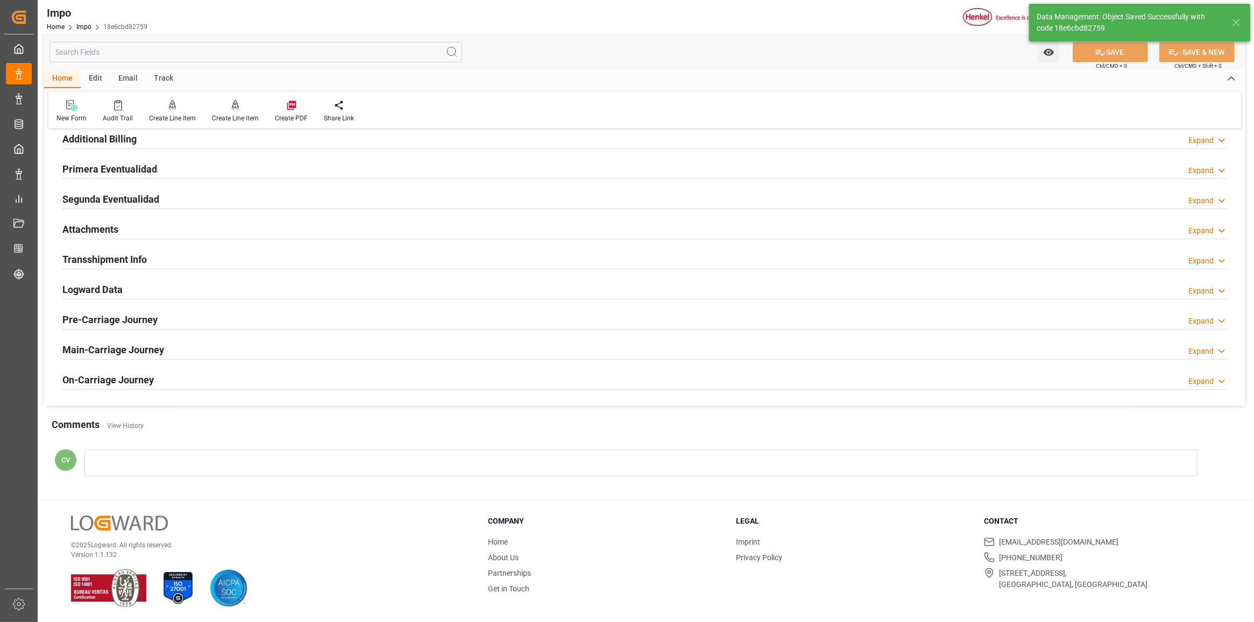
scroll to position [660, 0]
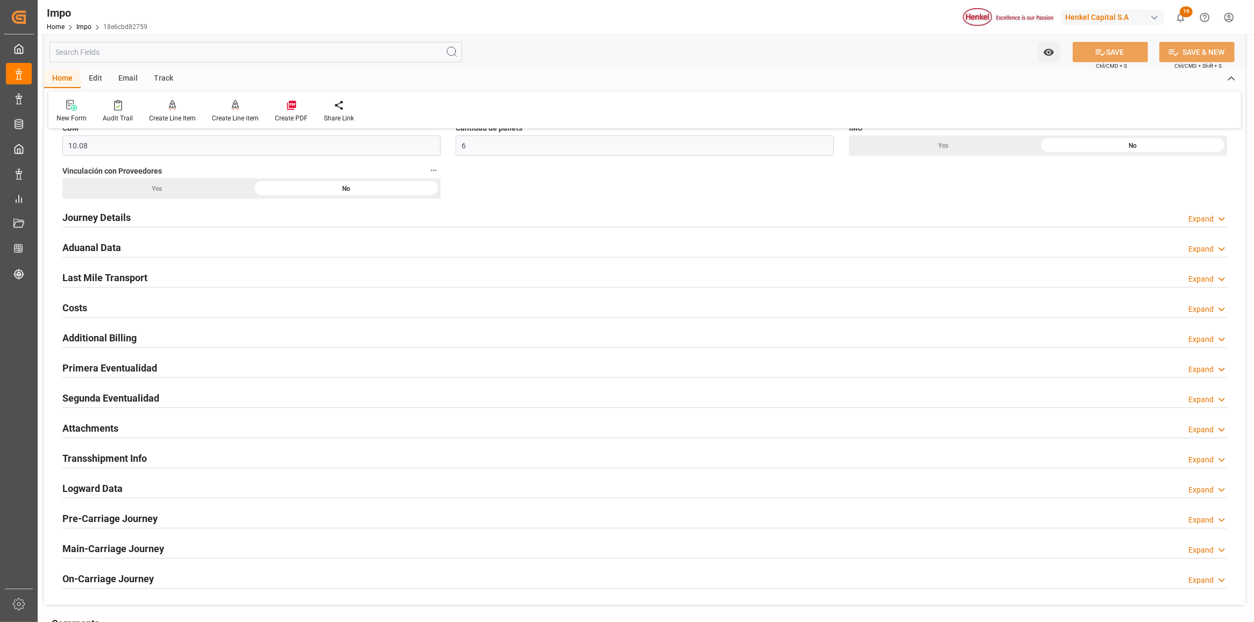
click at [115, 426] on h2 "Attachments" at bounding box center [90, 428] width 56 height 15
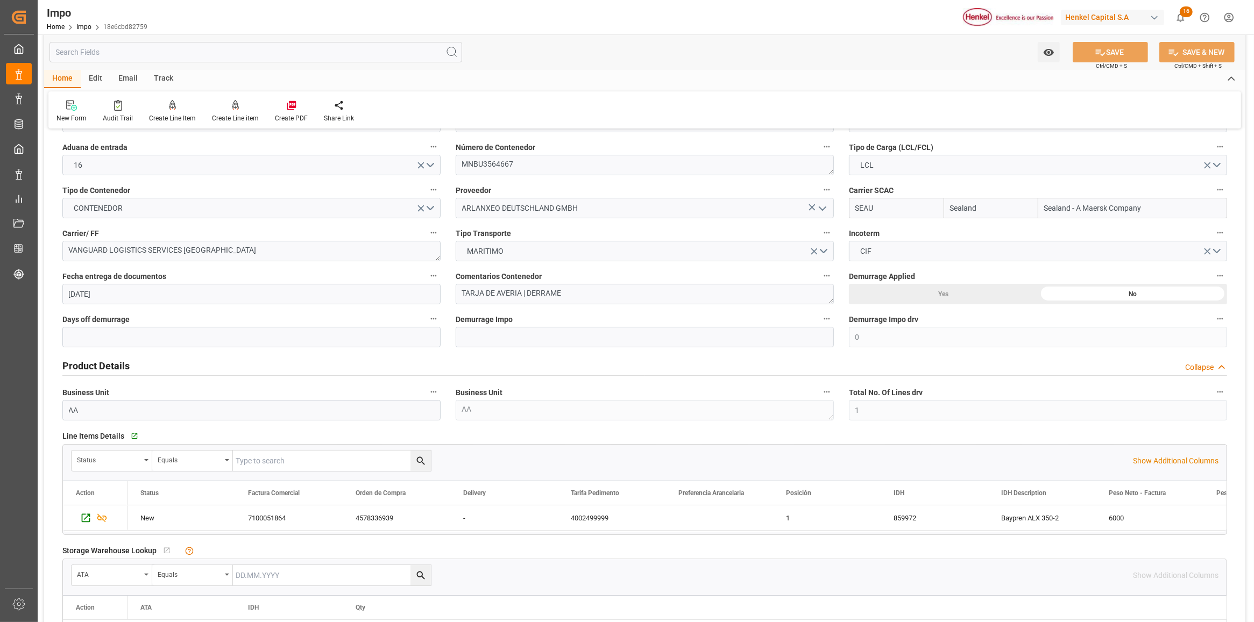
scroll to position [0, 0]
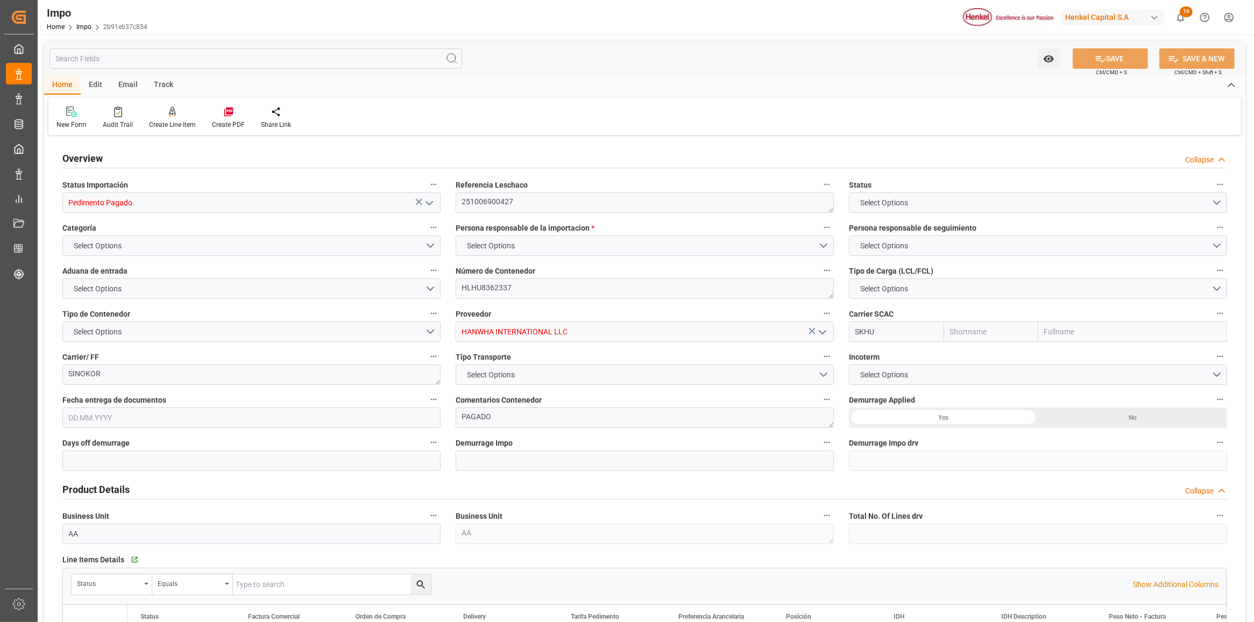
type input "Pedimento Pagado"
type textarea "251006900427"
type textarea "HLHU8362337"
type input "HANWHA INTERNATIONAL LLC"
type input "SKHU"
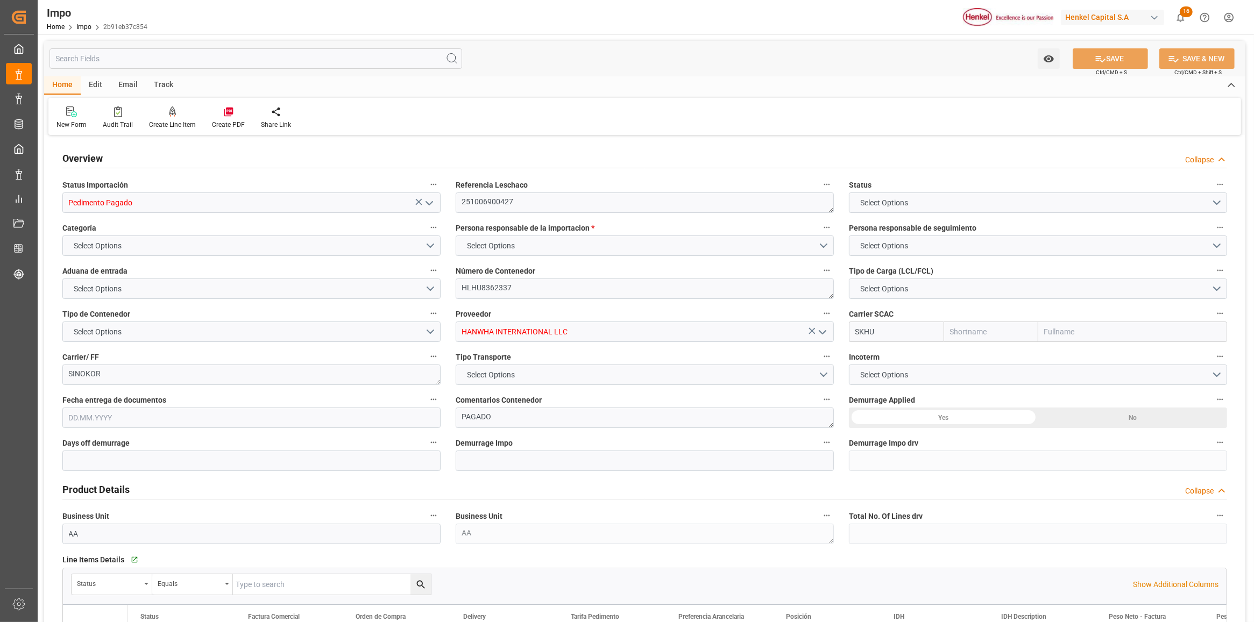
type textarea "SINOKOR"
type textarea "PAGADO"
type input "AA"
type textarea "AA"
type input "Sinokor"
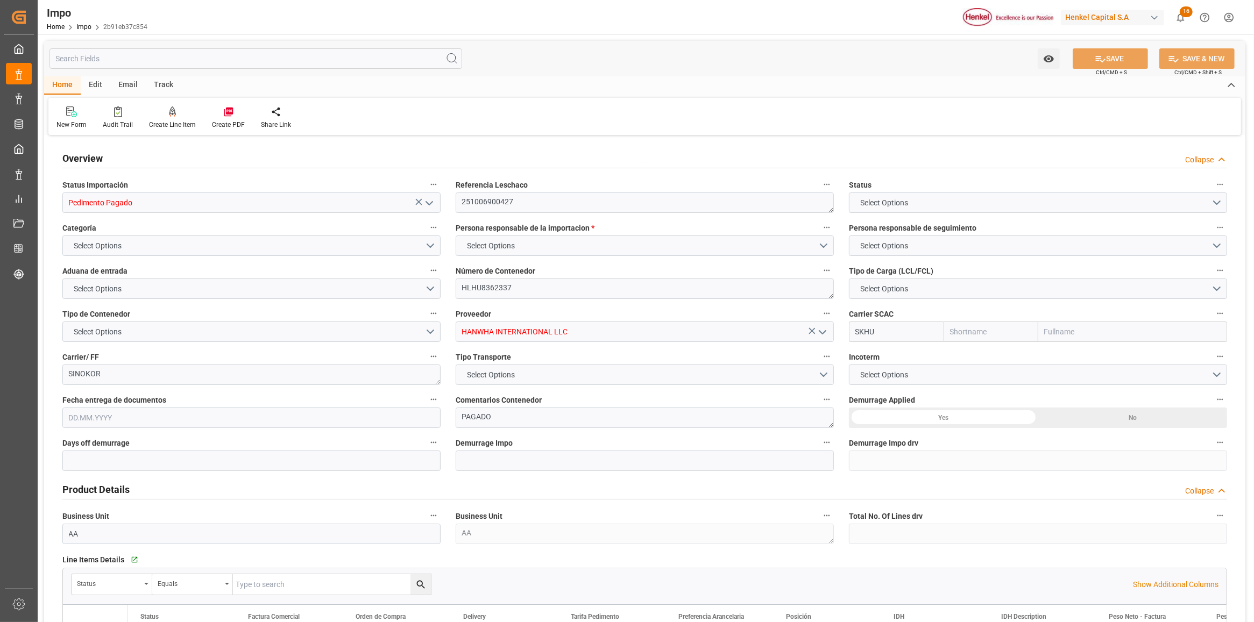
type input "Sinokor"
type input "1"
type input "35"
type input "16"
type input "[DATE]"
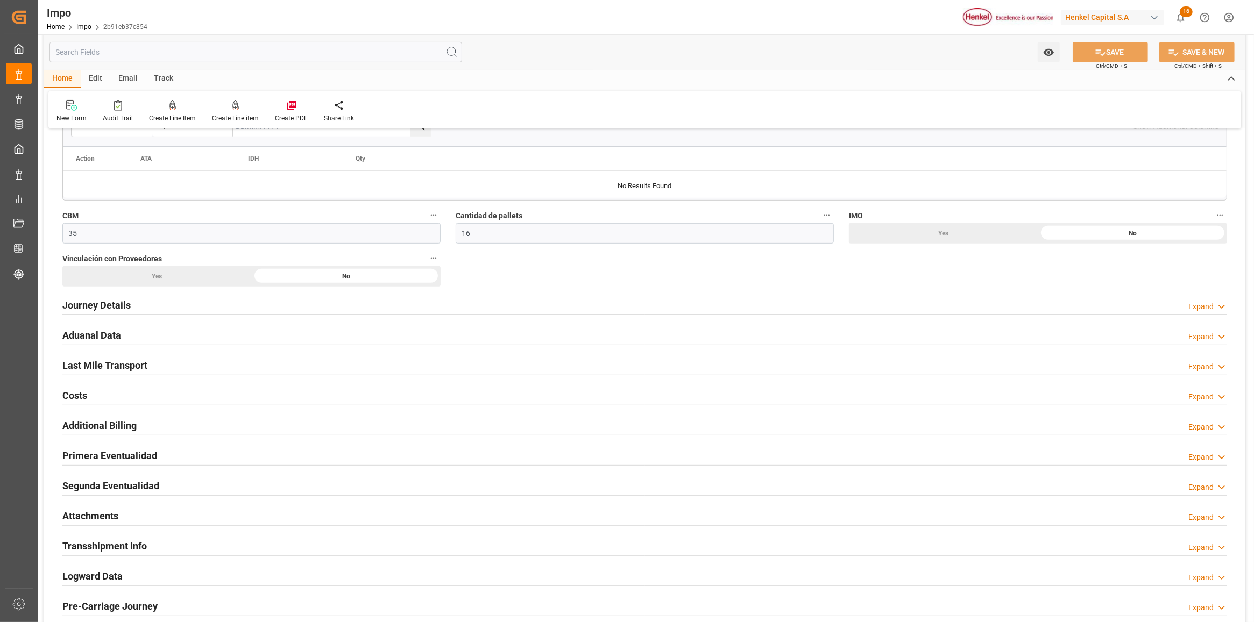
scroll to position [739, 0]
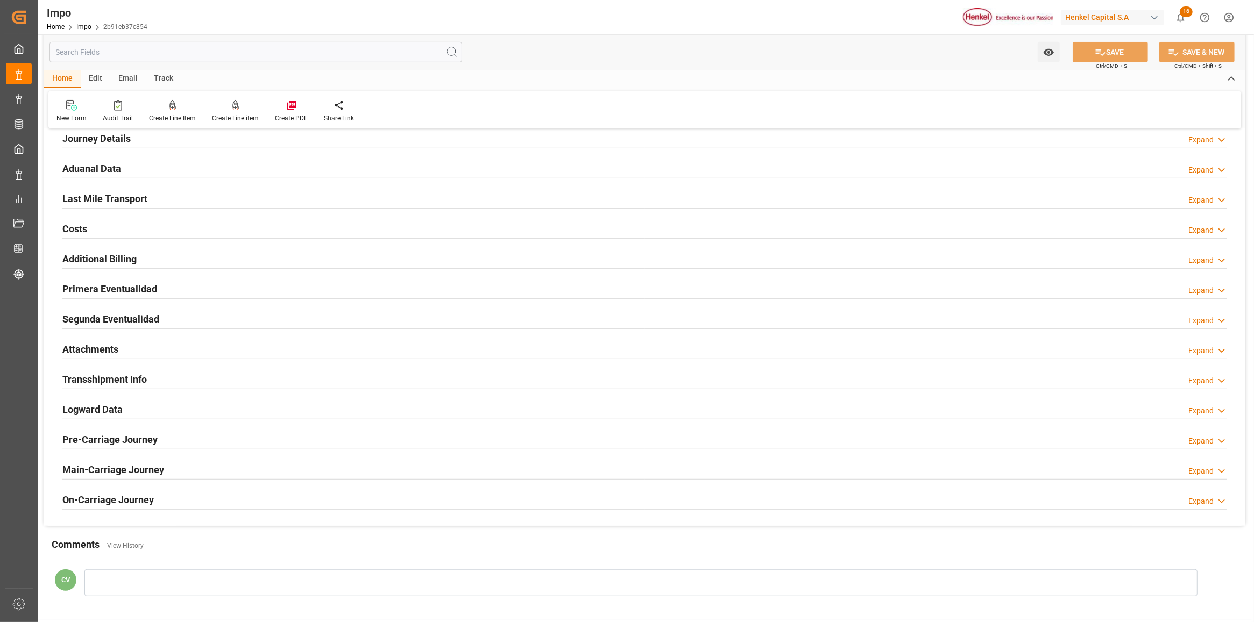
click at [96, 347] on h2 "Attachments" at bounding box center [90, 349] width 56 height 15
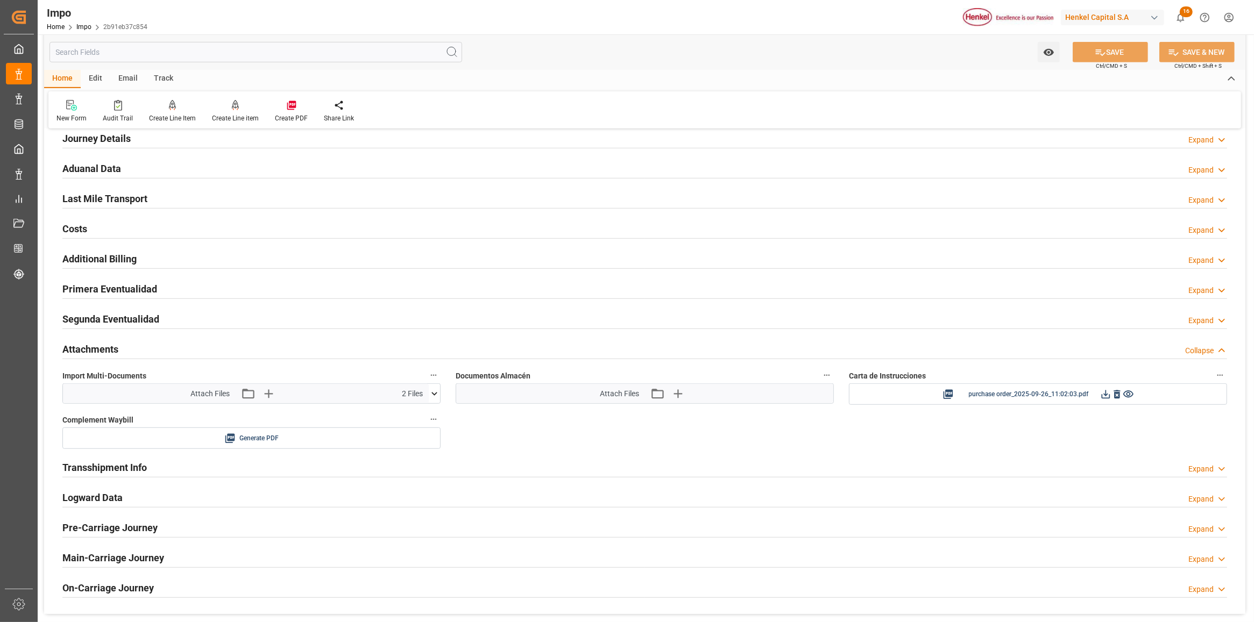
click at [429, 393] on icon at bounding box center [434, 393] width 11 height 11
click at [407, 418] on icon at bounding box center [405, 413] width 11 height 11
click at [528, 447] on div "Overview Collapse Status Importación Pedimento Pagado Referencia Leschaco 25100…" at bounding box center [644, 6] width 1201 height 1215
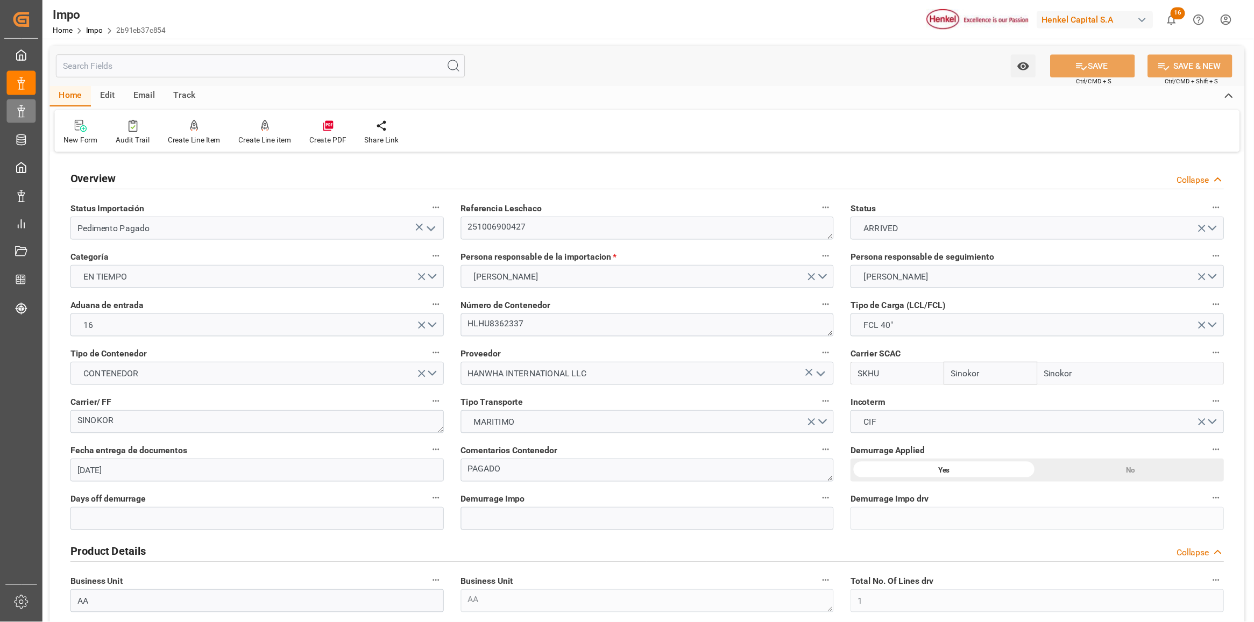
scroll to position [0, 0]
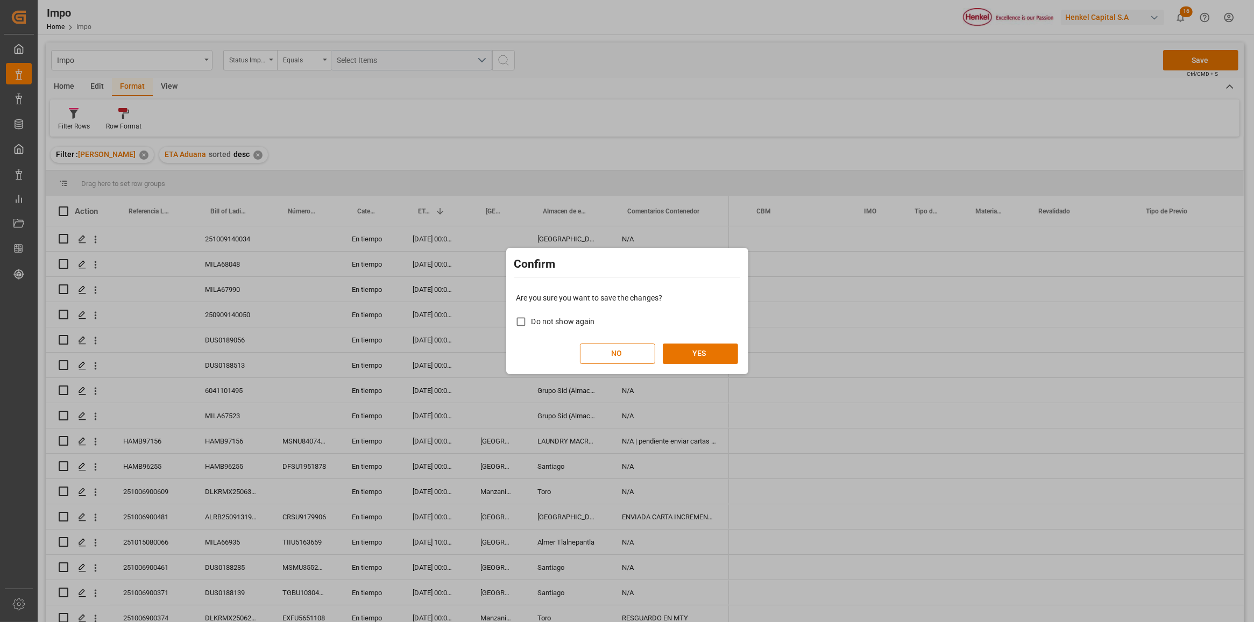
scroll to position [0, 1477]
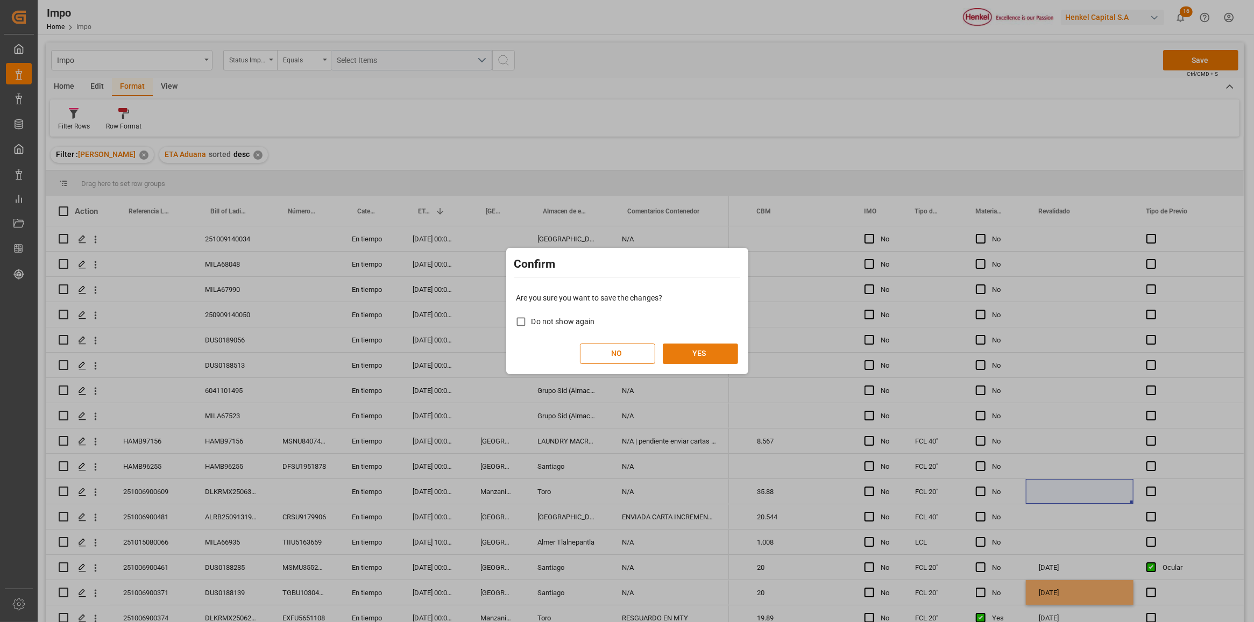
click at [694, 355] on button "YES" at bounding box center [700, 354] width 75 height 20
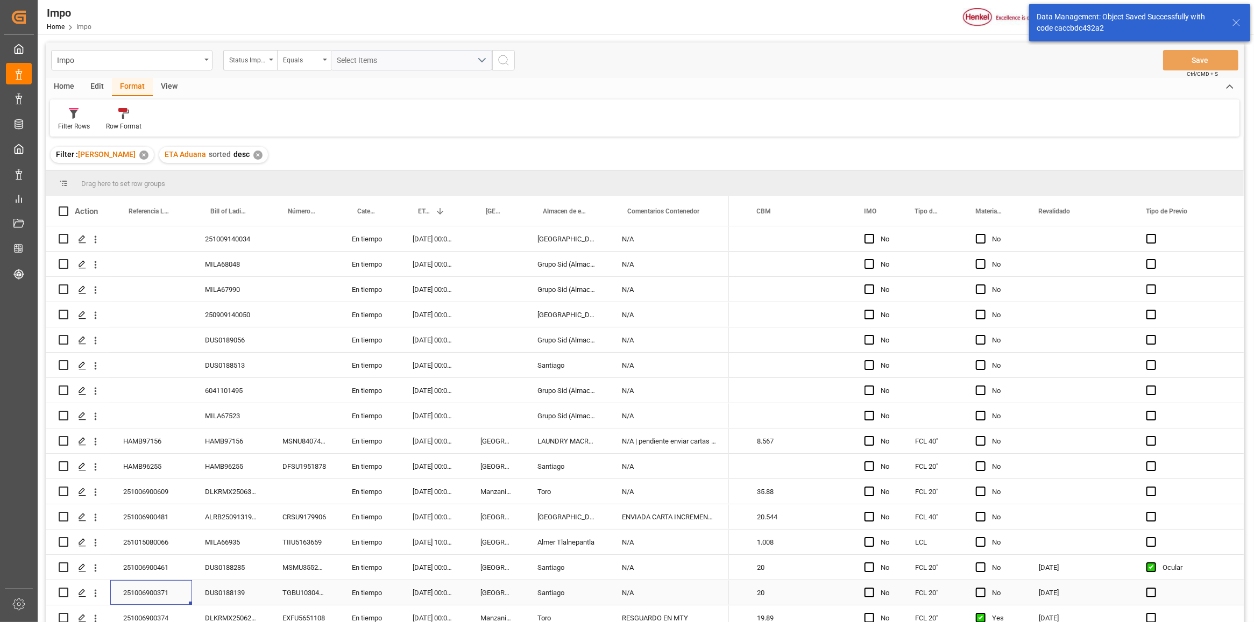
click at [162, 596] on div "251006900371" at bounding box center [151, 592] width 82 height 25
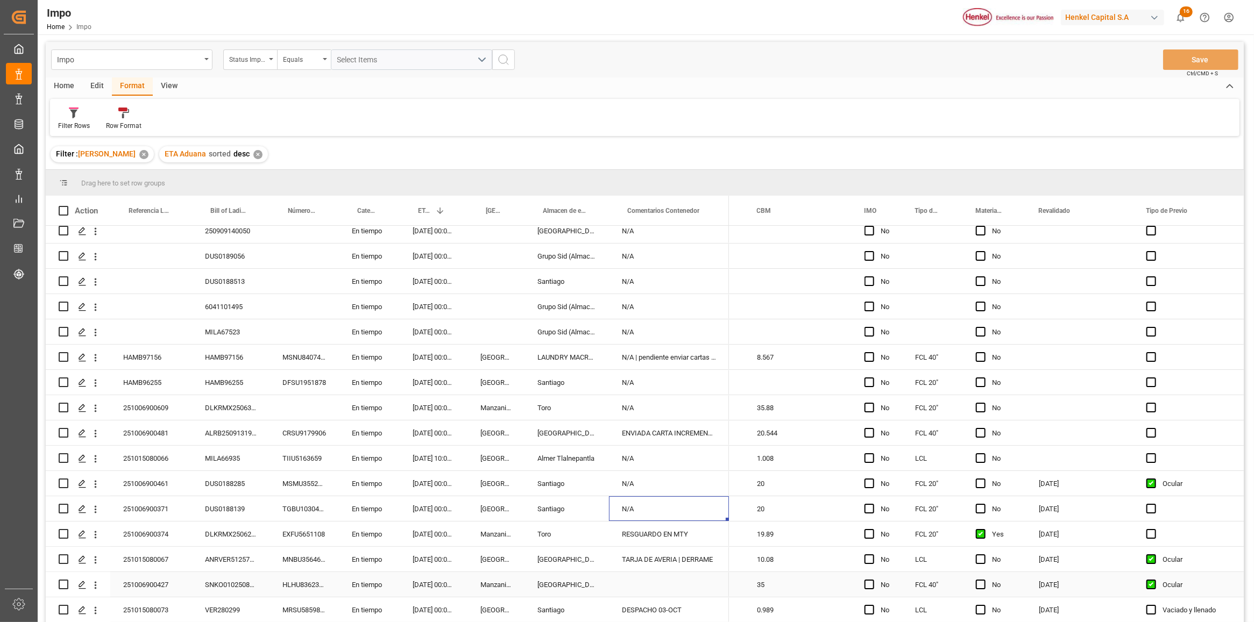
scroll to position [0, 0]
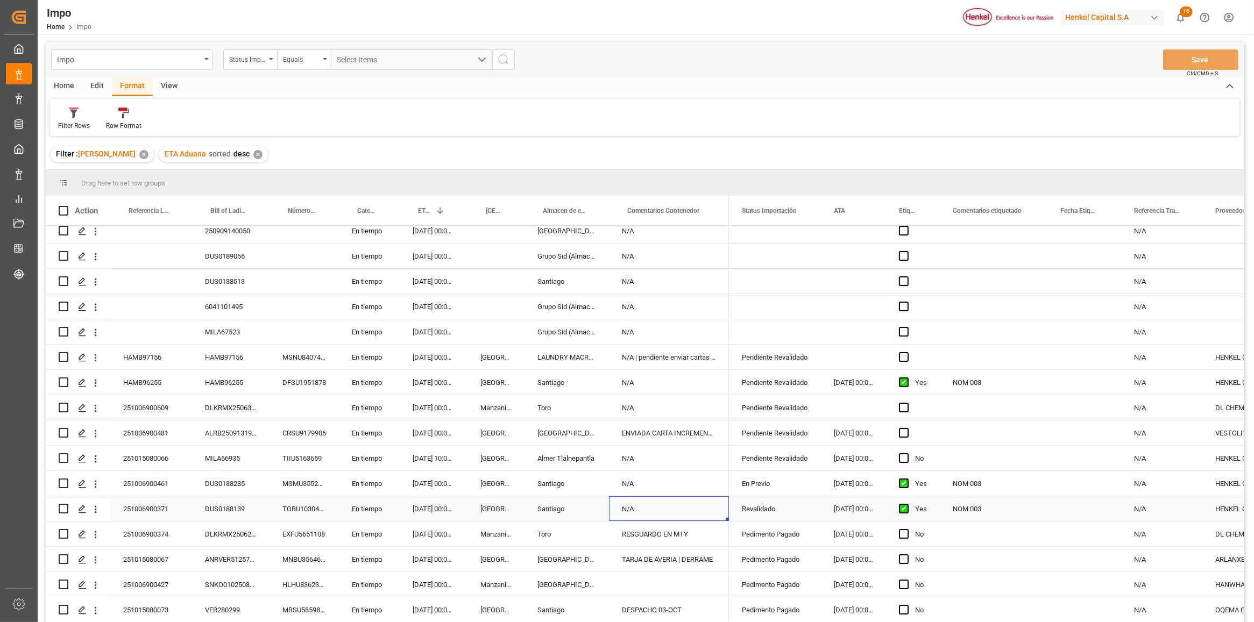
click at [651, 514] on div "N/A" at bounding box center [669, 508] width 120 height 25
click at [651, 514] on input "N/A" at bounding box center [668, 515] width 103 height 20
type input "N"
type input "REVALIDADO"
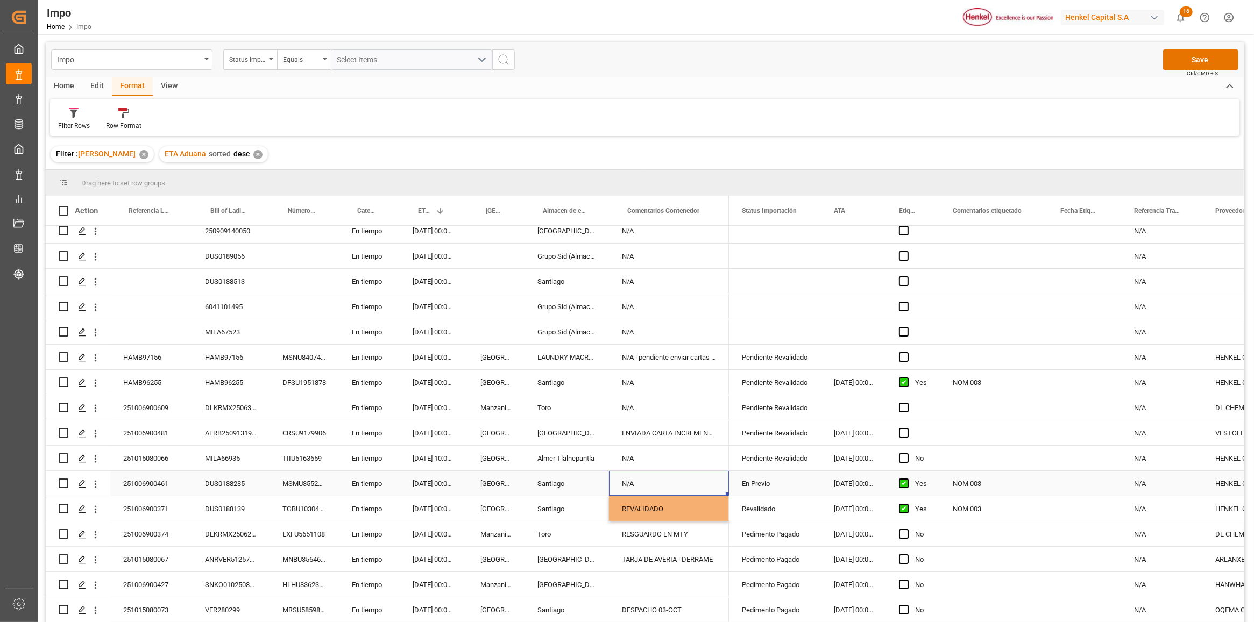
click at [653, 482] on div "N/A" at bounding box center [669, 483] width 120 height 25
click at [656, 482] on input "N/A" at bounding box center [668, 490] width 103 height 20
type input "N"
type input "EN PREVIO"
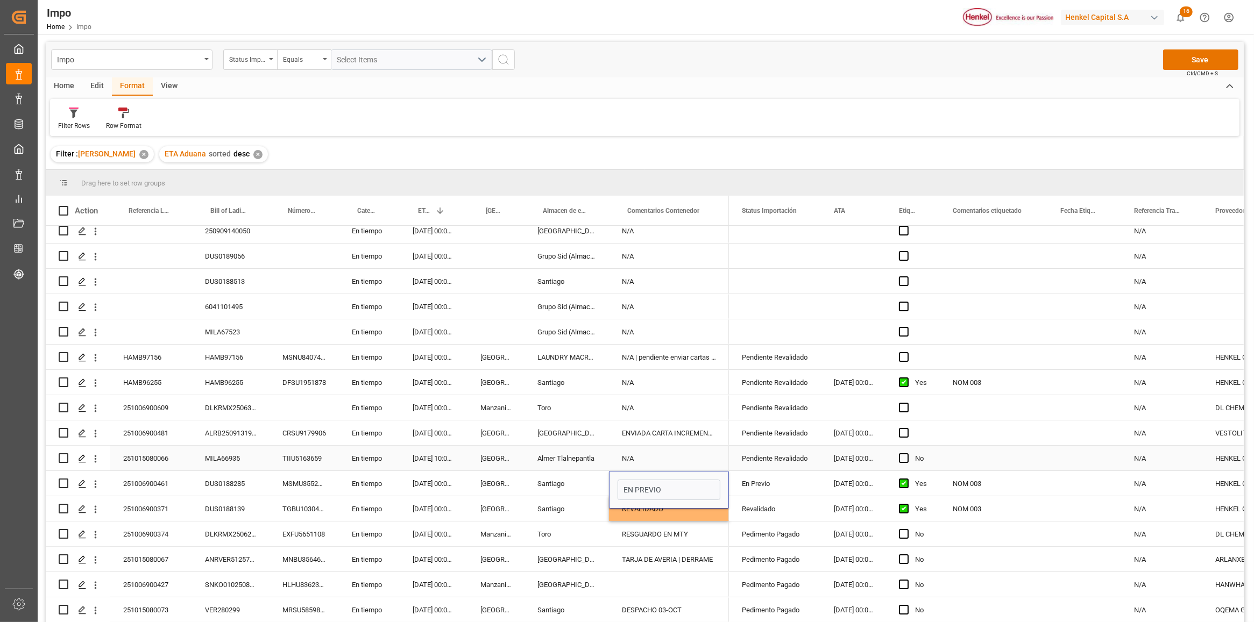
click at [687, 448] on div "N/A" at bounding box center [669, 458] width 120 height 25
click at [681, 452] on div "N/A" at bounding box center [669, 458] width 120 height 25
click at [706, 385] on div "N/A" at bounding box center [669, 382] width 120 height 25
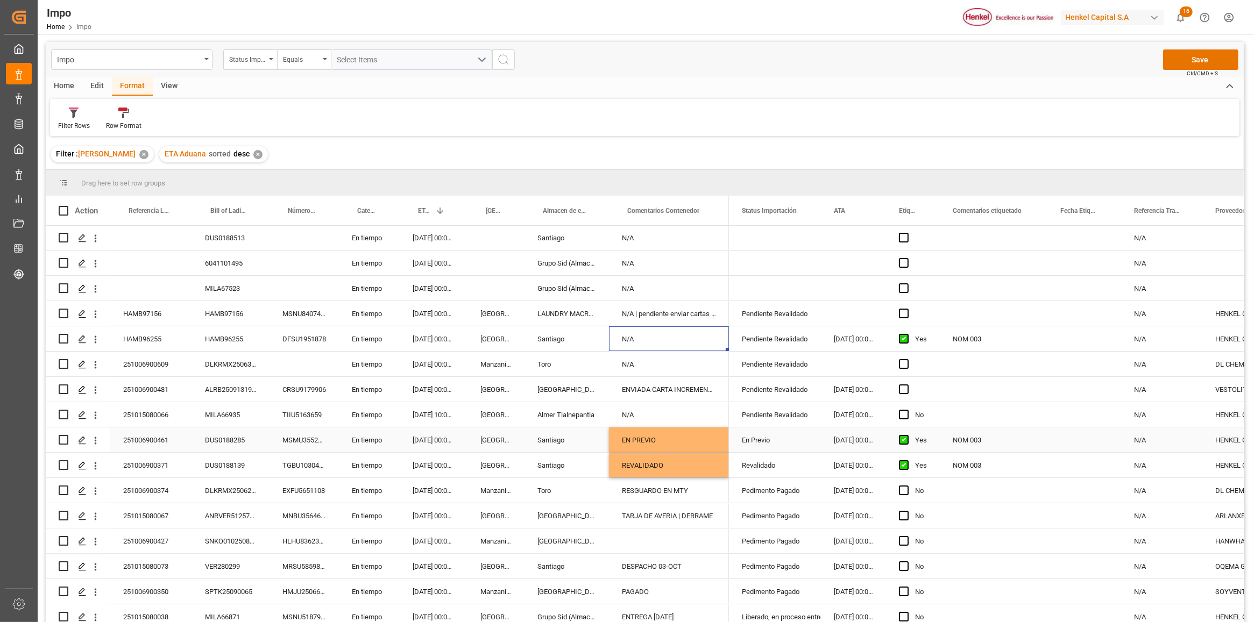
scroll to position [151, 0]
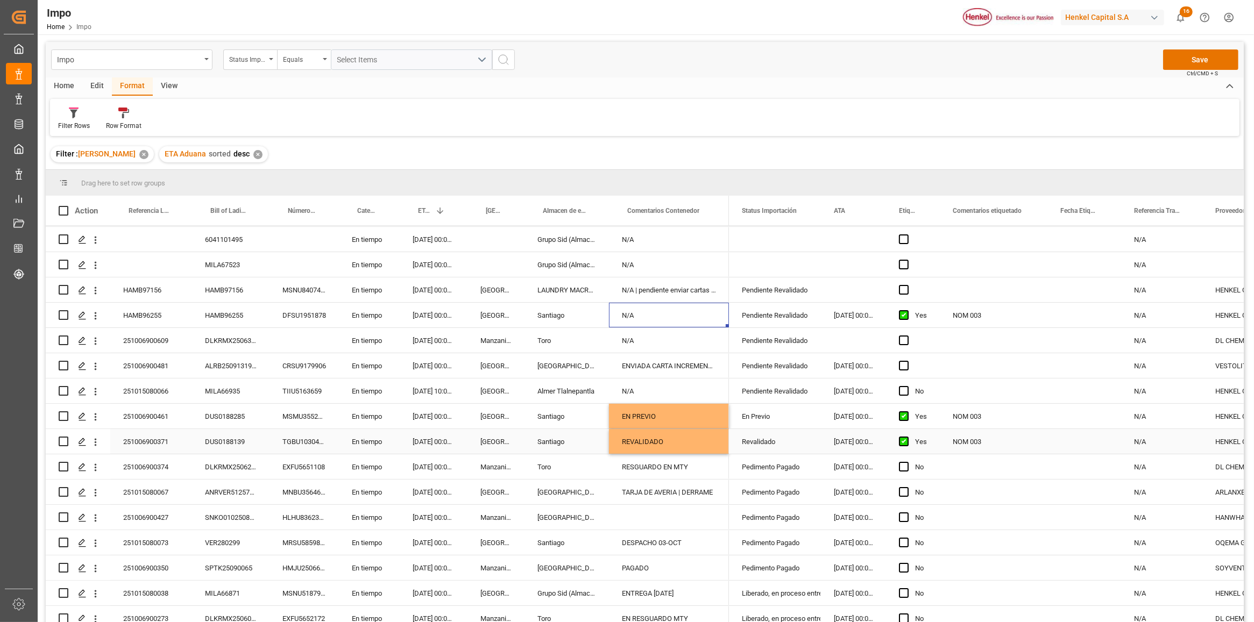
click at [778, 432] on div "Revalidado" at bounding box center [775, 442] width 66 height 25
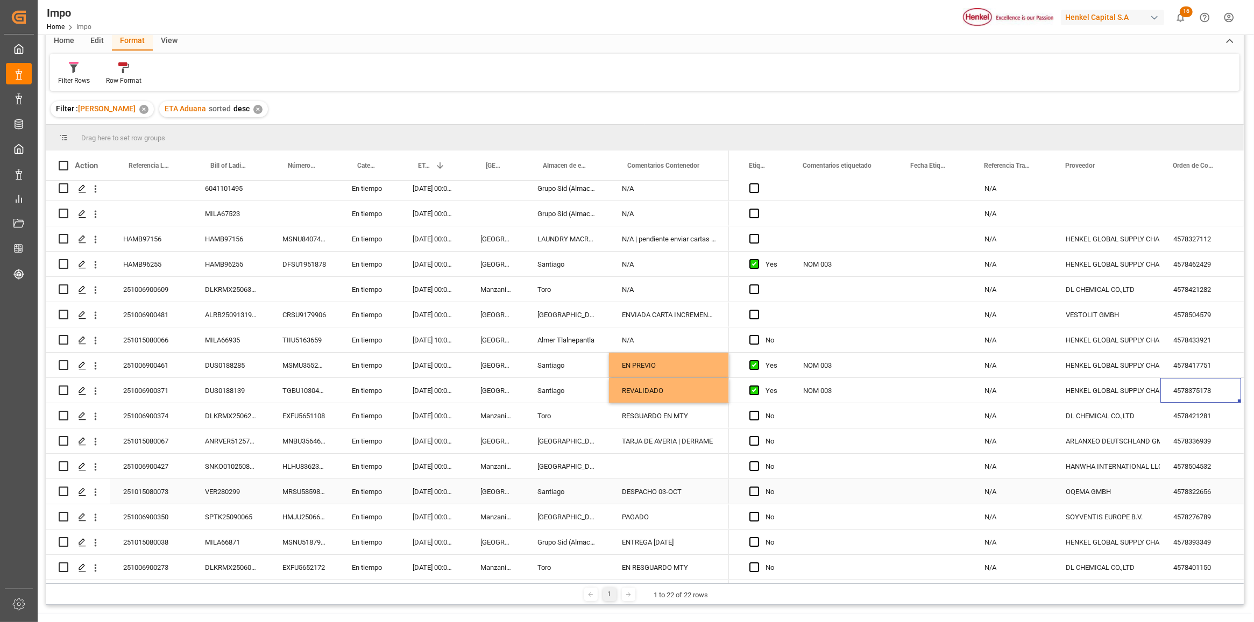
scroll to position [68, 0]
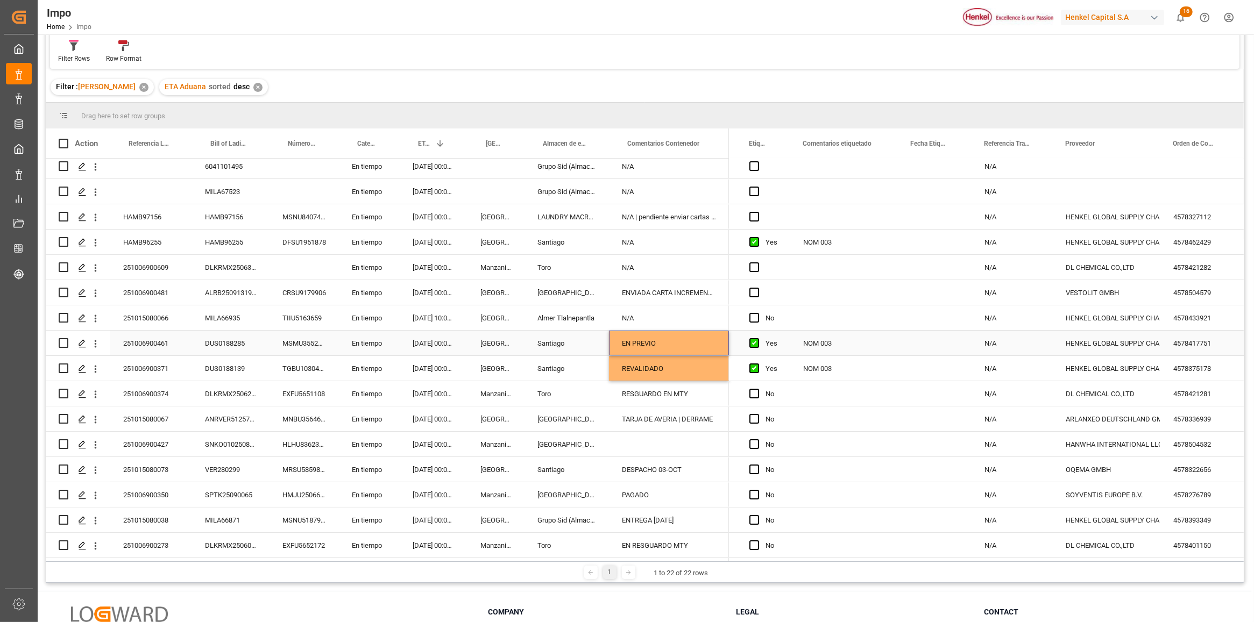
click at [655, 339] on div "EN PREVIO" at bounding box center [669, 343] width 120 height 25
click at [659, 373] on div "REVALIDADO" at bounding box center [669, 368] width 120 height 25
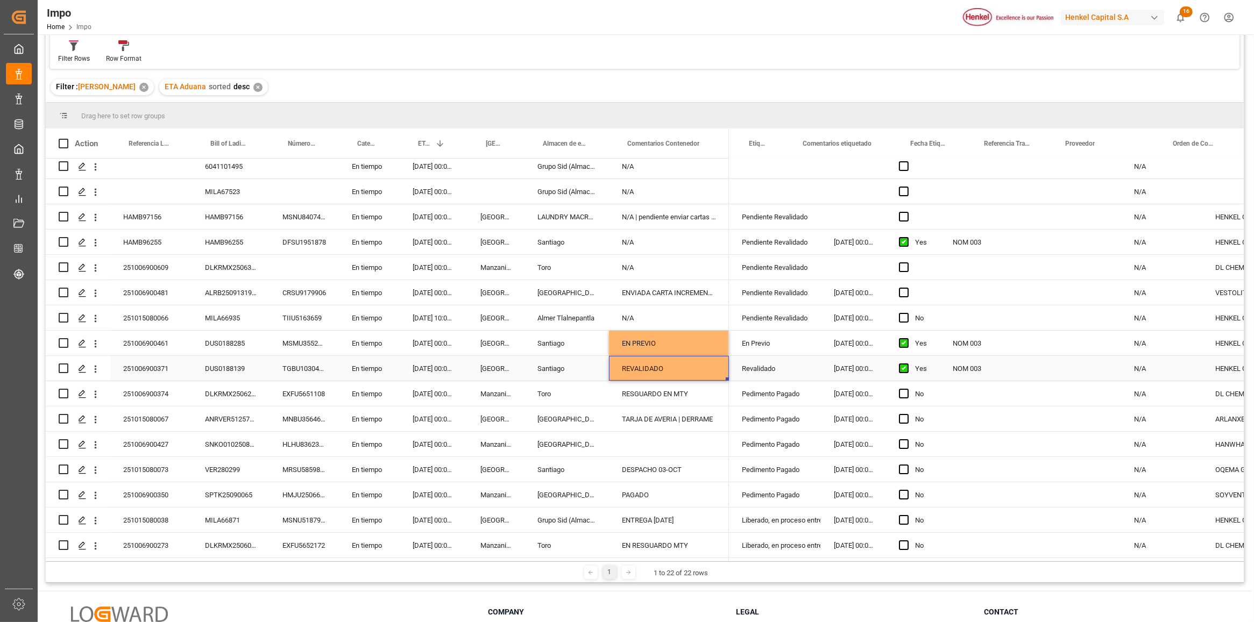
scroll to position [0, 0]
click at [668, 363] on div "REVALIDADO" at bounding box center [669, 368] width 120 height 25
click at [664, 367] on input "REVALIDADO" at bounding box center [668, 375] width 103 height 20
click at [670, 372] on input "REVALIDADO" at bounding box center [668, 375] width 103 height 20
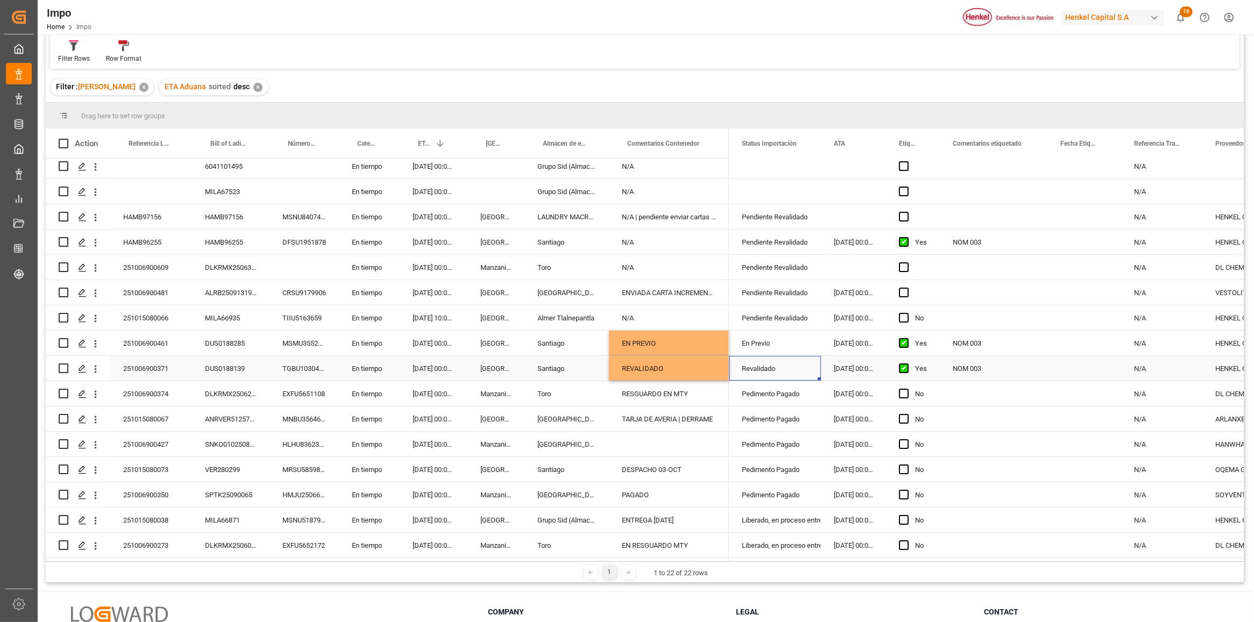
click at [762, 368] on div "Revalidado" at bounding box center [775, 369] width 66 height 25
click at [778, 365] on div "Revalidado" at bounding box center [775, 369] width 66 height 25
click at [779, 364] on div "Revalidado" at bounding box center [775, 369] width 66 height 25
click at [802, 375] on icon "open menu" at bounding box center [800, 375] width 13 height 13
click at [779, 481] on div "En Previo" at bounding box center [788, 481] width 101 height 38
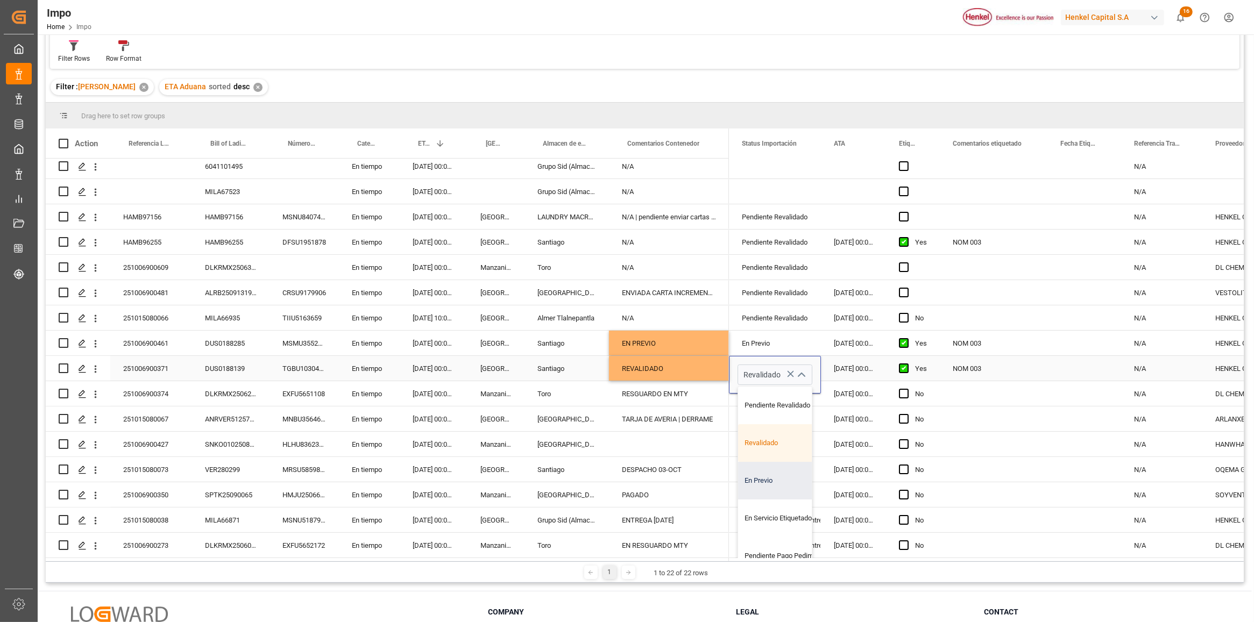
type input "En Previo"
click at [692, 363] on div "REVALIDADO" at bounding box center [669, 368] width 120 height 25
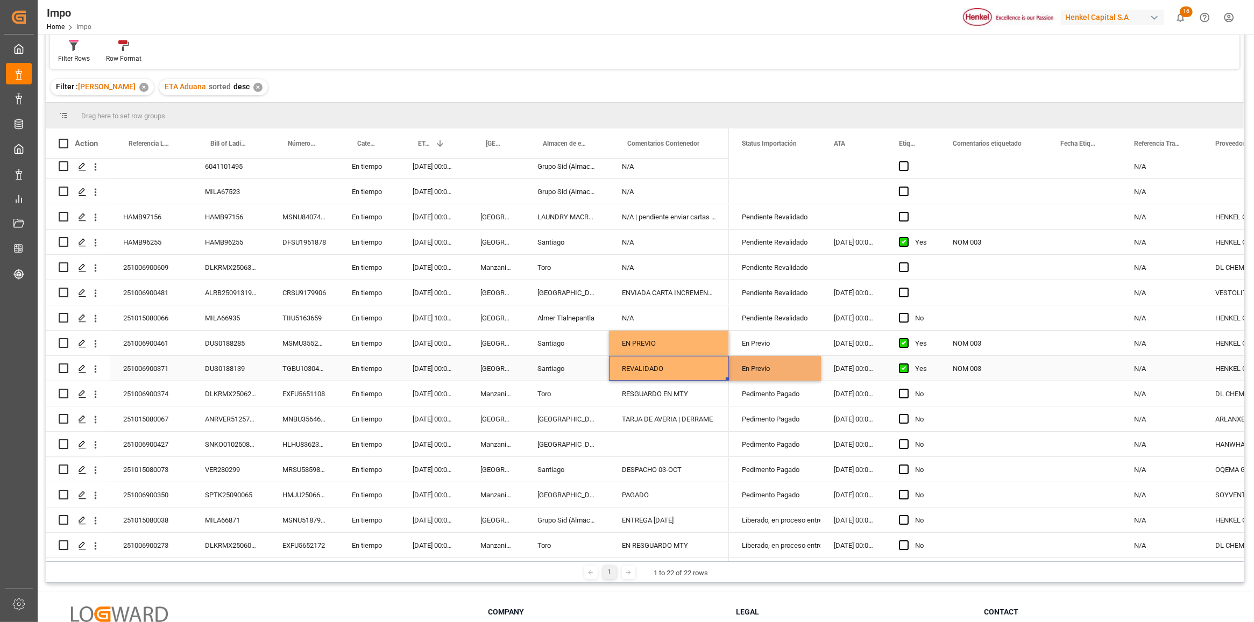
click at [692, 364] on div "REVALIDADO" at bounding box center [669, 368] width 120 height 25
drag, startPoint x: 679, startPoint y: 372, endPoint x: 614, endPoint y: 368, distance: 64.6
click at [614, 368] on div "REVALIDADO" at bounding box center [669, 375] width 120 height 38
type input "e"
type input "E"
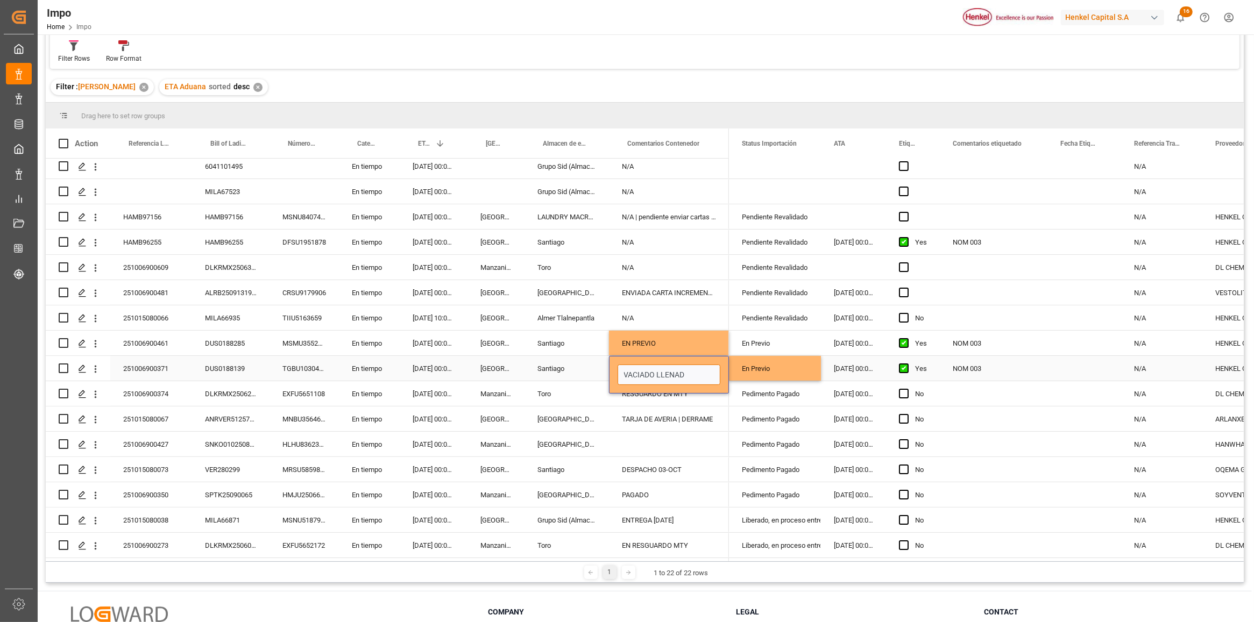
type input "VACIADO LLENADO"
click at [533, 366] on div "Santiago" at bounding box center [566, 368] width 84 height 25
click at [665, 341] on div "EN PREVIO" at bounding box center [669, 343] width 120 height 25
click at [667, 341] on div "EN PREVIO" at bounding box center [669, 343] width 120 height 25
click at [667, 341] on input "EN PREVIO" at bounding box center [668, 349] width 103 height 20
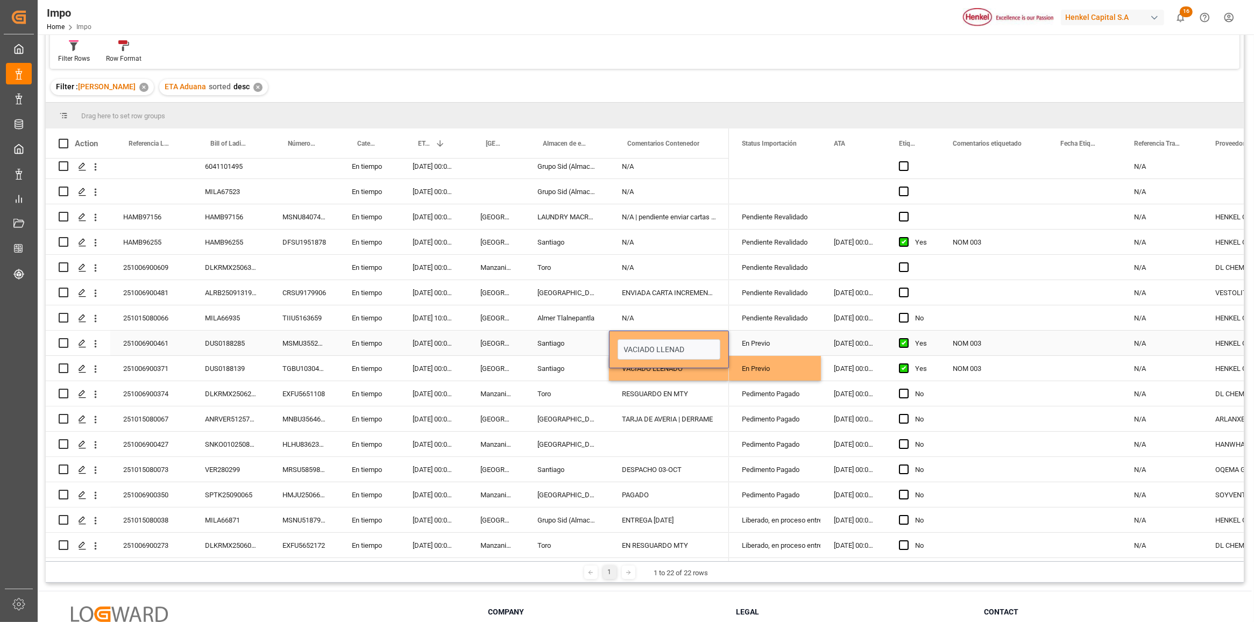
type input "VACIADO LLENADO"
click at [706, 309] on div "N/A" at bounding box center [669, 317] width 120 height 25
click at [966, 342] on div "NOM 003" at bounding box center [993, 343] width 108 height 25
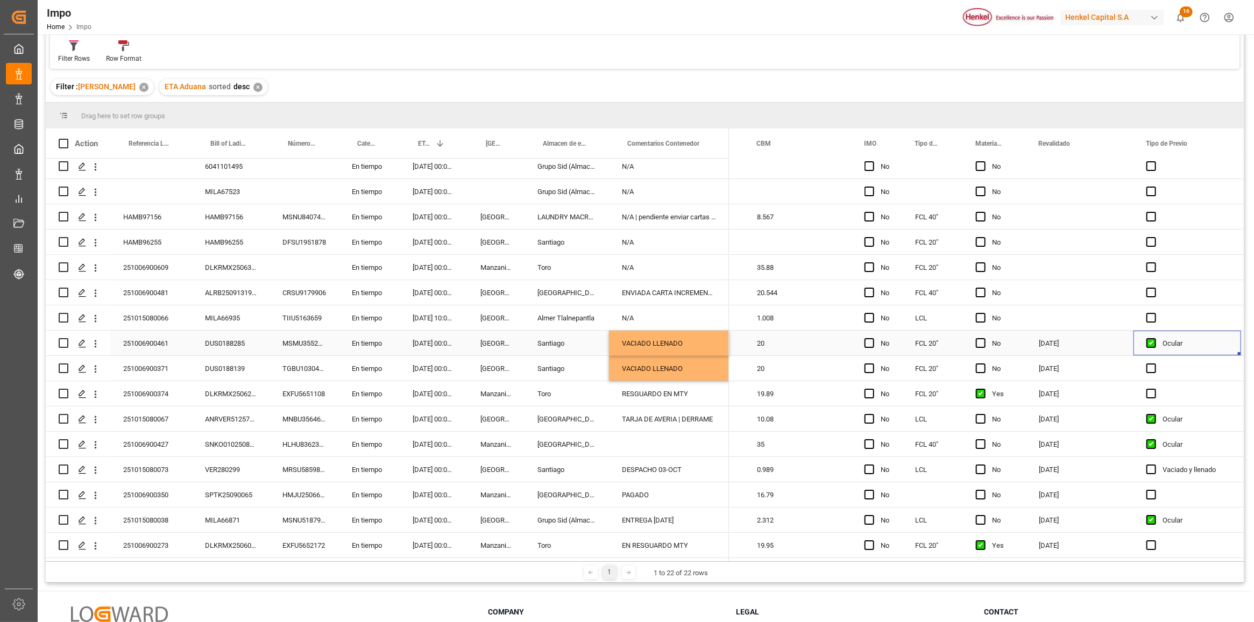
scroll to position [0, 1550]
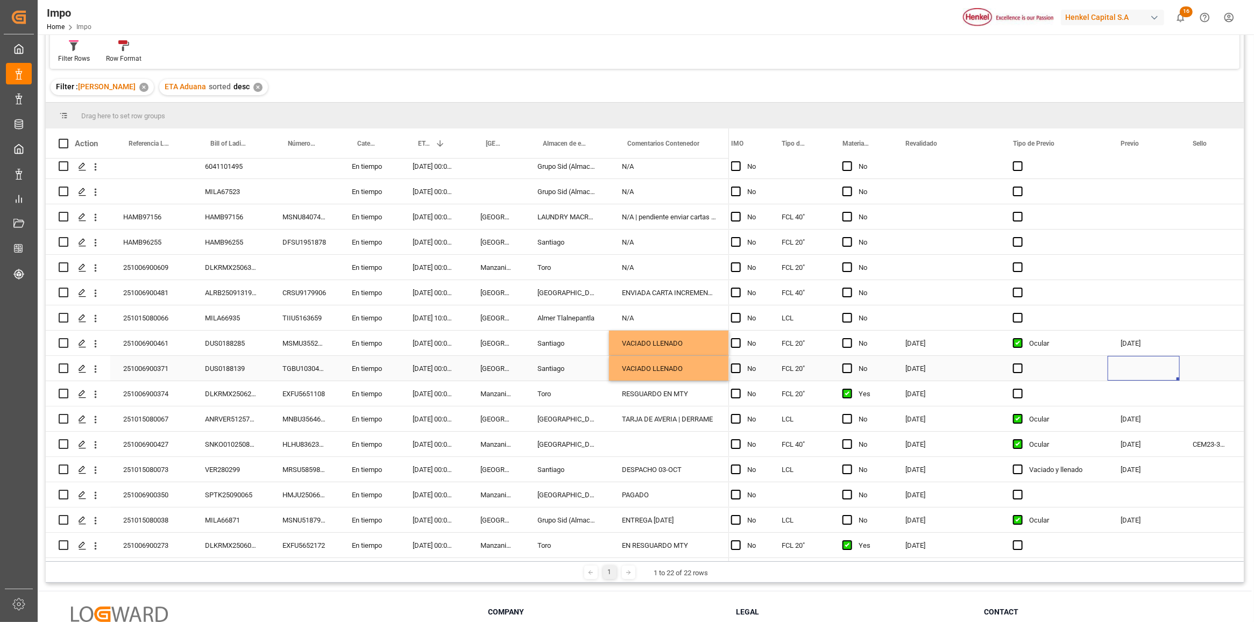
click at [1120, 365] on div "Press SPACE to select this row." at bounding box center [1143, 368] width 72 height 25
click at [1133, 464] on span "7" at bounding box center [1131, 463] width 4 height 8
type input "07.10.2025"
click at [1044, 374] on div "Press SPACE to select this row." at bounding box center [1054, 368] width 108 height 25
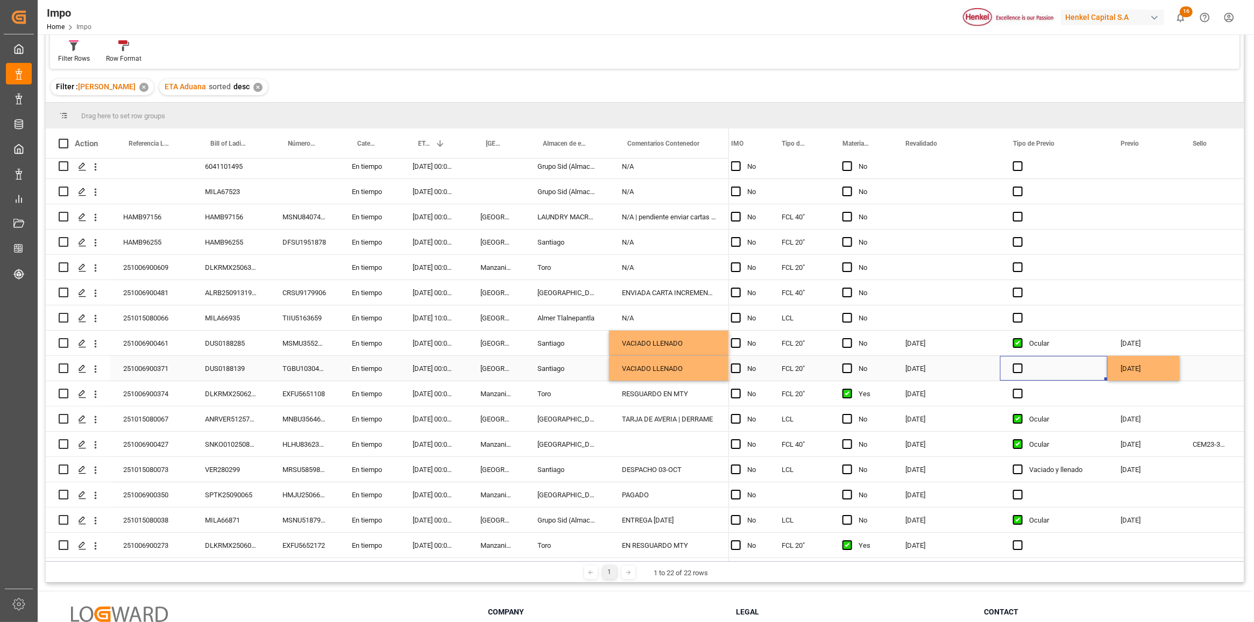
click at [1024, 366] on div "Press SPACE to select this row." at bounding box center [1054, 368] width 108 height 25
click at [1017, 369] on span "Press SPACE to select this row." at bounding box center [1018, 369] width 10 height 10
click at [1021, 364] on input "Press SPACE to select this row." at bounding box center [1021, 364] width 0 height 0
click at [1069, 365] on div "Ocular" at bounding box center [1062, 369] width 66 height 25
click at [1022, 366] on div "Press SPACE to select this row." at bounding box center [1021, 369] width 16 height 25
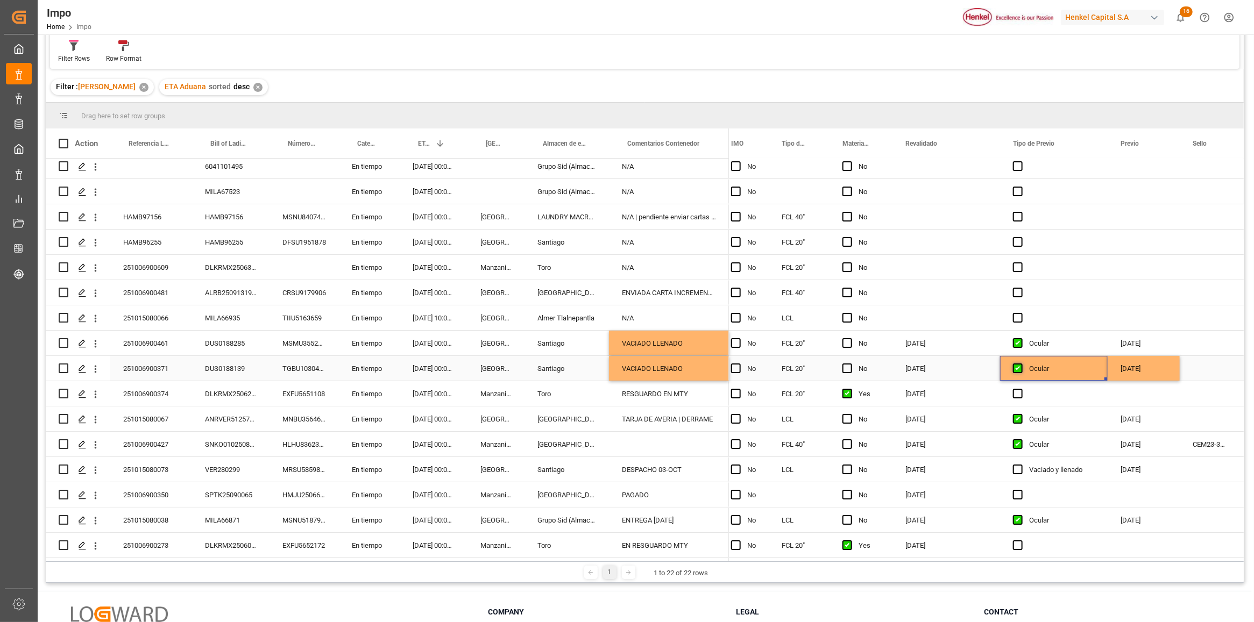
click at [1020, 366] on span "Press SPACE to select this row." at bounding box center [1018, 369] width 10 height 10
click at [1021, 364] on input "Press SPACE to select this row." at bounding box center [1021, 364] width 0 height 0
click at [1020, 339] on span "Press SPACE to select this row." at bounding box center [1018, 343] width 10 height 10
click at [1021, 338] on input "Press SPACE to select this row." at bounding box center [1021, 338] width 0 height 0
click at [1110, 266] on div "Press SPACE to select this row." at bounding box center [1143, 267] width 72 height 25
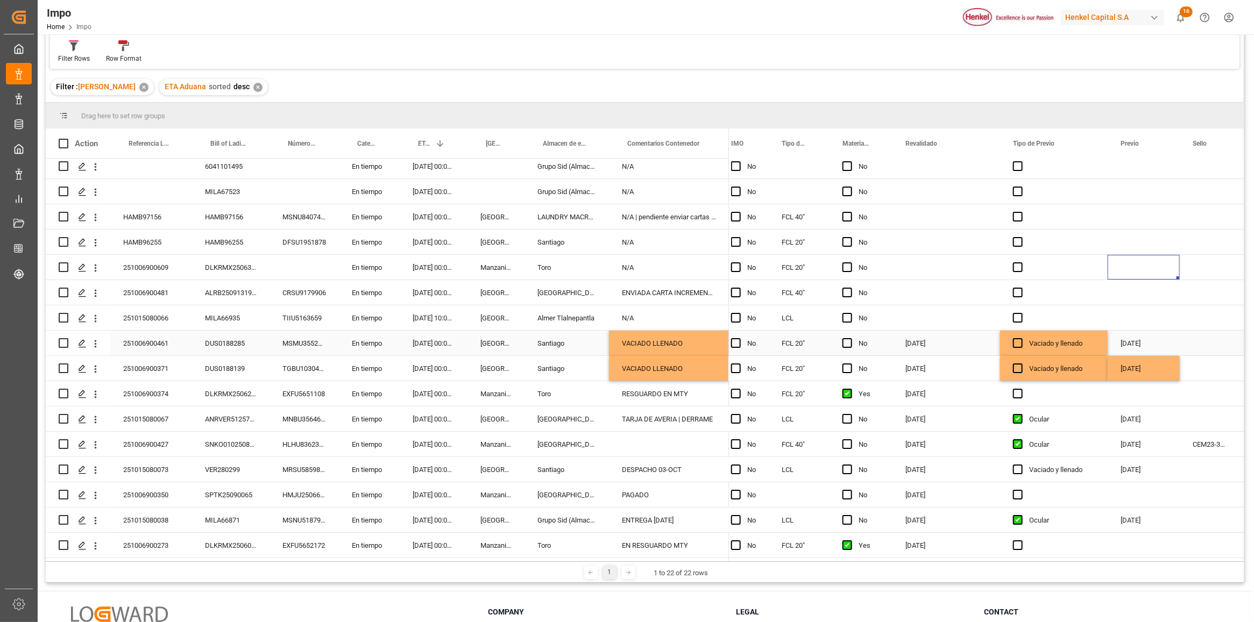
click at [1206, 348] on div "Press SPACE to select this row." at bounding box center [1209, 343] width 61 height 25
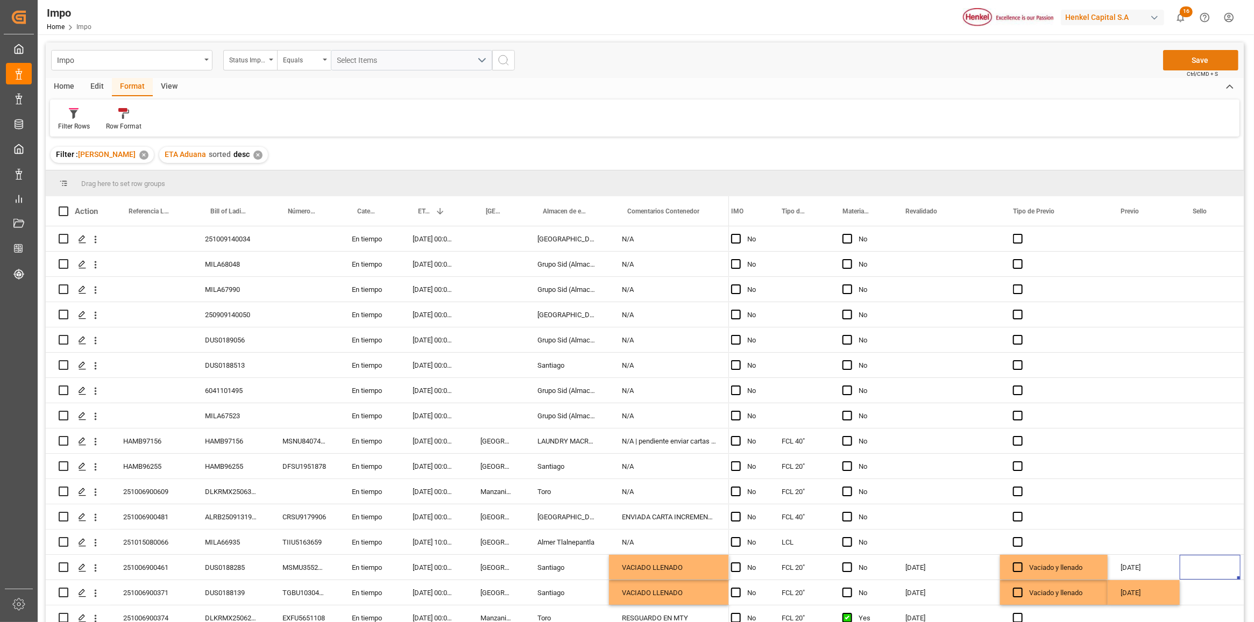
click at [1179, 62] on button "Save" at bounding box center [1200, 60] width 75 height 20
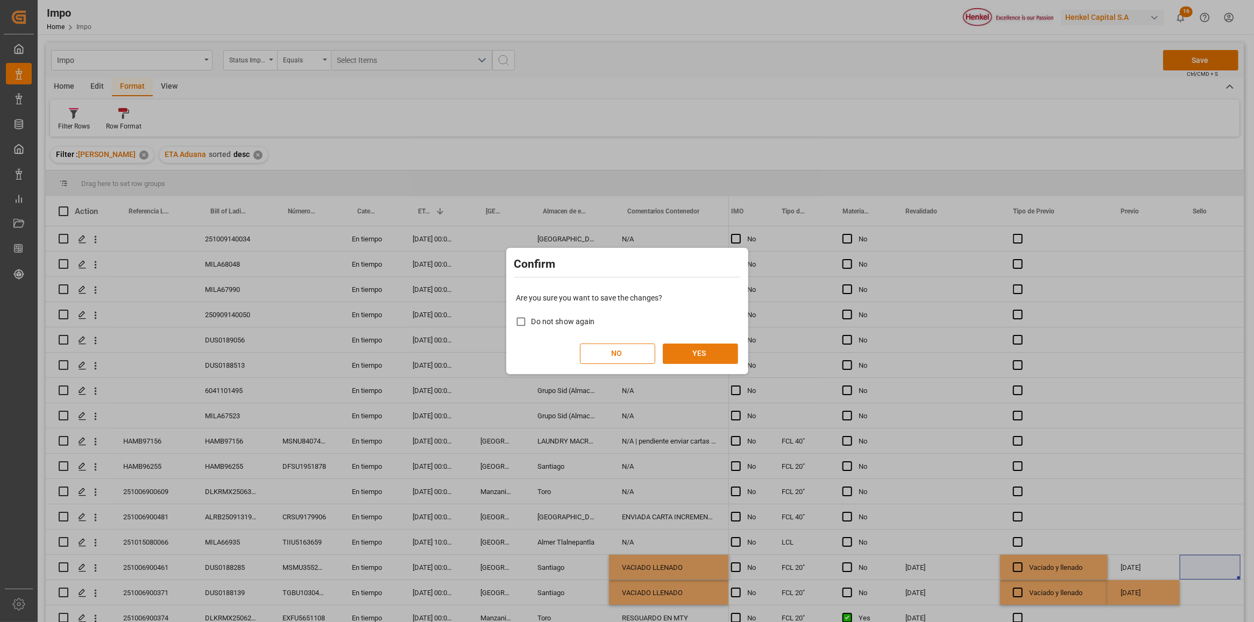
click at [695, 344] on div "Are you sure you want to save the changes? Do not show again NO YES" at bounding box center [627, 328] width 237 height 87
click at [701, 355] on button "YES" at bounding box center [700, 354] width 75 height 20
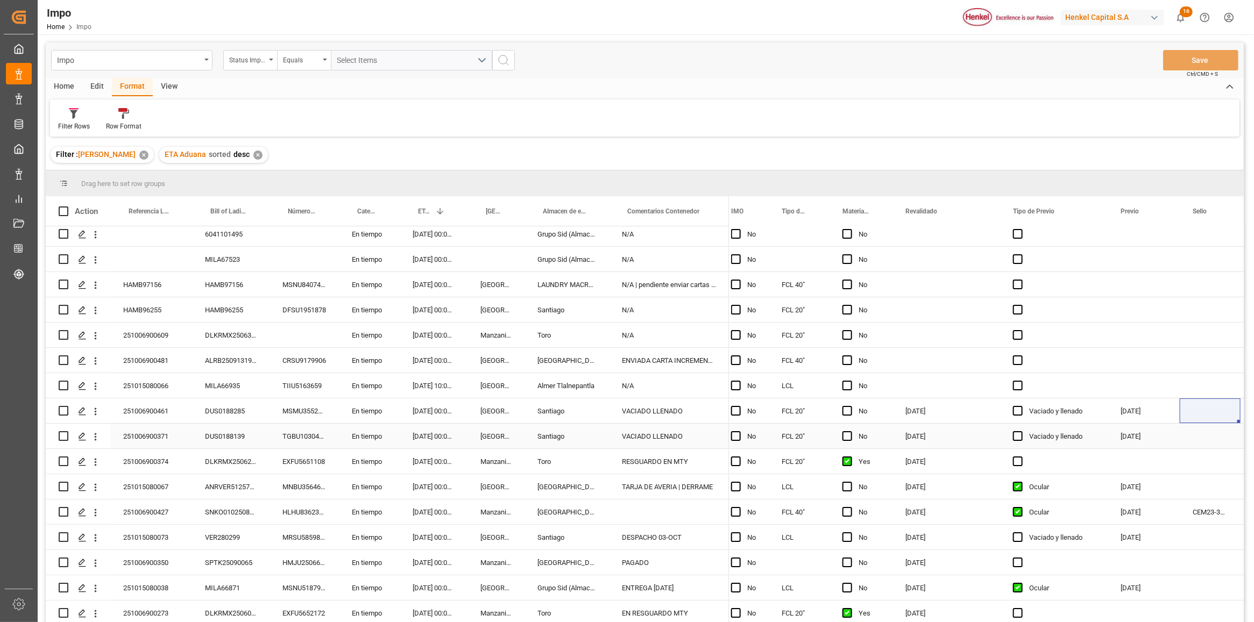
click at [1187, 431] on div "Press SPACE to select this row." at bounding box center [1209, 436] width 61 height 25
click at [1187, 405] on div "Press SPACE to select this row." at bounding box center [1209, 410] width 61 height 25
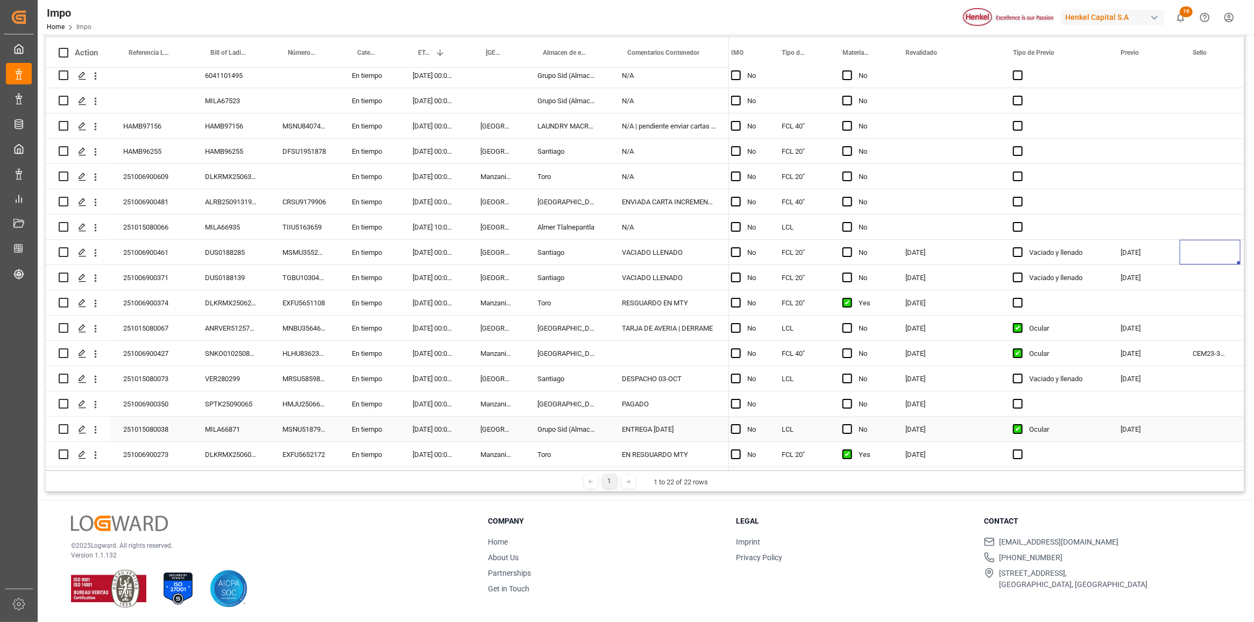
scroll to position [159, 0]
click at [675, 253] on div "VACIADO LLENADO" at bounding box center [669, 251] width 120 height 25
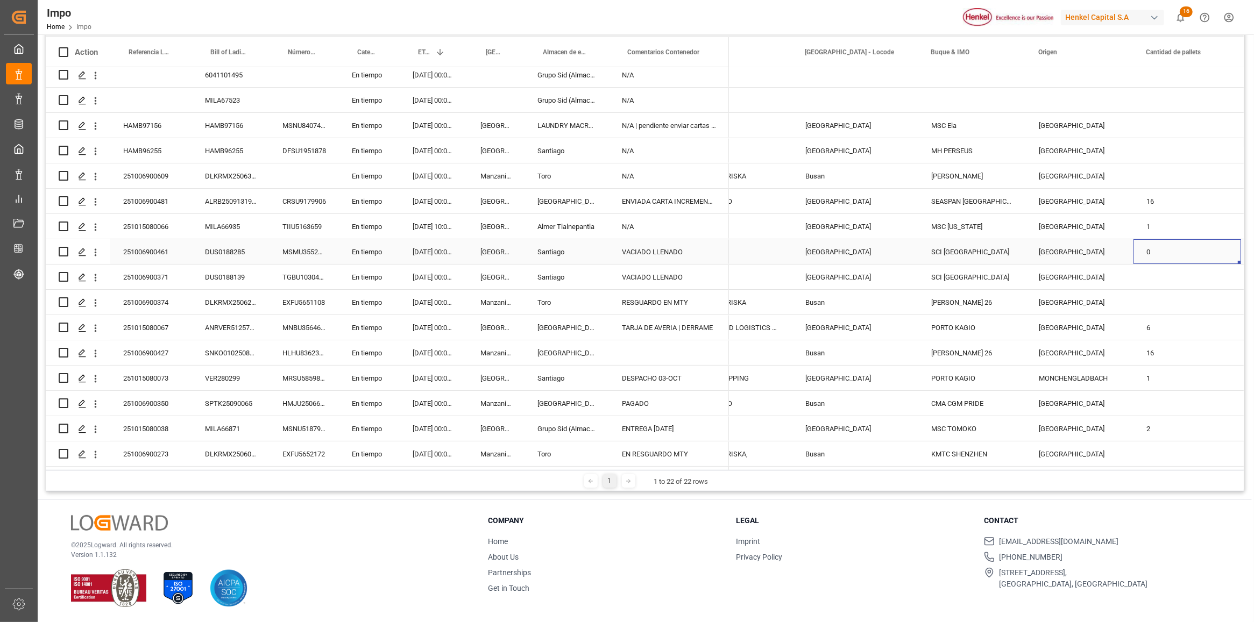
scroll to position [0, 1088]
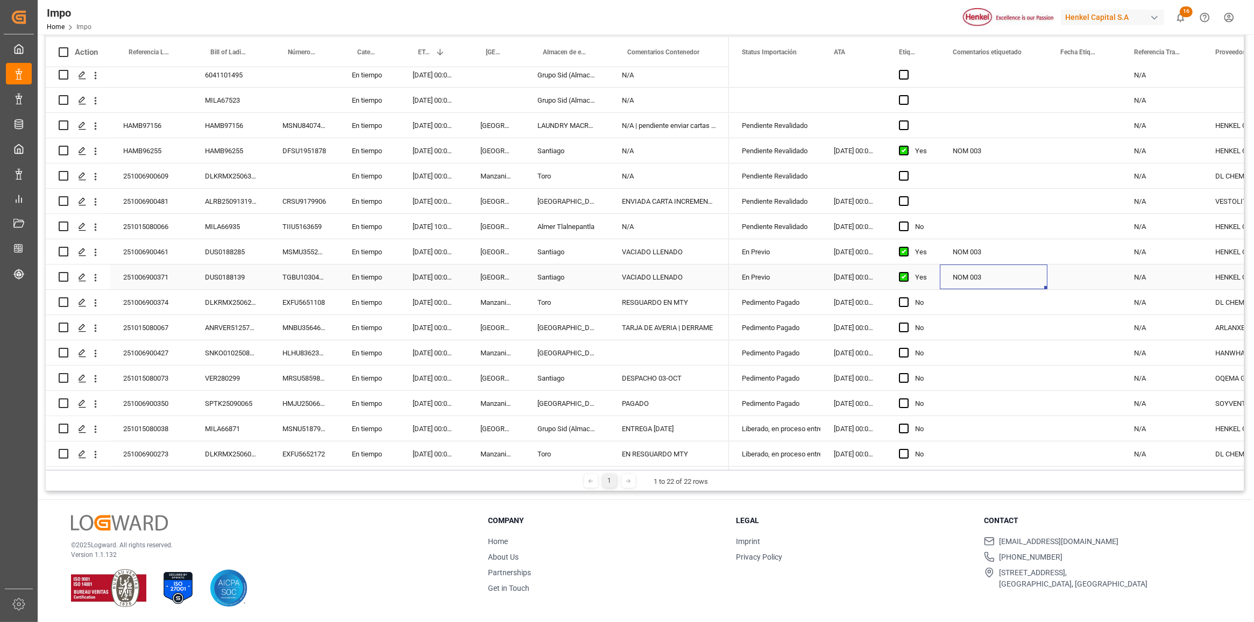
click at [1023, 268] on div "NOM 003" at bounding box center [993, 277] width 108 height 25
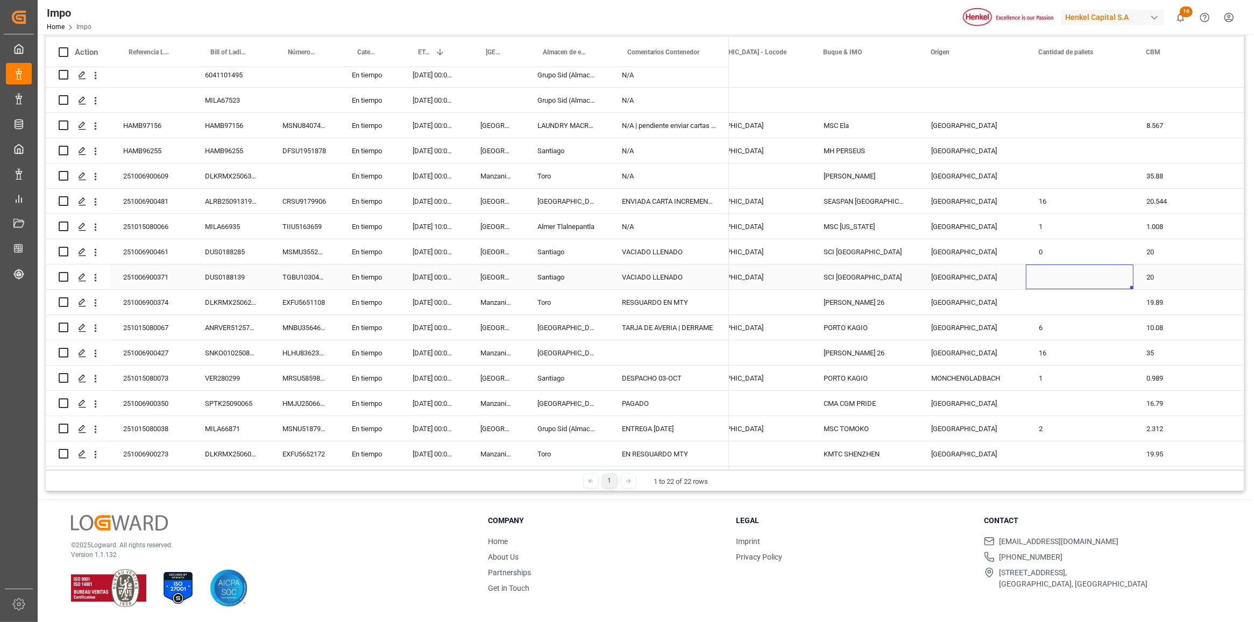
click at [1050, 280] on div "Press SPACE to select this row." at bounding box center [1080, 277] width 108 height 25
click at [1050, 280] on input "Press SPACE to select this row." at bounding box center [1079, 283] width 90 height 20
type input "8"
click at [1067, 216] on div "1" at bounding box center [1080, 226] width 108 height 25
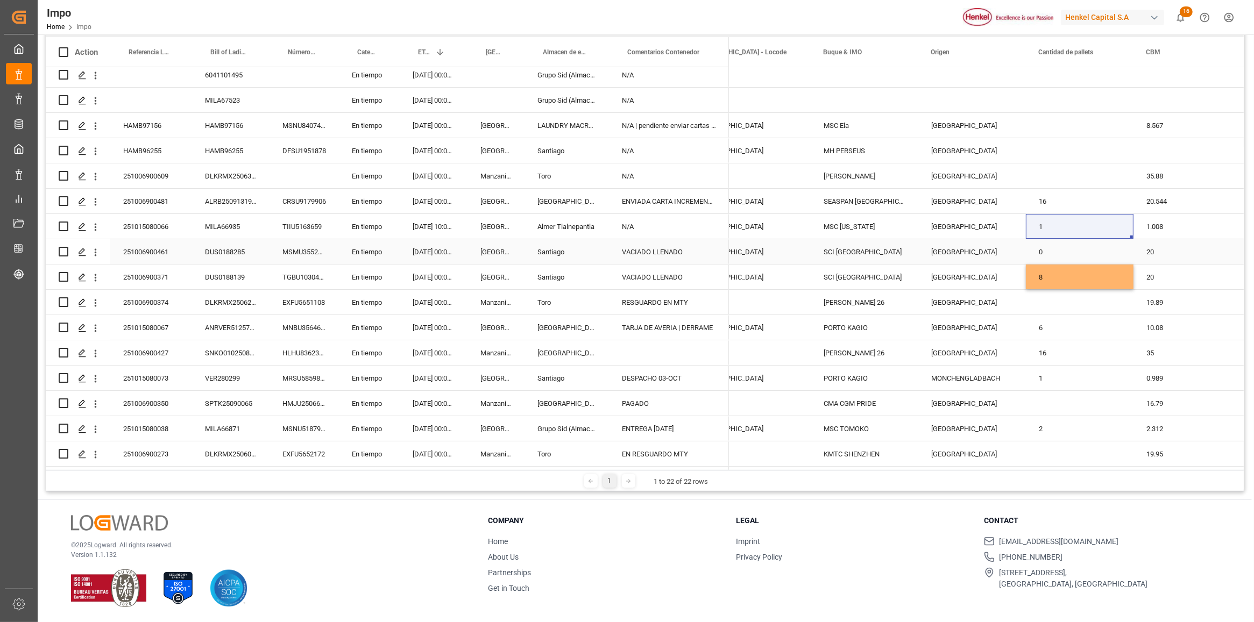
click at [1088, 243] on div "0" at bounding box center [1080, 251] width 108 height 25
click at [1084, 248] on input "0" at bounding box center [1079, 258] width 90 height 20
type input "20"
click at [1090, 163] on div "Press SPACE to select this row." at bounding box center [1080, 175] width 108 height 25
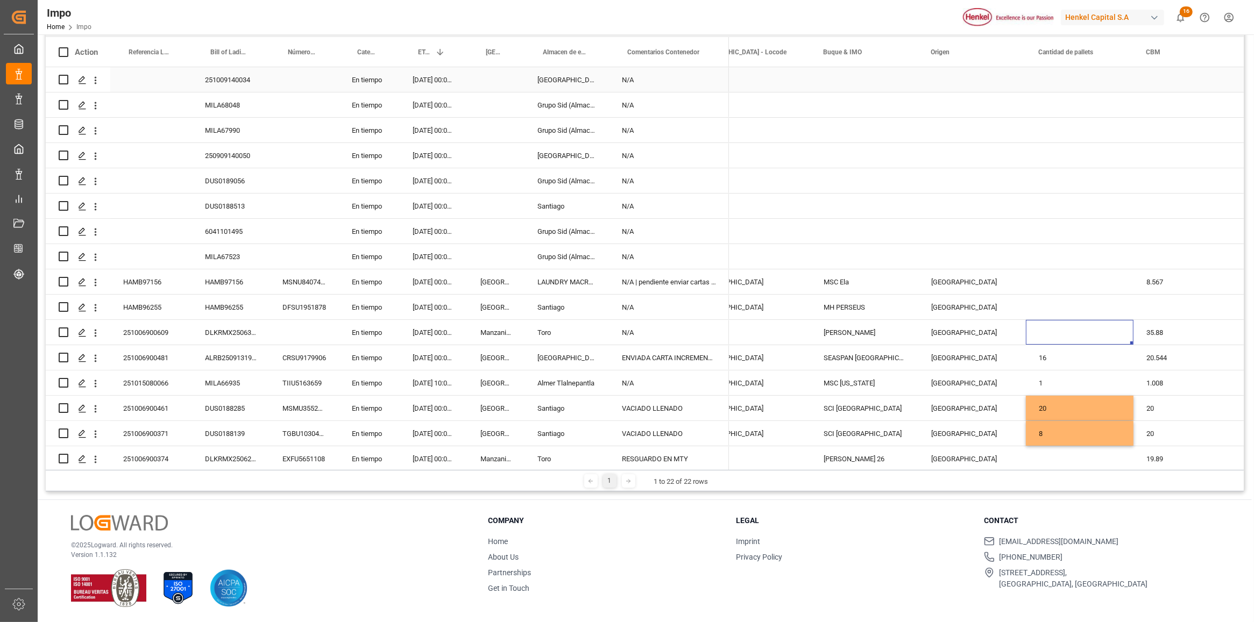
scroll to position [0, 0]
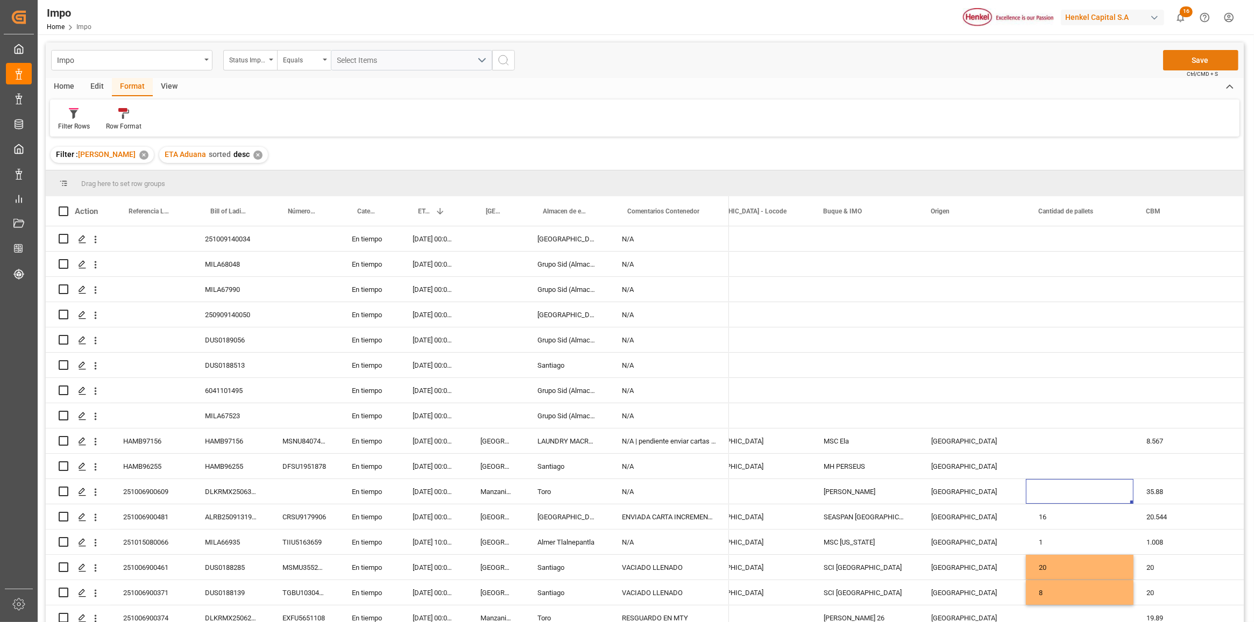
click at [1190, 63] on button "Save" at bounding box center [1200, 60] width 75 height 20
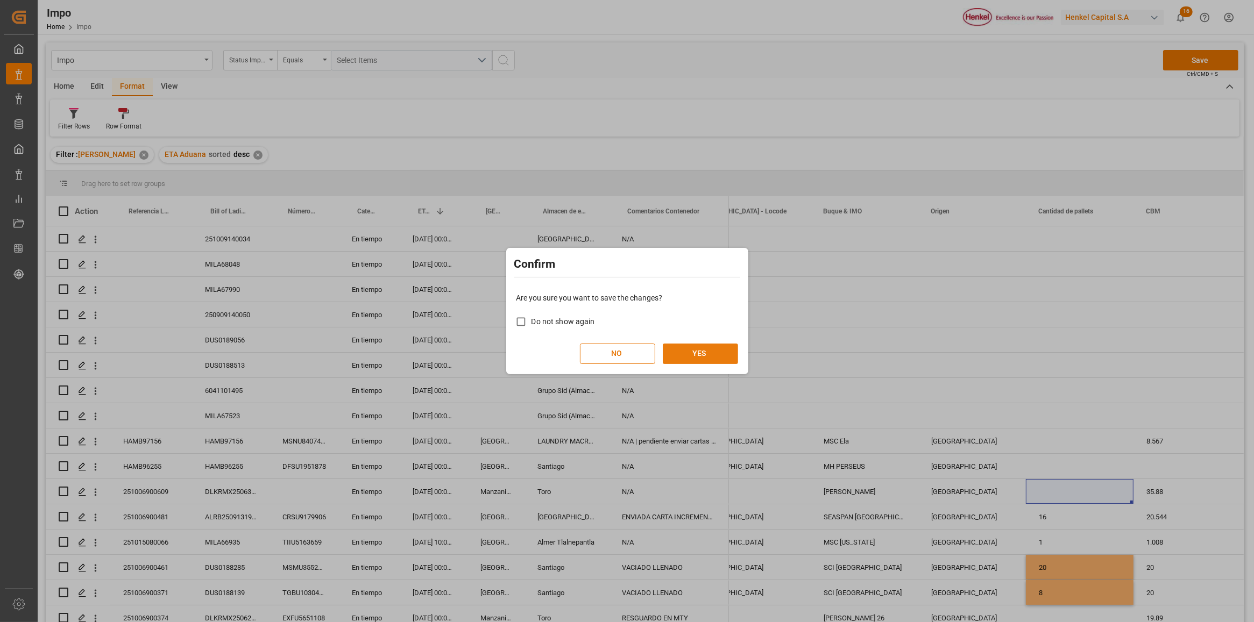
click at [697, 357] on button "YES" at bounding box center [700, 354] width 75 height 20
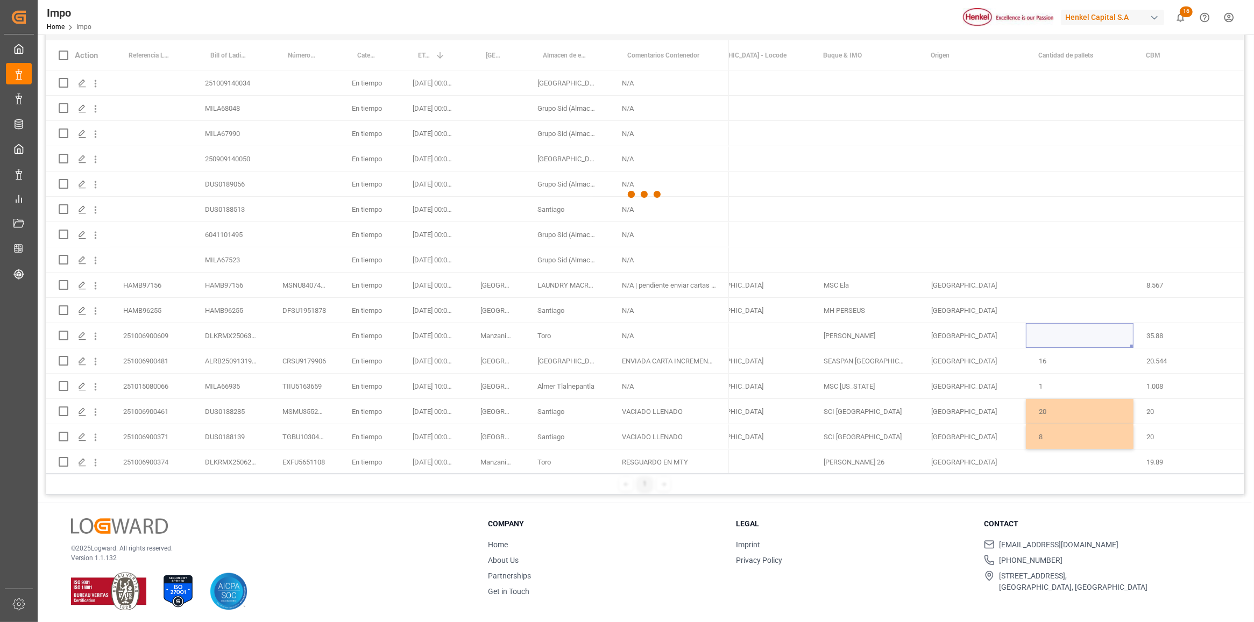
scroll to position [159, 0]
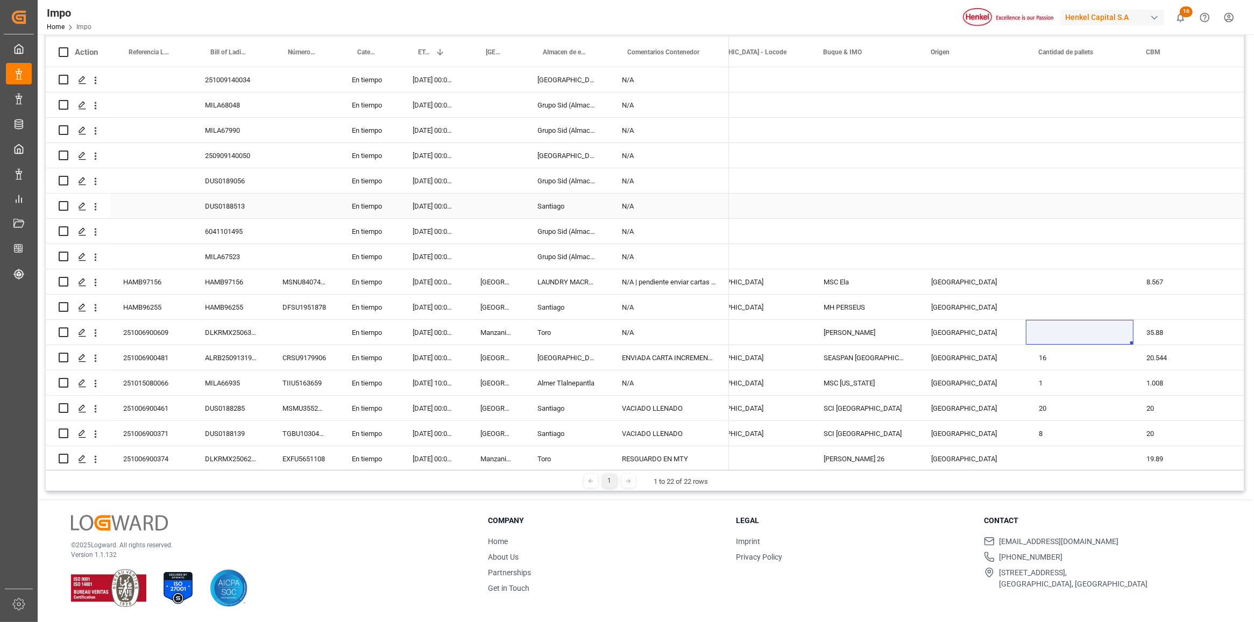
click at [290, 217] on div "Press SPACE to select this row." at bounding box center [303, 206] width 69 height 25
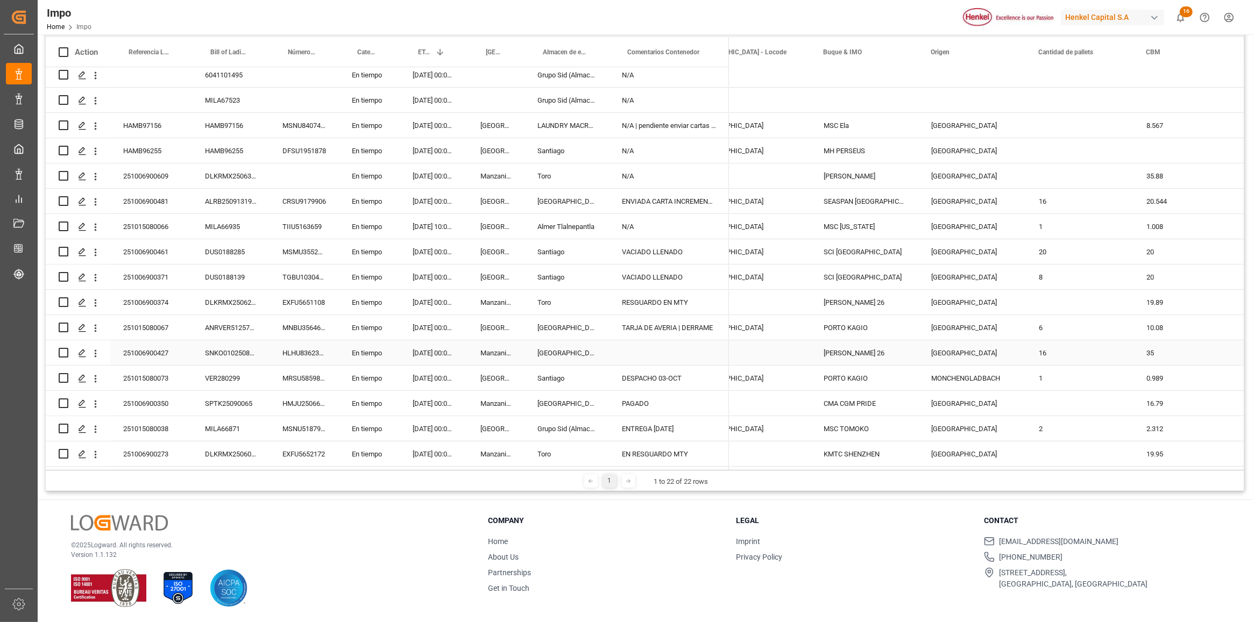
click at [206, 347] on div "SNKO010250808399" at bounding box center [230, 352] width 77 height 25
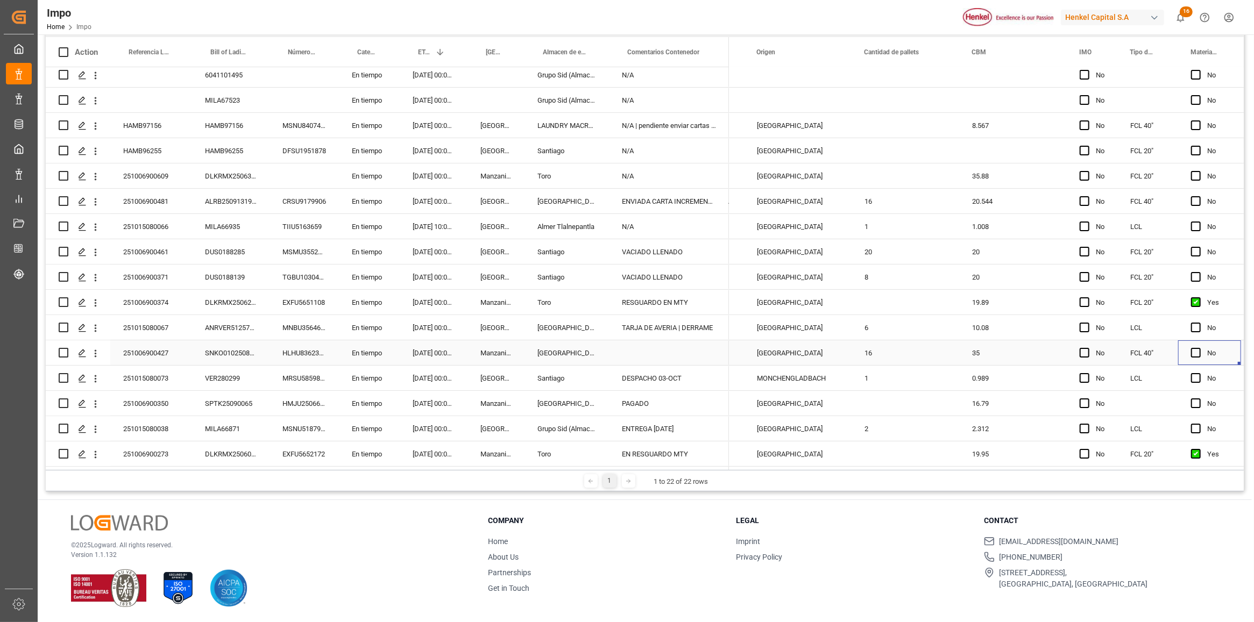
scroll to position [0, 1370]
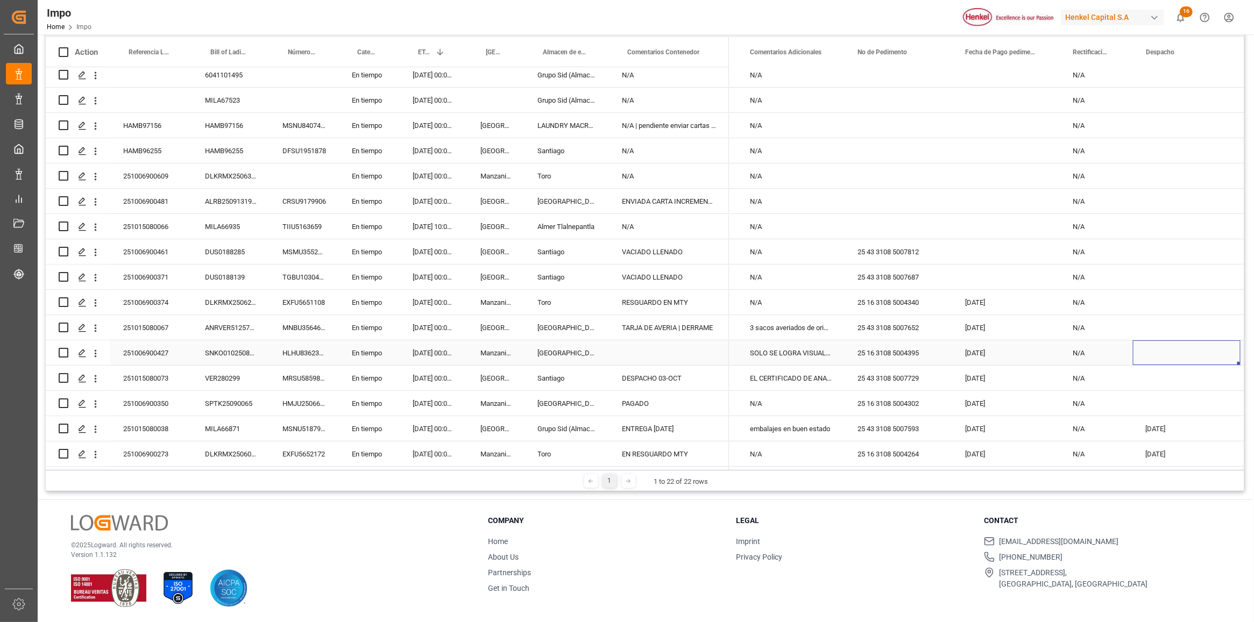
click at [1154, 352] on div "Press SPACE to select this row." at bounding box center [1187, 352] width 108 height 25
click at [1167, 352] on div "Press SPACE to select this row." at bounding box center [1187, 352] width 108 height 25
click at [1166, 351] on div "Press SPACE to select this row." at bounding box center [1187, 352] width 108 height 25
click at [1163, 353] on div "Press SPACE to select this row." at bounding box center [1187, 352] width 108 height 25
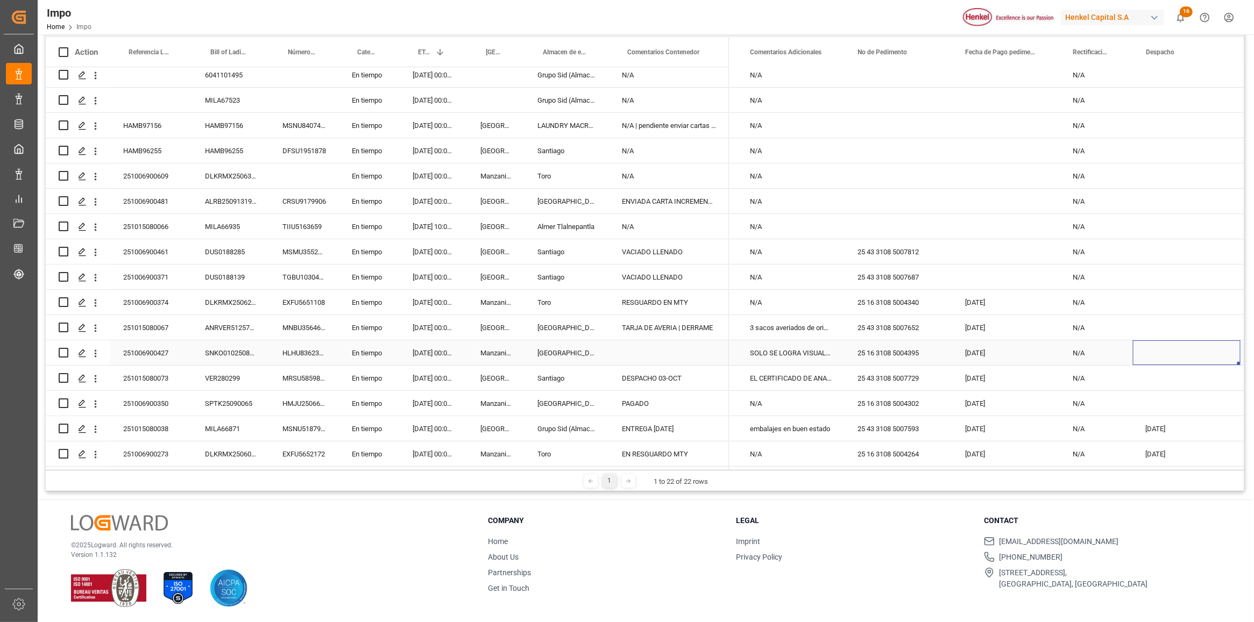
click at [1178, 351] on div "Press SPACE to select this row." at bounding box center [1187, 352] width 108 height 25
click at [1195, 340] on div "Press SPACE to select this row." at bounding box center [1187, 361] width 108 height 42
click at [1186, 351] on input "Press SPACE to select this row." at bounding box center [1186, 361] width 90 height 20
click at [1165, 358] on input "Press SPACE to select this row." at bounding box center [1186, 361] width 90 height 20
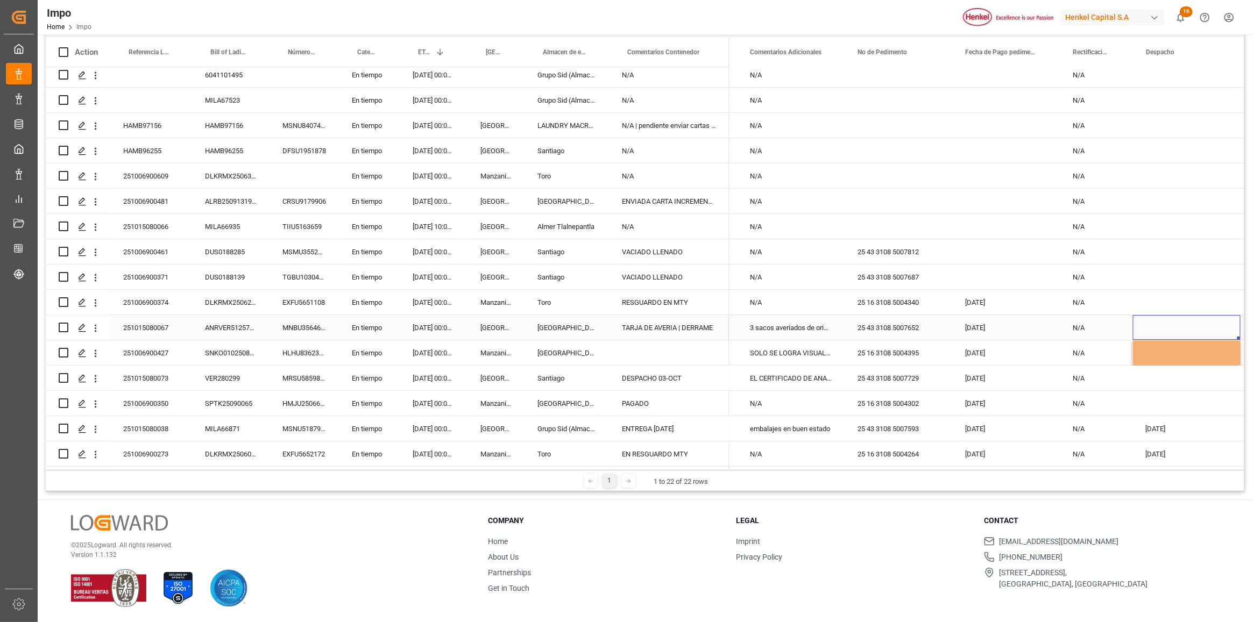
drag, startPoint x: 1163, startPoint y: 318, endPoint x: 1164, endPoint y: 378, distance: 59.2
click at [1162, 319] on div "Press SPACE to select this row." at bounding box center [1187, 327] width 108 height 25
click at [1162, 345] on div "Press SPACE to select this row." at bounding box center [1187, 352] width 108 height 25
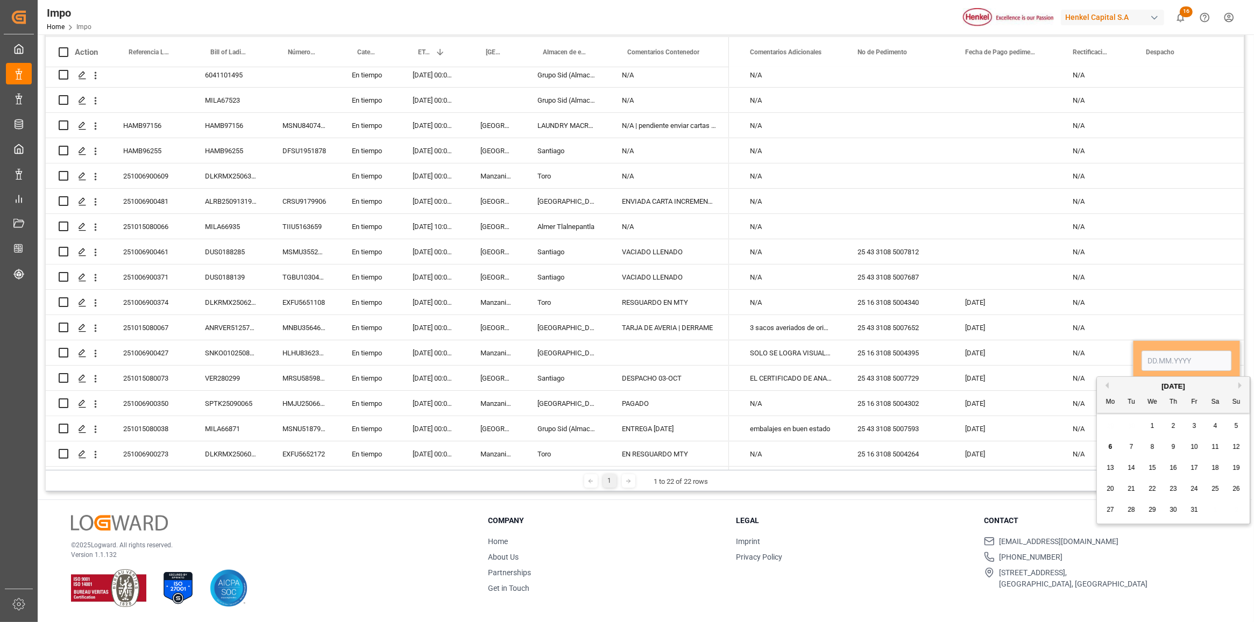
click at [1154, 447] on div "8" at bounding box center [1151, 447] width 13 height 13
type input "08.10.2025"
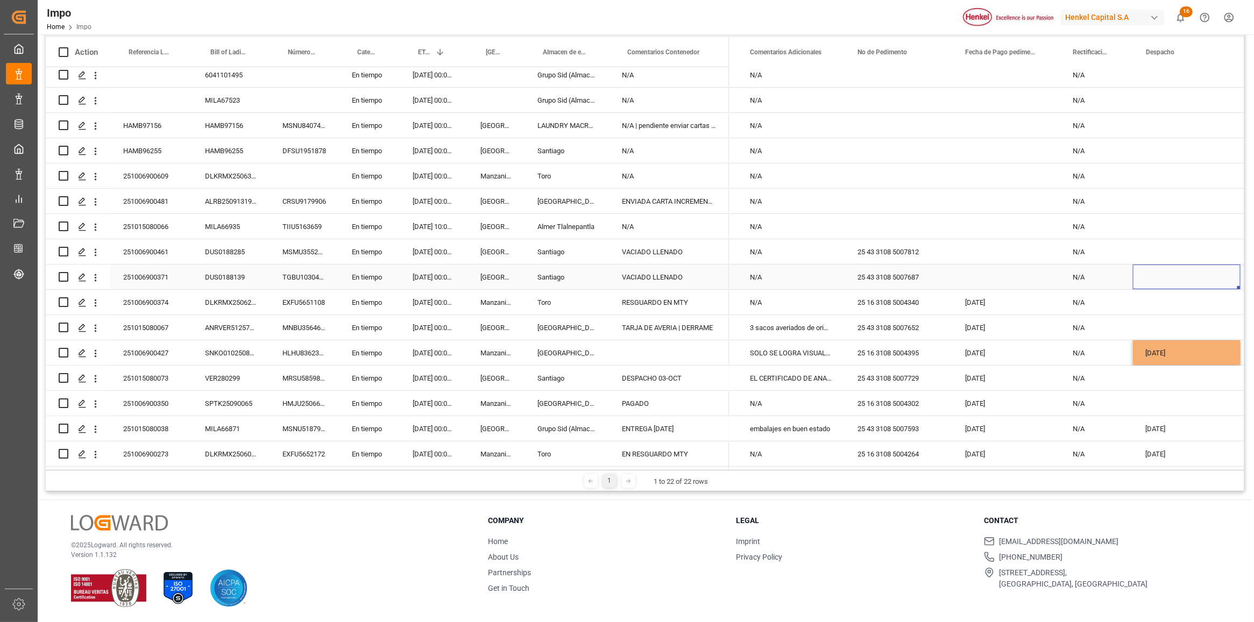
click at [1158, 270] on div "Press SPACE to select this row." at bounding box center [1187, 277] width 108 height 25
click at [1178, 350] on div "08.10.2025" at bounding box center [1187, 352] width 108 height 25
click at [657, 355] on div "Press SPACE to select this row." at bounding box center [669, 352] width 120 height 25
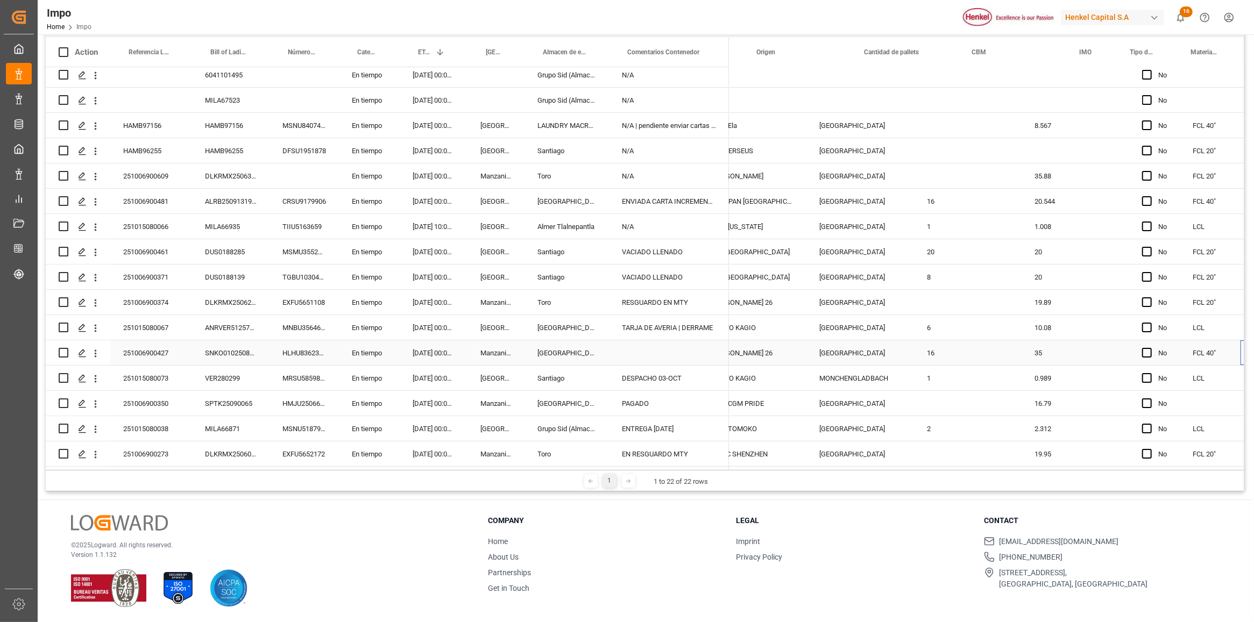
scroll to position [0, 1262]
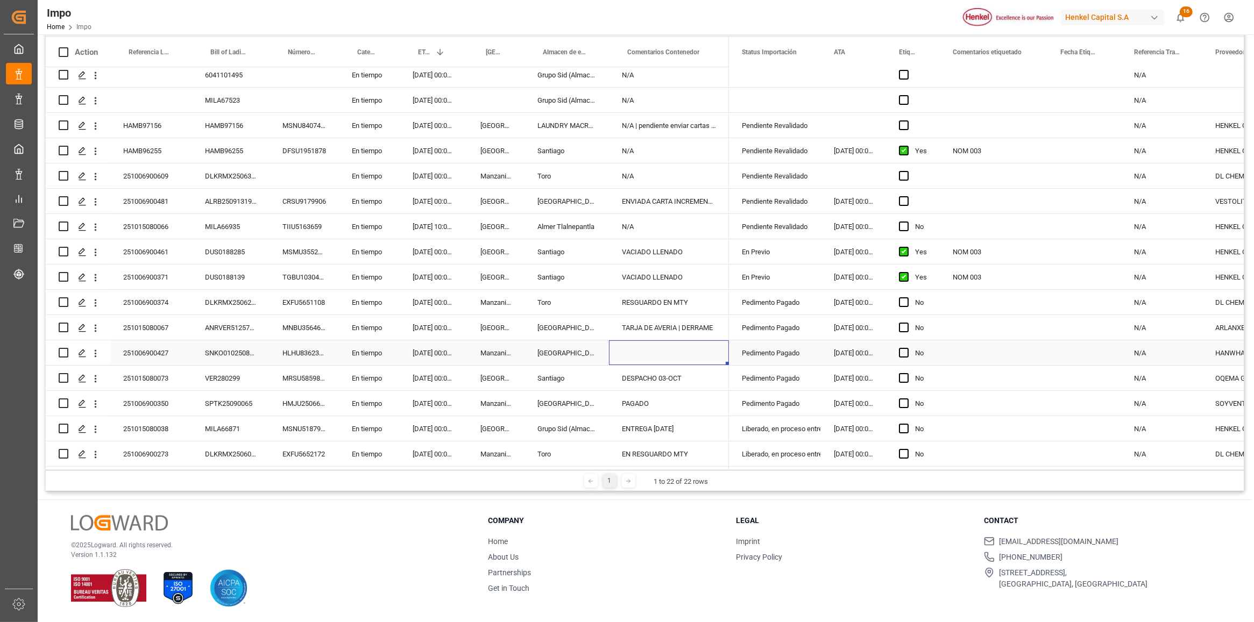
click at [657, 355] on div "Press SPACE to select this row." at bounding box center [669, 352] width 120 height 25
click at [657, 355] on input "Press SPACE to select this row." at bounding box center [668, 359] width 103 height 20
type input "DESPACHO 08-10"
click at [692, 239] on div "VACIADO LLENADO" at bounding box center [669, 251] width 120 height 25
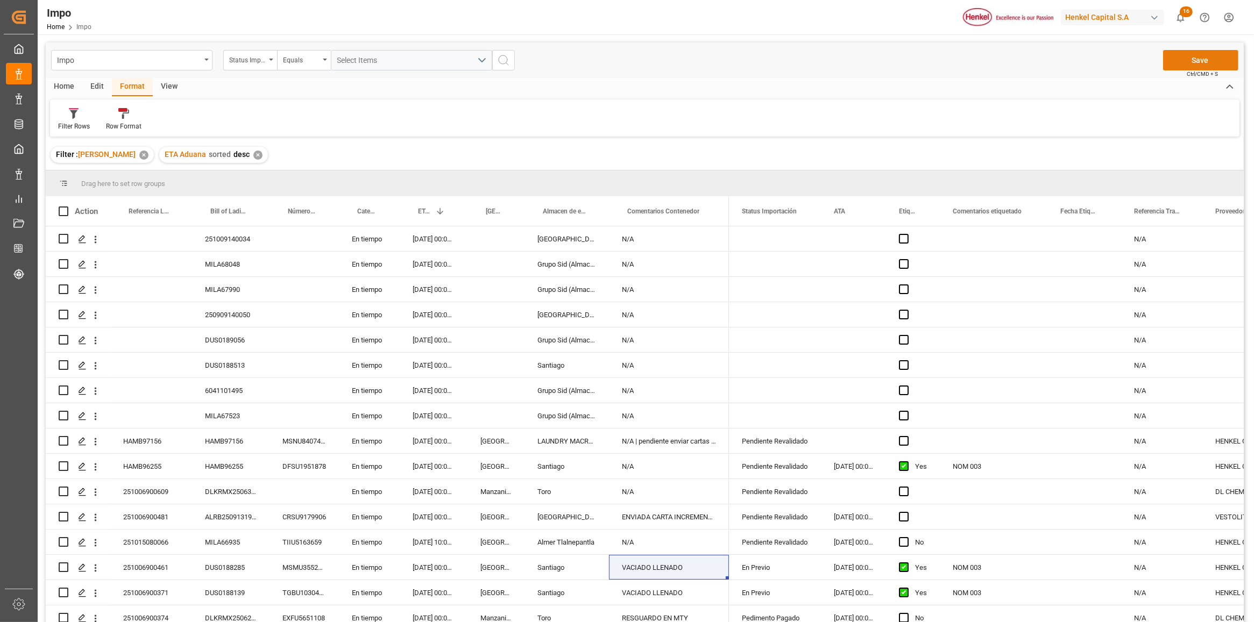
click at [1195, 63] on button "Save" at bounding box center [1200, 60] width 75 height 20
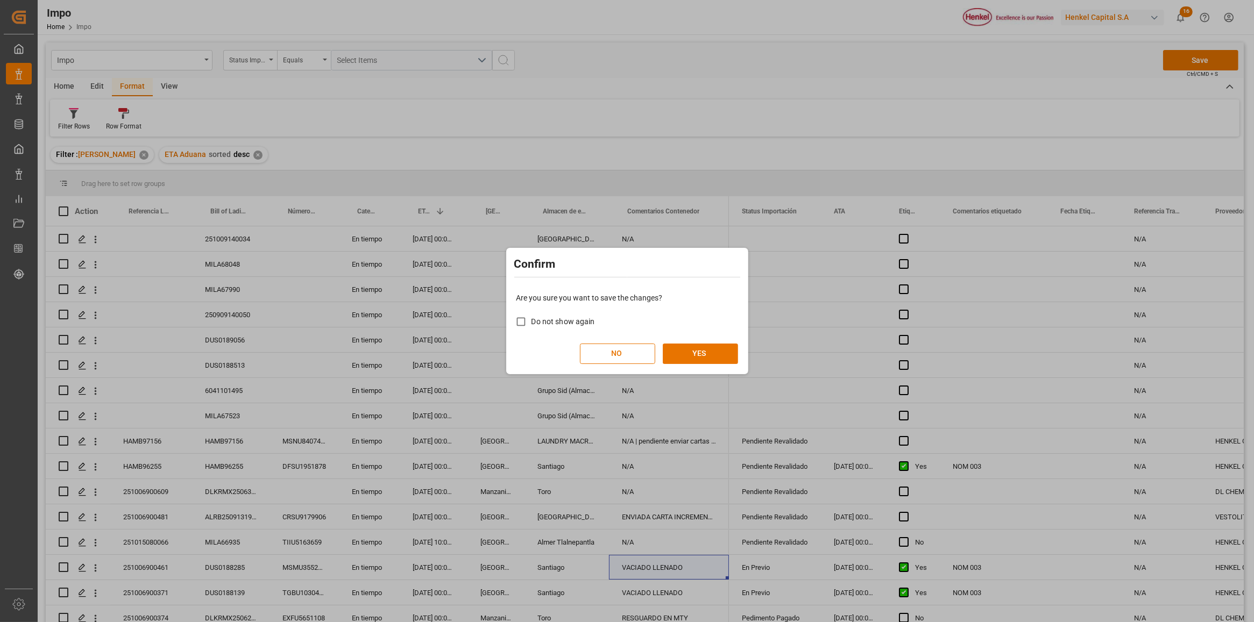
drag, startPoint x: 708, startPoint y: 347, endPoint x: 704, endPoint y: 342, distance: 5.8
click at [705, 342] on div "Are you sure you want to save the changes? Do not show again NO YES" at bounding box center [627, 328] width 237 height 87
click at [710, 355] on button "YES" at bounding box center [700, 354] width 75 height 20
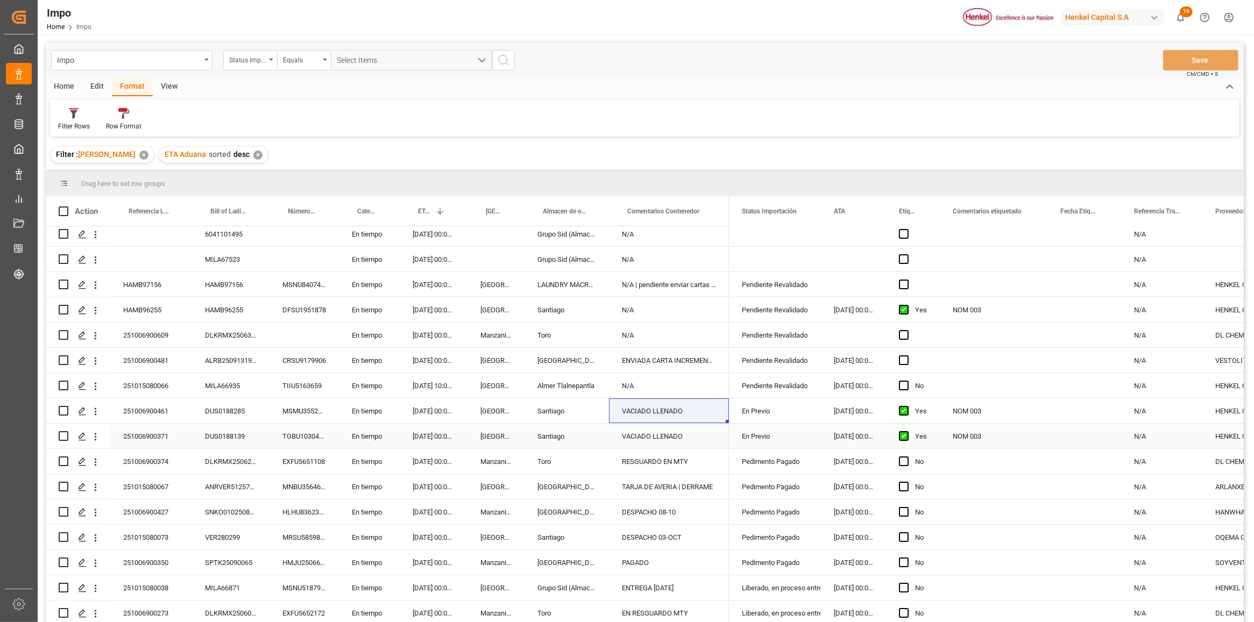
scroll to position [67, 0]
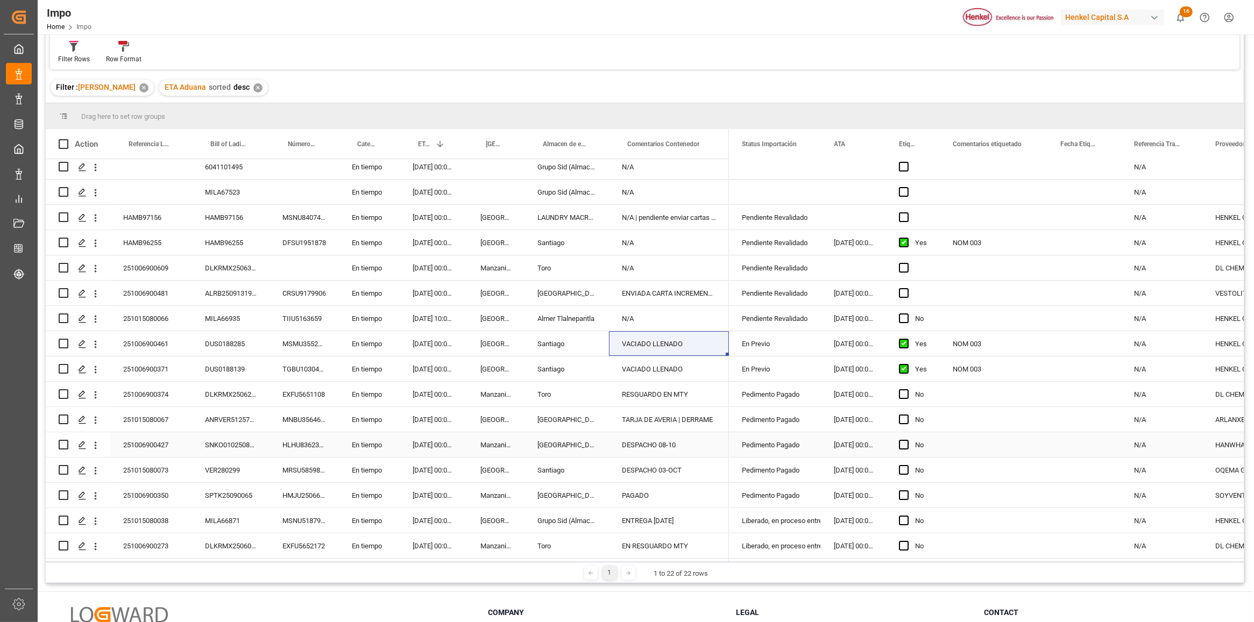
click at [158, 445] on div "251006900427" at bounding box center [151, 444] width 82 height 25
click at [794, 444] on div "Pedimento Pagado" at bounding box center [775, 445] width 66 height 25
click at [807, 454] on icon "open menu" at bounding box center [800, 451] width 13 height 13
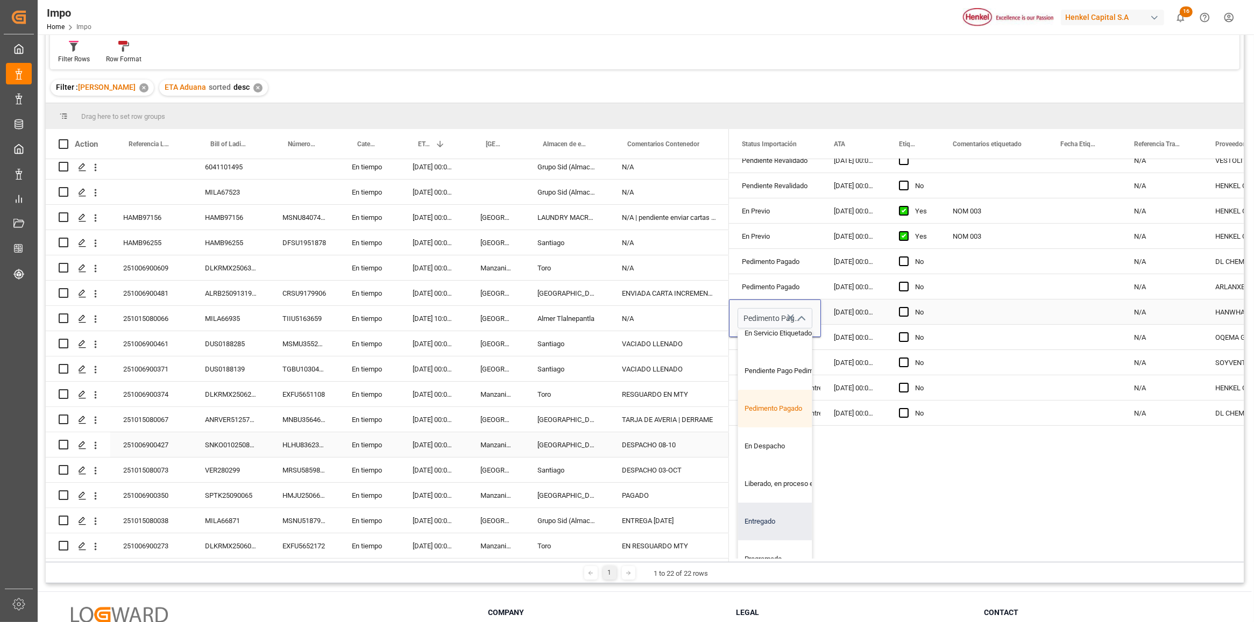
scroll to position [134, 0]
click at [780, 446] on div "En Despacho" at bounding box center [788, 445] width 101 height 38
type input "En Despacho"
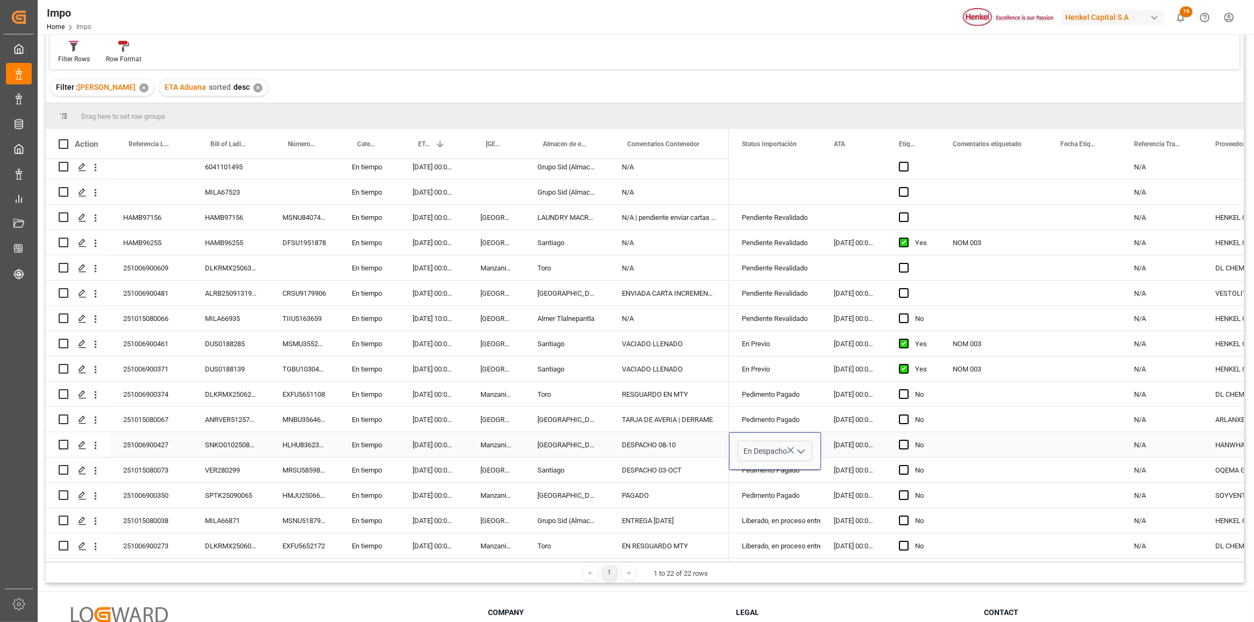
scroll to position [0, 0]
click at [1060, 423] on div "Press SPACE to select this row." at bounding box center [1084, 419] width 74 height 25
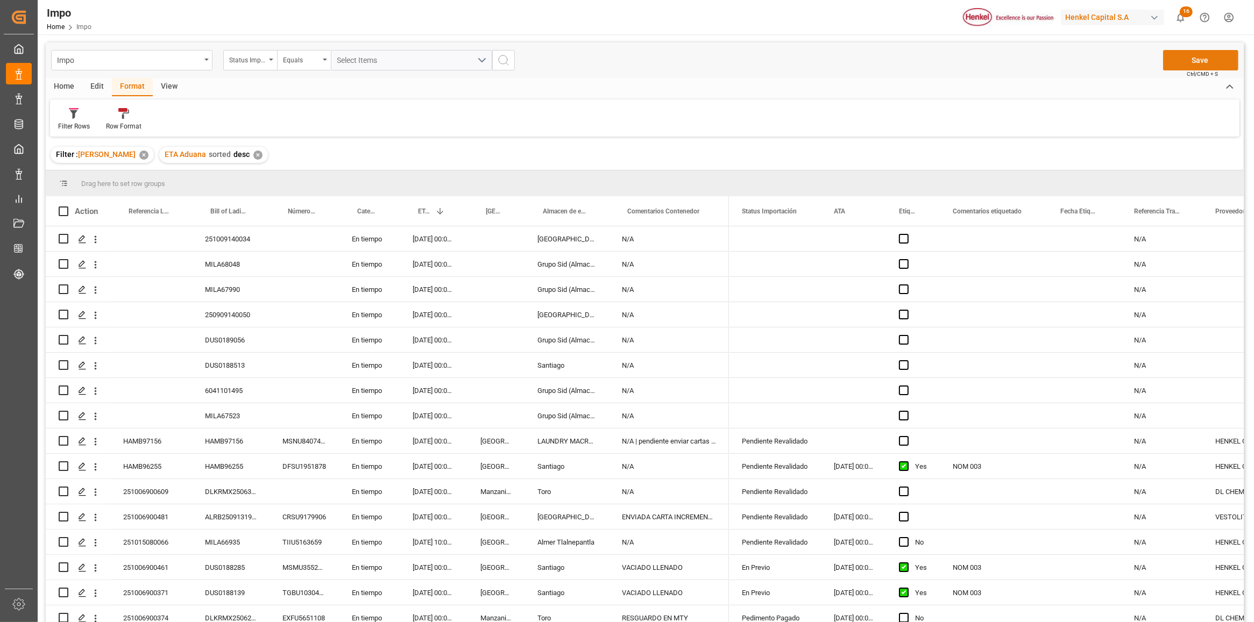
click at [1190, 66] on button "Save" at bounding box center [1200, 60] width 75 height 20
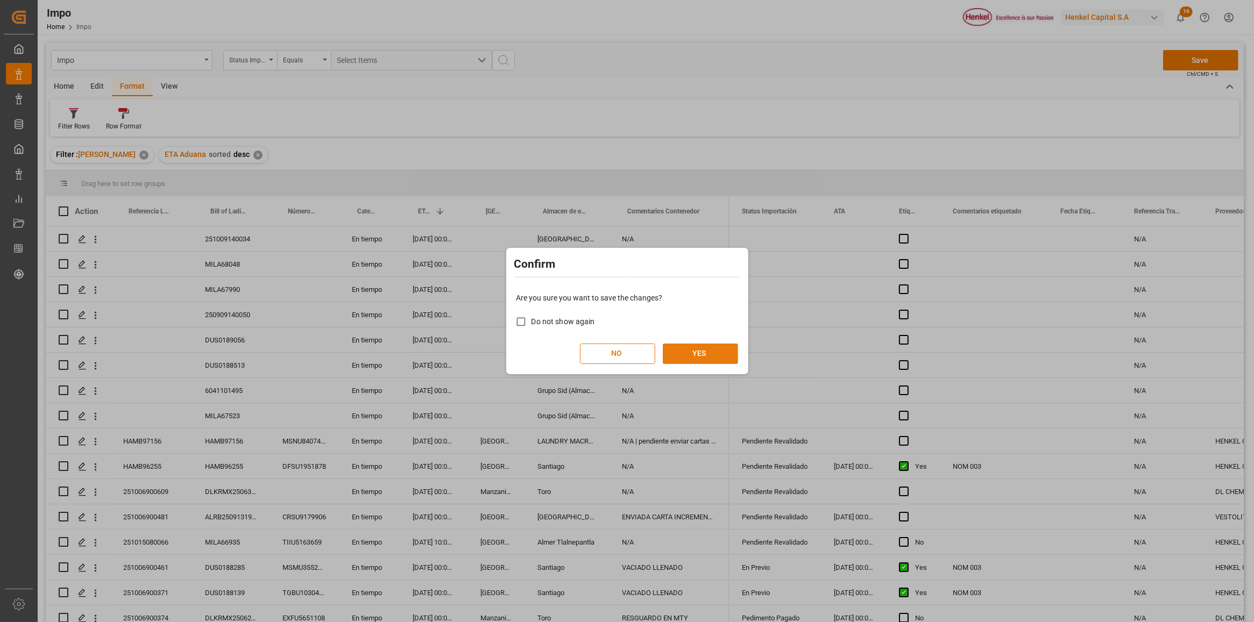
click at [689, 354] on button "YES" at bounding box center [700, 354] width 75 height 20
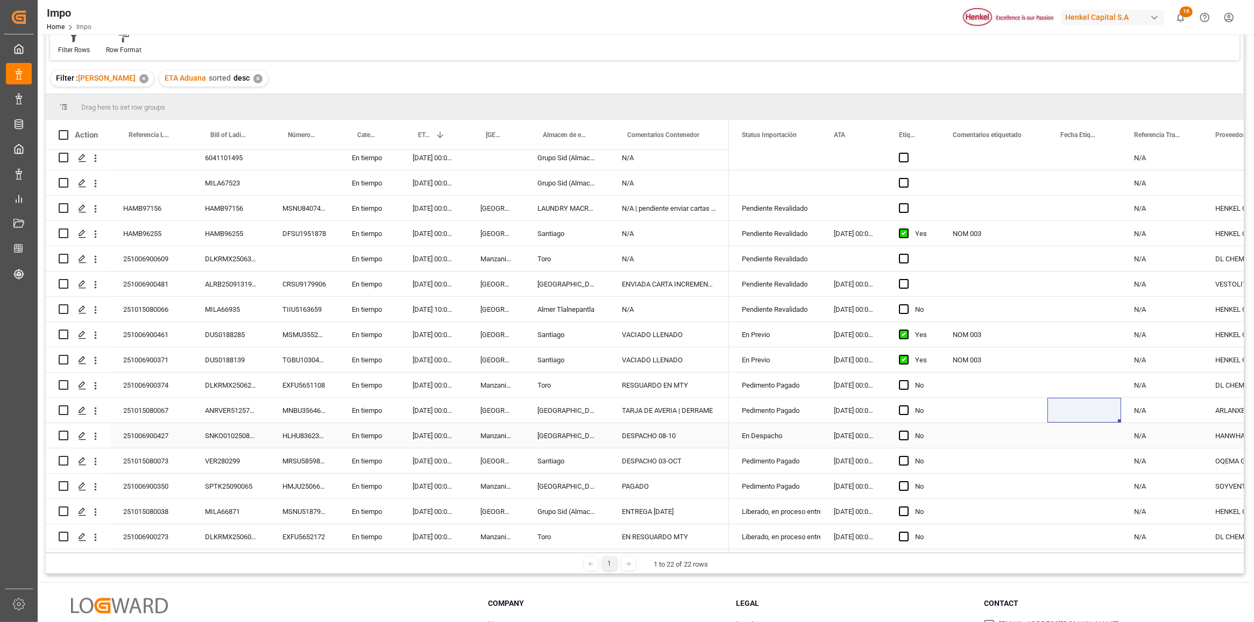
scroll to position [159, 0]
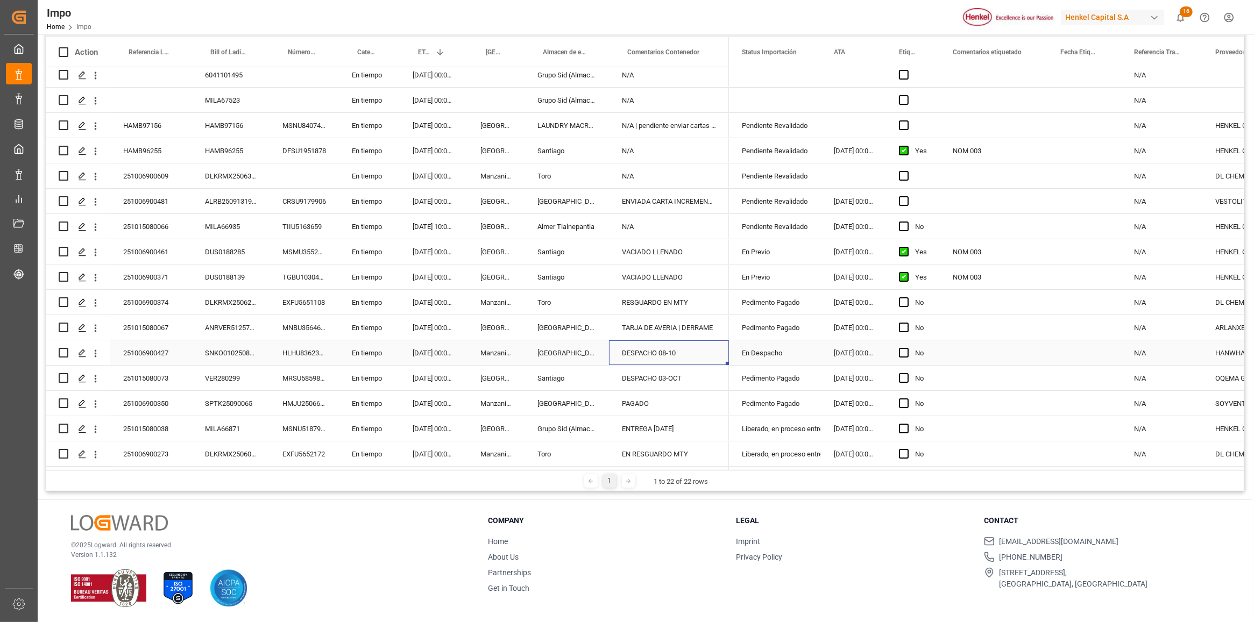
click at [670, 351] on div "DESPACHO 08-10" at bounding box center [669, 352] width 120 height 25
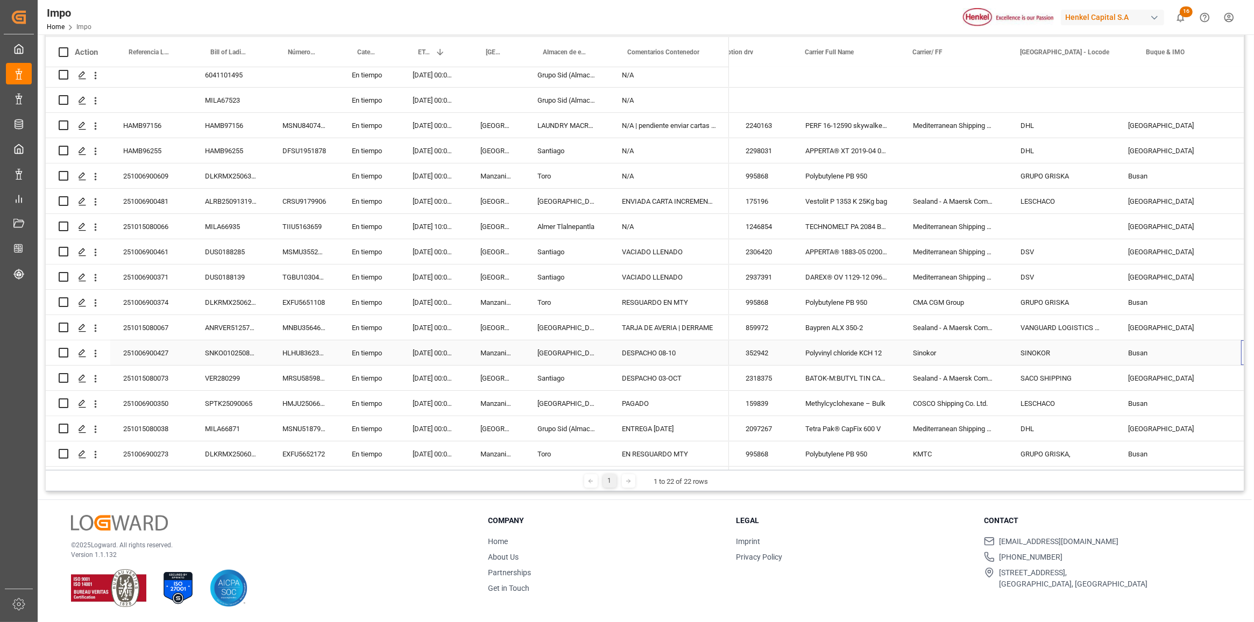
scroll to position [0, 765]
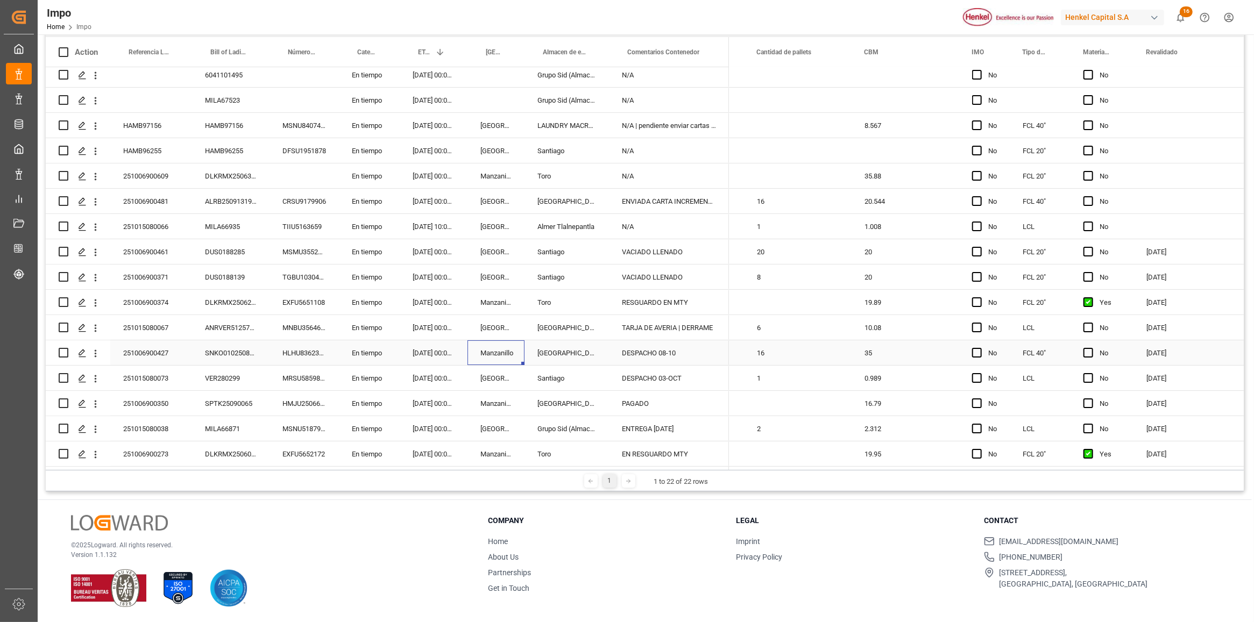
click at [496, 350] on div "Manzanillo" at bounding box center [495, 352] width 57 height 25
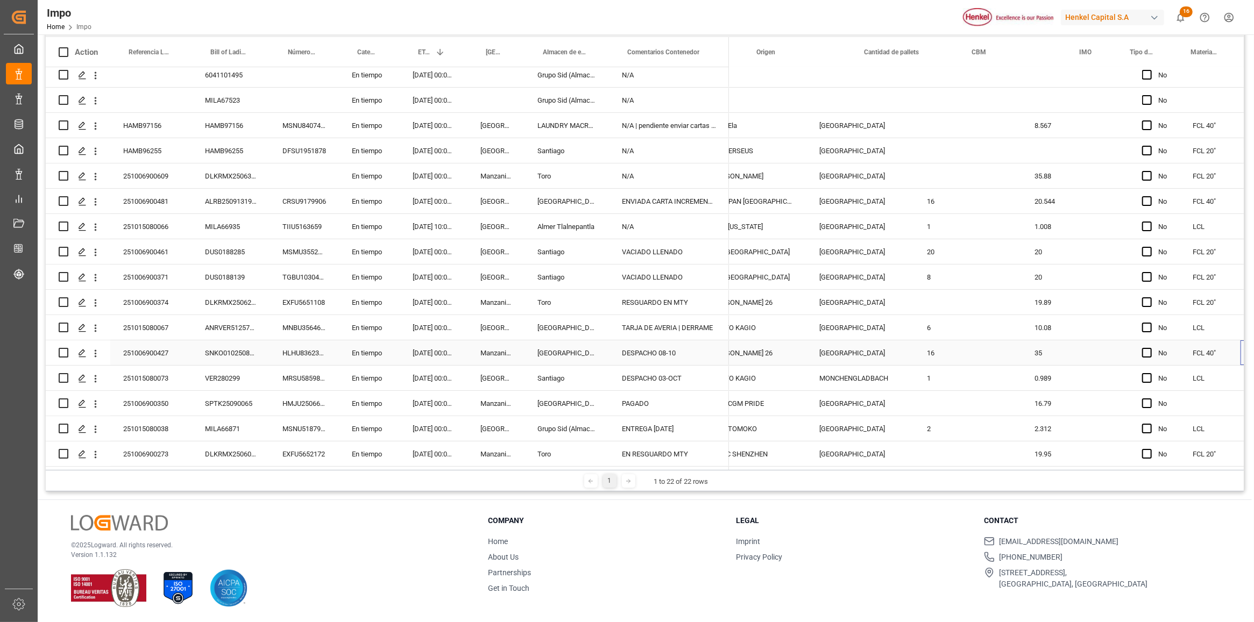
scroll to position [0, 1262]
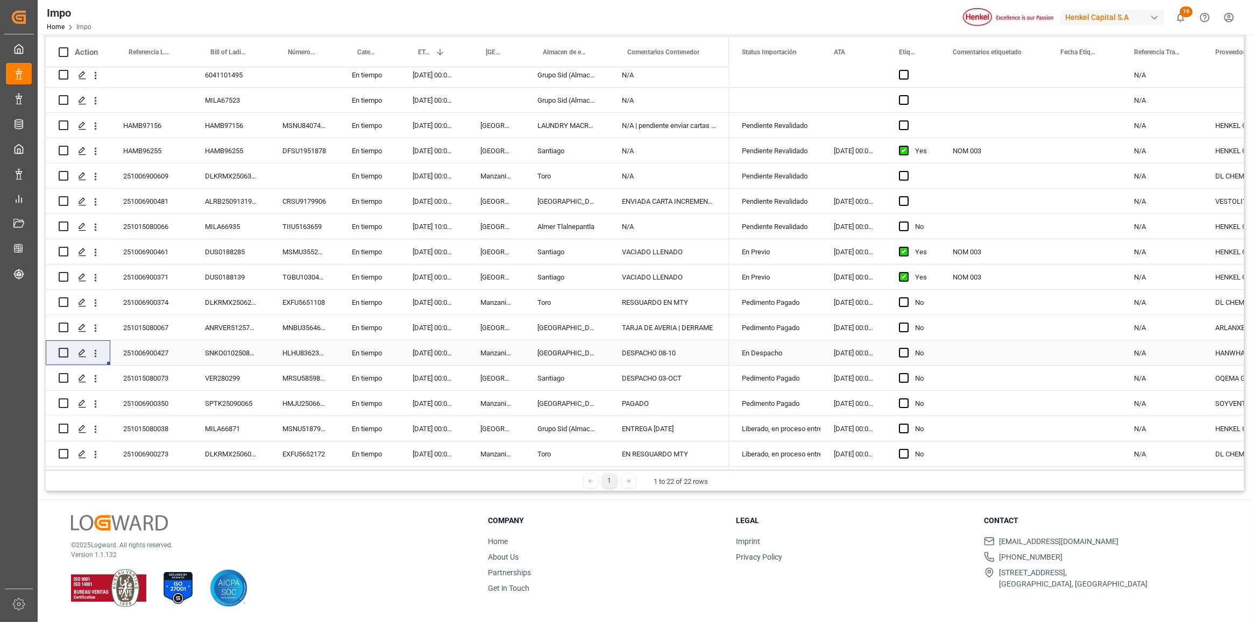
click at [206, 345] on div "SNKO010250808399" at bounding box center [230, 352] width 77 height 25
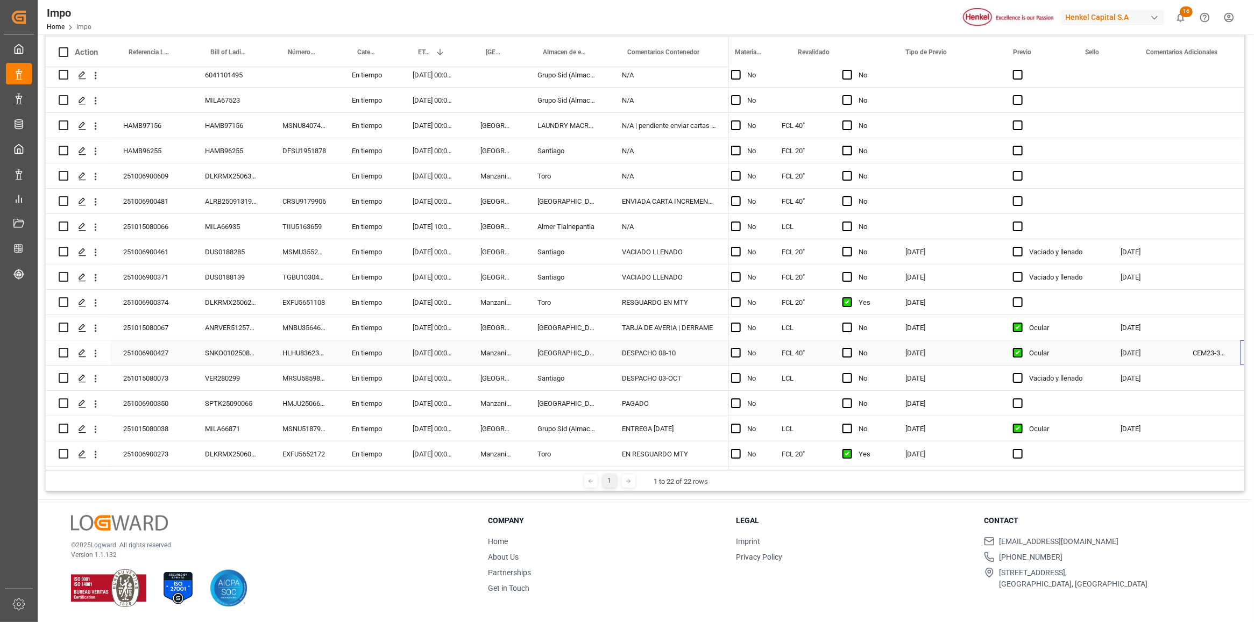
scroll to position [0, 1826]
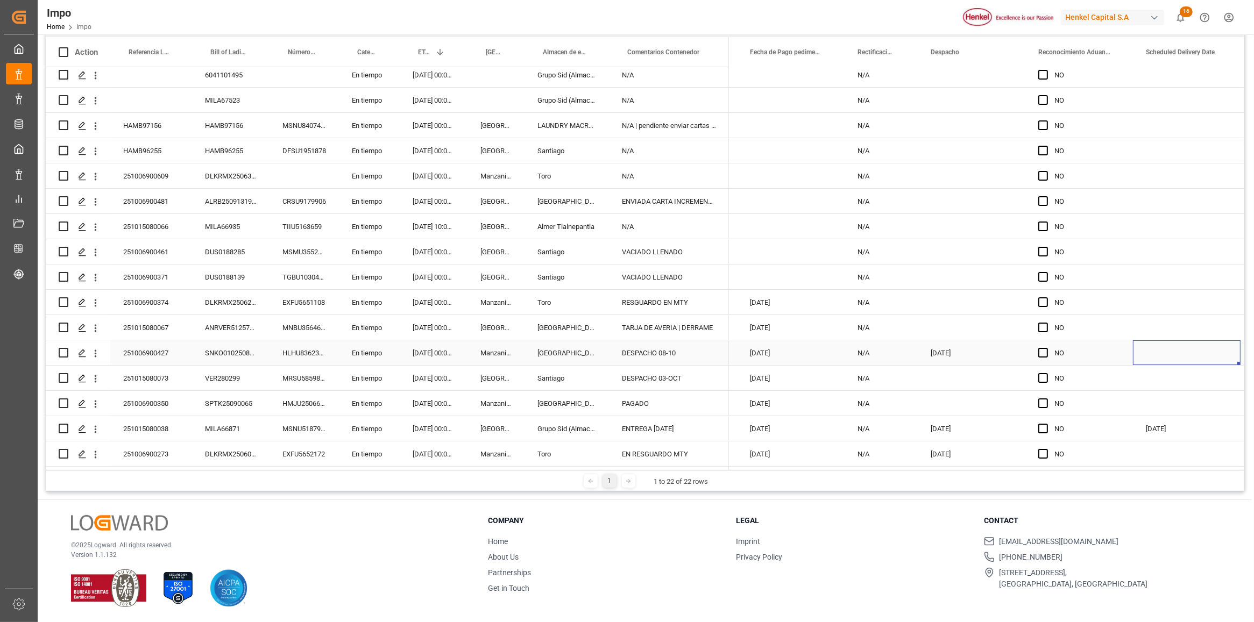
click at [1151, 350] on div "Press SPACE to select this row." at bounding box center [1187, 352] width 108 height 25
click at [1173, 446] on span "9" at bounding box center [1173, 447] width 4 height 8
type input "09.10.2025"
click at [1164, 300] on div "Press SPACE to select this row." at bounding box center [1187, 302] width 108 height 25
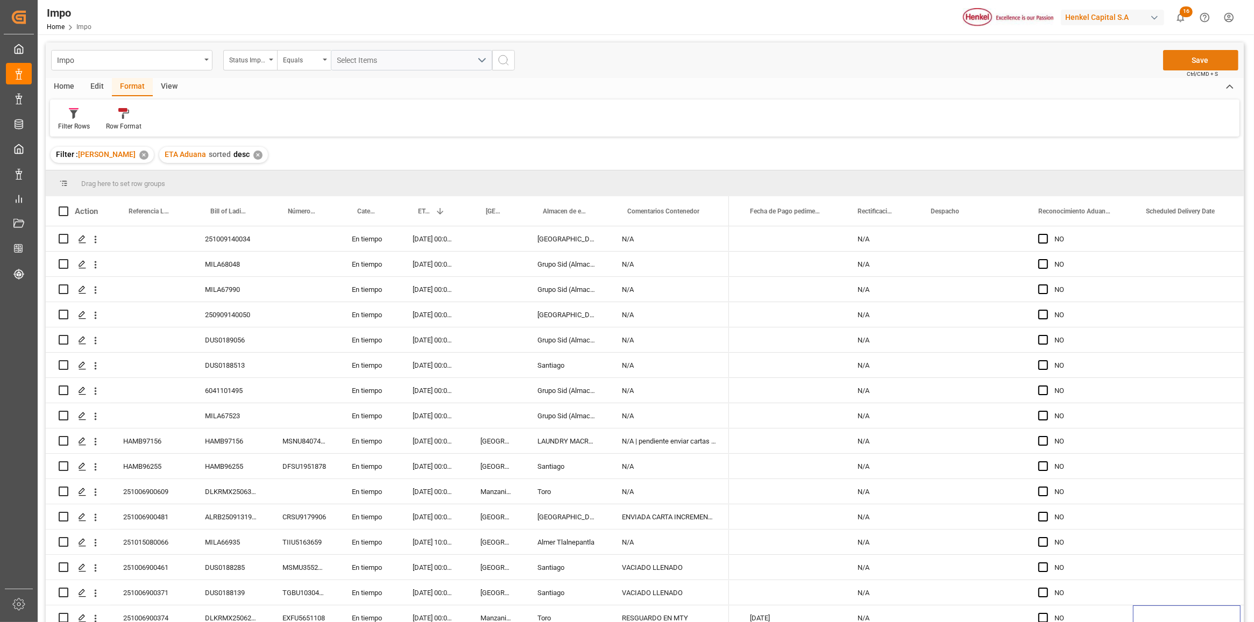
click at [1171, 54] on button "Save" at bounding box center [1200, 60] width 75 height 20
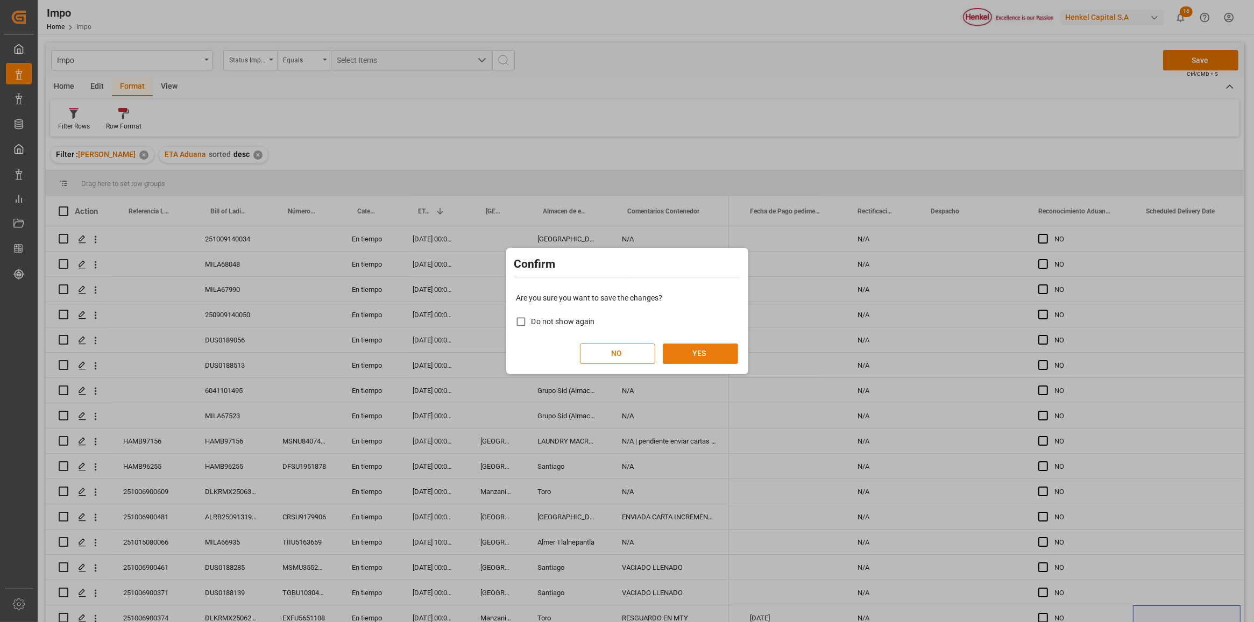
click at [694, 353] on button "YES" at bounding box center [700, 354] width 75 height 20
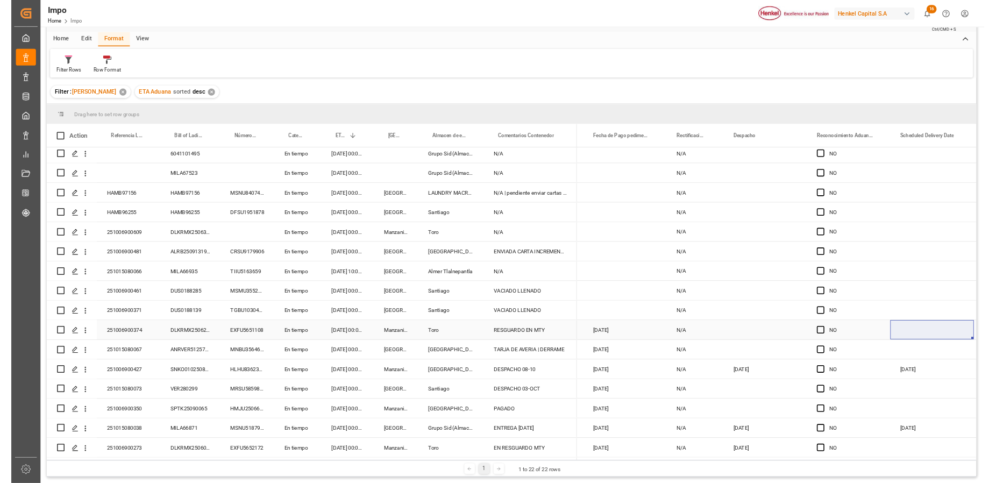
scroll to position [67, 0]
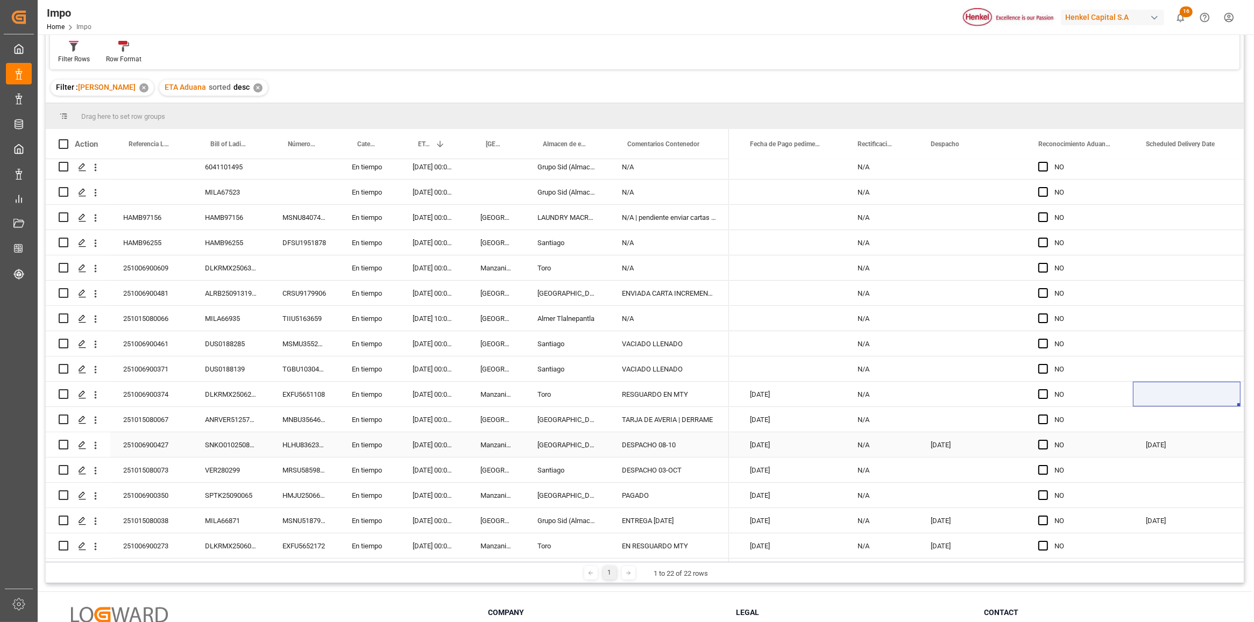
click at [1200, 434] on div "09.10.2025" at bounding box center [1187, 444] width 108 height 25
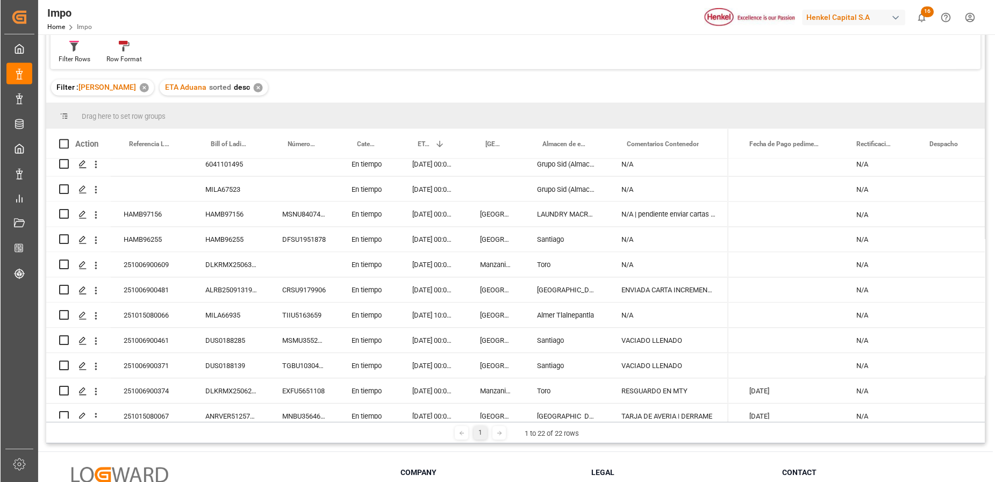
scroll to position [0, 2329]
